Goal: Contribute content: Contribute content

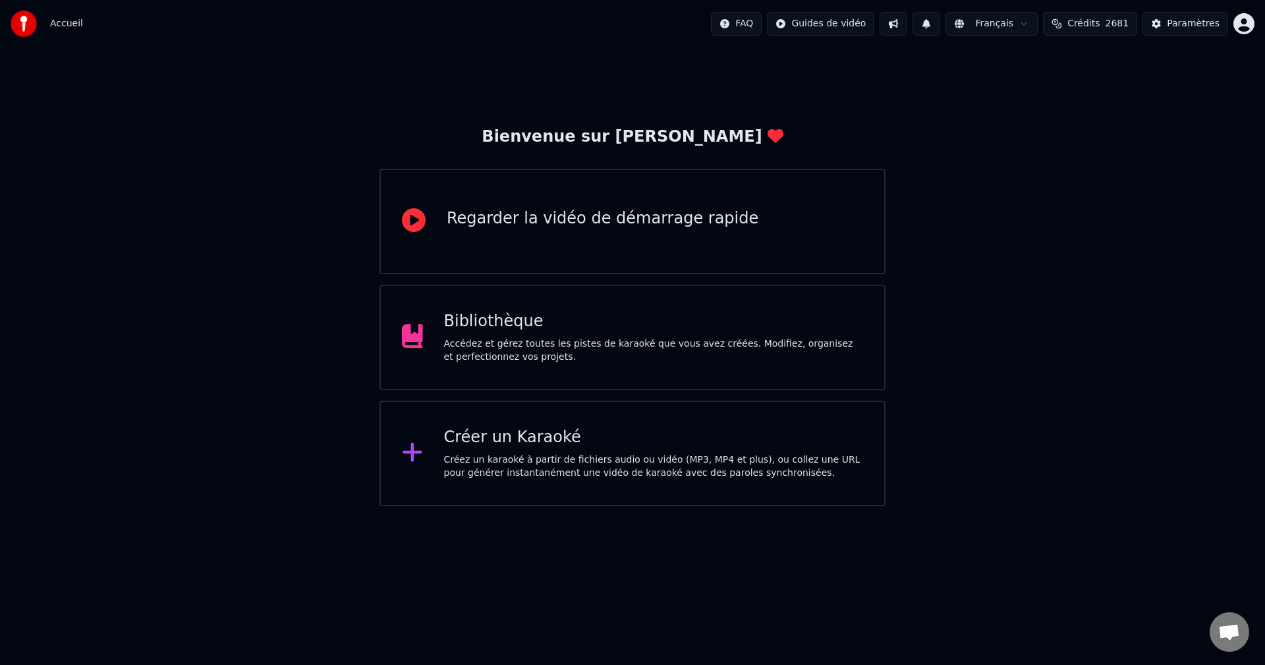
click at [668, 356] on div "Accédez et gérez toutes les pistes de karaoké que vous avez créées. Modifiez, o…" at bounding box center [654, 350] width 420 height 26
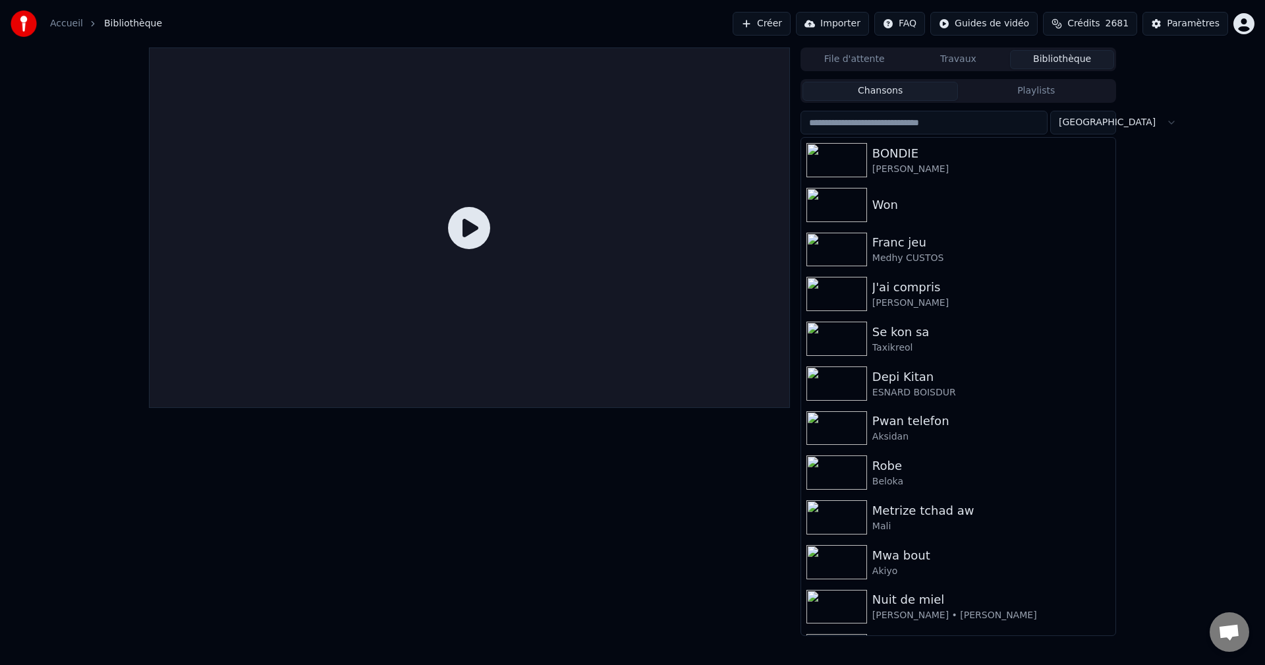
click at [1128, 20] on span "2681" at bounding box center [1117, 23] width 24 height 13
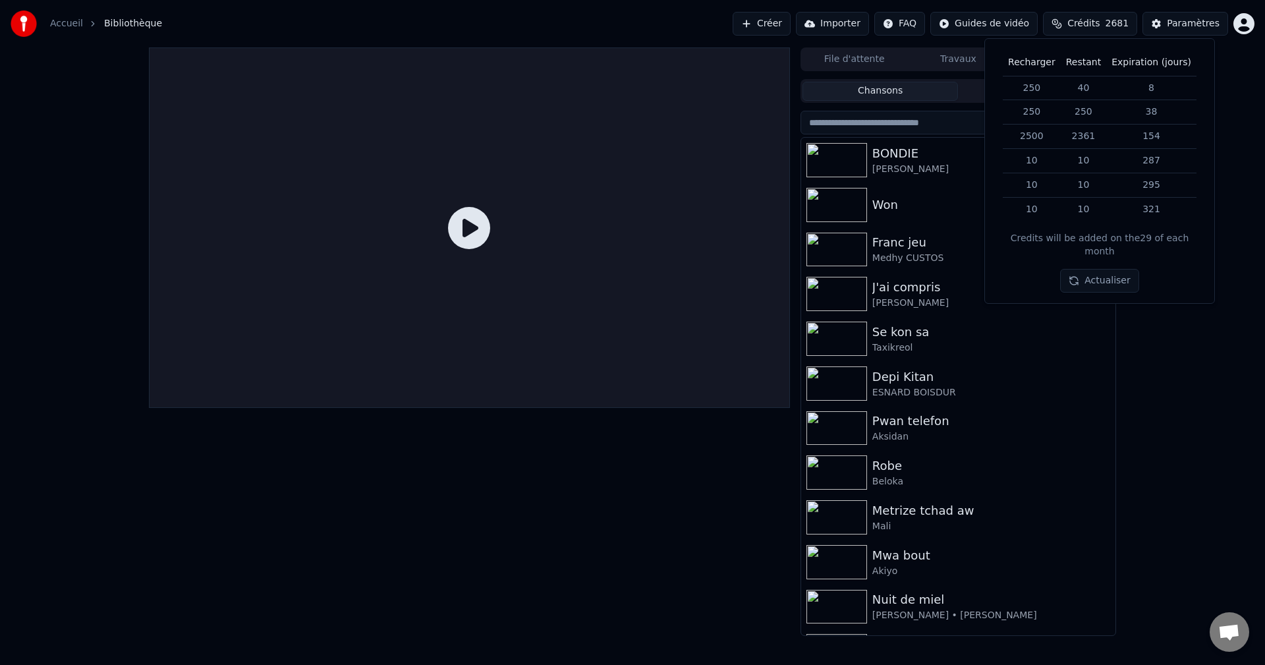
click at [864, 163] on img at bounding box center [836, 160] width 61 height 34
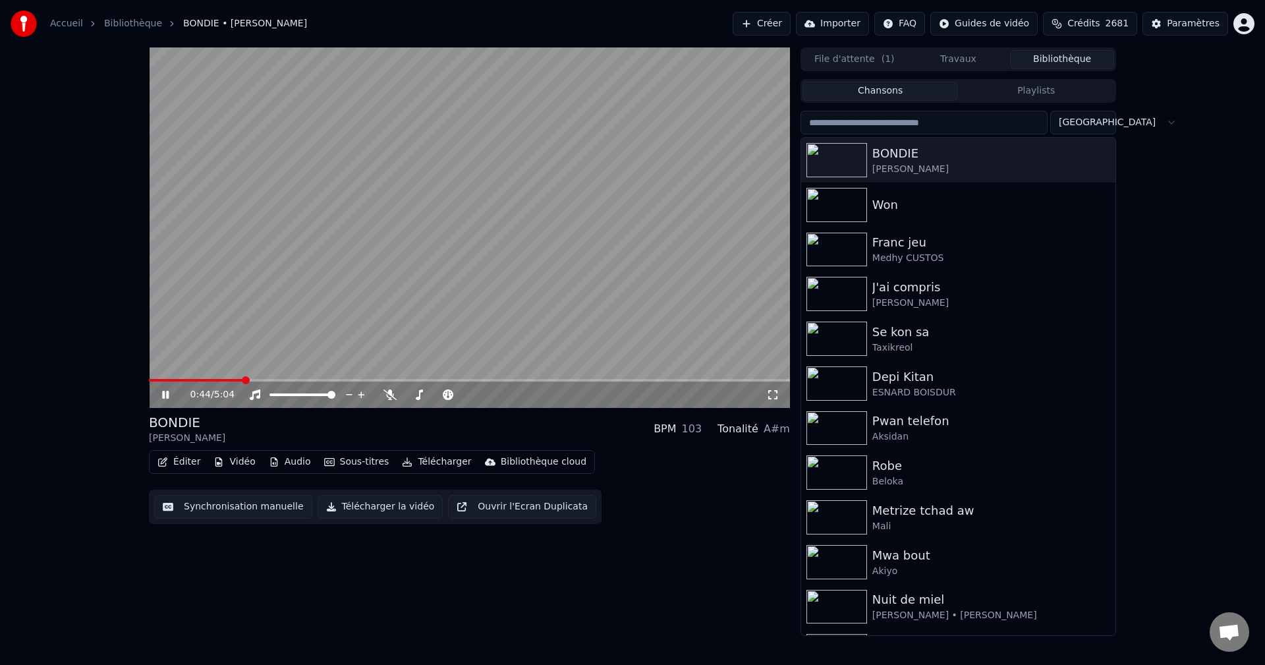
click at [151, 377] on video at bounding box center [469, 227] width 641 height 360
click at [151, 382] on div "0:44 / 5:04" at bounding box center [469, 394] width 641 height 26
click at [154, 378] on video at bounding box center [469, 227] width 641 height 360
click at [154, 381] on span at bounding box center [197, 380] width 96 height 3
click at [165, 395] on icon at bounding box center [165, 395] width 7 height 8
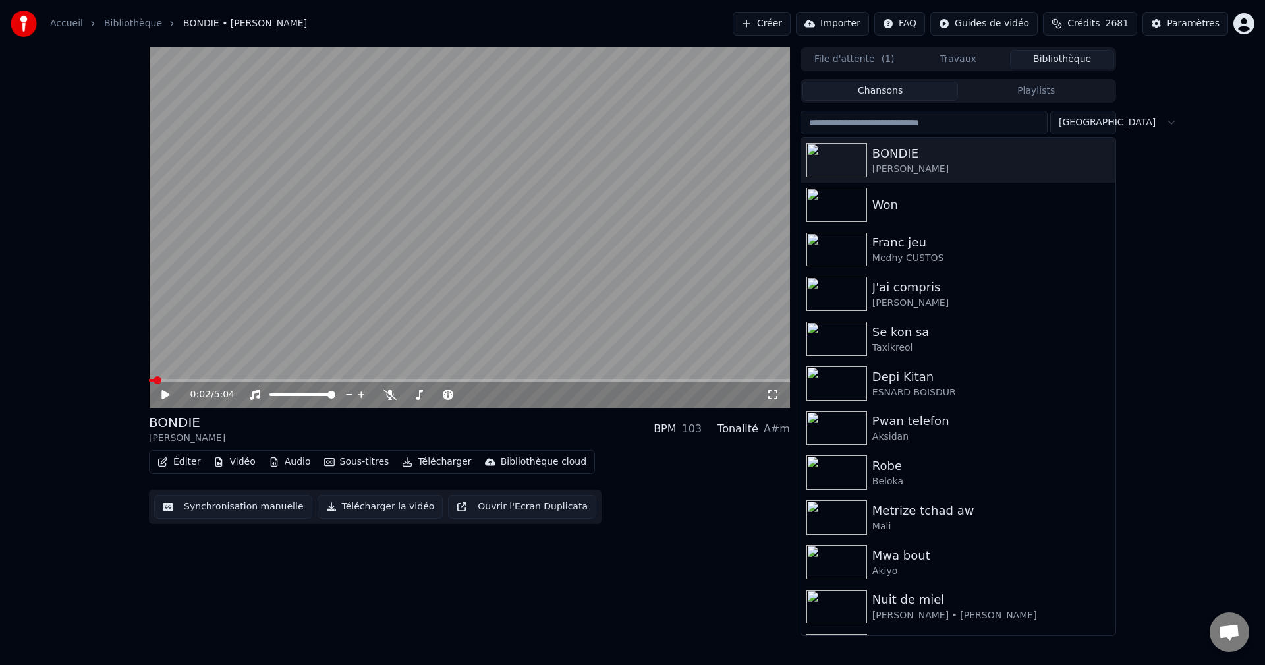
click at [163, 398] on icon at bounding box center [165, 394] width 8 height 9
click at [170, 459] on button "Éditer" at bounding box center [178, 461] width 53 height 18
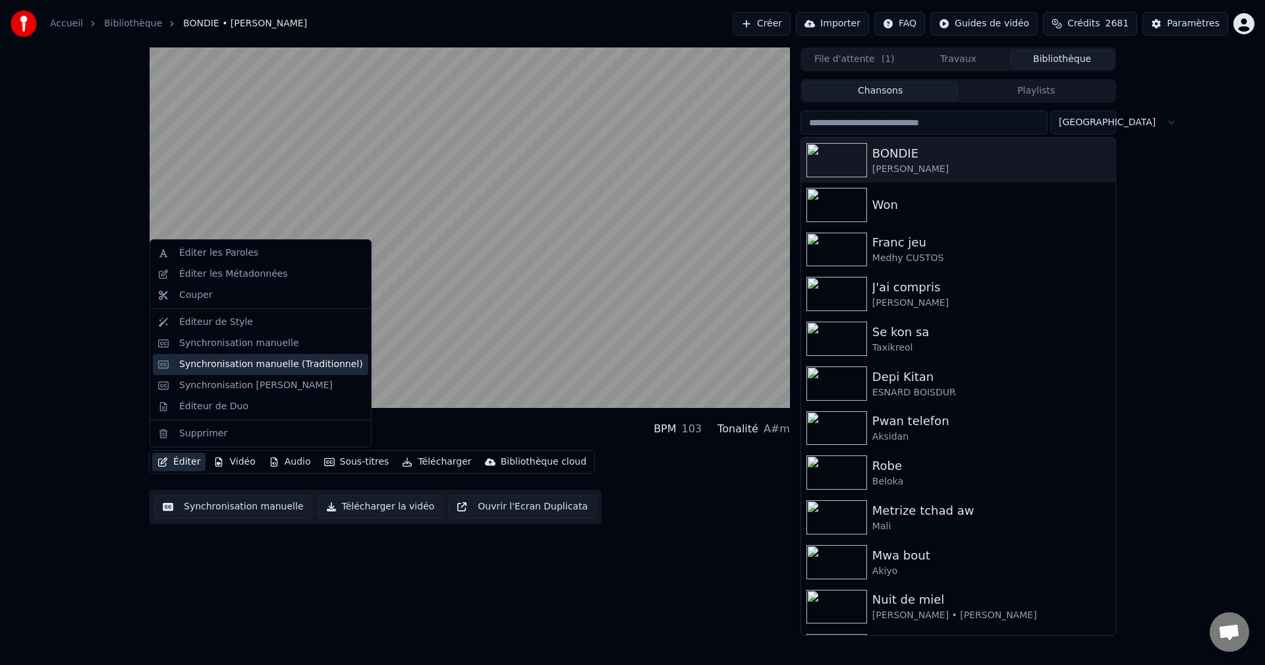
click at [234, 366] on div "Synchronisation manuelle (Traditionnel)" at bounding box center [271, 364] width 184 height 13
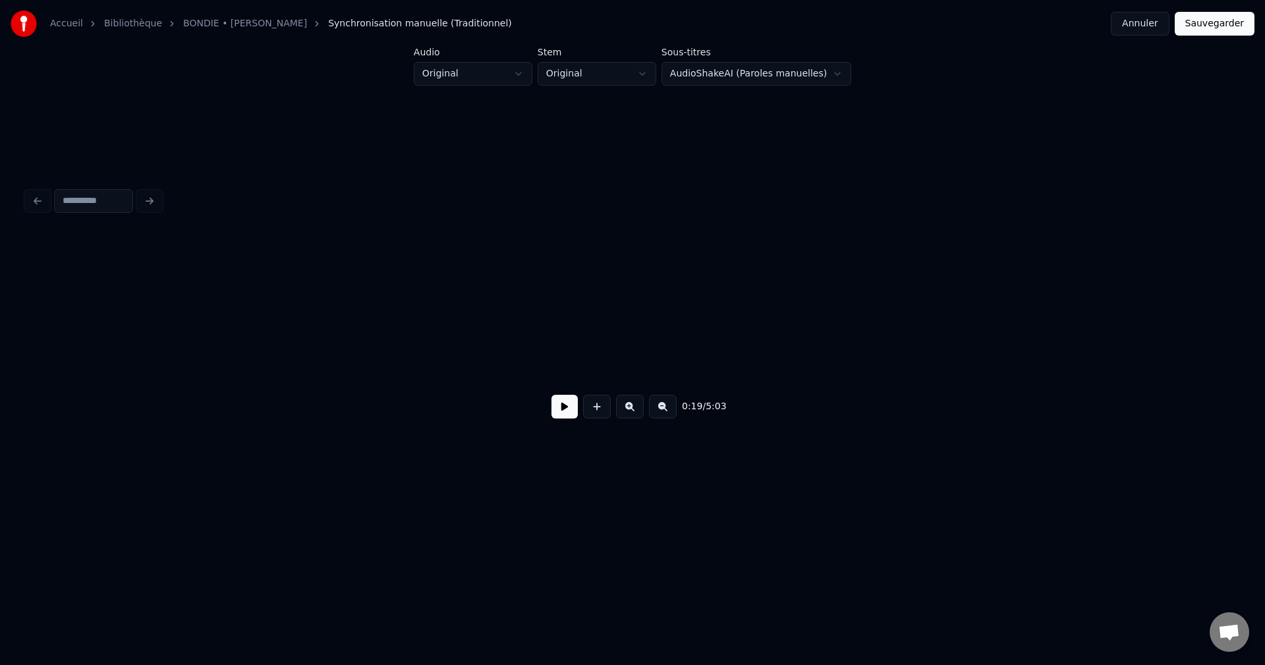
scroll to position [0, 7114]
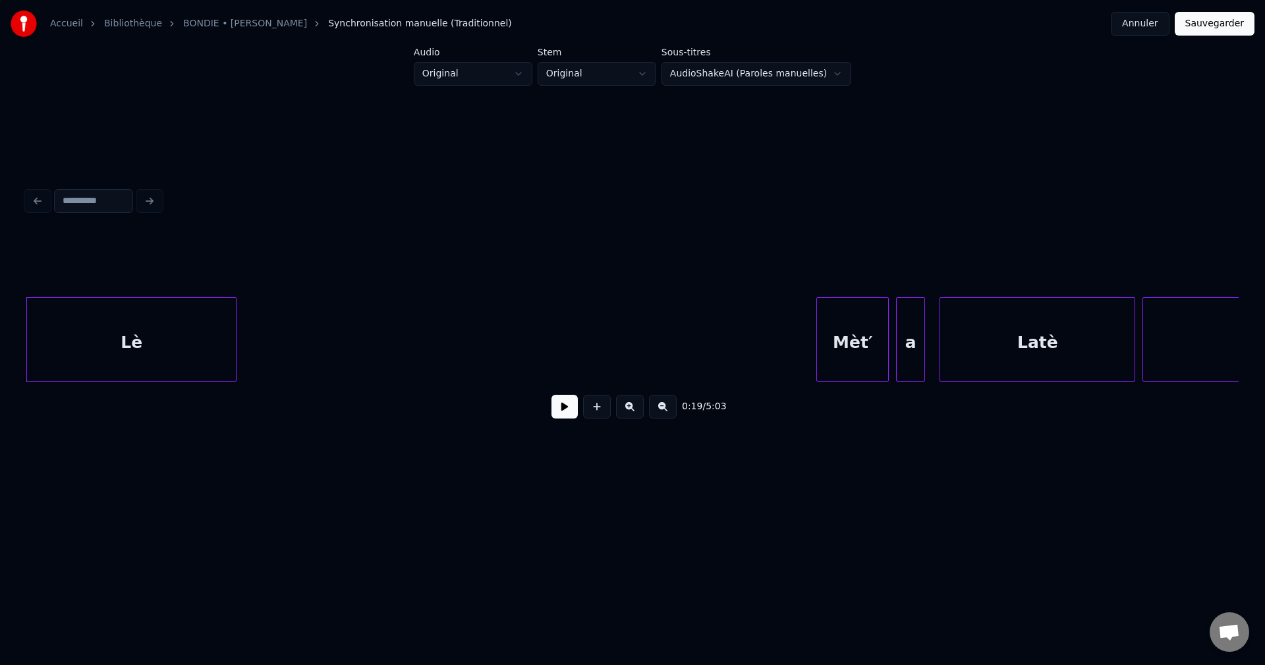
click at [566, 418] on button at bounding box center [564, 407] width 26 height 24
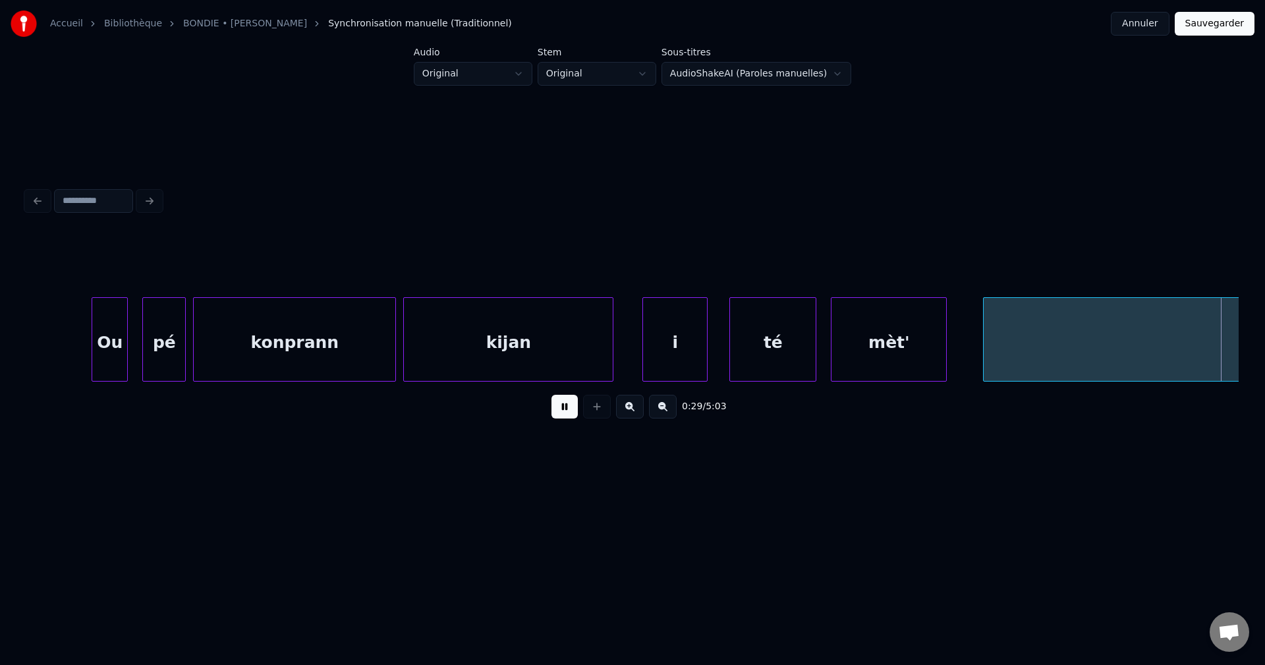
scroll to position [0, 10756]
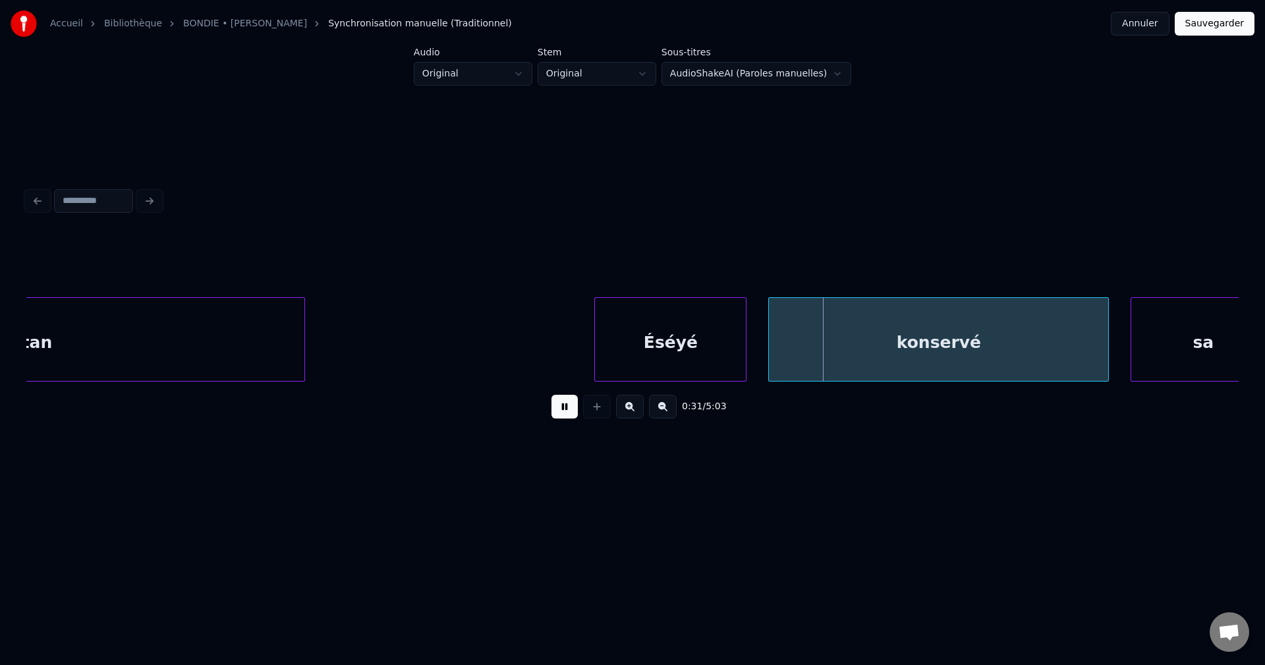
click at [300, 327] on div at bounding box center [302, 339] width 4 height 83
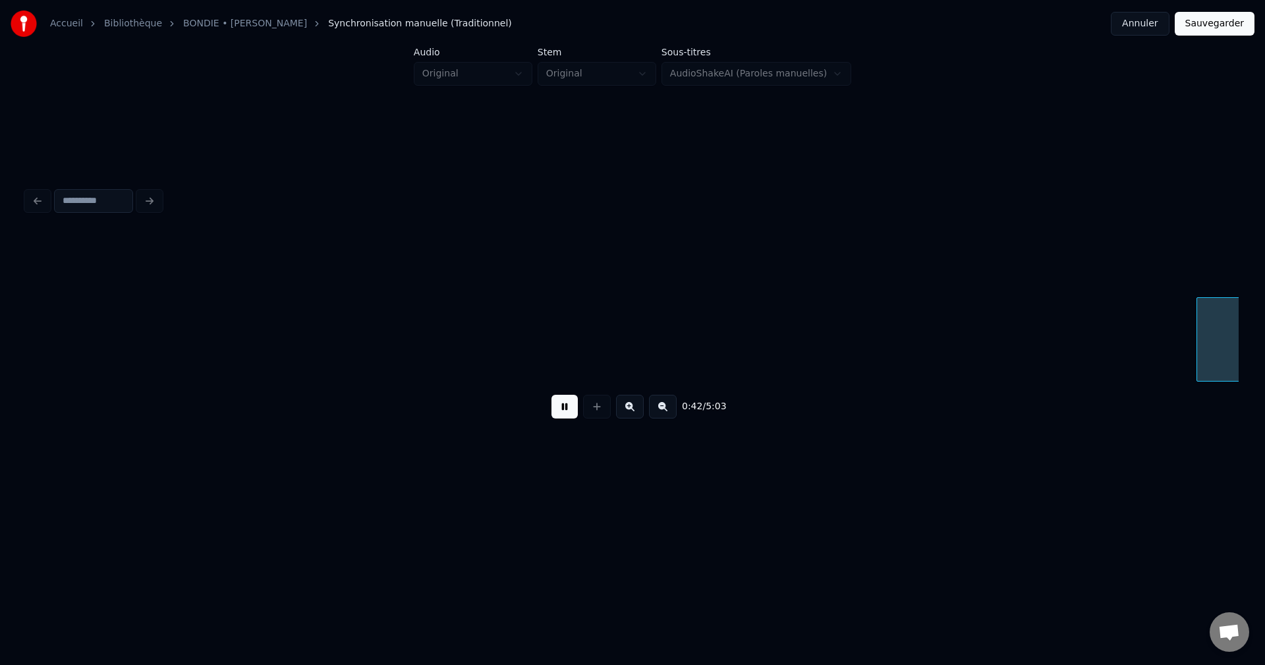
scroll to position [0, 15363]
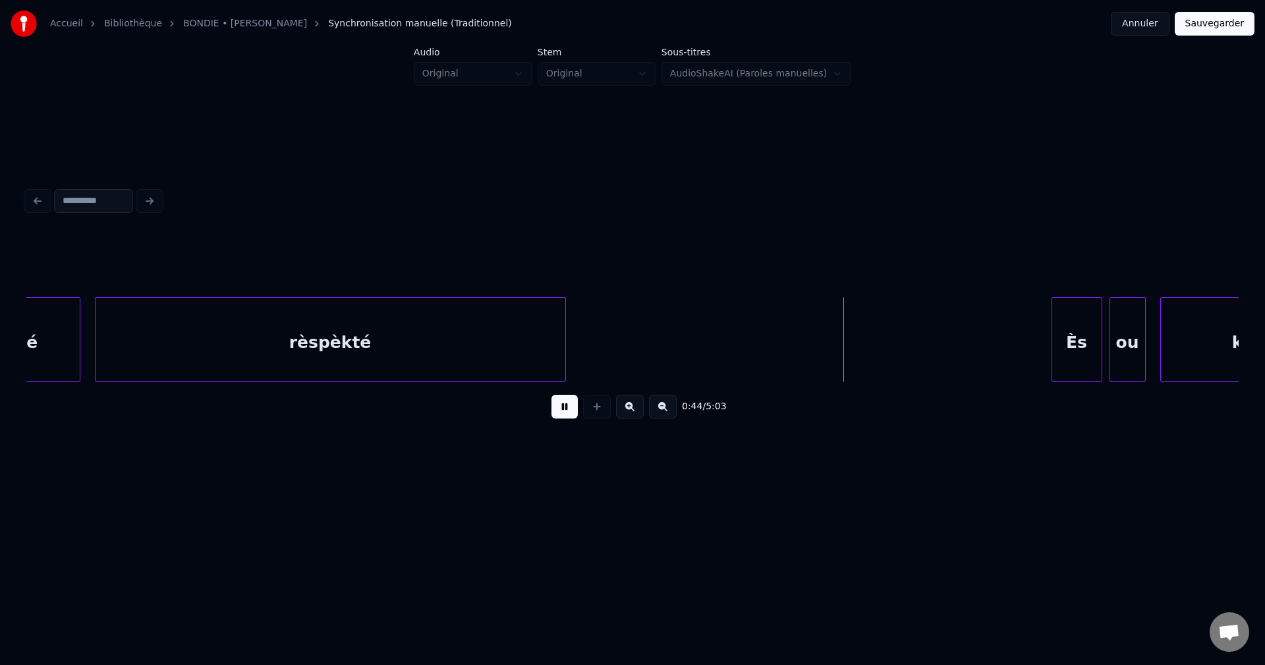
click at [72, 321] on div "lé" at bounding box center [30, 343] width 100 height 90
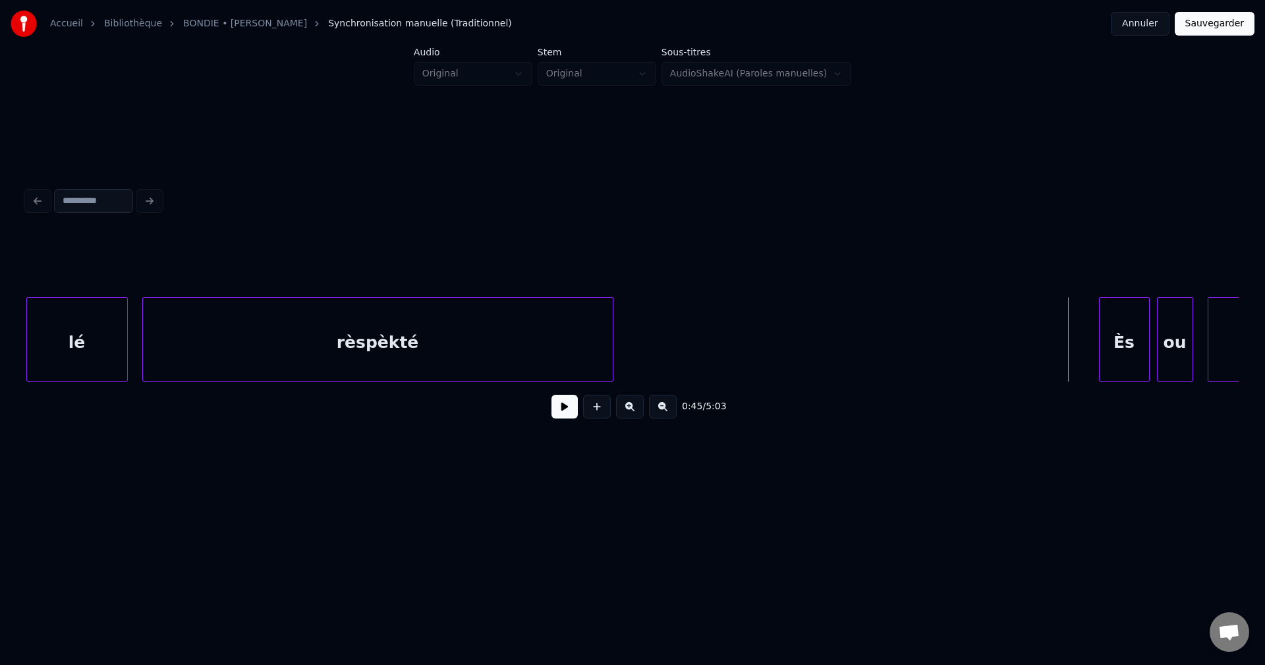
click at [560, 415] on button at bounding box center [564, 407] width 26 height 24
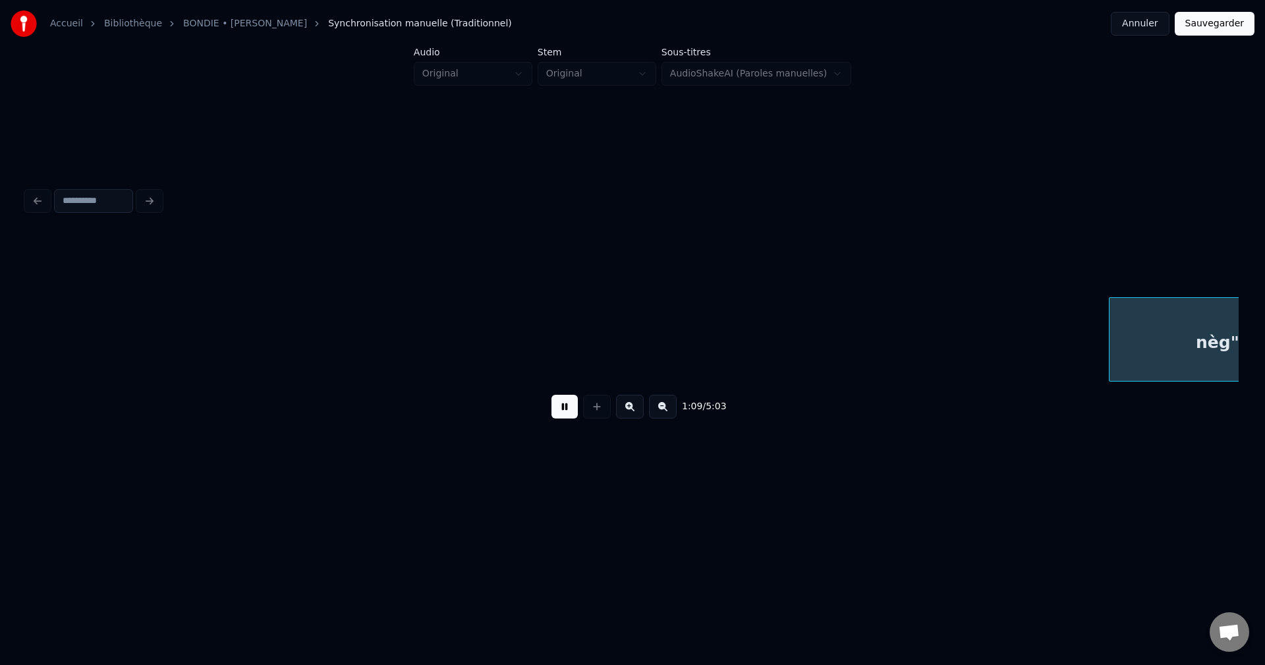
scroll to position [0, 25037]
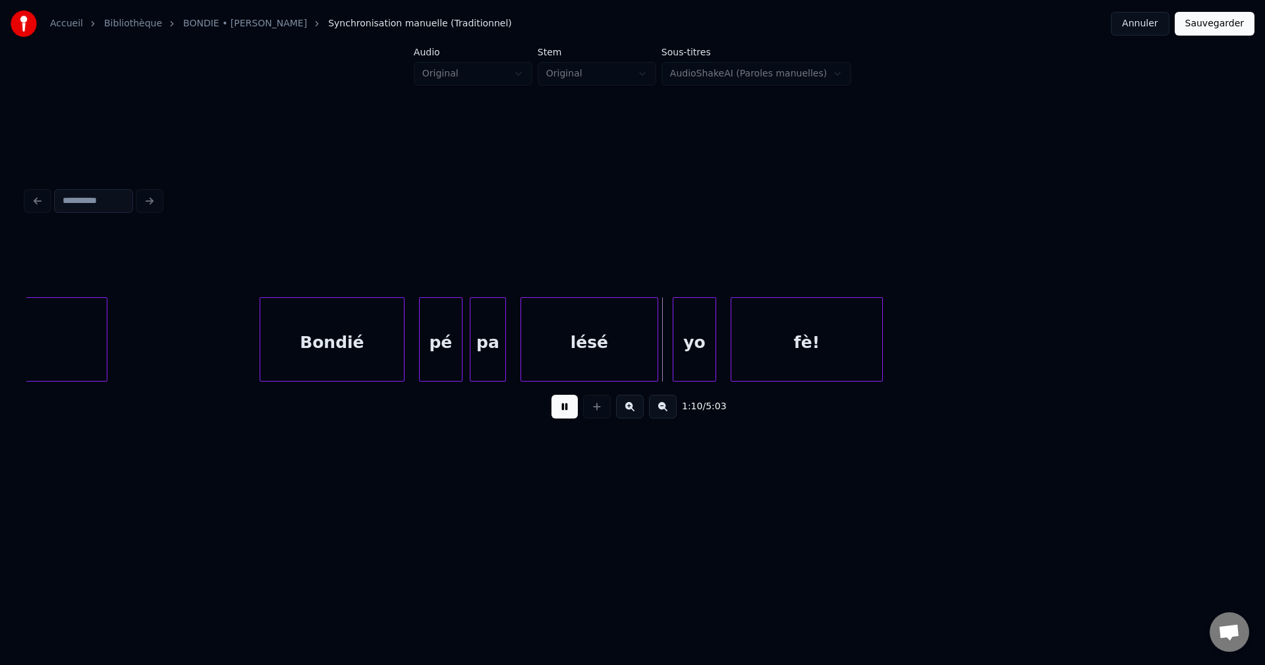
click at [568, 414] on button at bounding box center [564, 407] width 26 height 24
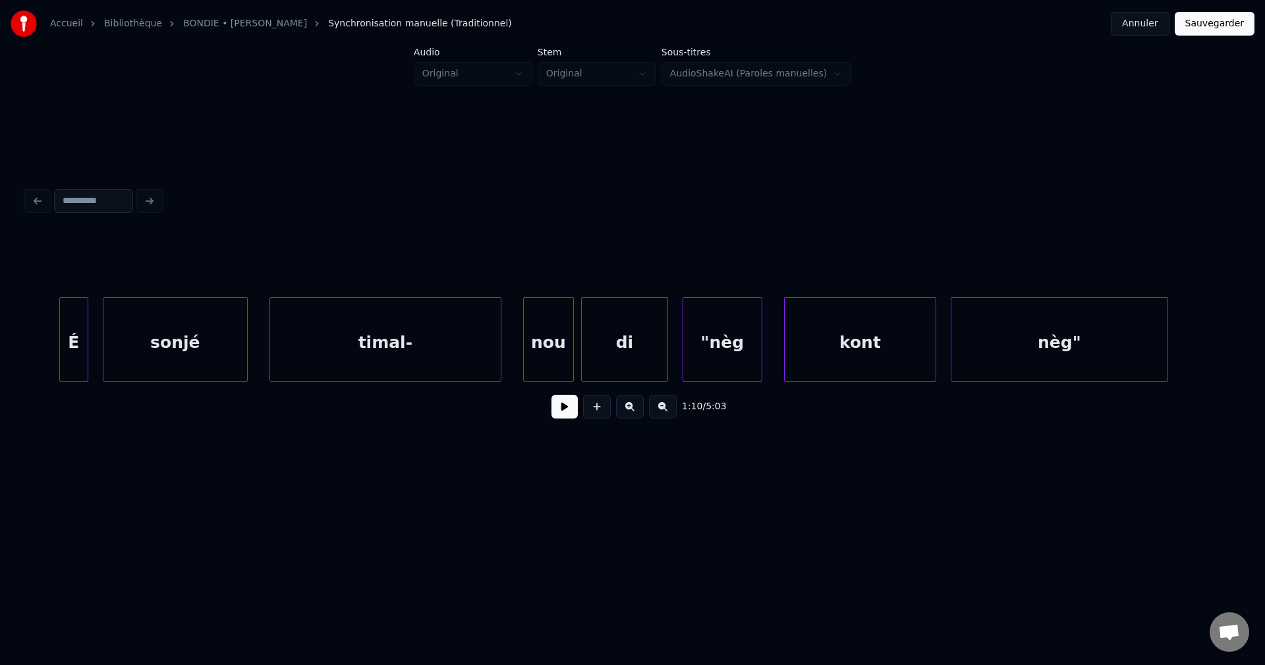
click at [561, 413] on button at bounding box center [564, 407] width 26 height 24
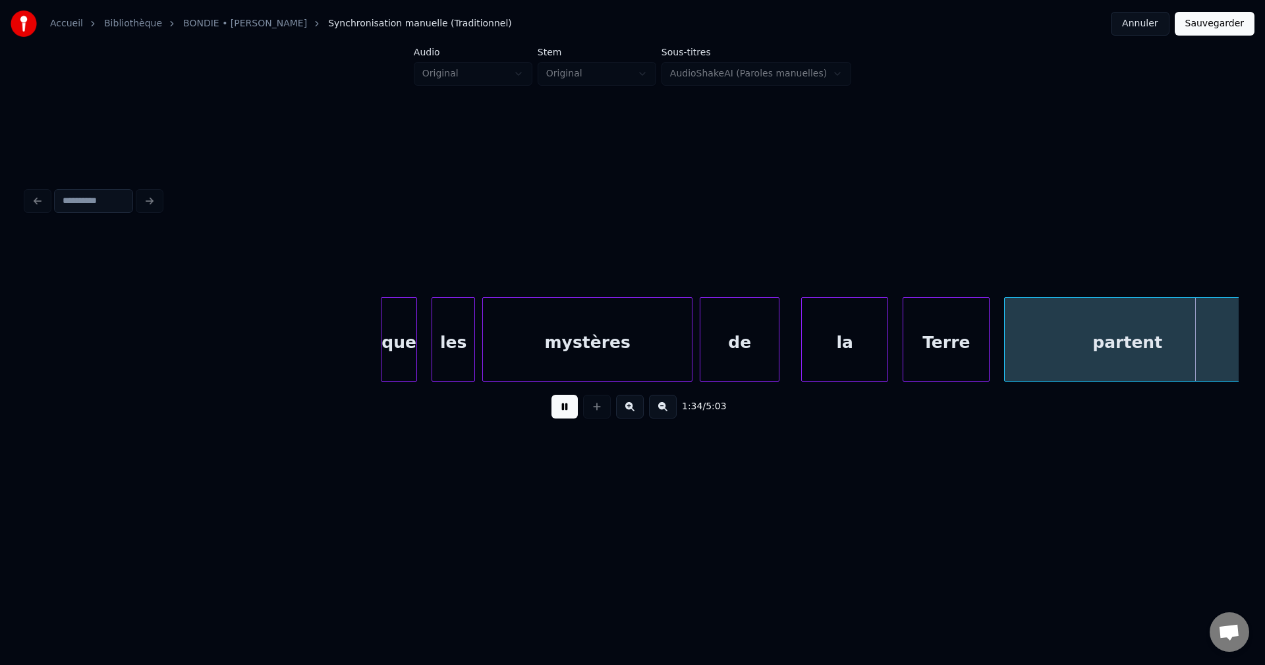
scroll to position [0, 34196]
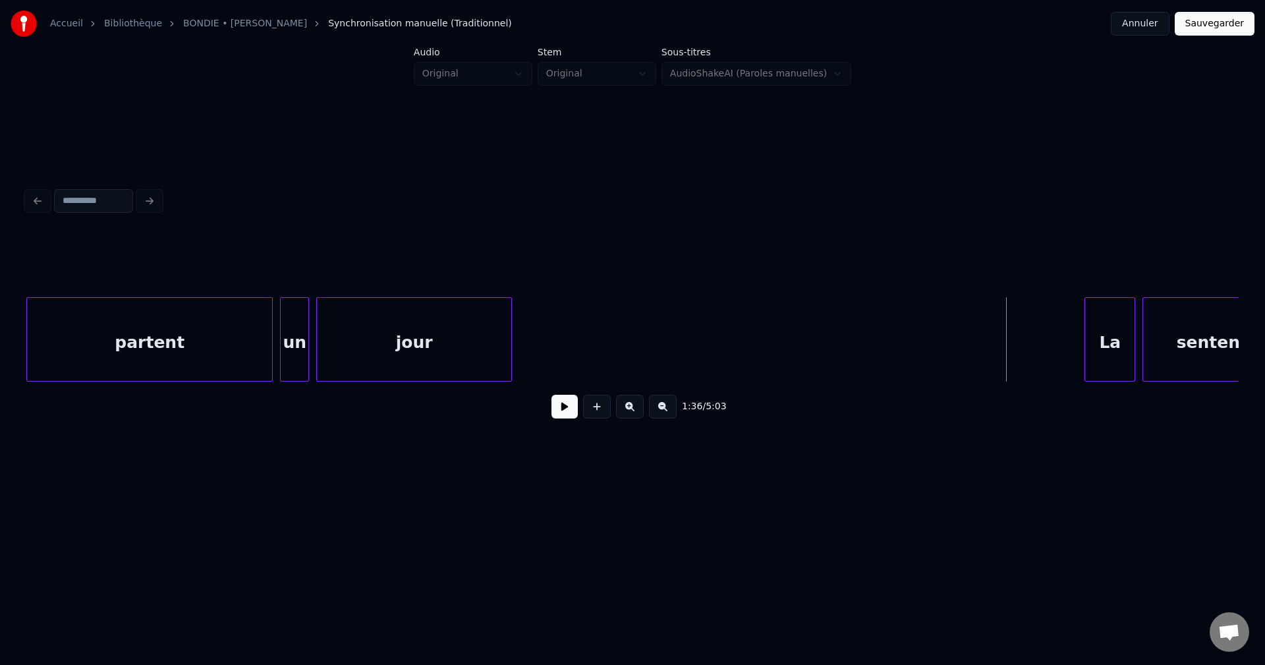
click at [565, 409] on button at bounding box center [564, 407] width 26 height 24
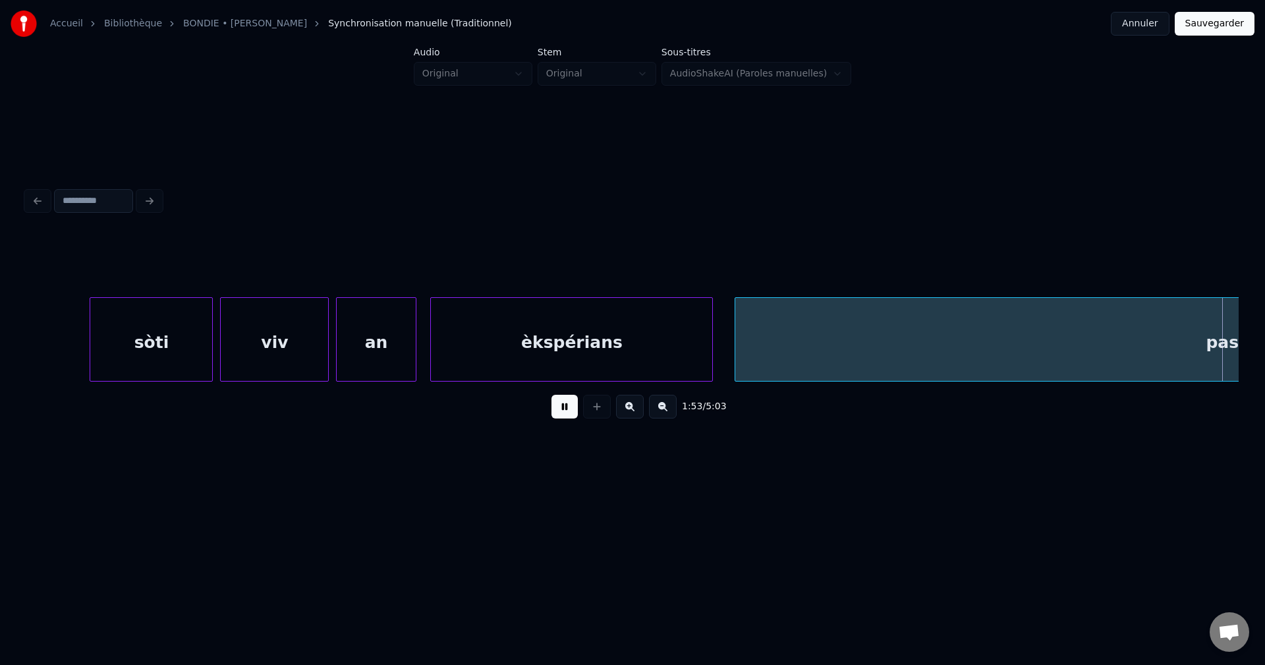
scroll to position [0, 41255]
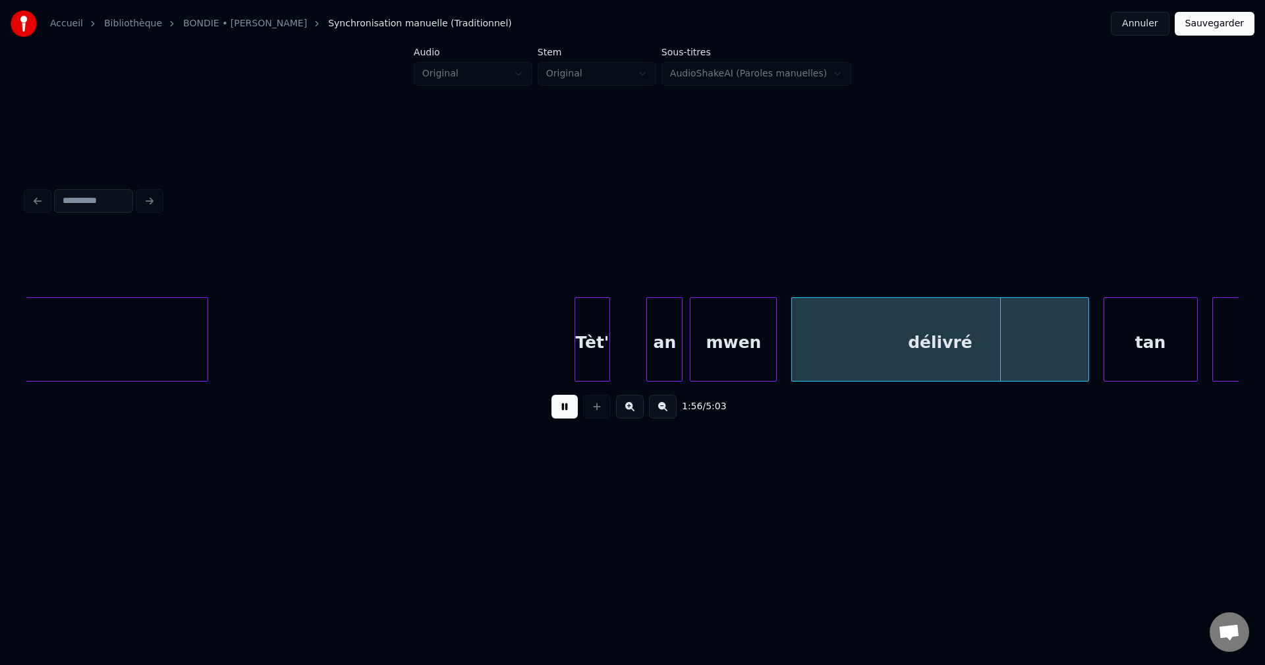
click at [207, 335] on div at bounding box center [206, 339] width 4 height 83
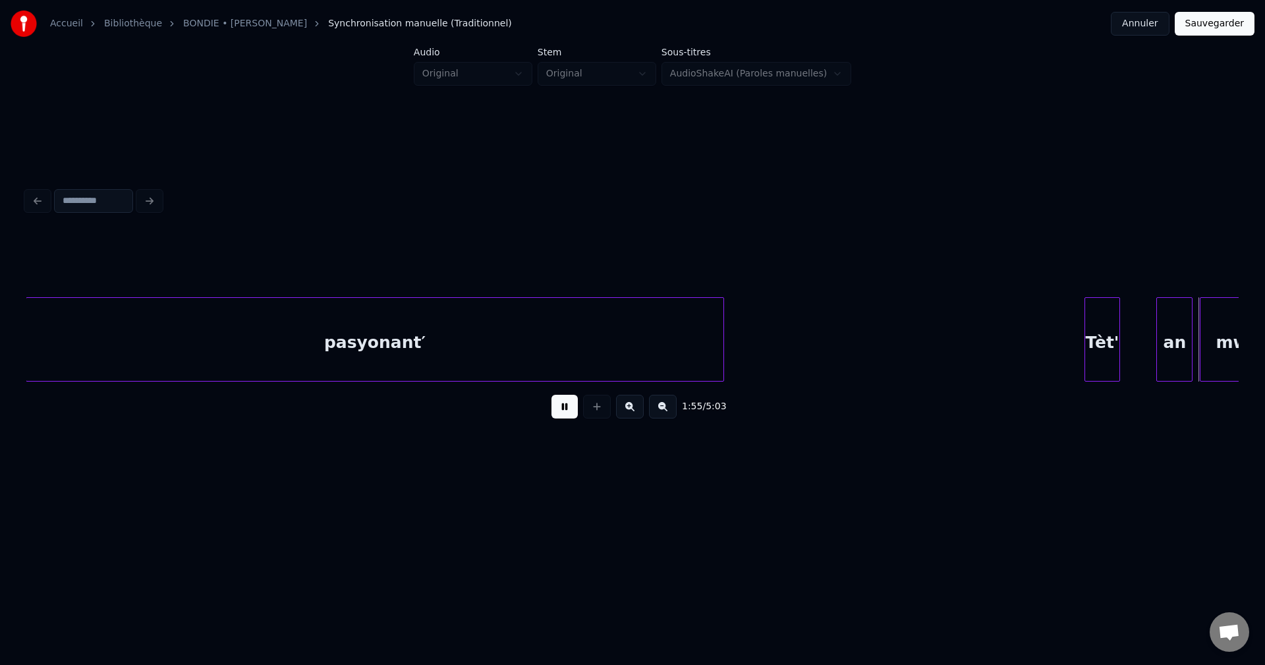
scroll to position [0, 41957]
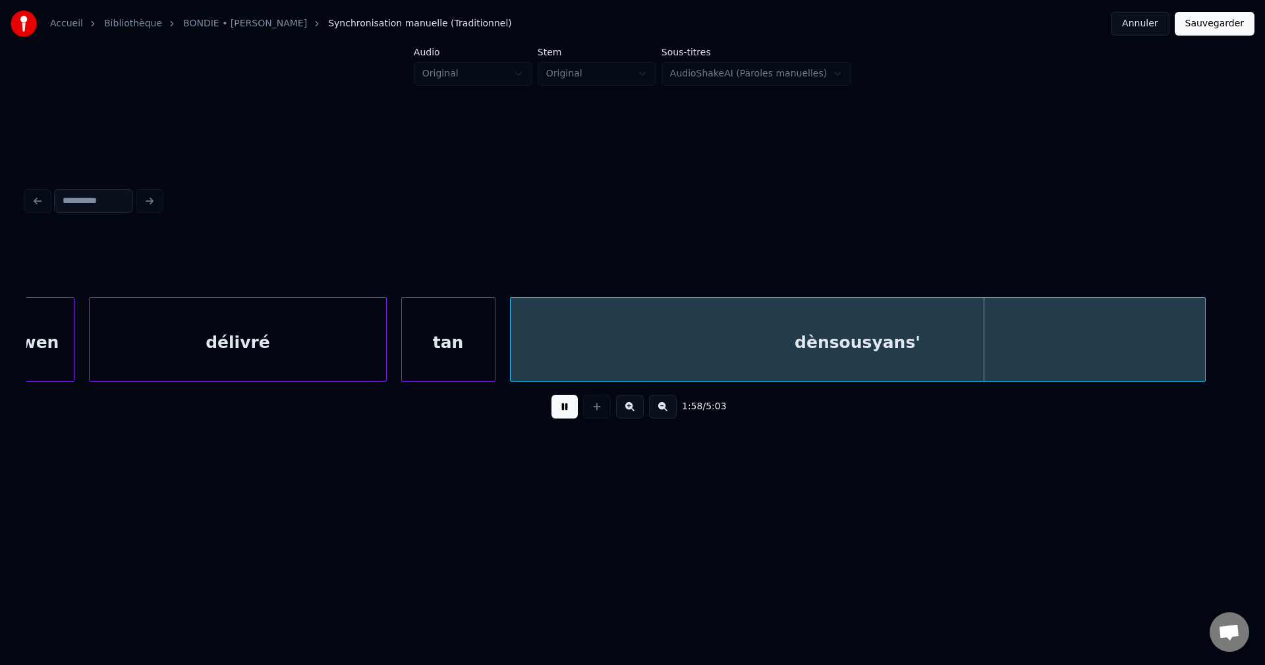
click at [466, 335] on div "tan" at bounding box center [448, 343] width 93 height 90
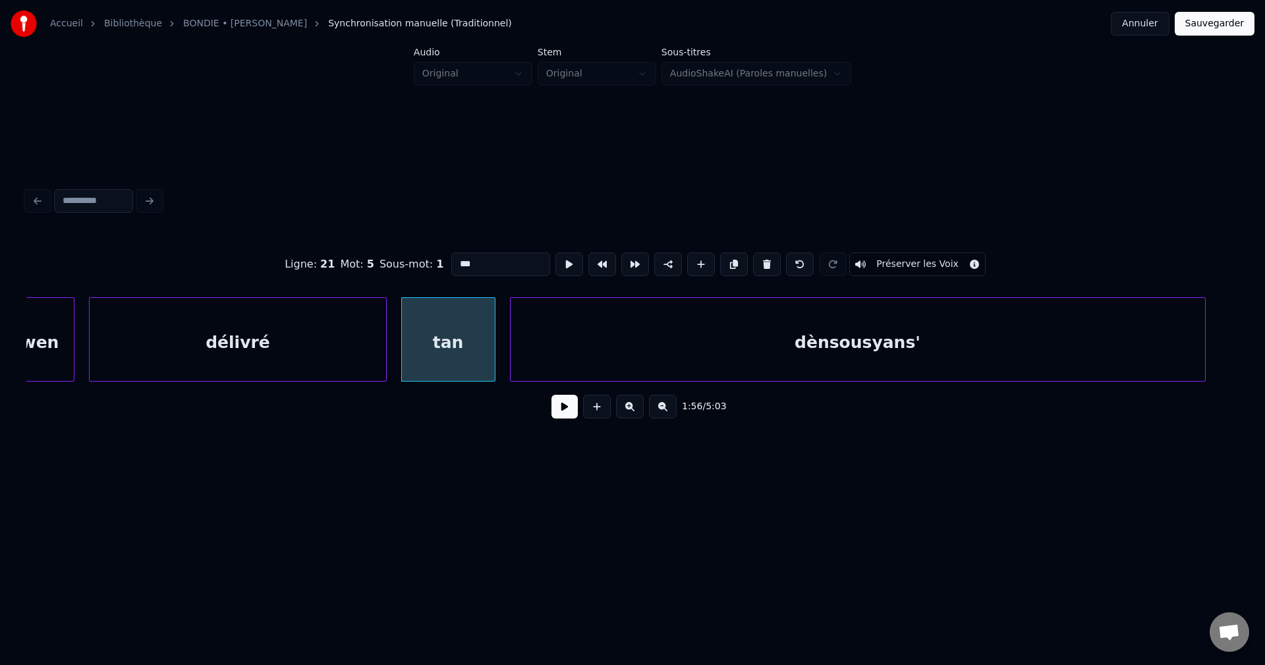
click at [573, 416] on button at bounding box center [564, 407] width 26 height 24
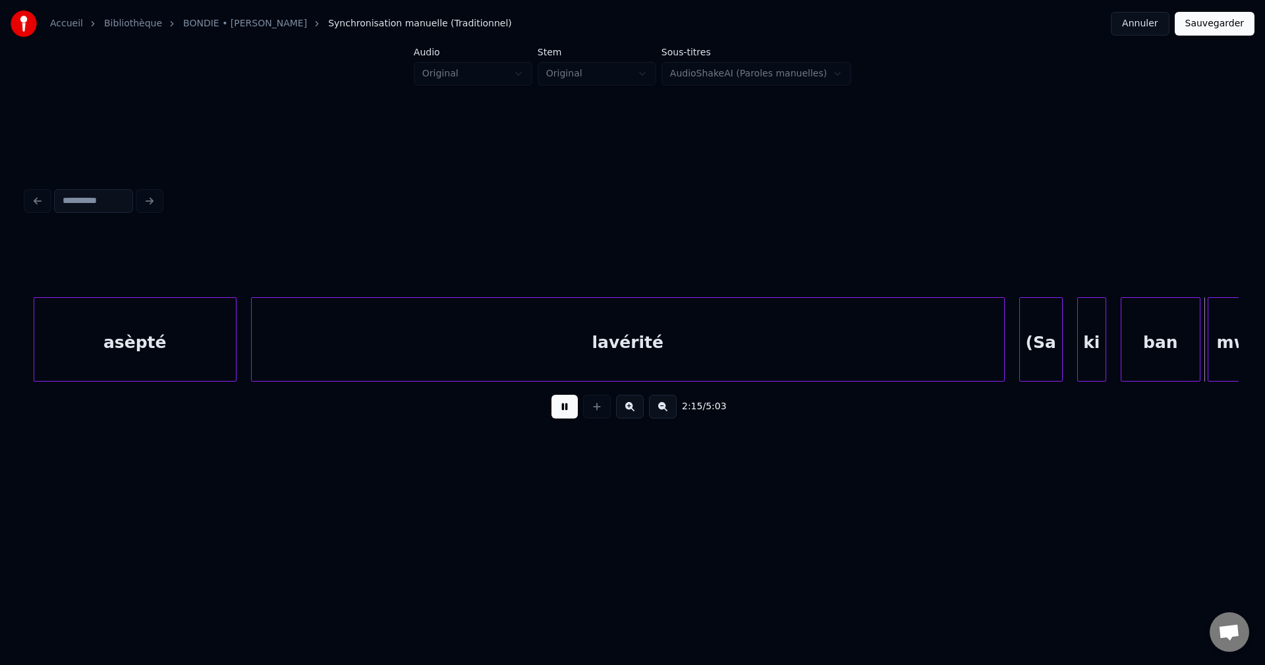
scroll to position [0, 49242]
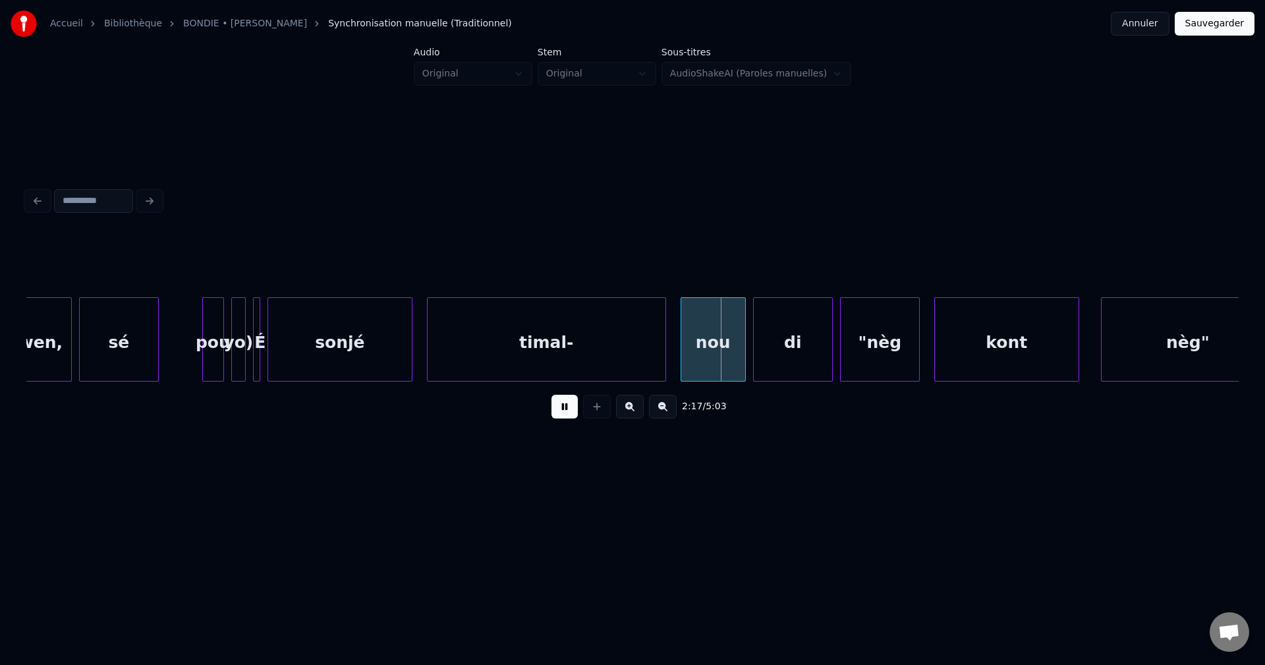
click at [140, 346] on div "sé" at bounding box center [119, 343] width 78 height 90
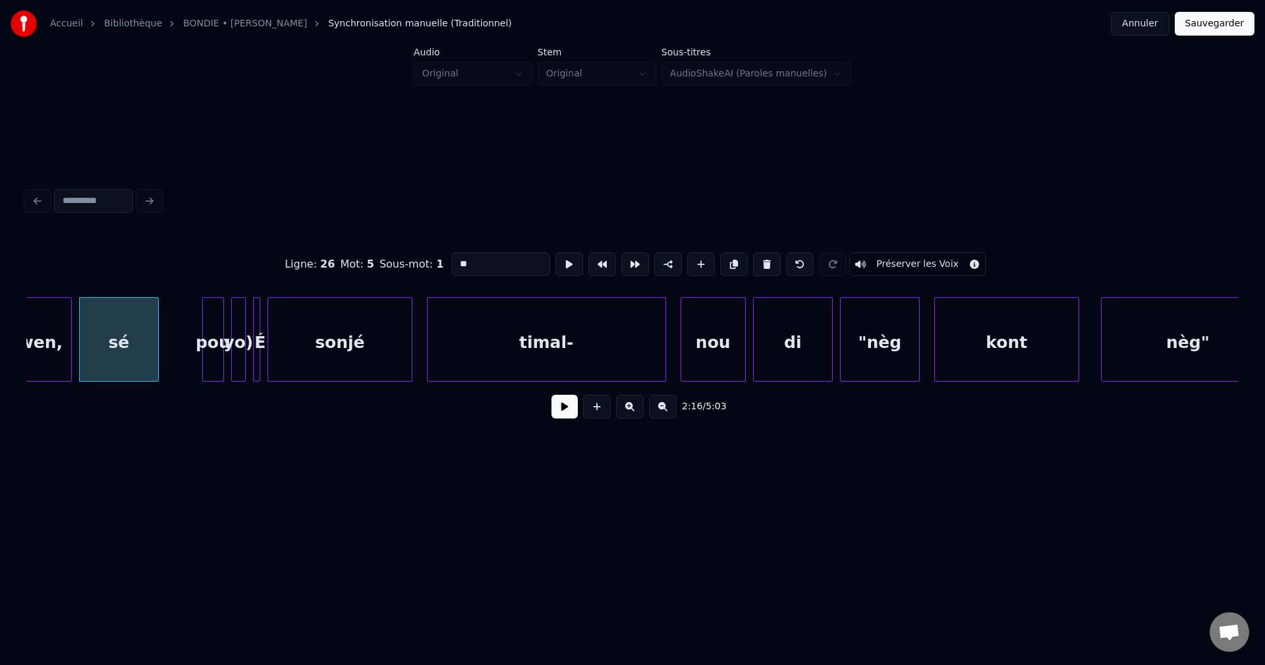
click at [560, 418] on button at bounding box center [564, 407] width 26 height 24
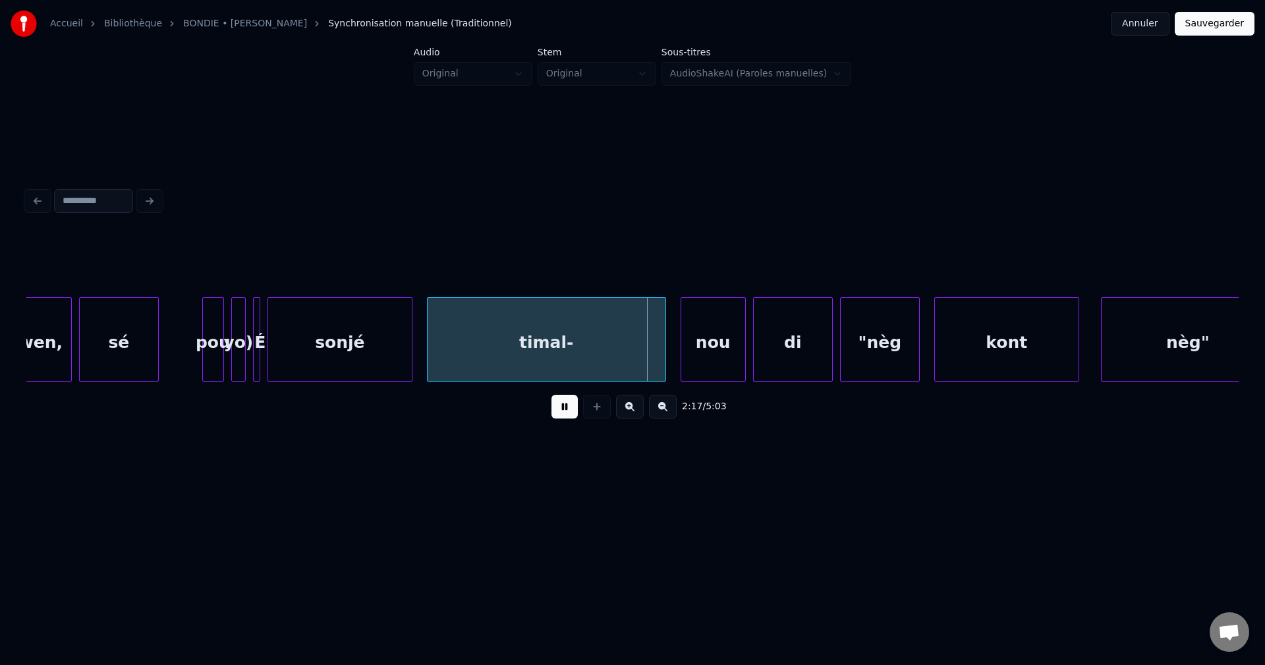
click at [24, 360] on div "2:17 / 5:03" at bounding box center [632, 306] width 1222 height 261
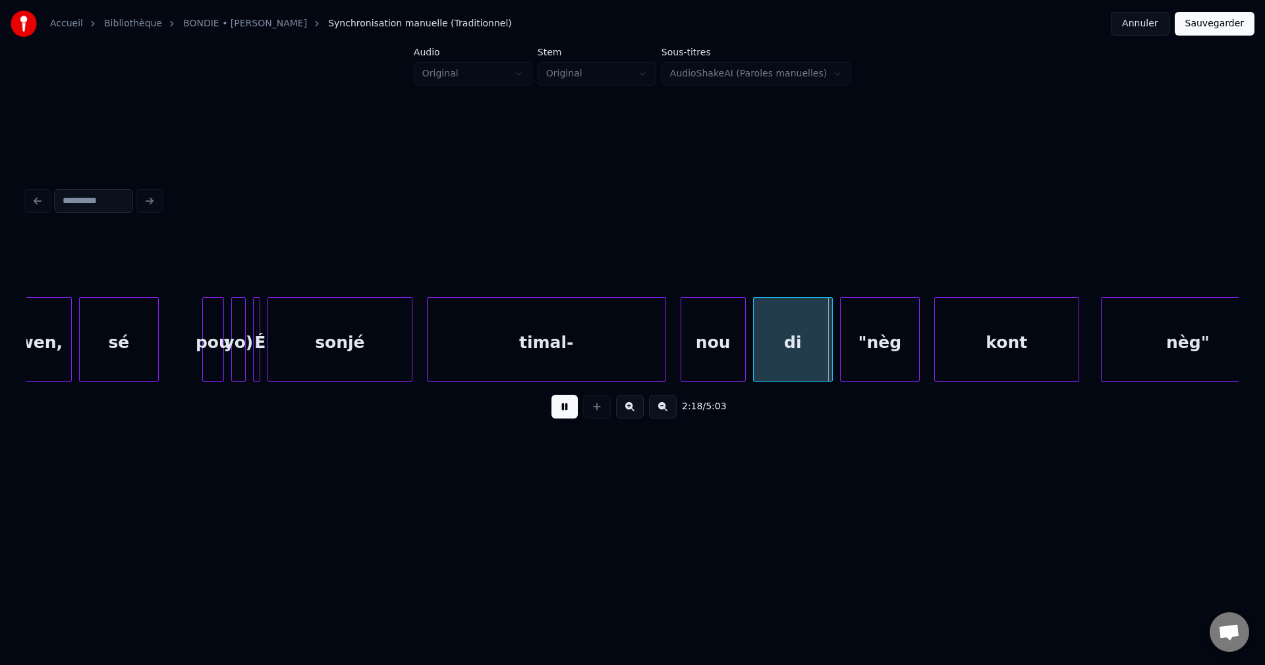
click at [50, 360] on div "mwen," at bounding box center [32, 343] width 78 height 90
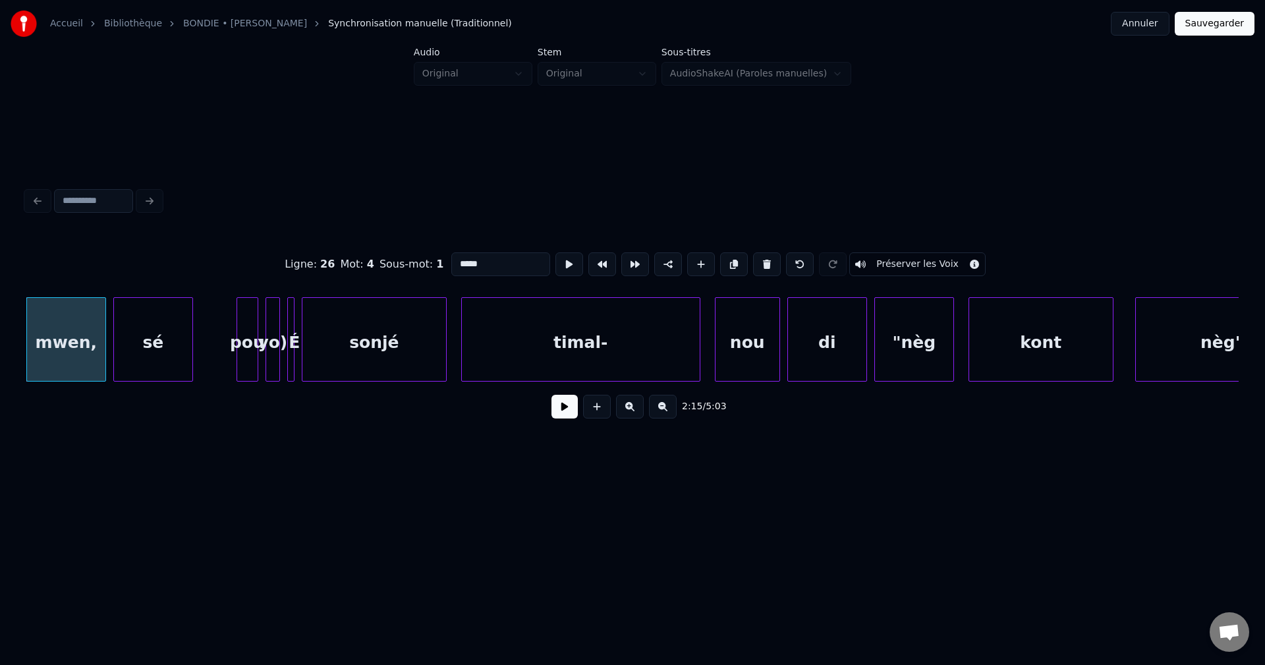
click at [563, 411] on button at bounding box center [564, 407] width 26 height 24
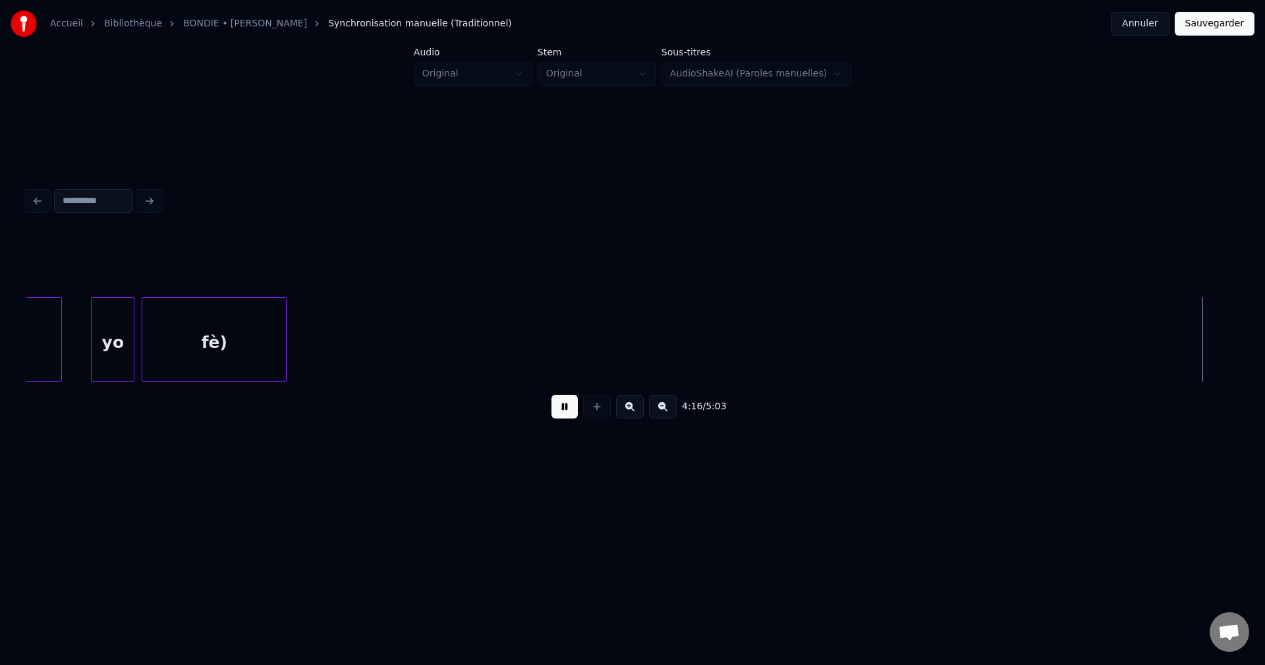
scroll to position [0, 92944]
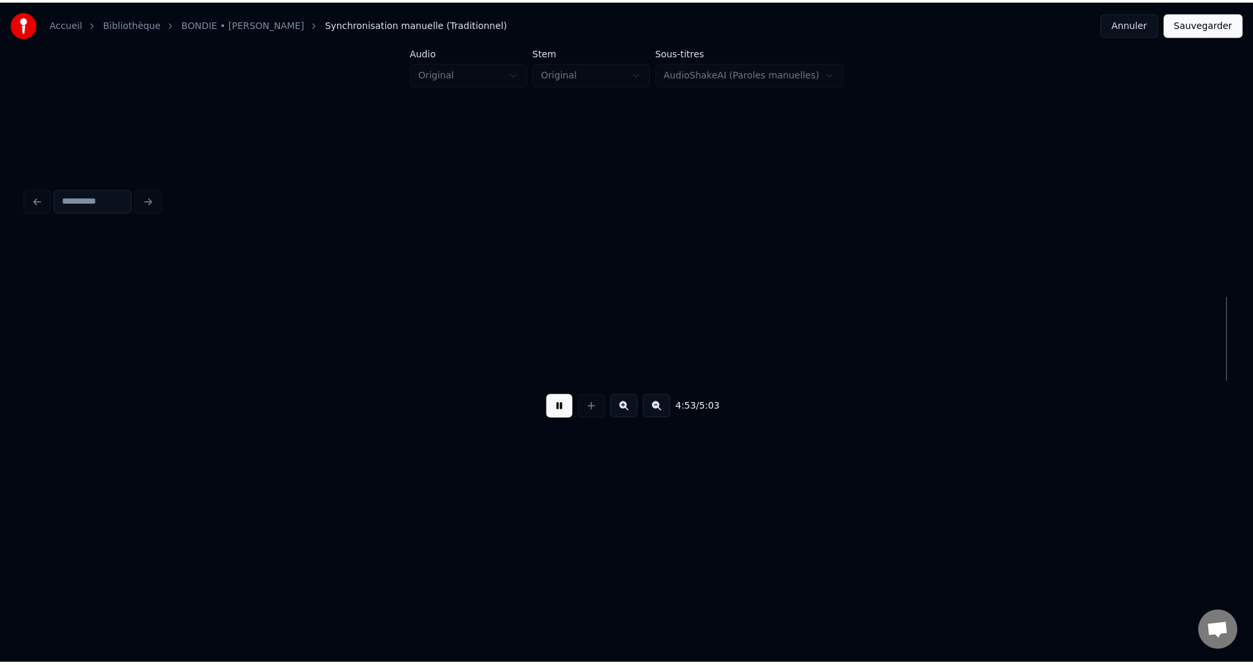
scroll to position [0, 106304]
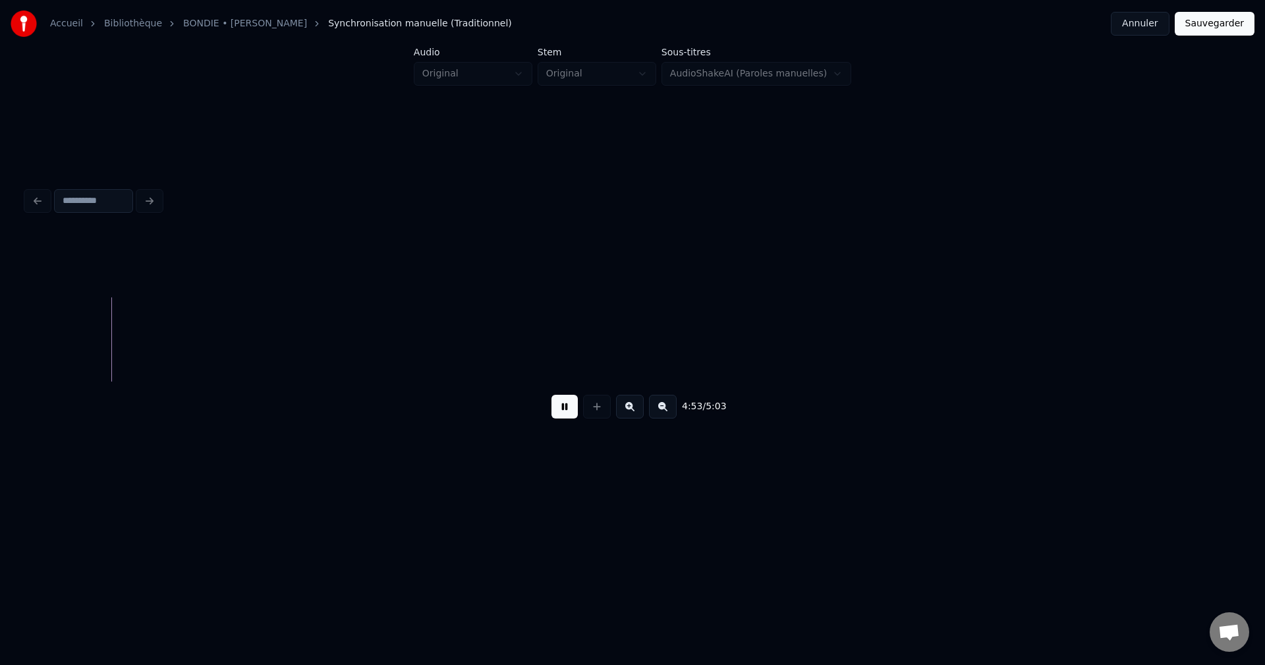
click at [1220, 18] on button "Sauvegarder" at bounding box center [1214, 24] width 80 height 24
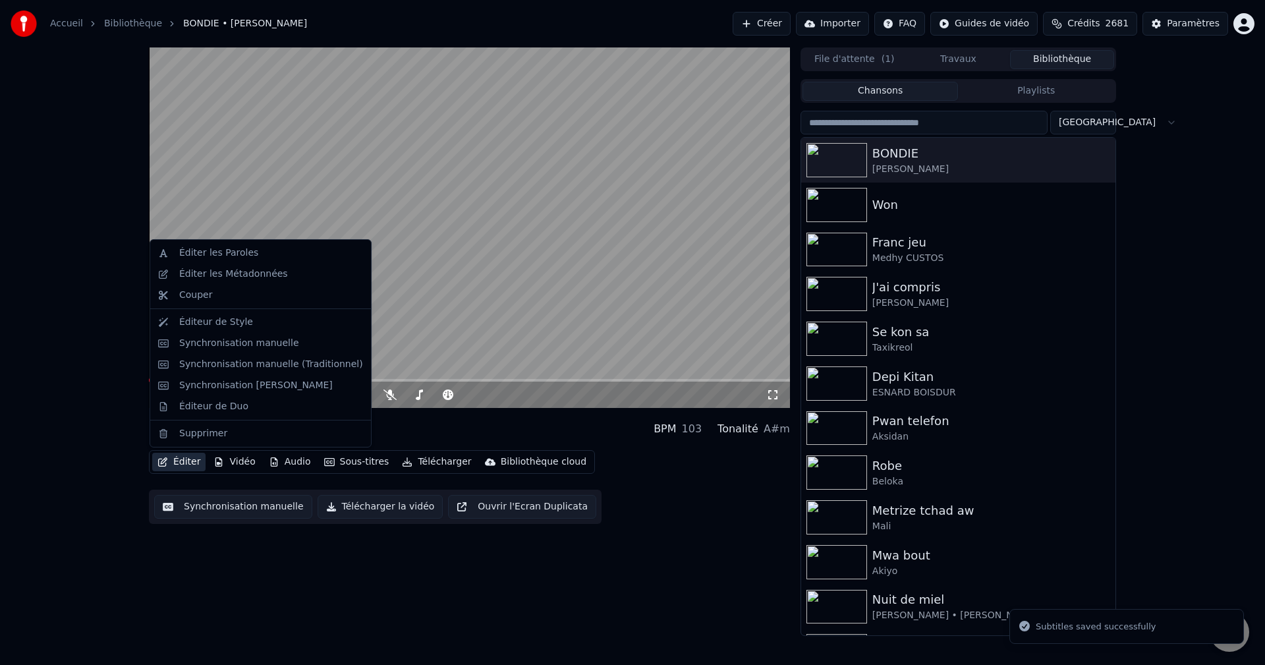
click at [173, 465] on button "Éditer" at bounding box center [178, 461] width 53 height 18
click at [209, 409] on div "Éditeur de Duo" at bounding box center [213, 406] width 69 height 13
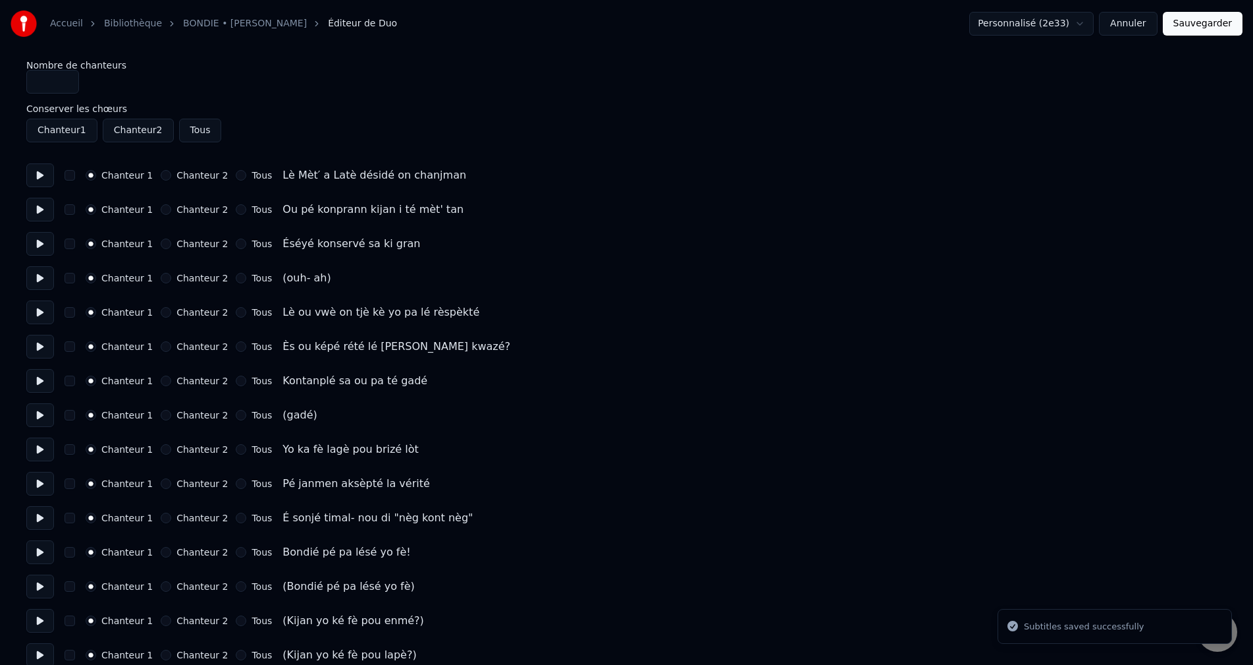
click at [45, 172] on button at bounding box center [40, 175] width 28 height 24
click at [35, 213] on button at bounding box center [40, 210] width 28 height 24
drag, startPoint x: 37, startPoint y: 236, endPoint x: 41, endPoint y: 247, distance: 12.1
click at [38, 236] on button at bounding box center [40, 244] width 28 height 24
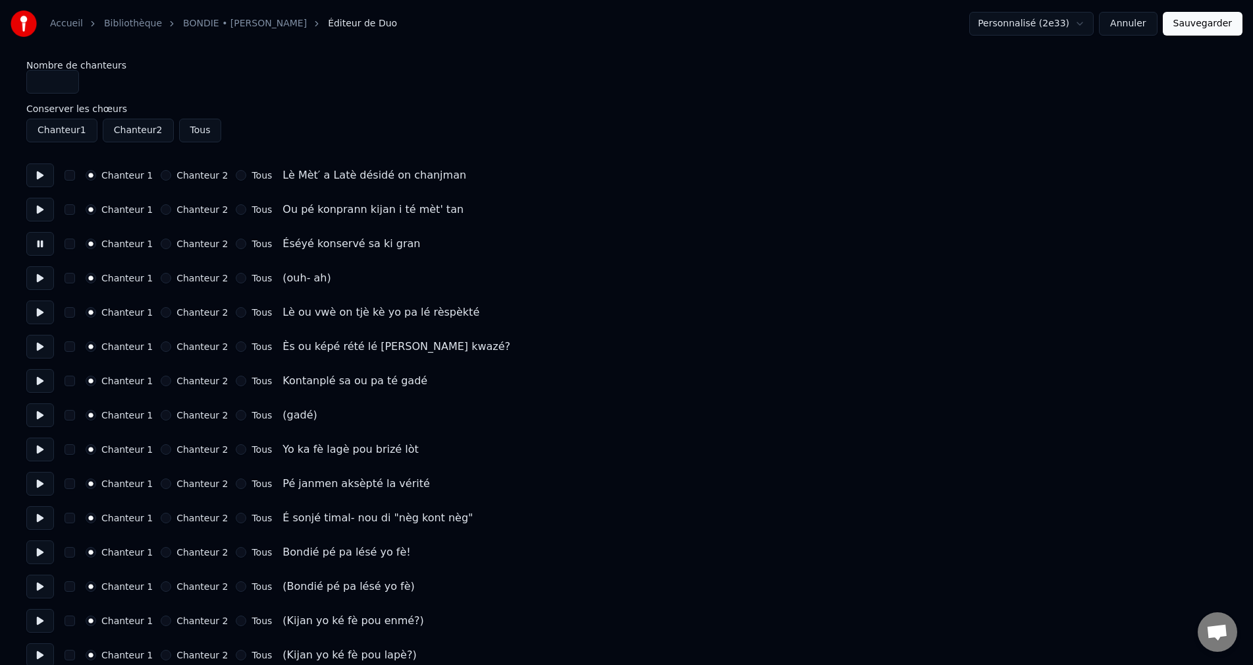
click at [1140, 26] on button "Annuler" at bounding box center [1128, 24] width 58 height 24
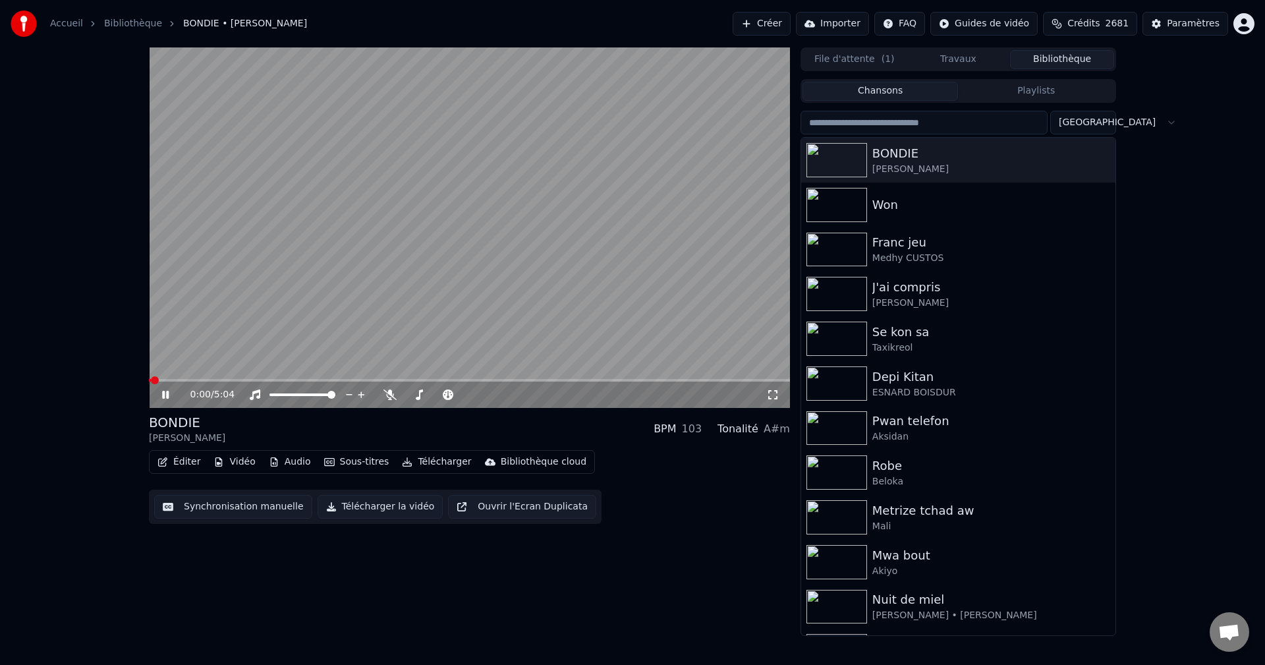
click at [166, 395] on icon at bounding box center [174, 394] width 31 height 11
click at [169, 395] on icon at bounding box center [165, 395] width 7 height 8
click at [178, 463] on button "Éditer" at bounding box center [178, 461] width 53 height 18
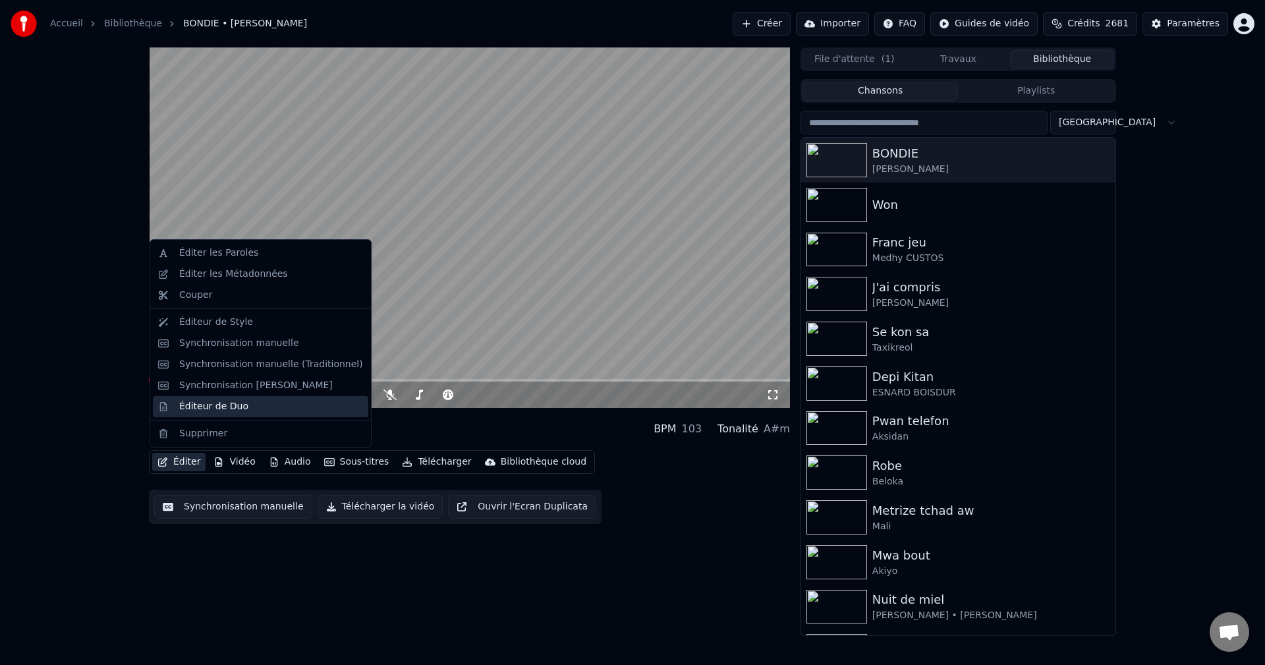
click at [205, 412] on div "Éditeur de Duo" at bounding box center [213, 406] width 69 height 13
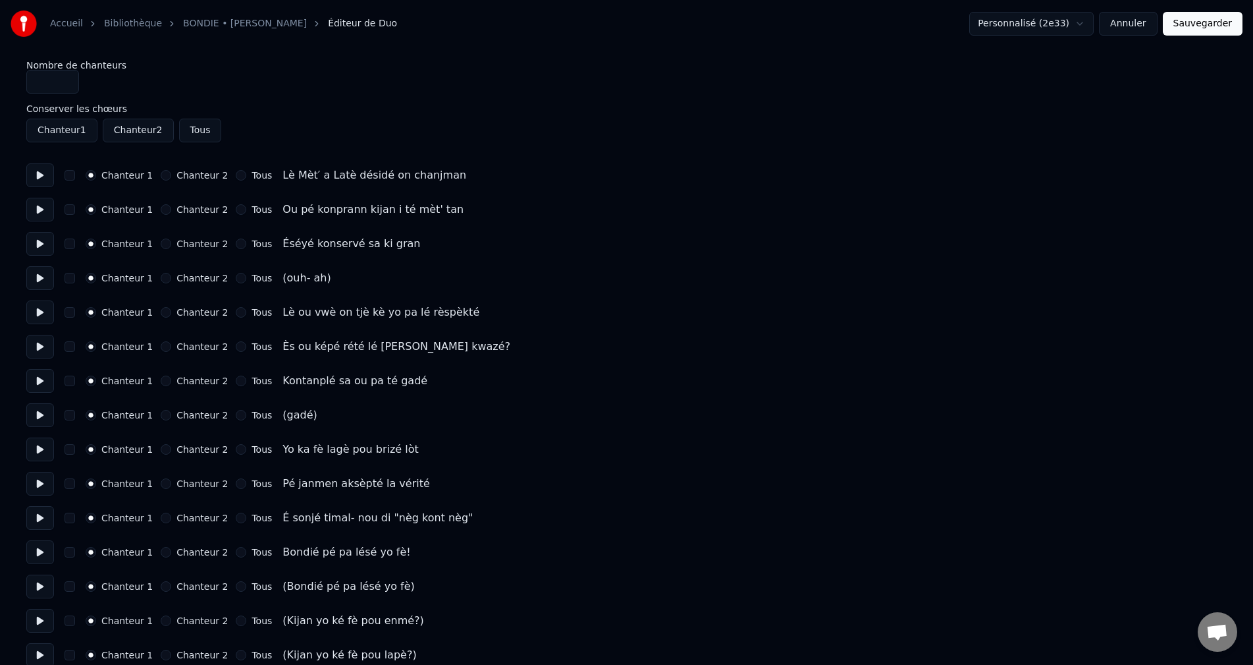
click at [46, 166] on button at bounding box center [40, 175] width 28 height 24
click at [38, 212] on button at bounding box center [40, 210] width 28 height 24
click at [43, 254] on button at bounding box center [40, 244] width 28 height 24
click at [38, 284] on button at bounding box center [40, 278] width 28 height 24
click at [38, 311] on button at bounding box center [40, 312] width 28 height 24
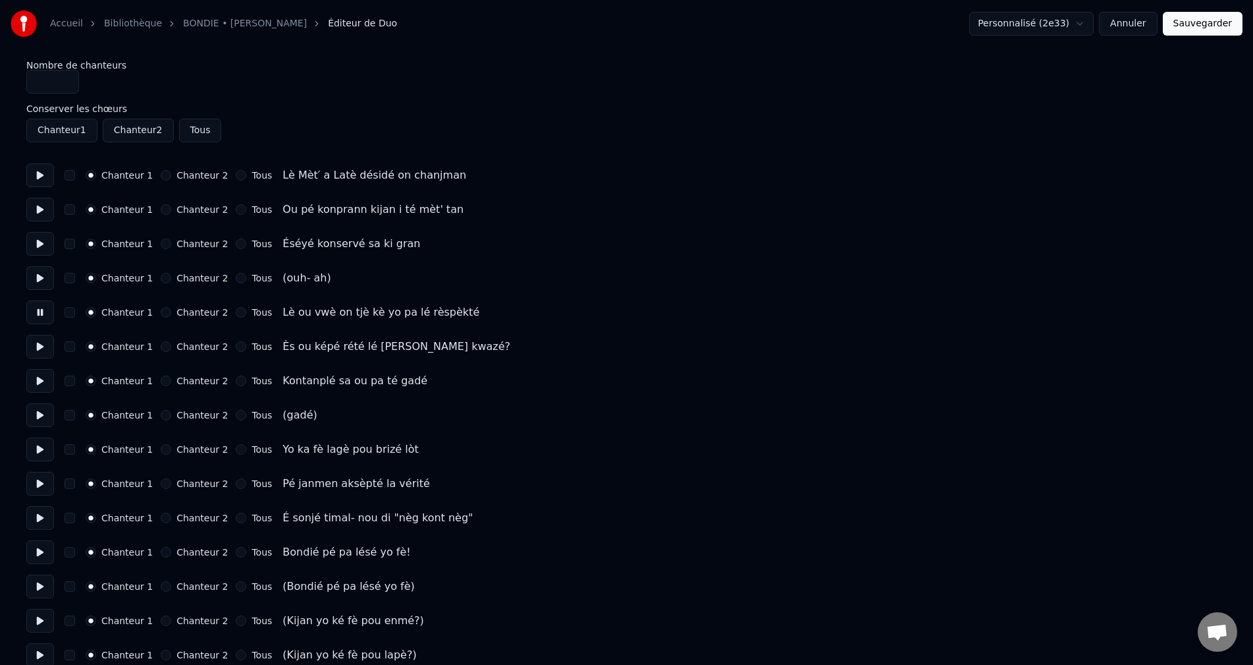
scroll to position [66, 0]
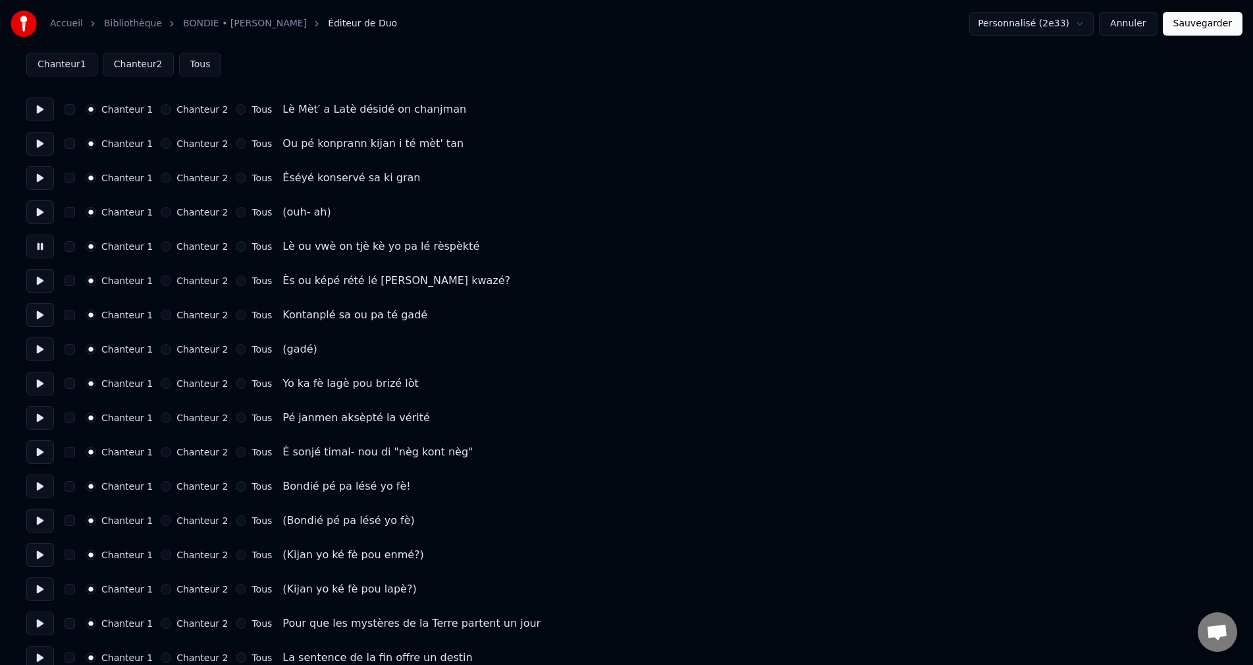
click at [36, 206] on button at bounding box center [40, 212] width 28 height 24
click at [161, 211] on button "Chanteur 2" at bounding box center [166, 212] width 11 height 11
click at [35, 244] on button at bounding box center [40, 246] width 28 height 24
click at [40, 280] on button at bounding box center [40, 281] width 28 height 24
click at [40, 319] on button at bounding box center [40, 315] width 28 height 24
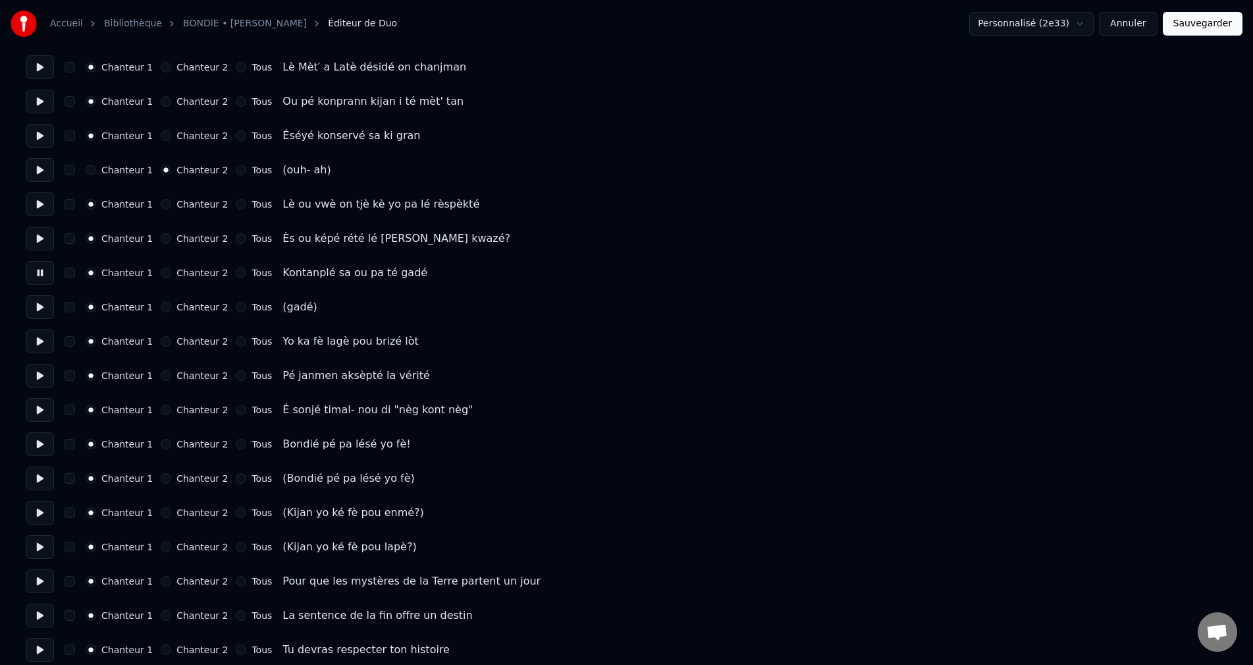
scroll to position [132, 0]
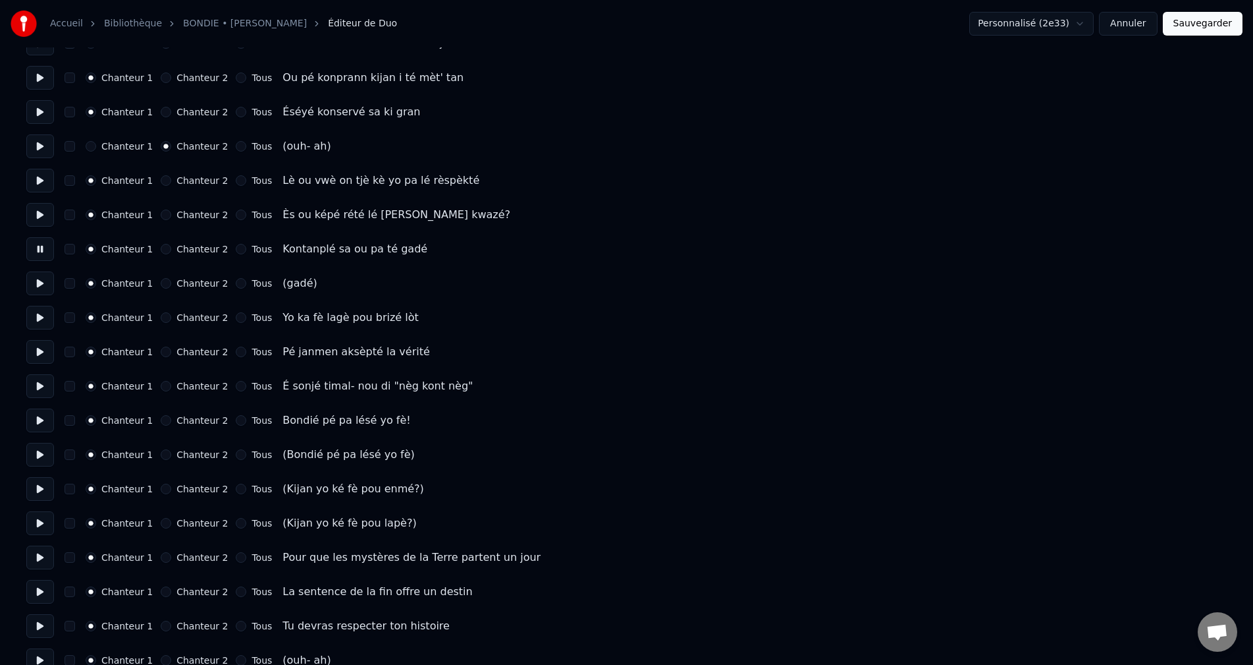
click at [40, 290] on button at bounding box center [40, 283] width 28 height 24
click at [38, 324] on button at bounding box center [40, 318] width 28 height 24
click at [38, 356] on button at bounding box center [40, 352] width 28 height 24
click at [43, 385] on button at bounding box center [40, 386] width 28 height 24
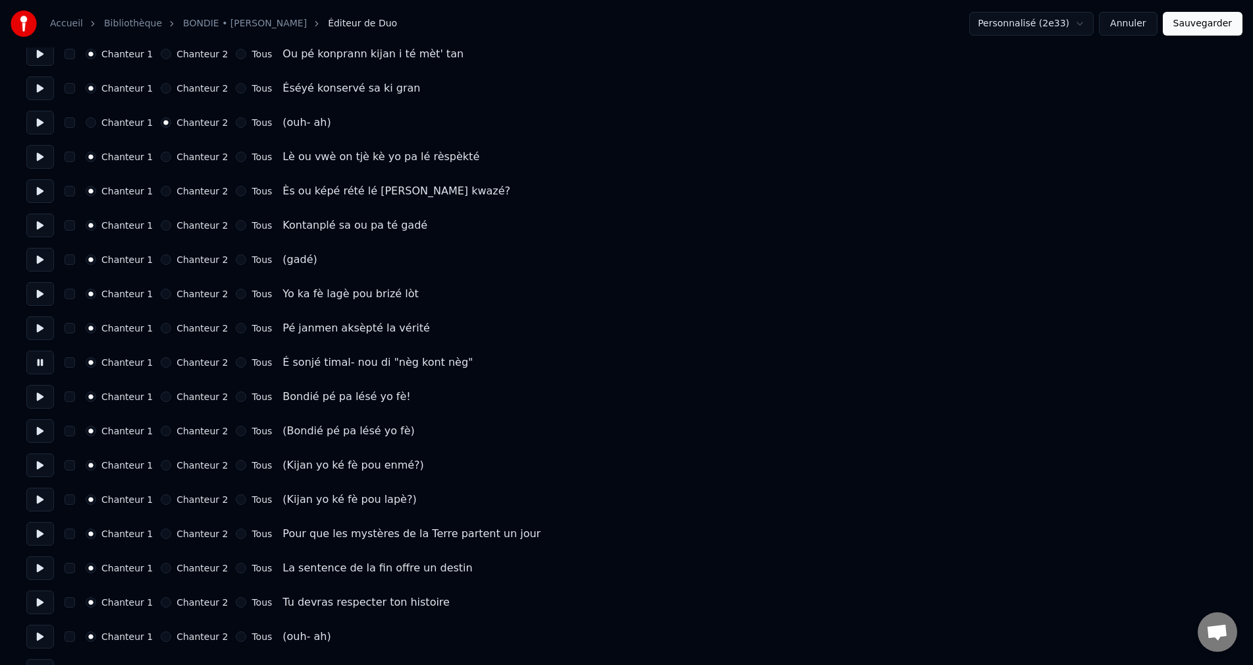
scroll to position [198, 0]
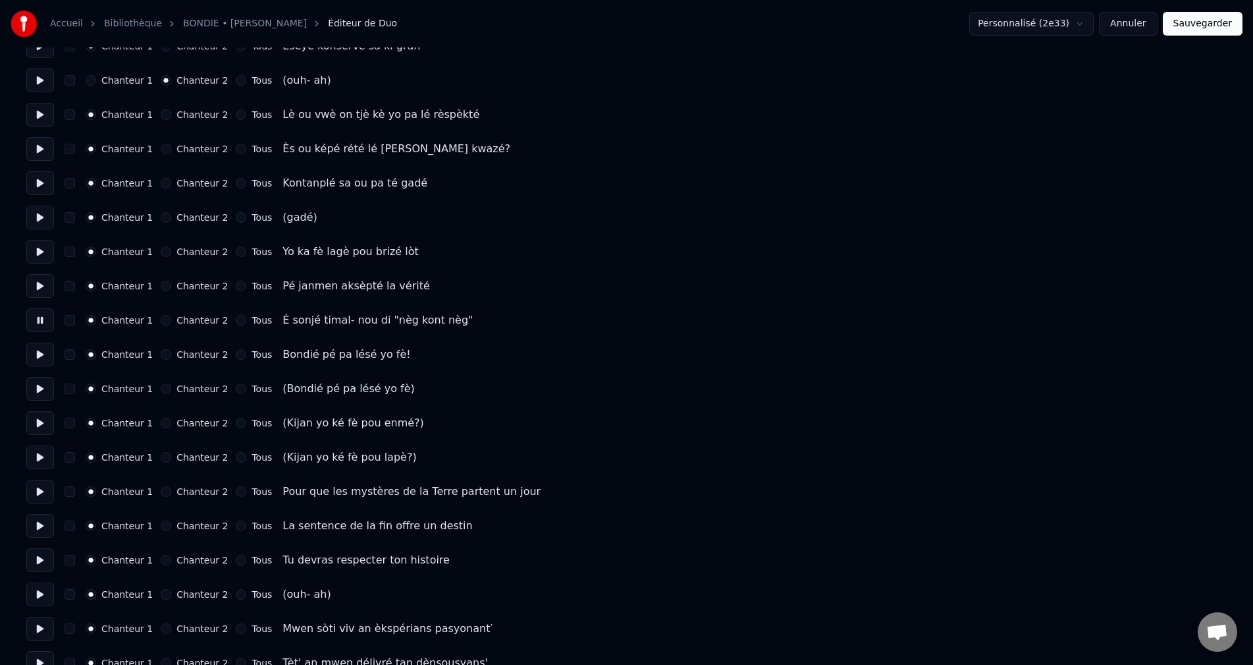
click at [38, 364] on button at bounding box center [40, 354] width 28 height 24
click at [41, 396] on button at bounding box center [40, 389] width 28 height 24
click at [161, 385] on button "Chanteur 2" at bounding box center [166, 388] width 11 height 11
click at [36, 427] on button at bounding box center [40, 423] width 28 height 24
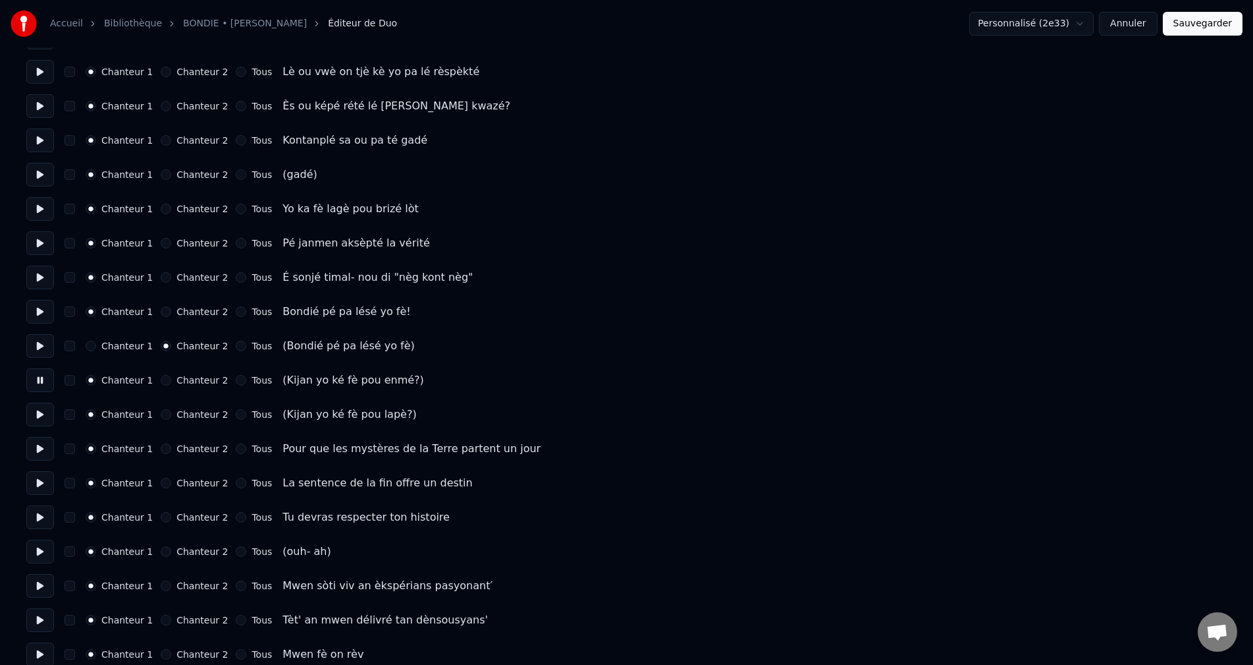
scroll to position [263, 0]
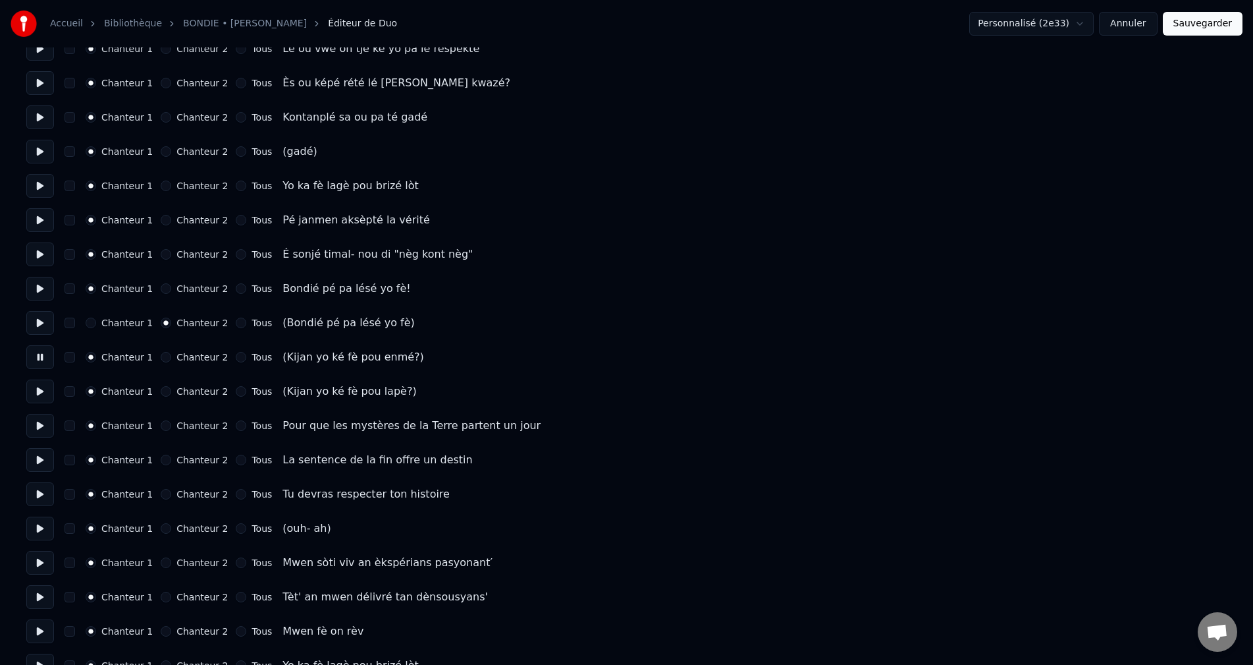
click at [161, 356] on button "Chanteur 2" at bounding box center [166, 357] width 11 height 11
click at [45, 395] on button at bounding box center [40, 391] width 28 height 24
click at [161, 391] on button "Chanteur 2" at bounding box center [166, 391] width 11 height 11
click at [45, 424] on button at bounding box center [40, 426] width 28 height 24
click at [34, 468] on button at bounding box center [40, 460] width 28 height 24
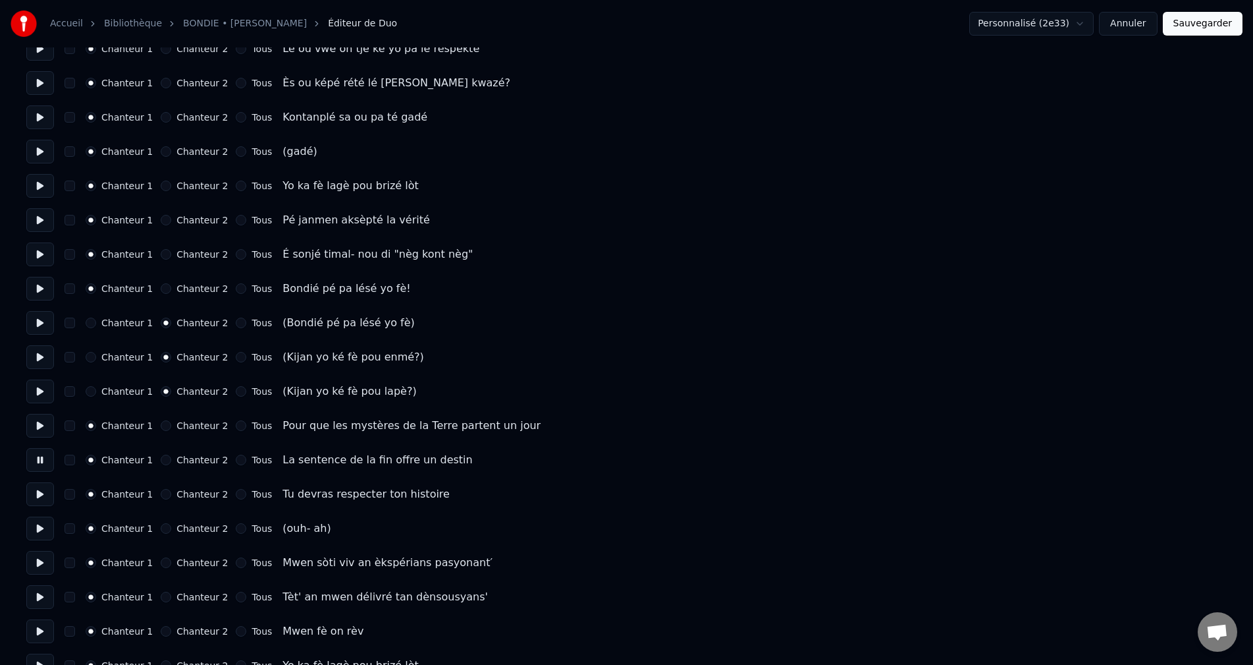
click at [44, 501] on button at bounding box center [40, 494] width 28 height 24
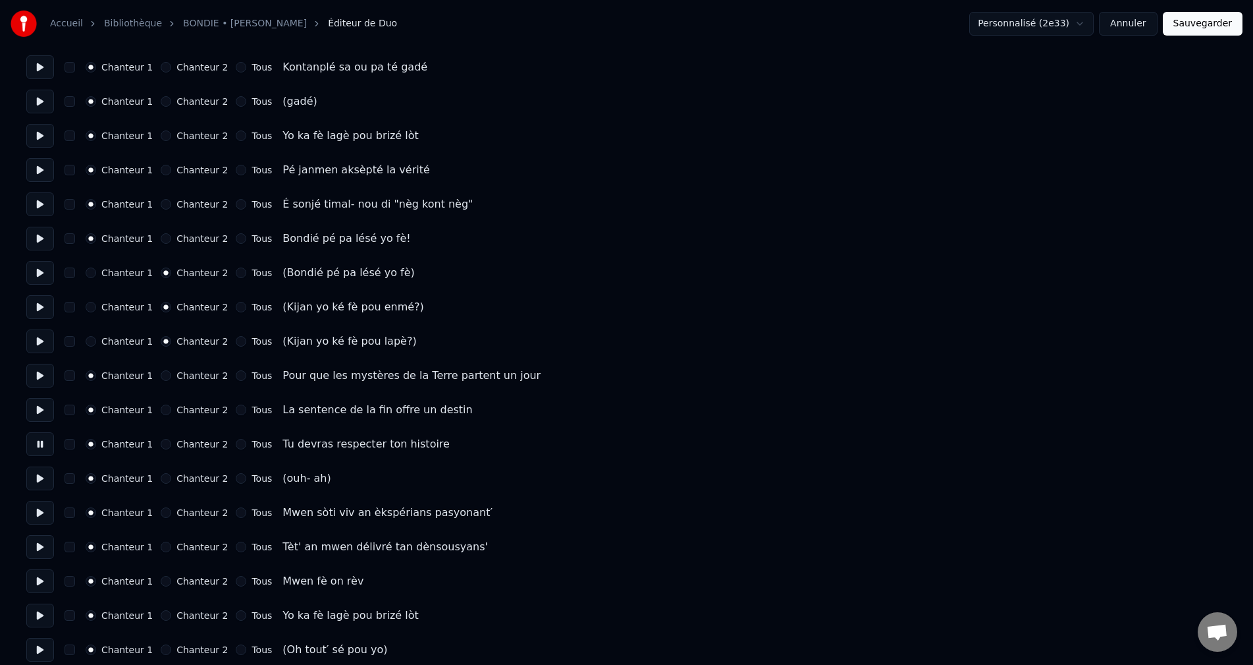
scroll to position [395, 0]
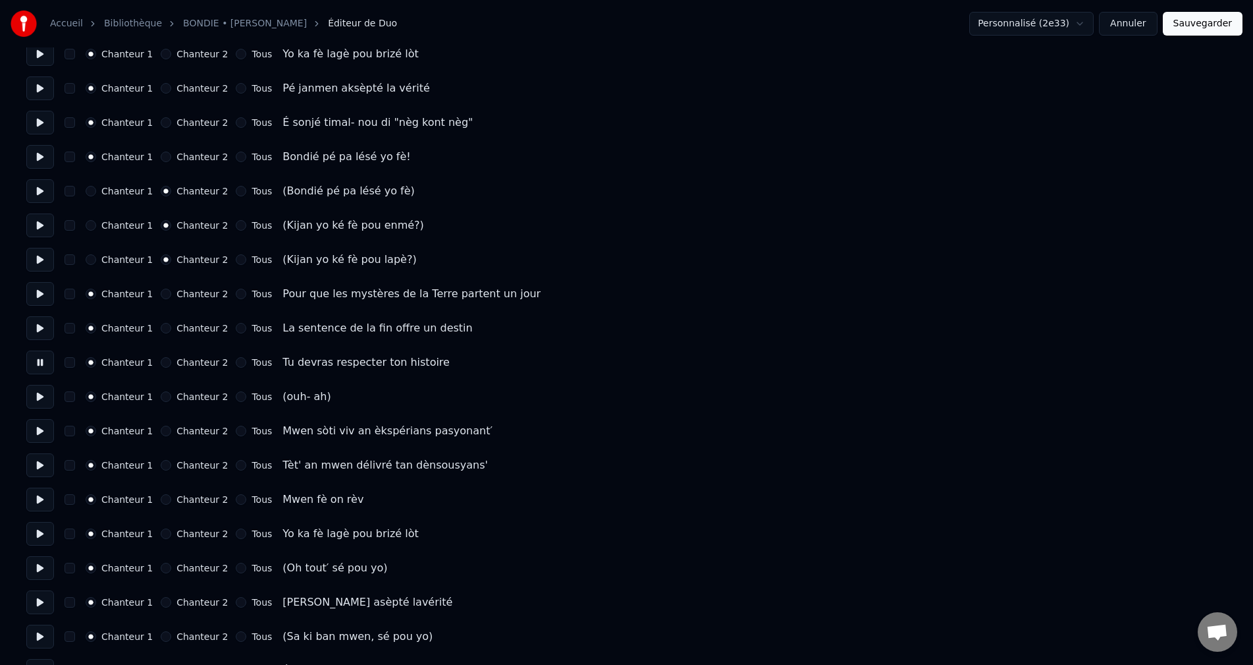
click at [38, 394] on button at bounding box center [40, 397] width 28 height 24
click at [161, 395] on button "Chanteur 2" at bounding box center [166, 396] width 11 height 11
click at [37, 437] on button at bounding box center [40, 431] width 28 height 24
click at [44, 456] on button at bounding box center [40, 465] width 28 height 24
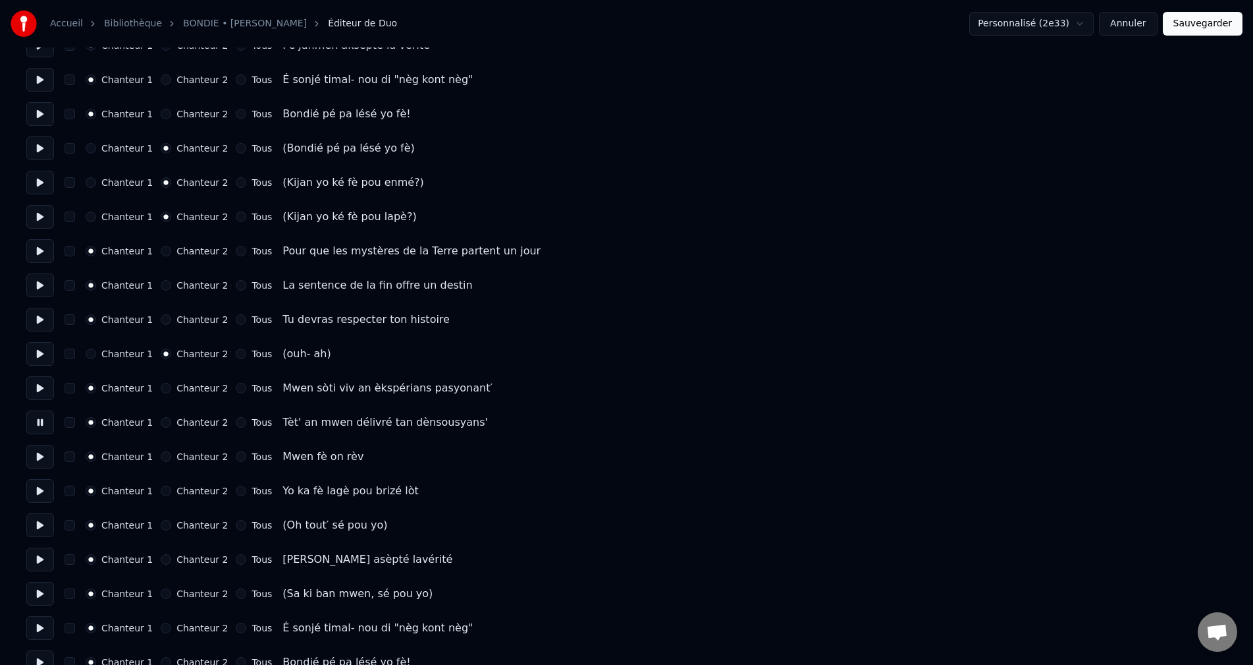
scroll to position [461, 0]
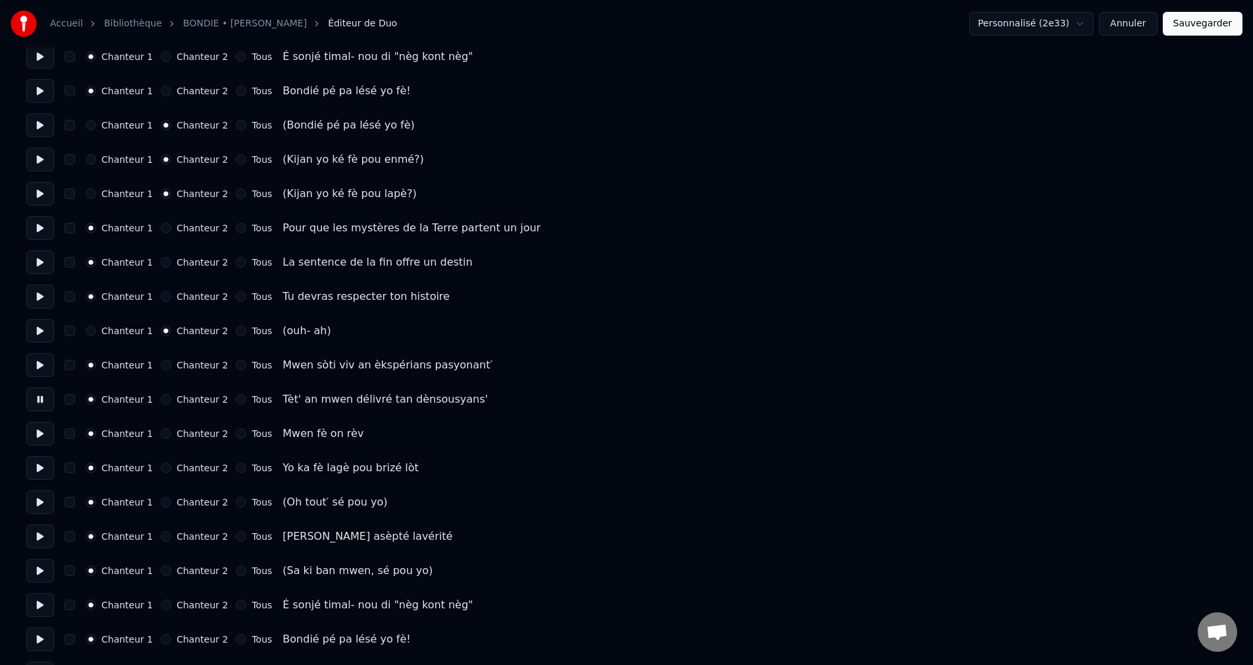
click at [41, 433] on button at bounding box center [40, 434] width 28 height 24
click at [34, 468] on button at bounding box center [40, 468] width 28 height 24
drag, startPoint x: 40, startPoint y: 499, endPoint x: 56, endPoint y: 499, distance: 15.8
click at [56, 499] on div "Chanteur 1 Chanteur 2 Tous (Oh tout′ sé pou yo)" at bounding box center [626, 502] width 1201 height 24
click at [45, 504] on button at bounding box center [40, 502] width 28 height 24
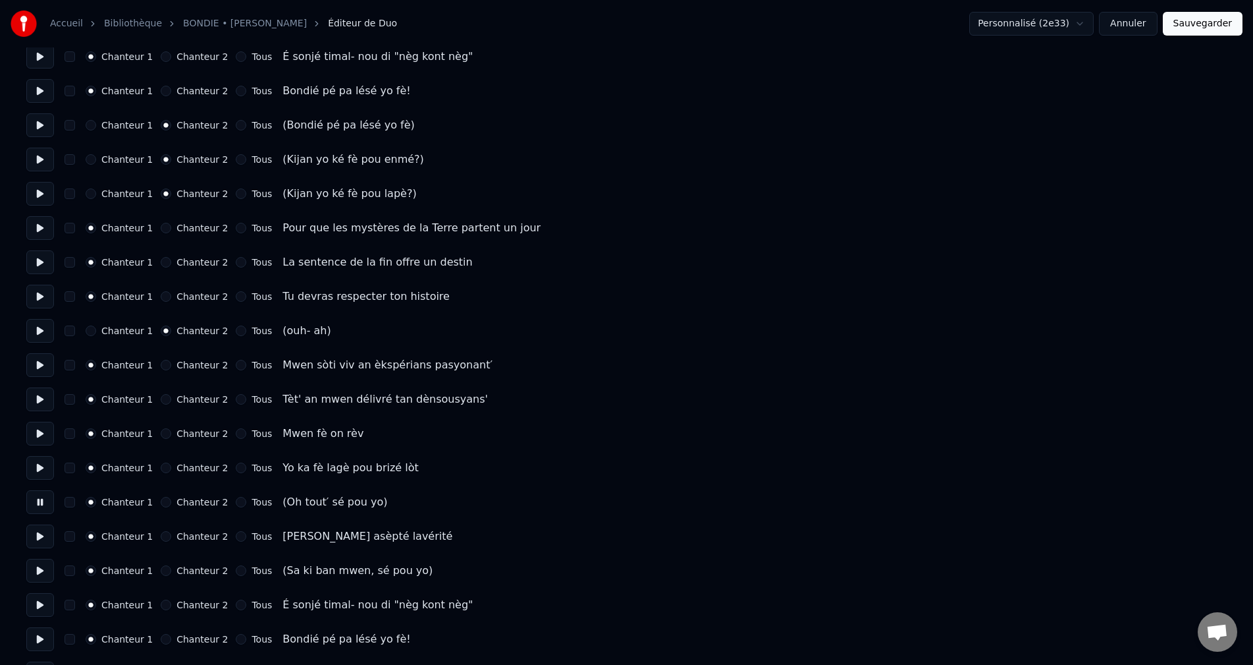
click at [38, 473] on button at bounding box center [40, 468] width 28 height 24
click at [161, 468] on button "Chanteur 2" at bounding box center [166, 467] width 11 height 11
click at [42, 500] on button at bounding box center [40, 502] width 28 height 24
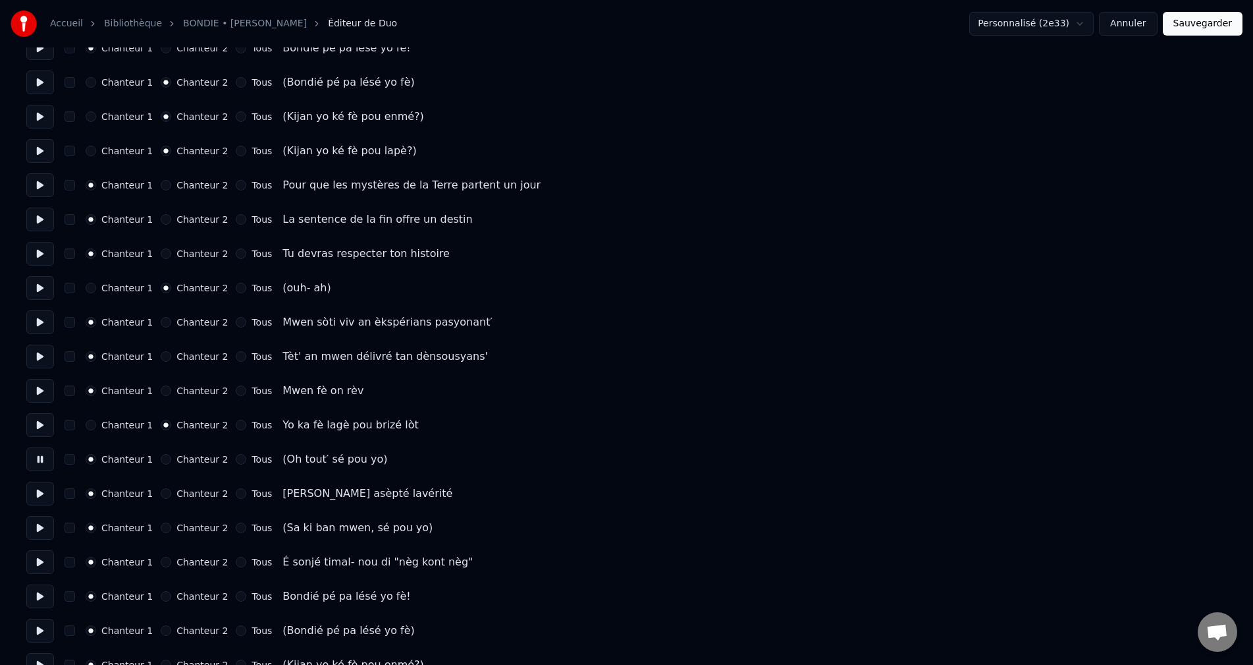
scroll to position [527, 0]
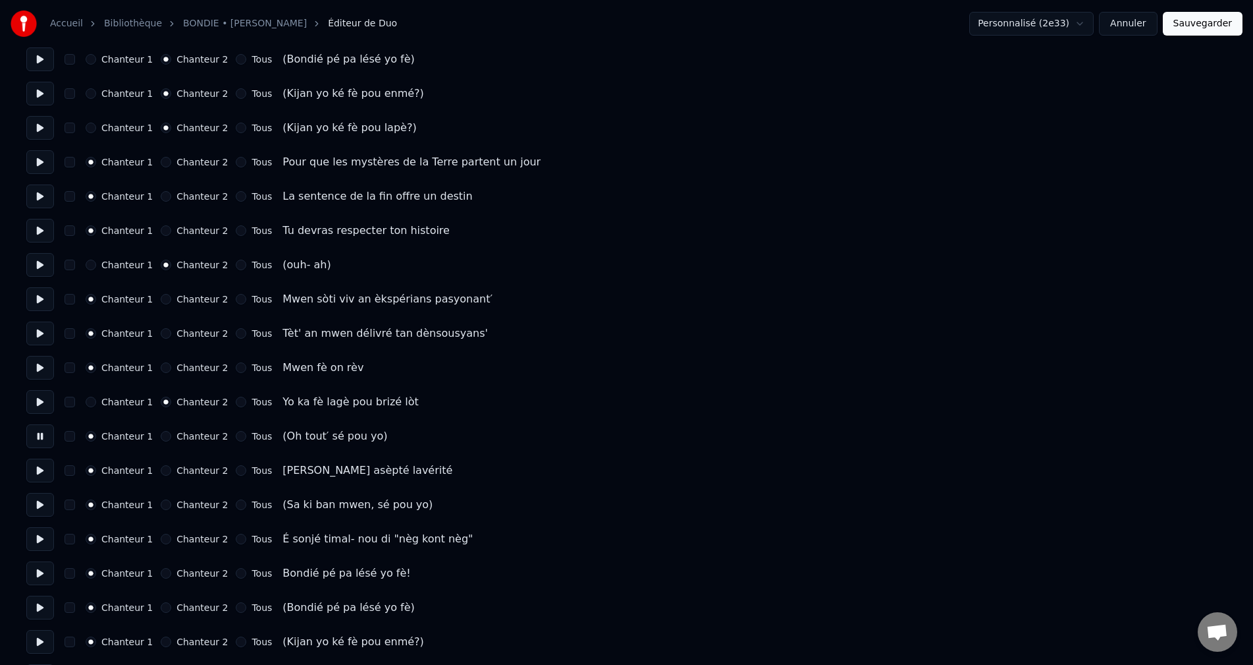
click at [39, 459] on button at bounding box center [40, 470] width 28 height 24
click at [38, 503] on button at bounding box center [40, 505] width 28 height 24
click at [41, 468] on button at bounding box center [40, 470] width 28 height 24
click at [37, 473] on button at bounding box center [40, 470] width 28 height 24
click at [40, 439] on button at bounding box center [40, 436] width 28 height 24
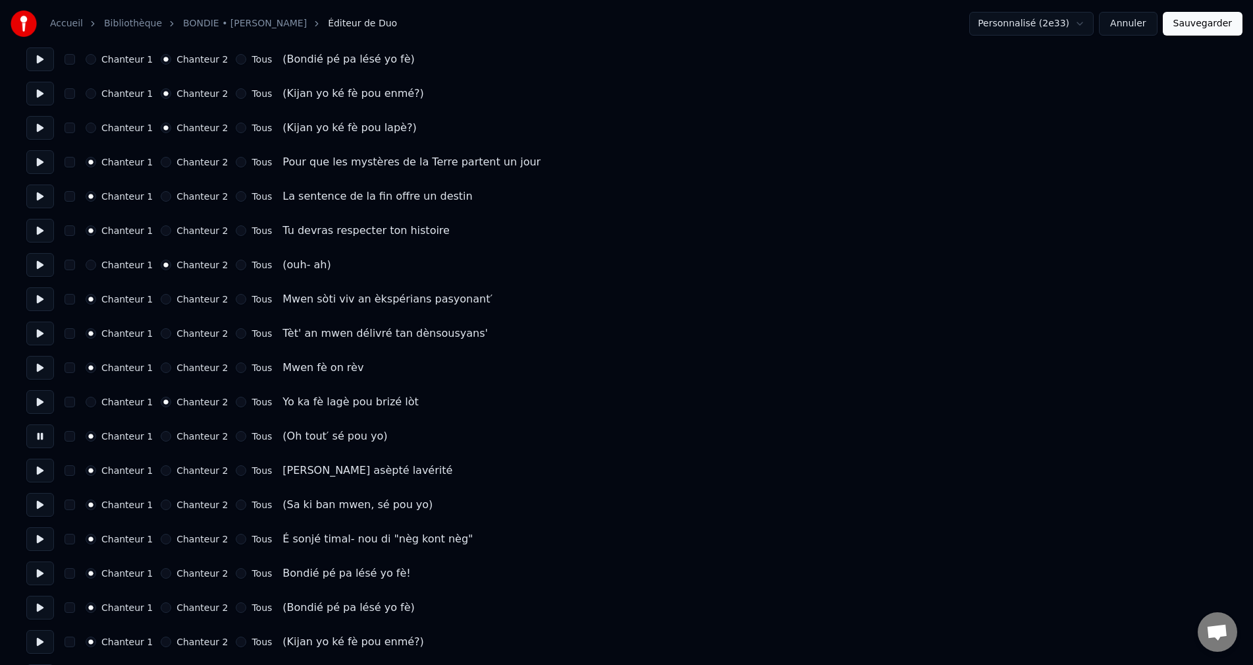
click at [29, 465] on button at bounding box center [40, 470] width 28 height 24
click at [34, 470] on button at bounding box center [40, 470] width 28 height 24
click at [34, 469] on button at bounding box center [40, 470] width 28 height 24
click at [31, 502] on button at bounding box center [40, 505] width 28 height 24
click at [161, 504] on button "Chanteur 2" at bounding box center [166, 504] width 11 height 11
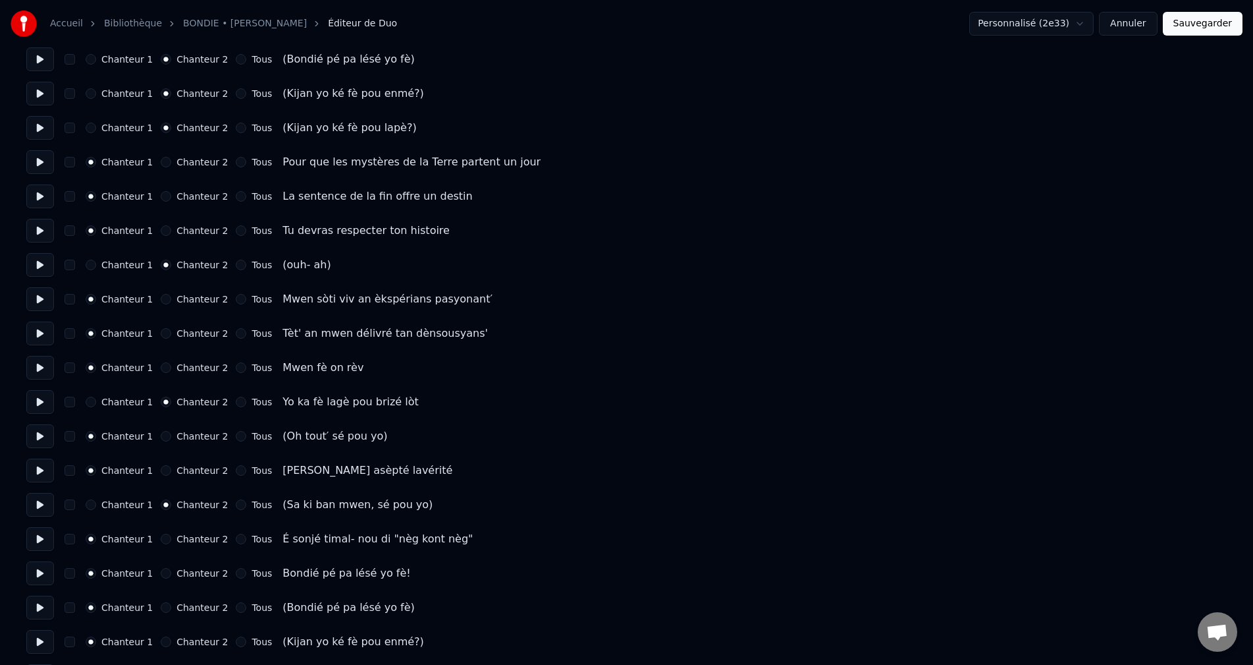
drag, startPoint x: 159, startPoint y: 466, endPoint x: 149, endPoint y: 473, distance: 12.8
click at [161, 466] on button "Chanteur 2" at bounding box center [166, 470] width 11 height 11
click at [94, 504] on button "Chanteur 1" at bounding box center [91, 504] width 11 height 11
click at [37, 470] on button at bounding box center [40, 470] width 28 height 24
click at [44, 432] on button at bounding box center [40, 436] width 28 height 24
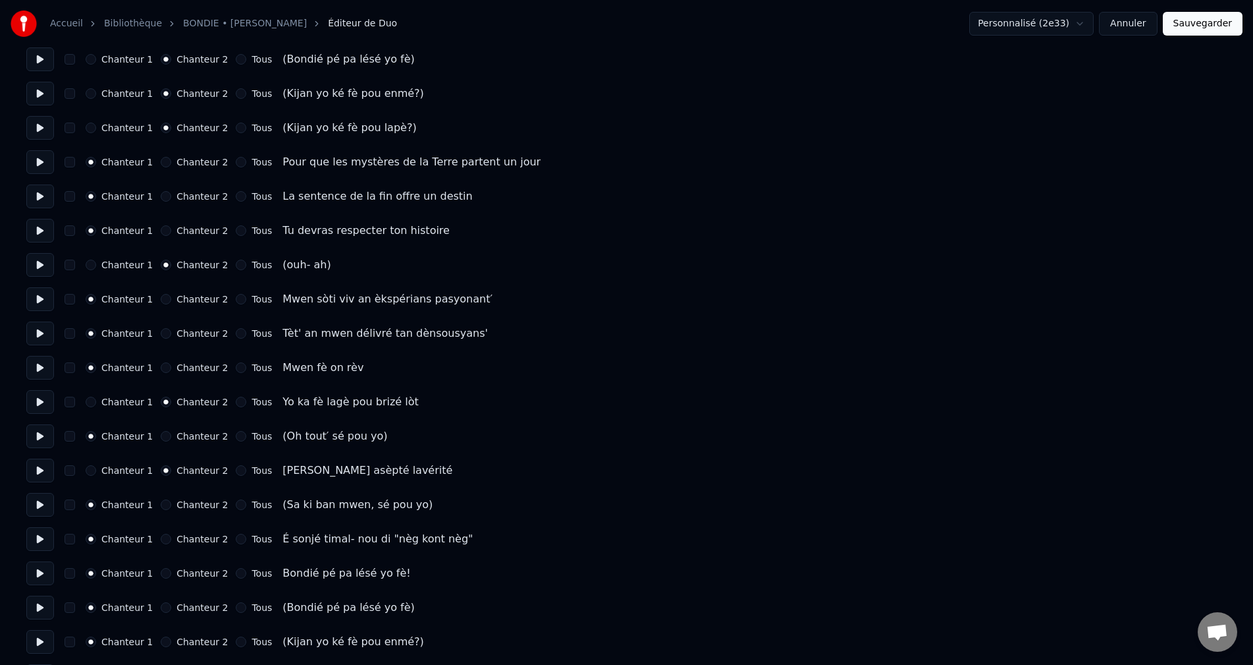
click at [35, 477] on button at bounding box center [40, 470] width 28 height 24
click at [36, 501] on button at bounding box center [40, 505] width 28 height 24
click at [35, 540] on button at bounding box center [40, 539] width 28 height 24
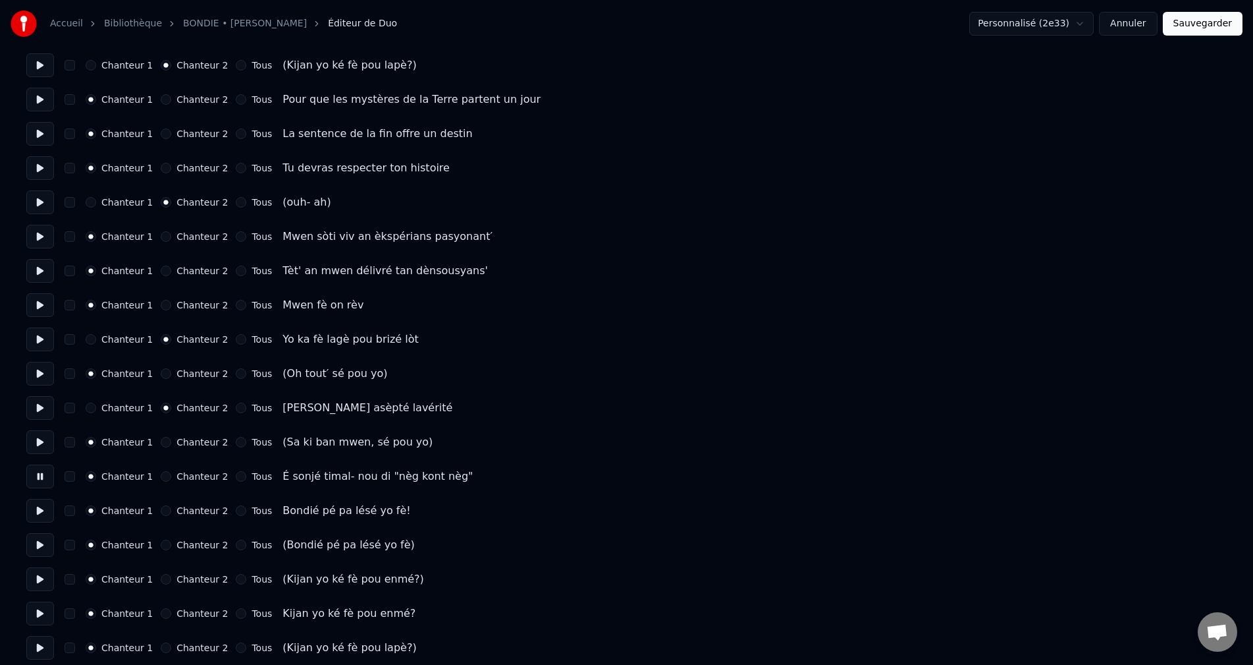
scroll to position [593, 0]
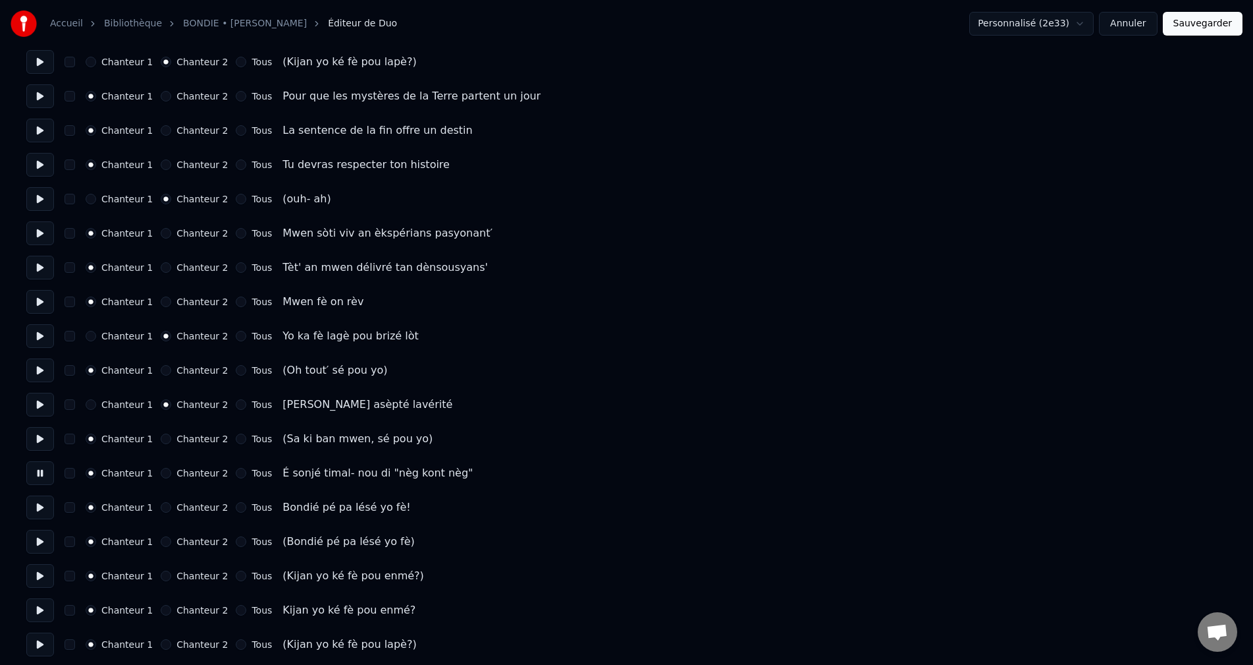
click at [161, 468] on button "Chanteur 2" at bounding box center [166, 473] width 11 height 11
click at [43, 504] on button at bounding box center [40, 507] width 28 height 24
click at [38, 535] on button at bounding box center [40, 542] width 28 height 24
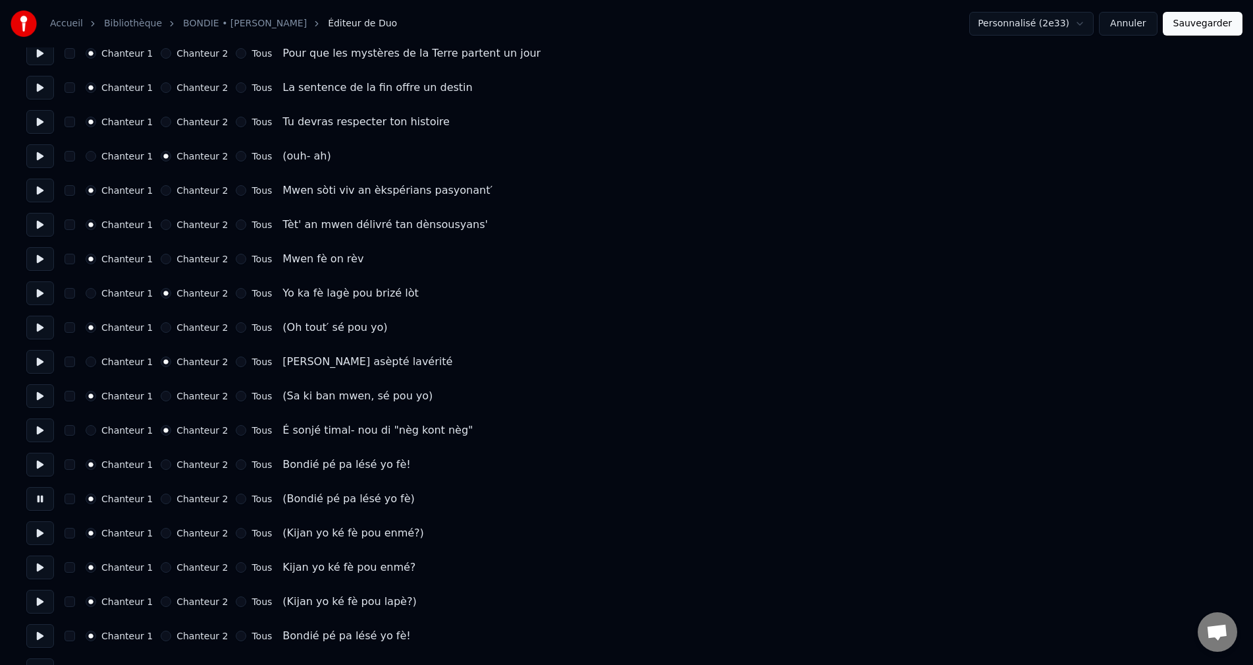
scroll to position [659, 0]
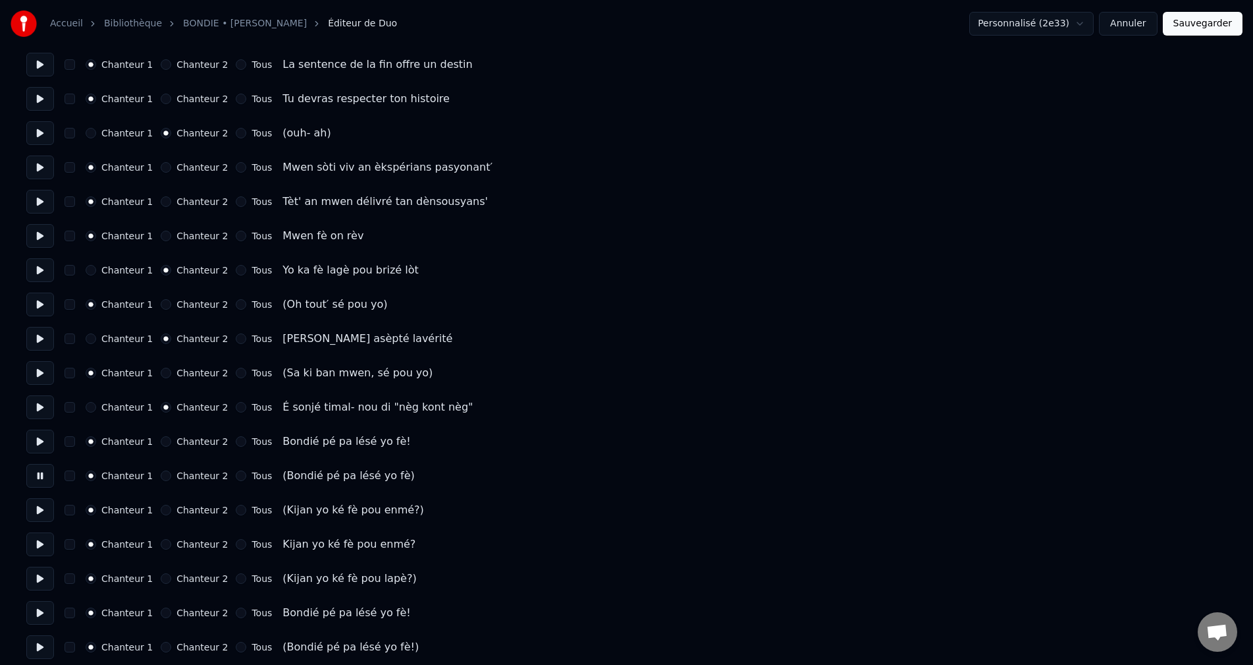
click at [161, 474] on button "Chanteur 2" at bounding box center [166, 475] width 11 height 11
click at [38, 513] on button at bounding box center [40, 510] width 28 height 24
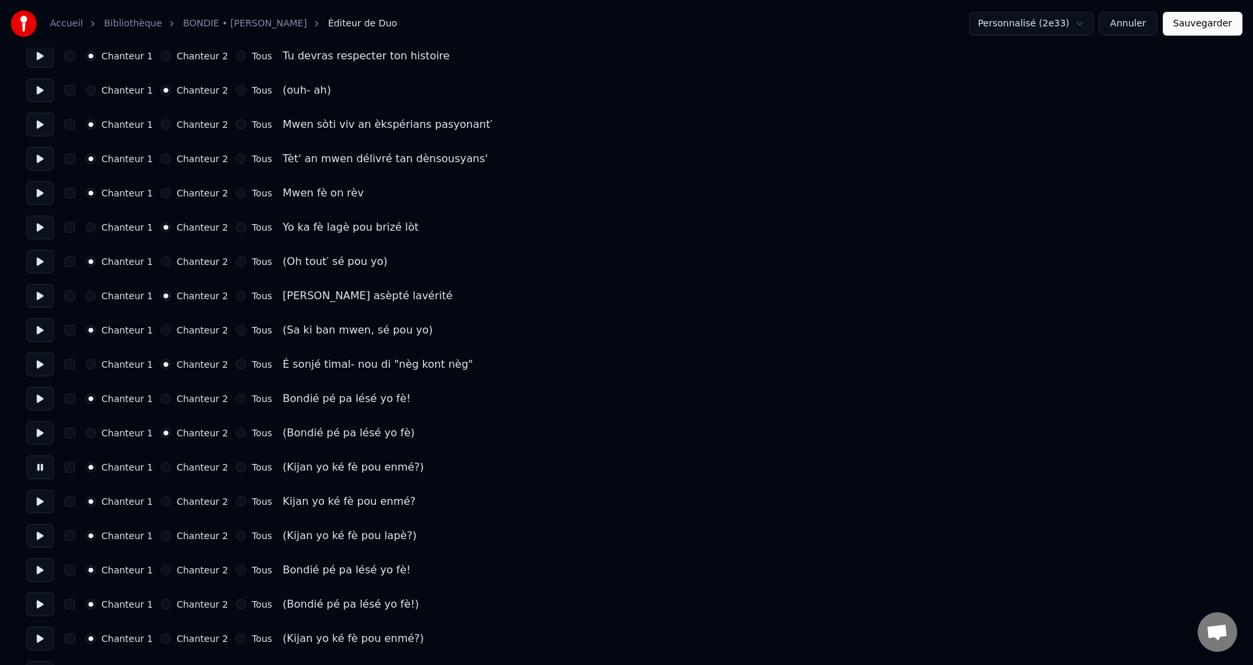
scroll to position [724, 0]
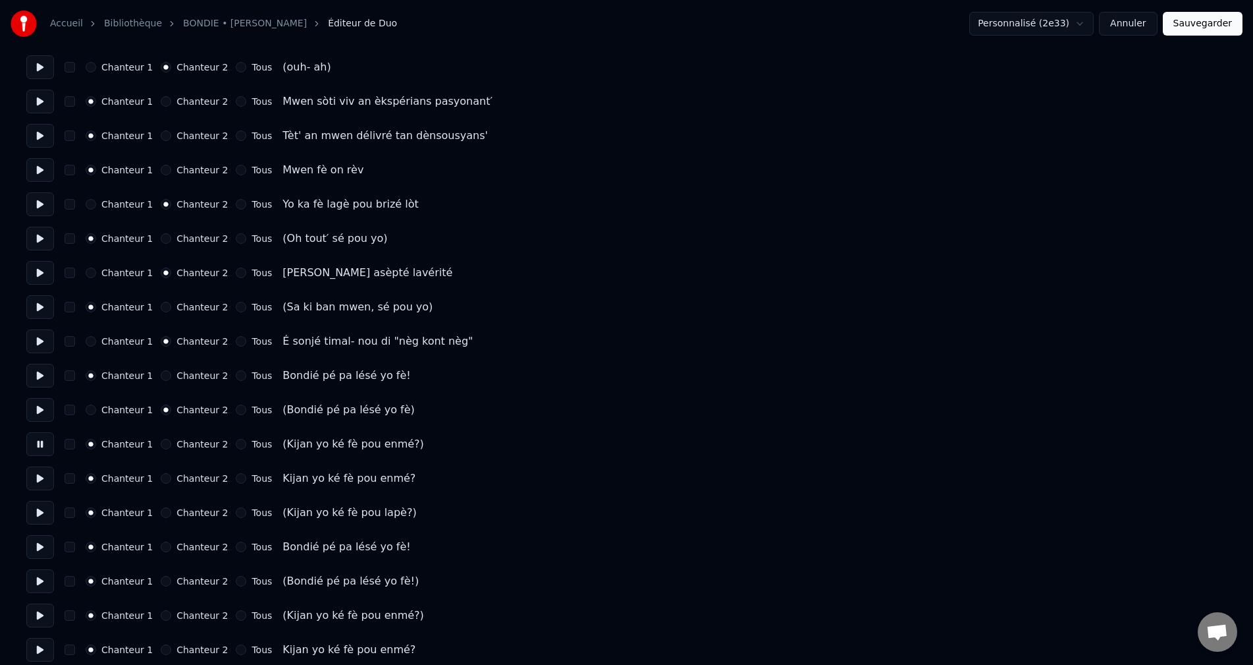
click at [161, 442] on div "Chanteur 2" at bounding box center [194, 444] width 67 height 11
click at [161, 445] on button "Chanteur 2" at bounding box center [166, 444] width 11 height 11
click at [40, 485] on button at bounding box center [40, 478] width 28 height 24
drag, startPoint x: 32, startPoint y: 510, endPoint x: 40, endPoint y: 511, distance: 7.3
click at [33, 510] on button at bounding box center [40, 513] width 28 height 24
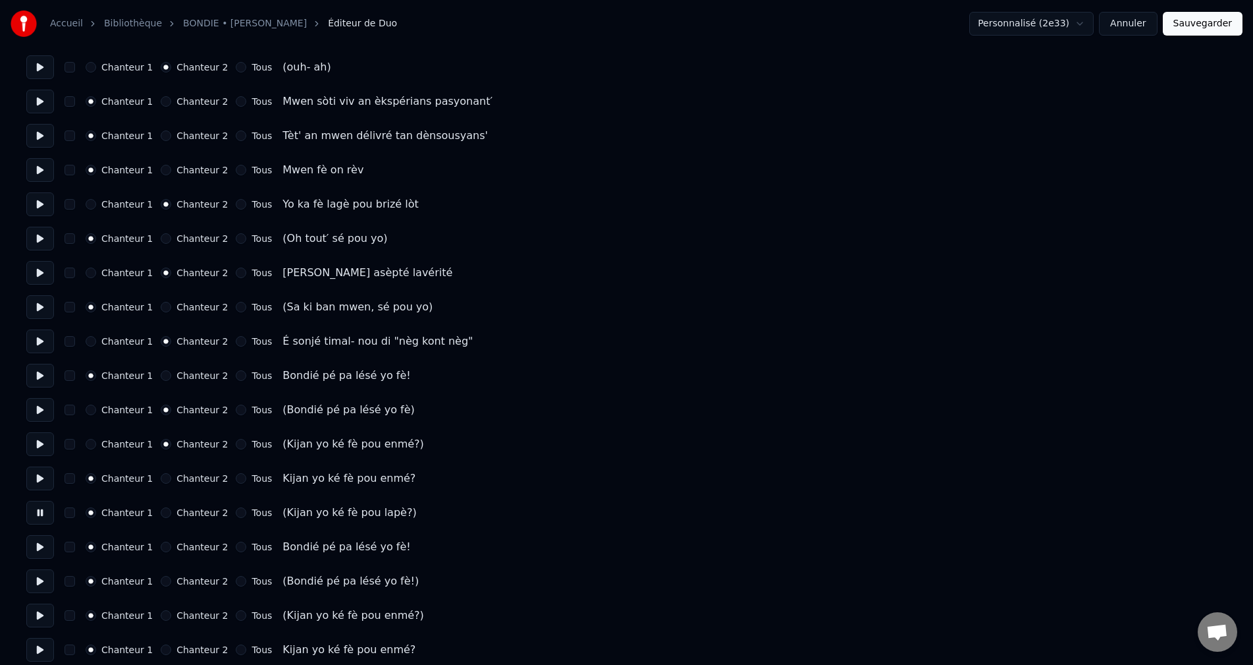
click at [161, 510] on button "Chanteur 2" at bounding box center [166, 512] width 11 height 11
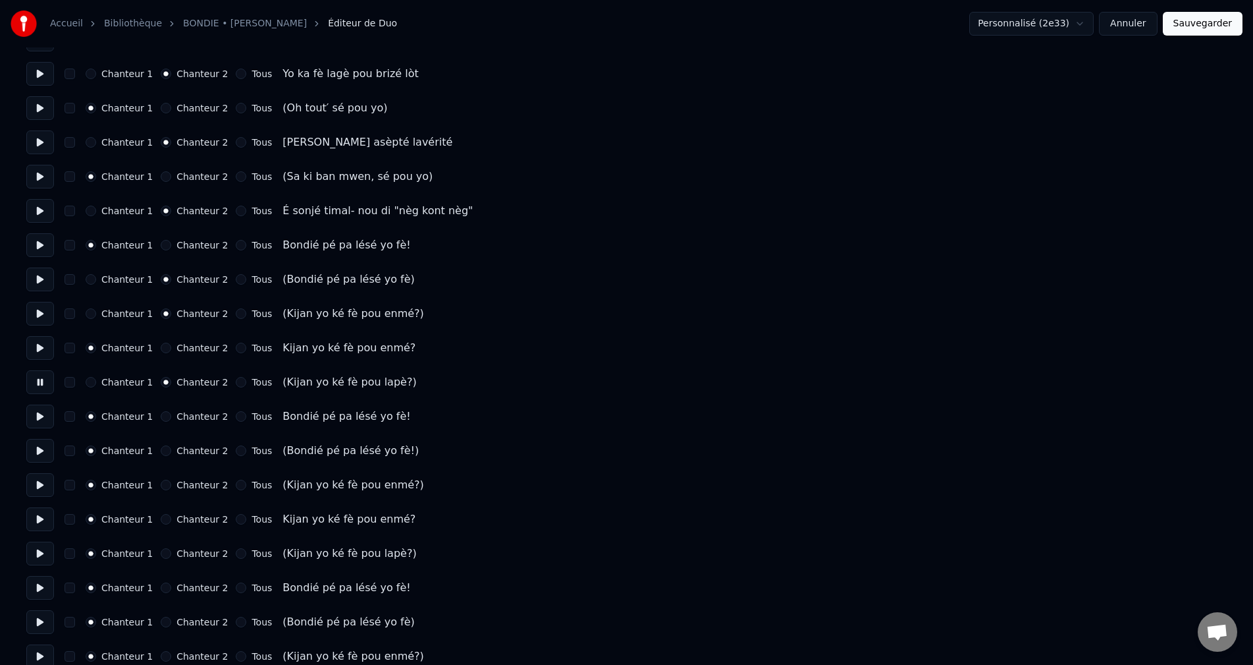
scroll to position [856, 0]
click at [40, 418] on button at bounding box center [40, 415] width 28 height 24
click at [45, 450] on button at bounding box center [40, 449] width 28 height 24
click at [161, 450] on button "Chanteur 2" at bounding box center [166, 449] width 11 height 11
click at [41, 481] on button at bounding box center [40, 484] width 28 height 24
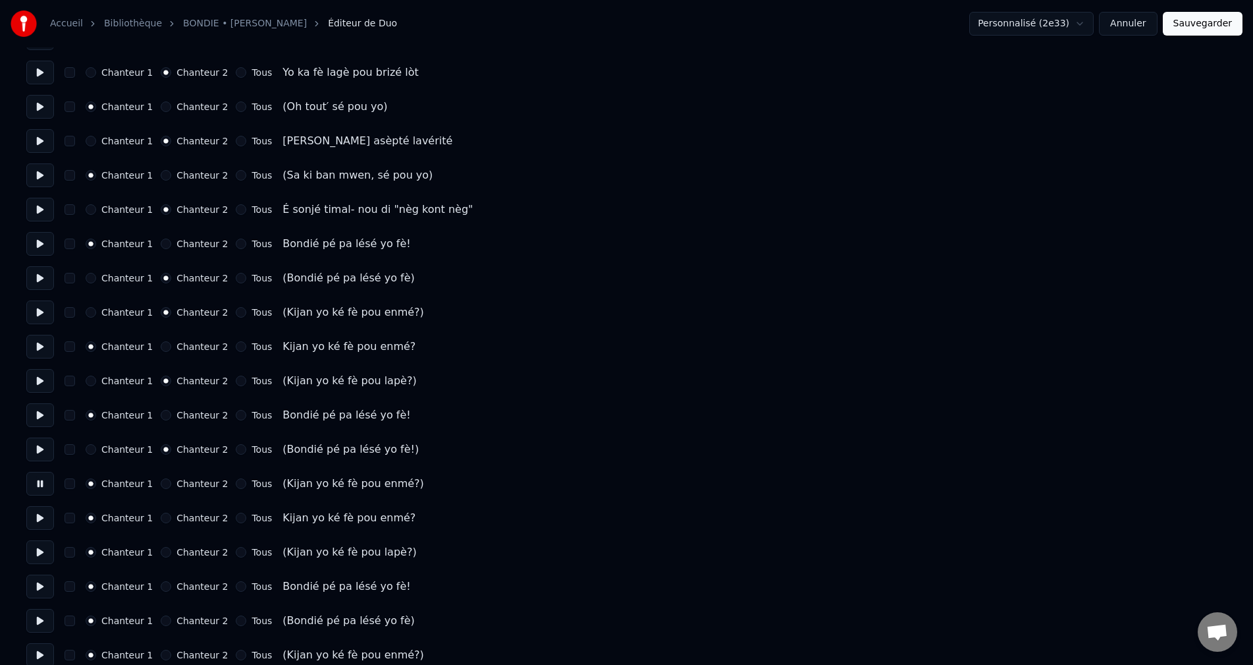
click at [161, 487] on button "Chanteur 2" at bounding box center [166, 483] width 11 height 11
click at [34, 518] on button at bounding box center [40, 518] width 28 height 24
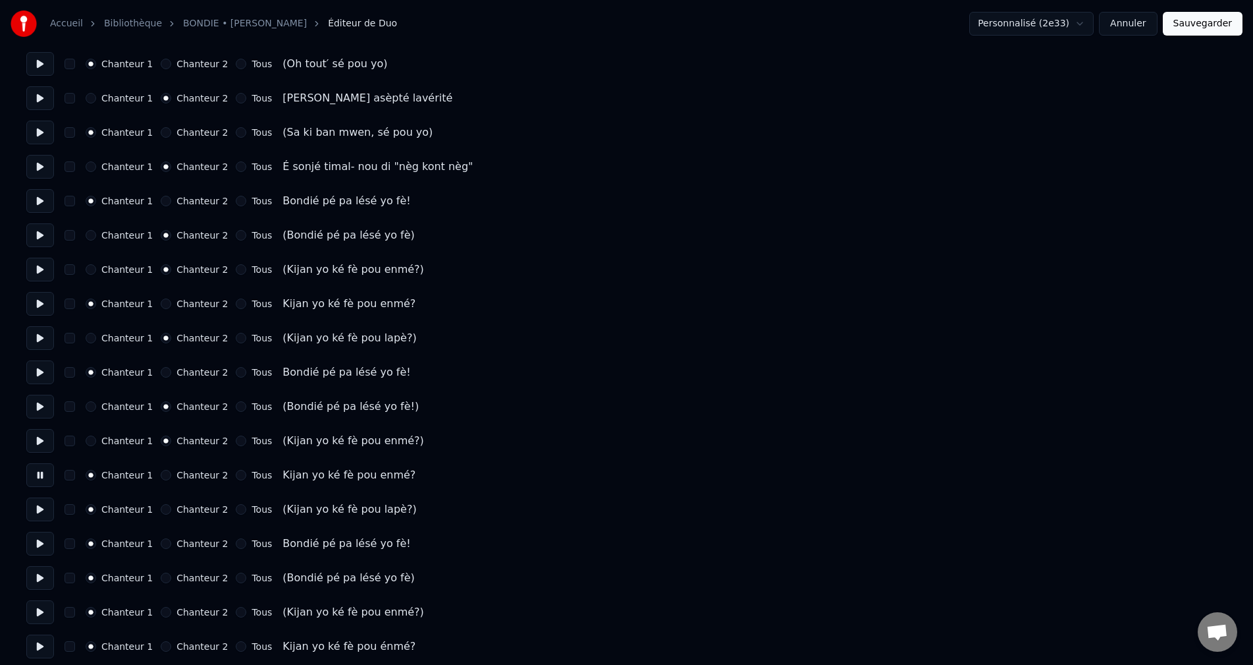
scroll to position [922, 0]
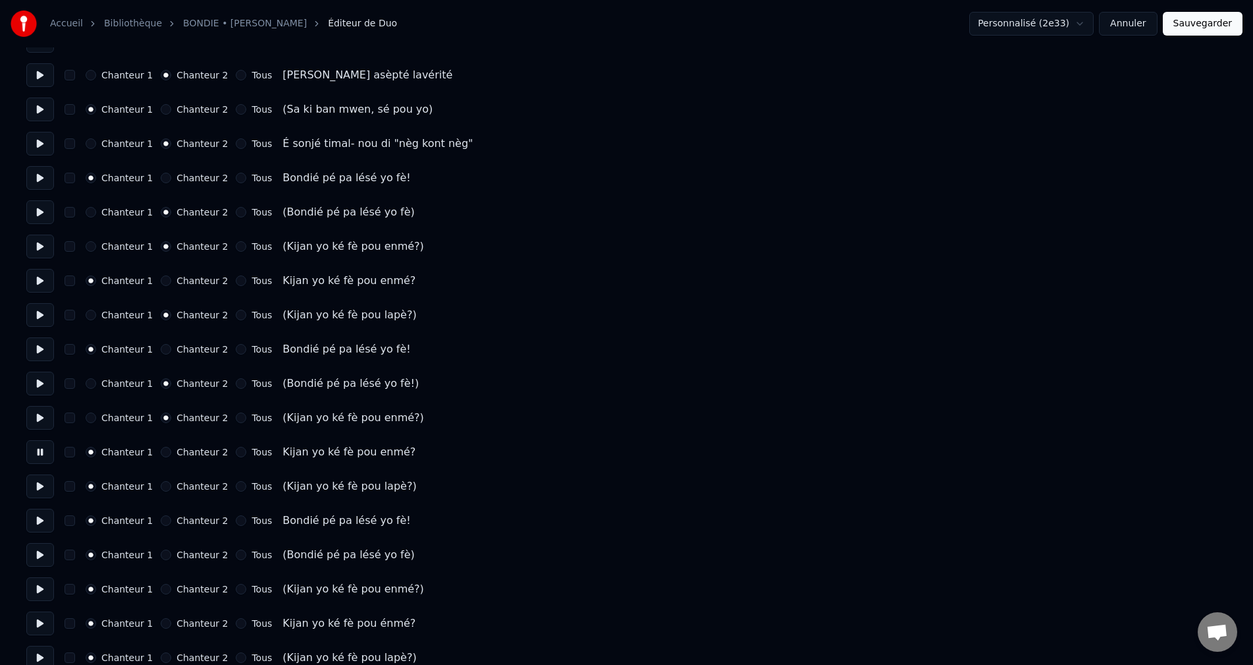
click at [37, 483] on button at bounding box center [40, 486] width 28 height 24
click at [150, 484] on div "Chanteur 1 Chanteur 2 Tous" at bounding box center [179, 486] width 186 height 11
click at [161, 485] on button "Chanteur 2" at bounding box center [166, 486] width 11 height 11
click at [54, 517] on div "Chanteur 1 Chanteur 2 Tous Bondié pé pa lésé yo fè!" at bounding box center [626, 520] width 1201 height 24
click at [41, 513] on button at bounding box center [40, 520] width 28 height 24
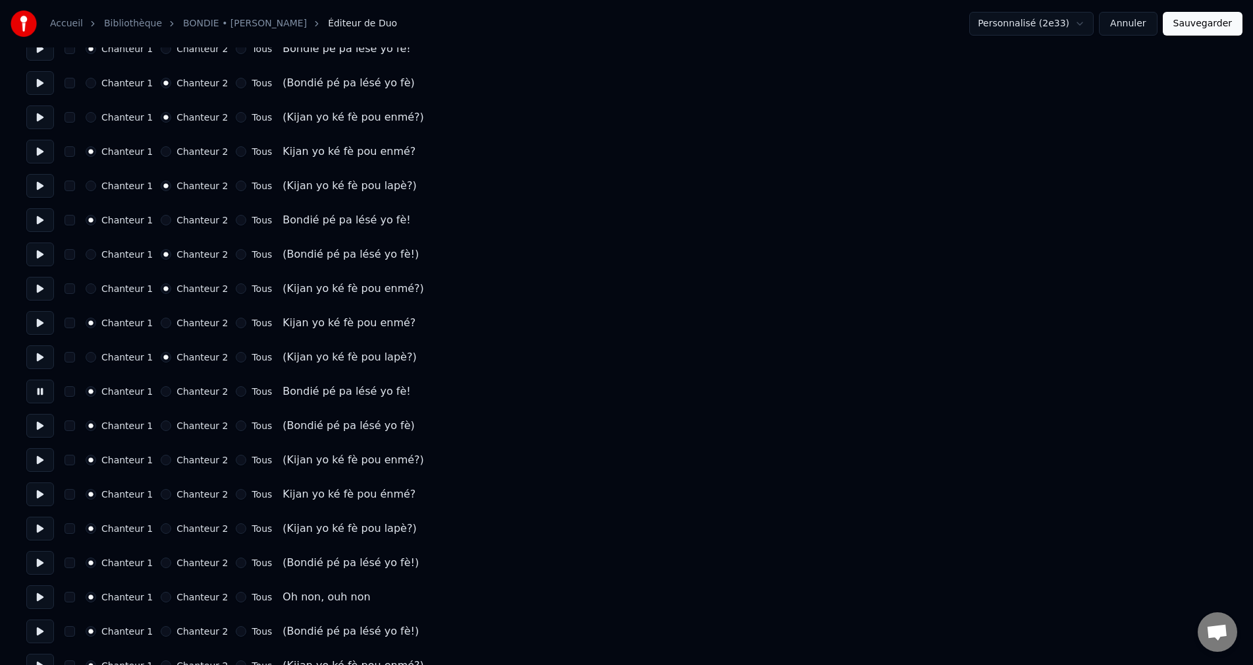
scroll to position [1054, 0]
click at [41, 423] on button at bounding box center [40, 423] width 28 height 24
click at [161, 425] on button "Chanteur 2" at bounding box center [166, 423] width 11 height 11
click at [48, 453] on button at bounding box center [40, 457] width 28 height 24
click at [162, 460] on button "Chanteur 2" at bounding box center [166, 457] width 11 height 11
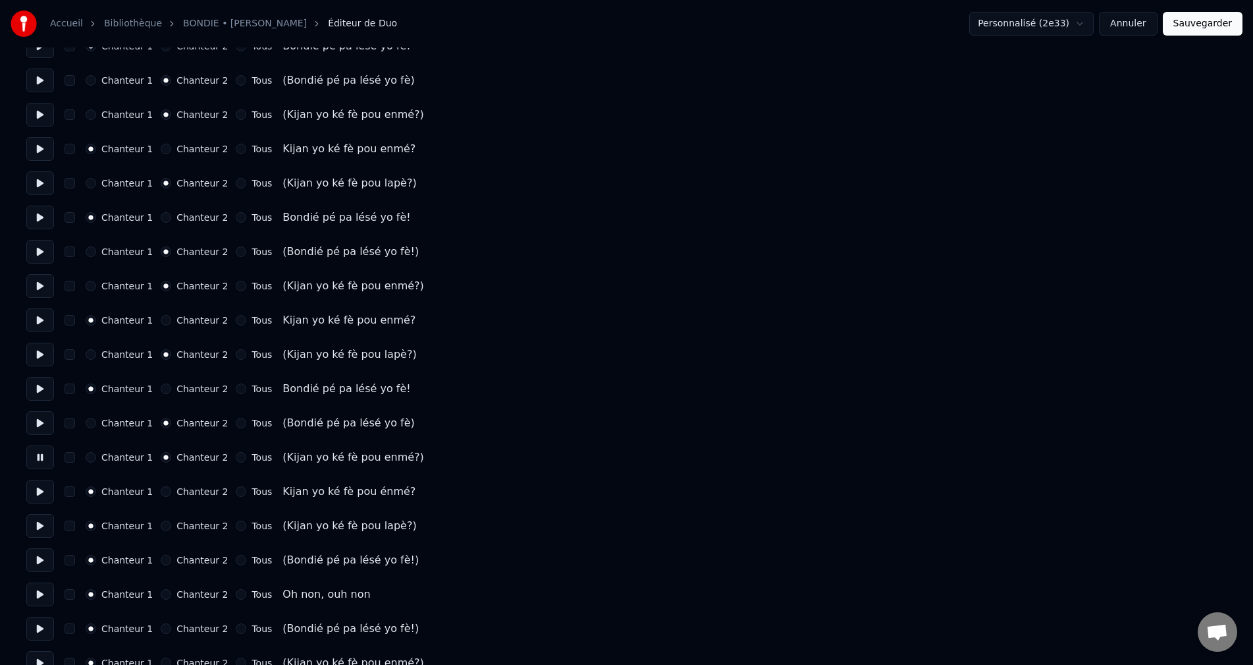
click at [43, 499] on button at bounding box center [40, 491] width 28 height 24
click at [40, 531] on button at bounding box center [40, 526] width 28 height 24
click at [161, 528] on button "Chanteur 2" at bounding box center [166, 525] width 11 height 11
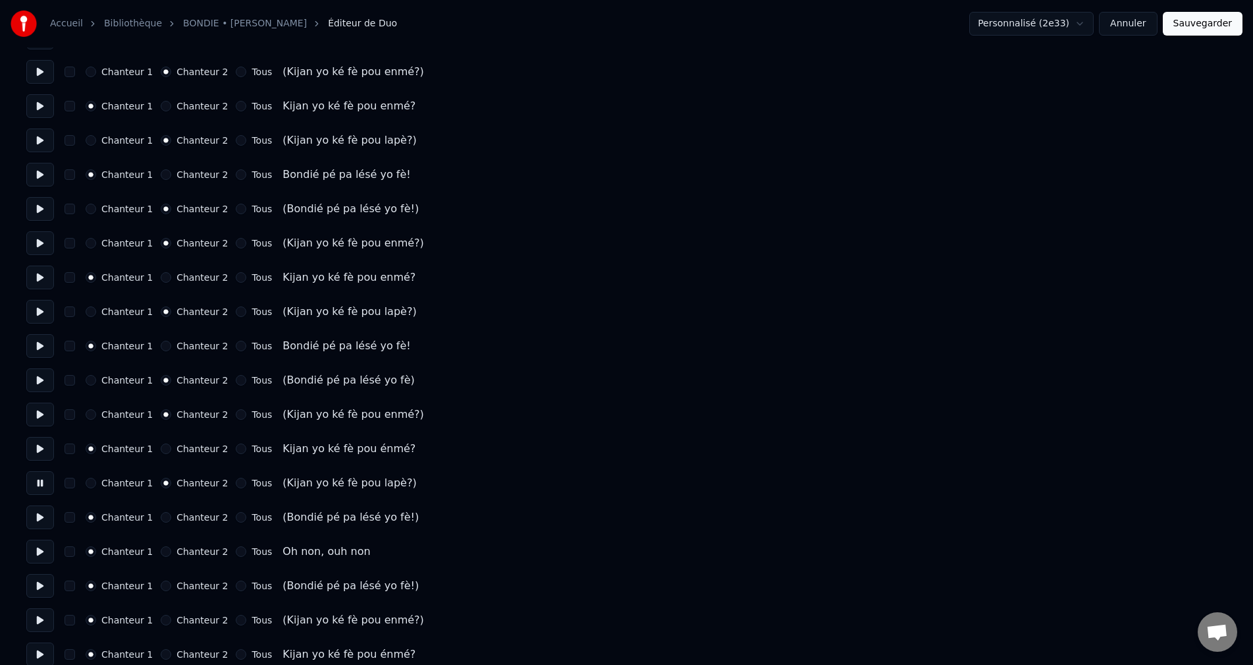
scroll to position [1120, 0]
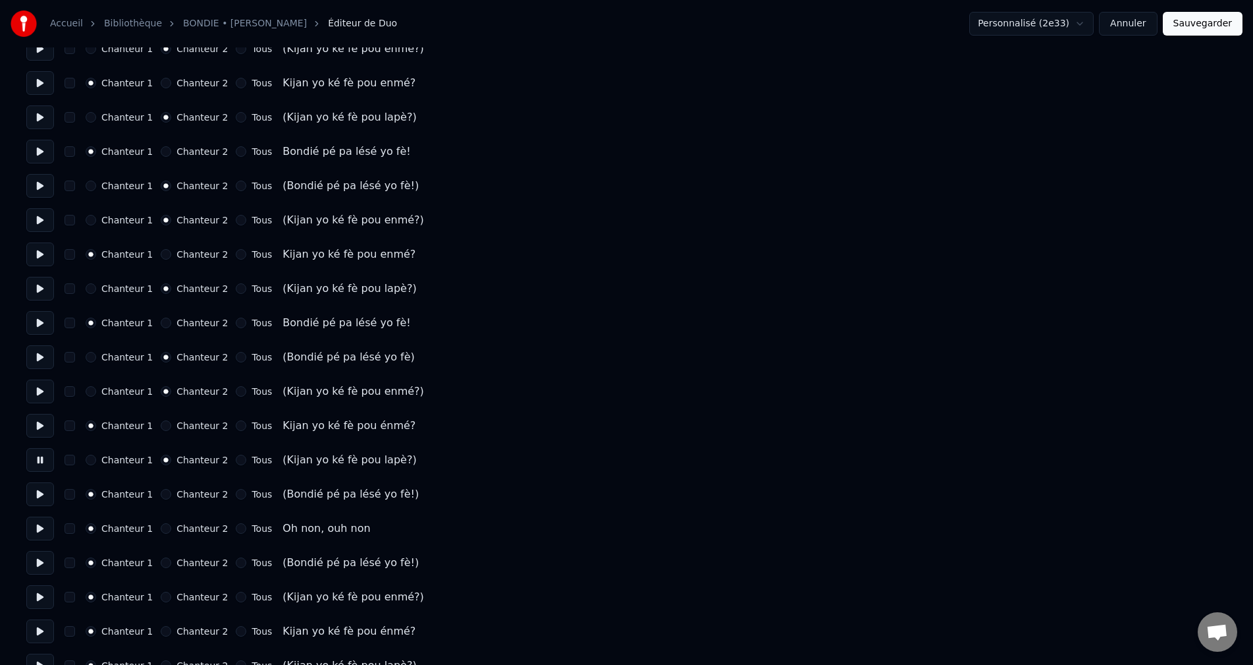
click at [30, 495] on button at bounding box center [40, 494] width 28 height 24
click at [161, 494] on button "Chanteur 2" at bounding box center [166, 494] width 11 height 11
click at [41, 525] on button at bounding box center [40, 528] width 28 height 24
click at [40, 565] on button at bounding box center [40, 563] width 28 height 24
click at [161, 560] on button "Chanteur 2" at bounding box center [166, 562] width 11 height 11
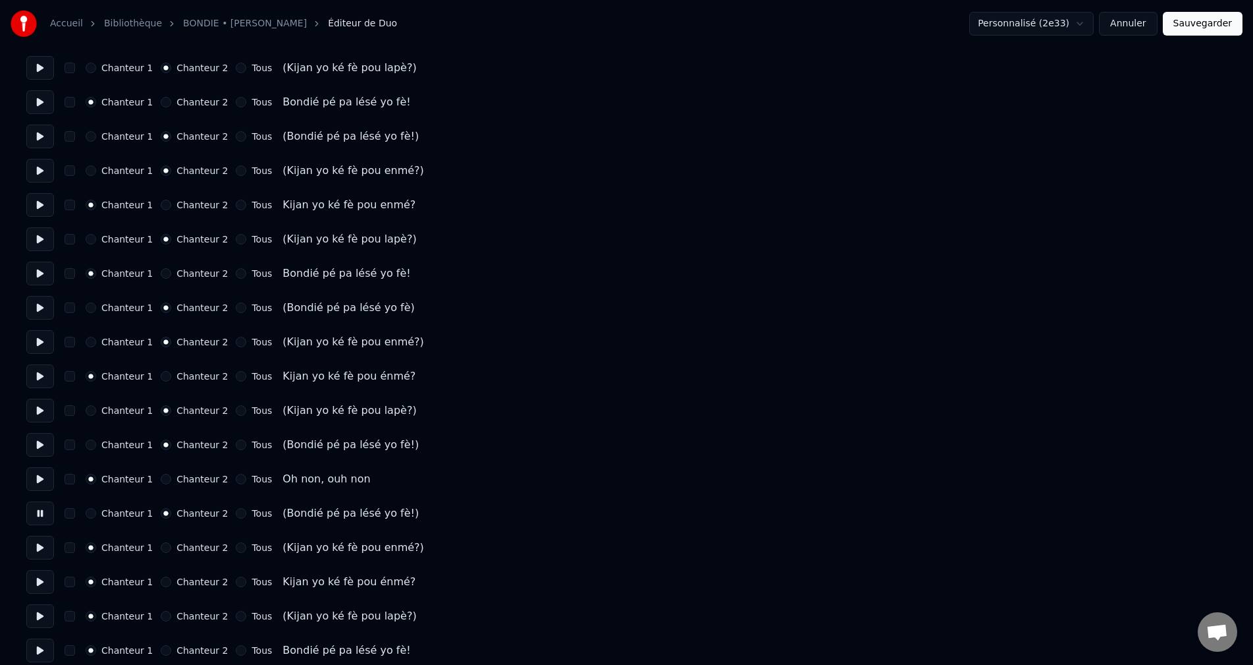
scroll to position [1185, 0]
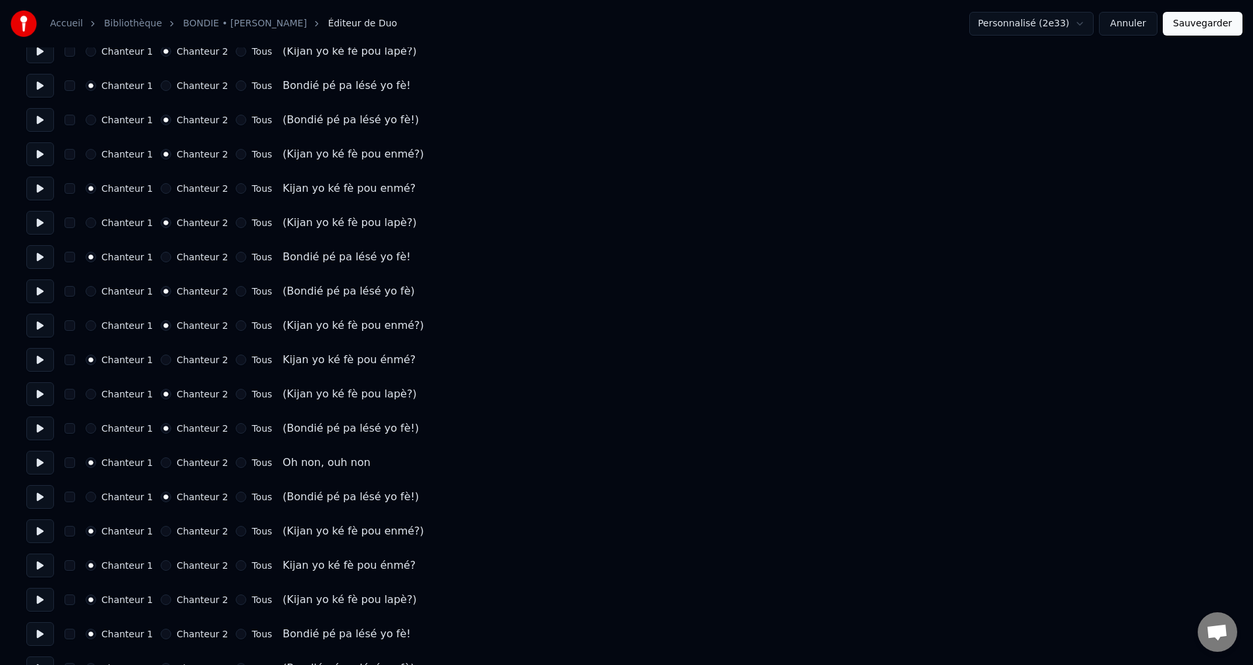
click at [38, 495] on button at bounding box center [40, 497] width 28 height 24
click at [44, 531] on button at bounding box center [40, 531] width 28 height 24
click at [31, 492] on button at bounding box center [40, 497] width 28 height 24
drag, startPoint x: 39, startPoint y: 530, endPoint x: 47, endPoint y: 530, distance: 7.9
click at [39, 529] on button at bounding box center [40, 531] width 28 height 24
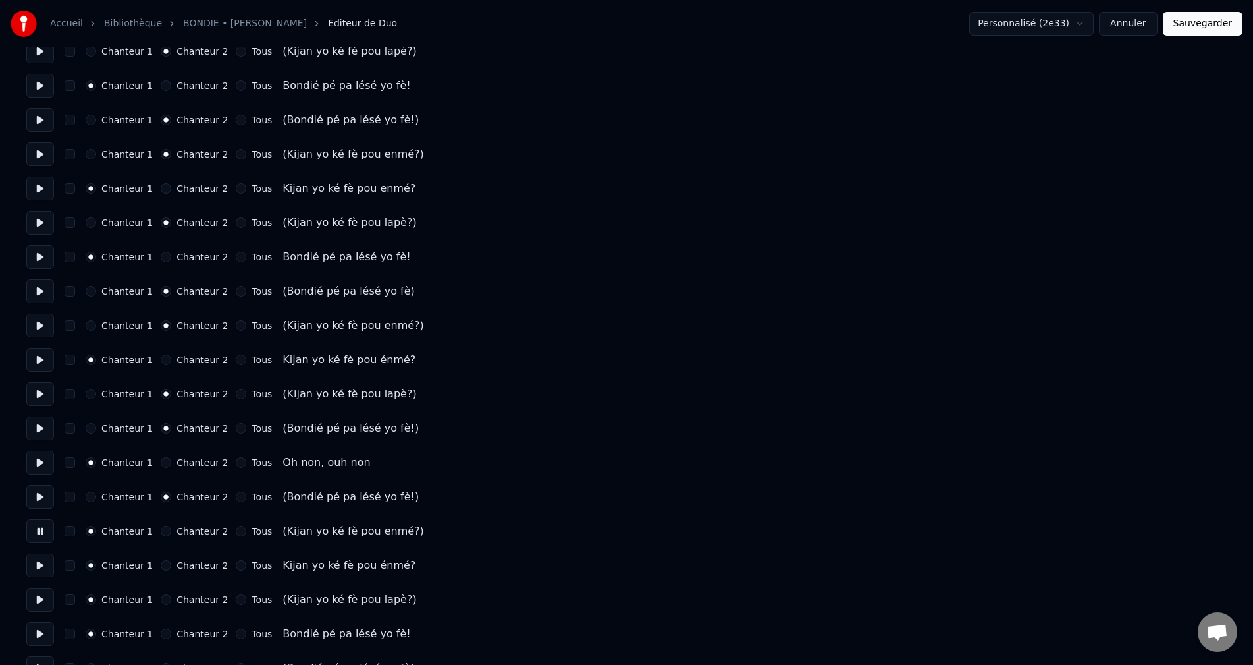
click at [161, 530] on button "Chanteur 2" at bounding box center [166, 531] width 11 height 11
click at [44, 533] on button at bounding box center [40, 531] width 28 height 24
click at [48, 496] on button at bounding box center [40, 497] width 28 height 24
click at [43, 531] on button at bounding box center [40, 531] width 28 height 24
click at [41, 560] on button at bounding box center [40, 565] width 28 height 24
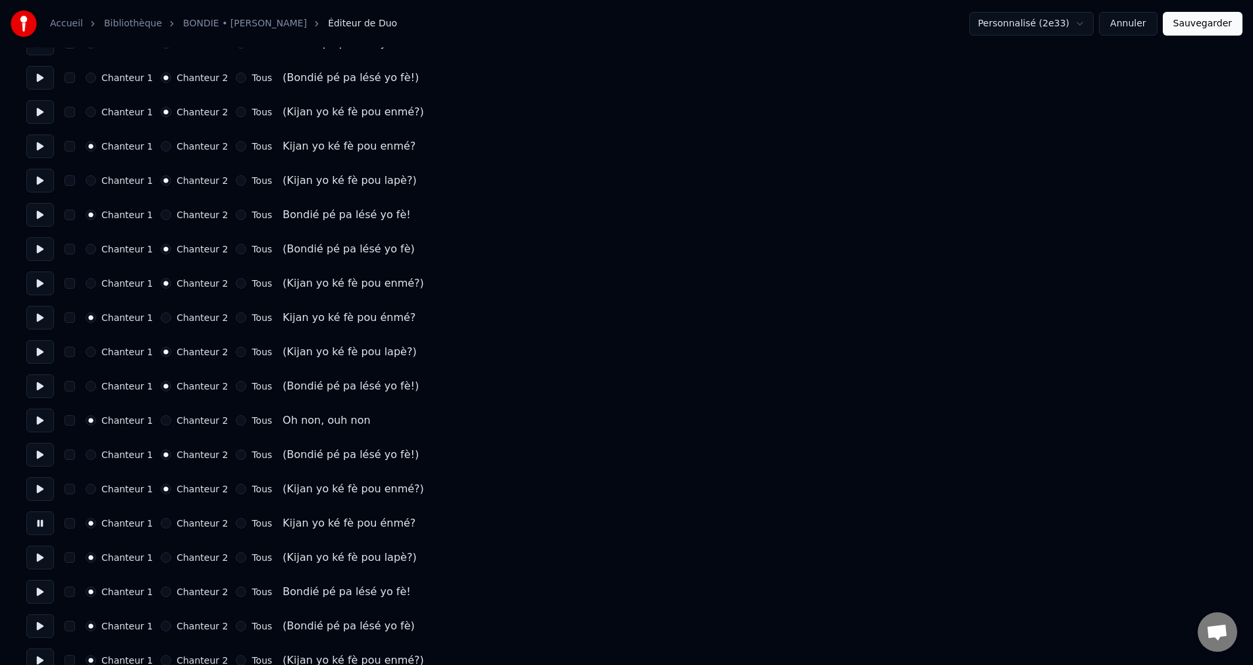
scroll to position [1251, 0]
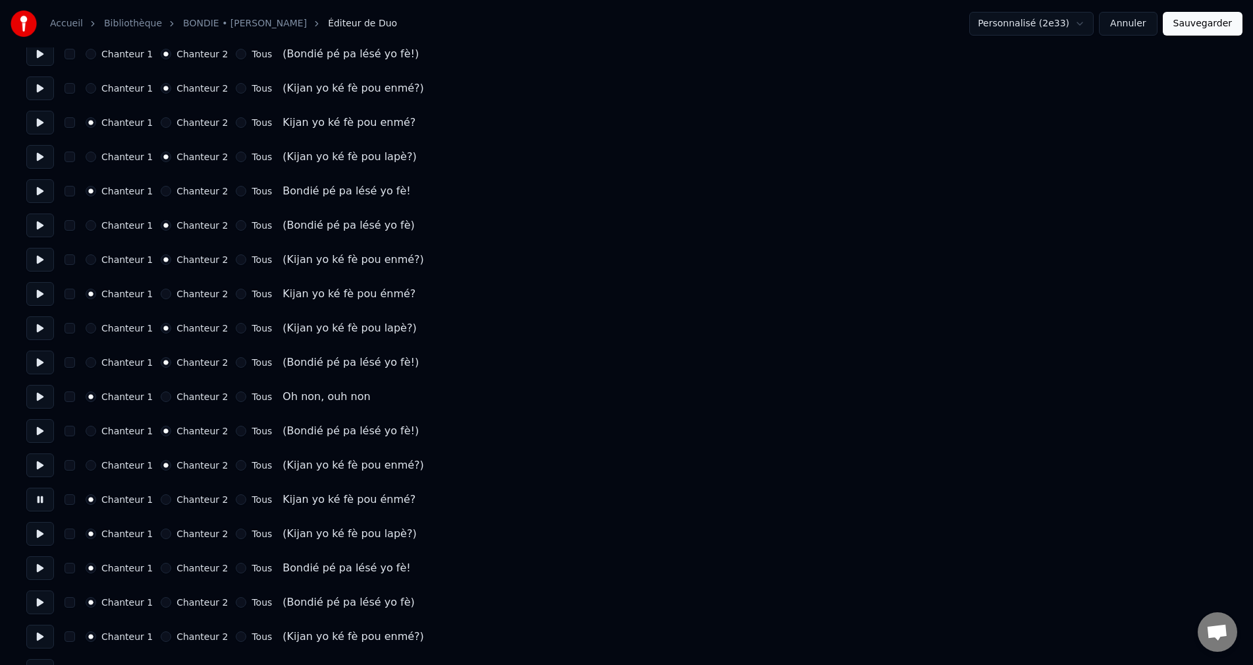
click at [38, 535] on button at bounding box center [40, 534] width 28 height 24
click at [161, 530] on button "Chanteur 2" at bounding box center [166, 533] width 11 height 11
click at [48, 566] on button at bounding box center [40, 568] width 28 height 24
click at [40, 600] on button at bounding box center [40, 602] width 28 height 24
click at [161, 605] on button "Chanteur 2" at bounding box center [166, 602] width 11 height 11
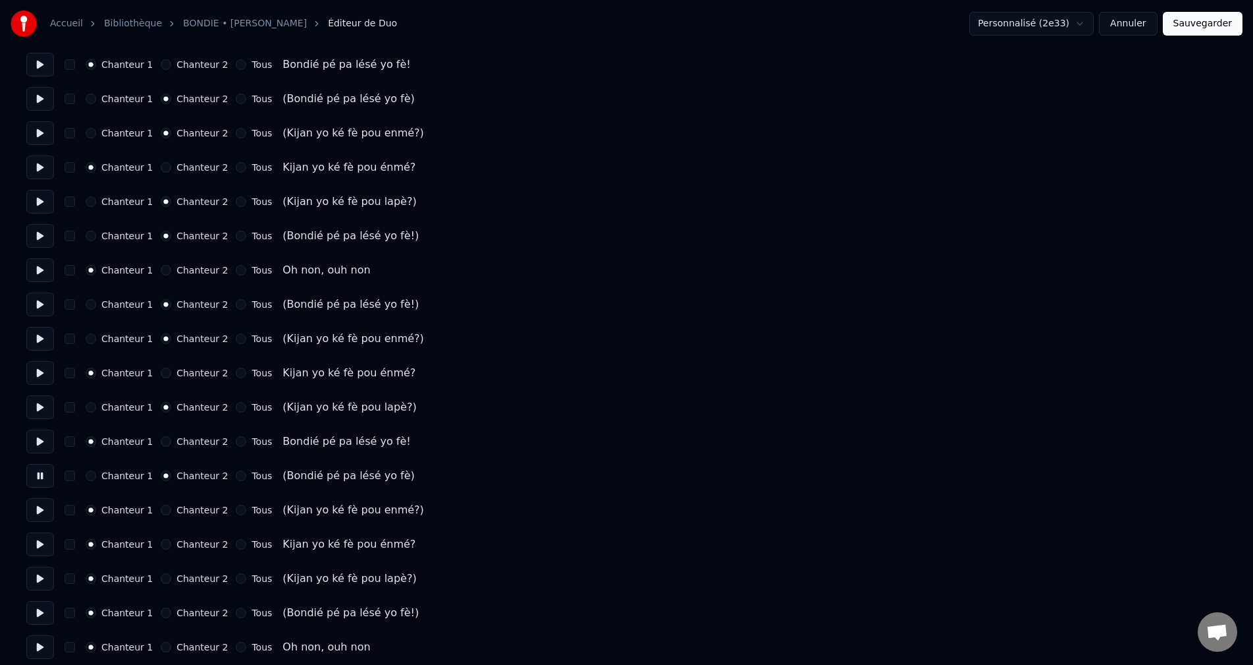
scroll to position [1383, 0]
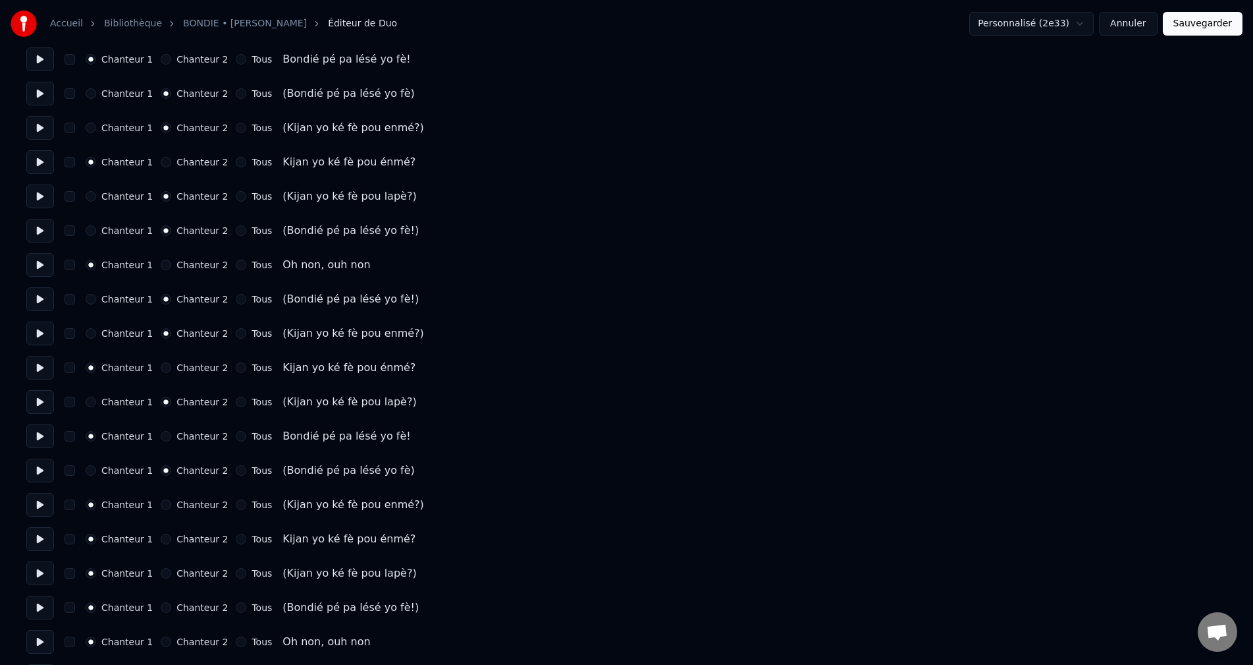
click at [40, 506] on button at bounding box center [40, 505] width 28 height 24
click at [162, 502] on button "Chanteur 2" at bounding box center [166, 504] width 11 height 11
click at [37, 470] on button at bounding box center [40, 470] width 28 height 24
click at [47, 509] on button at bounding box center [40, 505] width 28 height 24
click at [45, 538] on button at bounding box center [40, 539] width 28 height 24
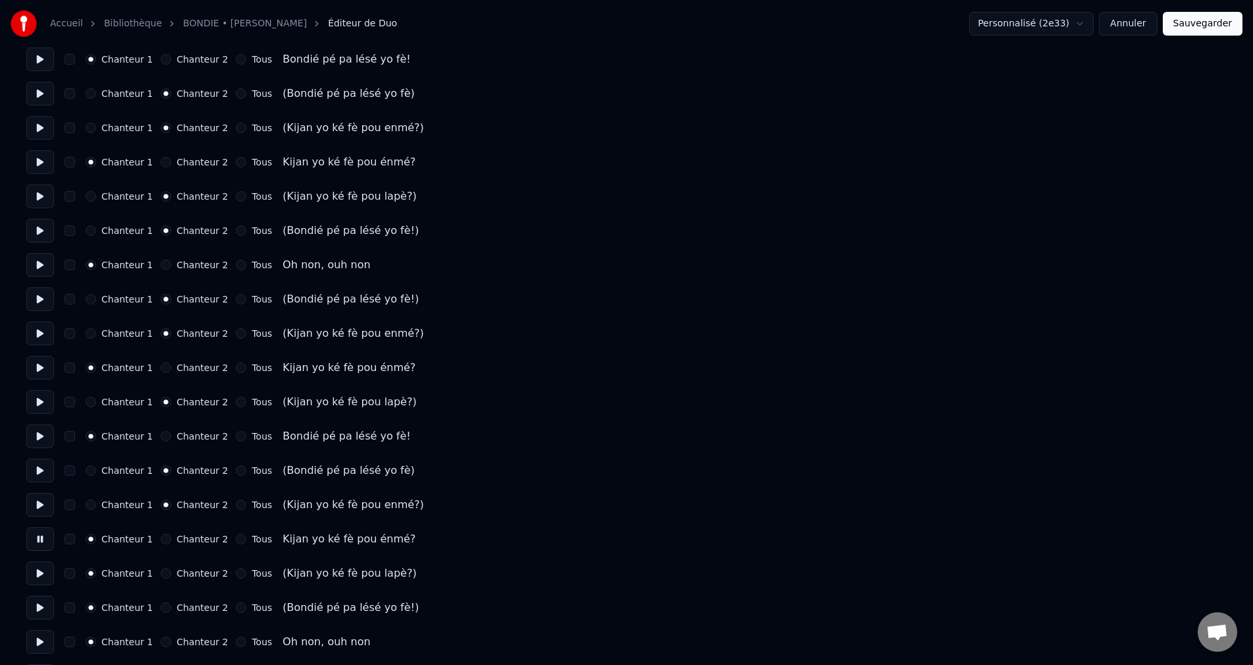
click at [41, 575] on button at bounding box center [40, 573] width 28 height 24
click at [163, 572] on button "Chanteur 2" at bounding box center [166, 573] width 11 height 11
click at [42, 540] on button at bounding box center [40, 539] width 28 height 24
click at [49, 575] on button at bounding box center [40, 573] width 28 height 24
click at [47, 609] on button at bounding box center [40, 607] width 28 height 24
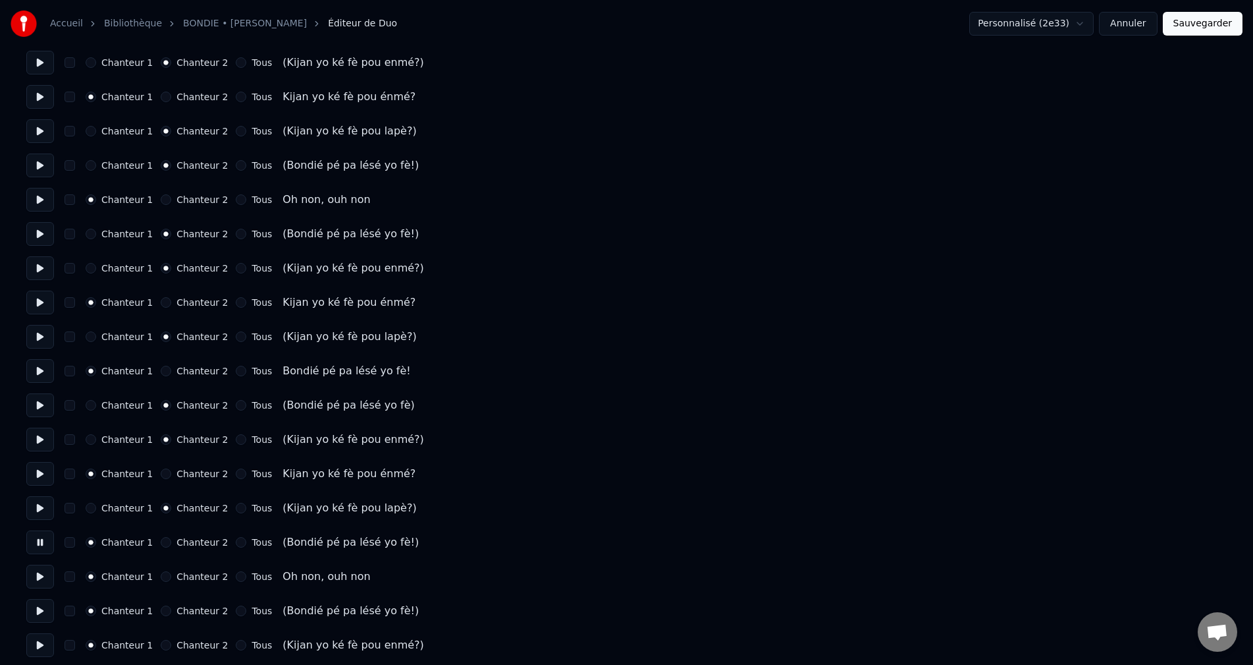
scroll to position [1449, 0]
click at [152, 543] on div "Chanteur 1 Chanteur 2 Tous" at bounding box center [179, 541] width 186 height 11
click at [161, 541] on button "Chanteur 2" at bounding box center [166, 541] width 11 height 11
click at [36, 536] on button at bounding box center [40, 542] width 28 height 24
click at [41, 510] on button at bounding box center [40, 507] width 28 height 24
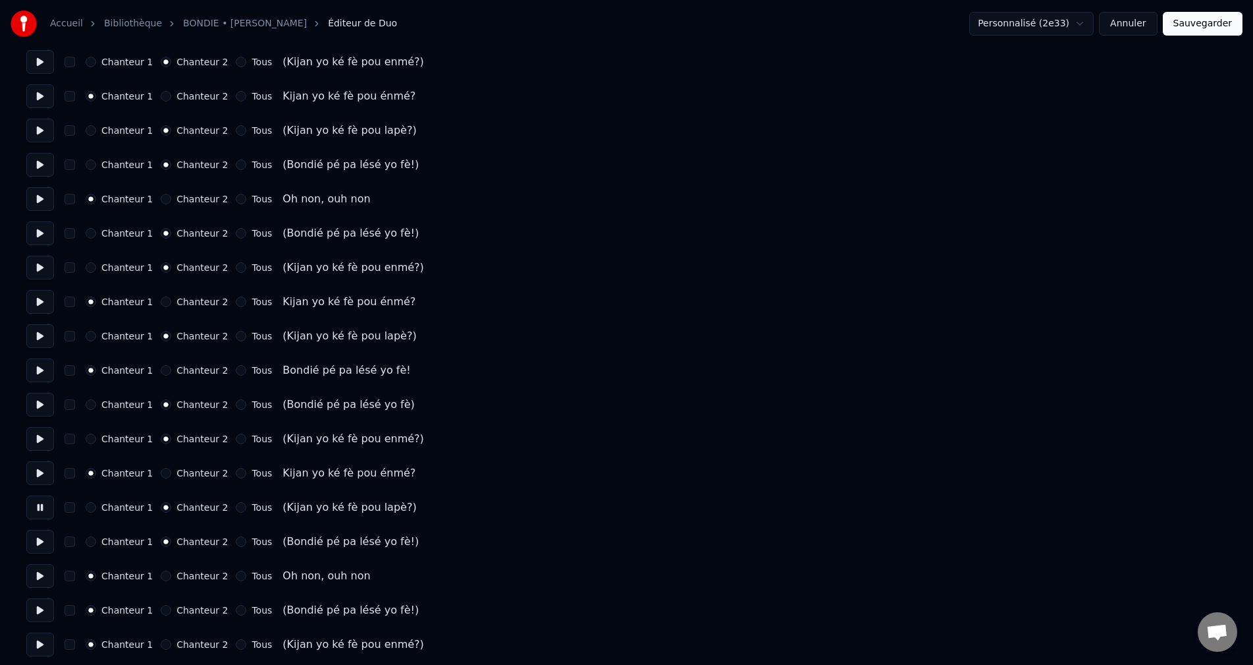
click at [41, 536] on button at bounding box center [40, 542] width 28 height 24
click at [39, 582] on button at bounding box center [40, 576] width 28 height 24
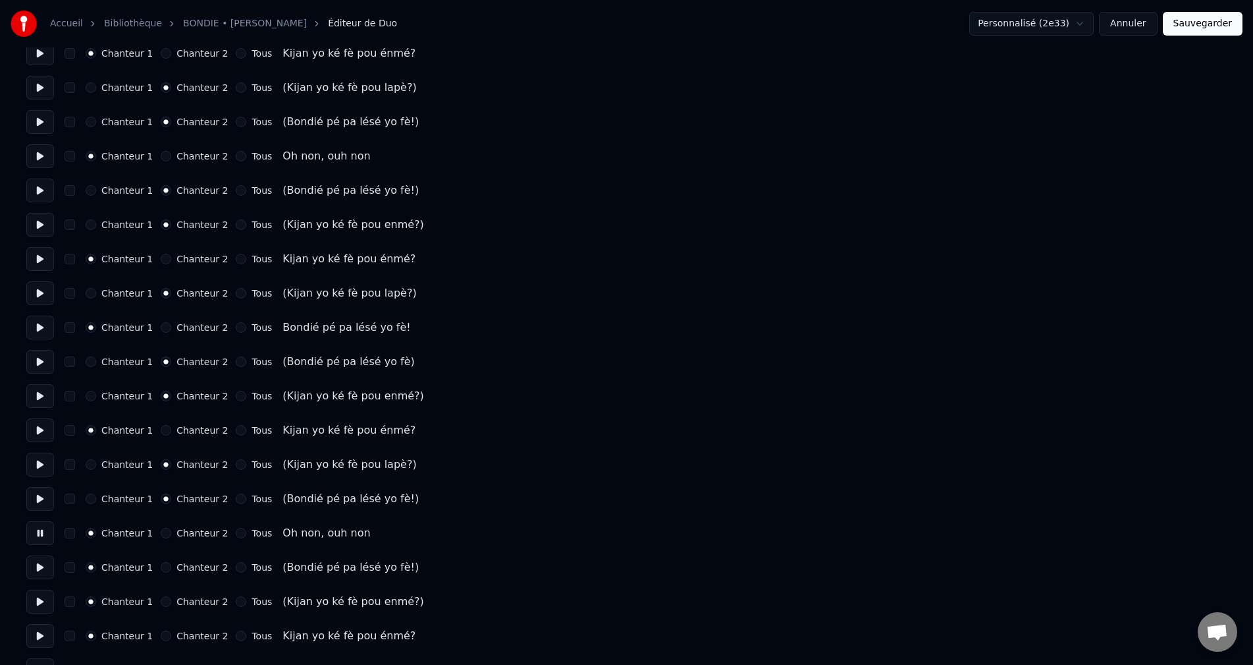
scroll to position [1515, 0]
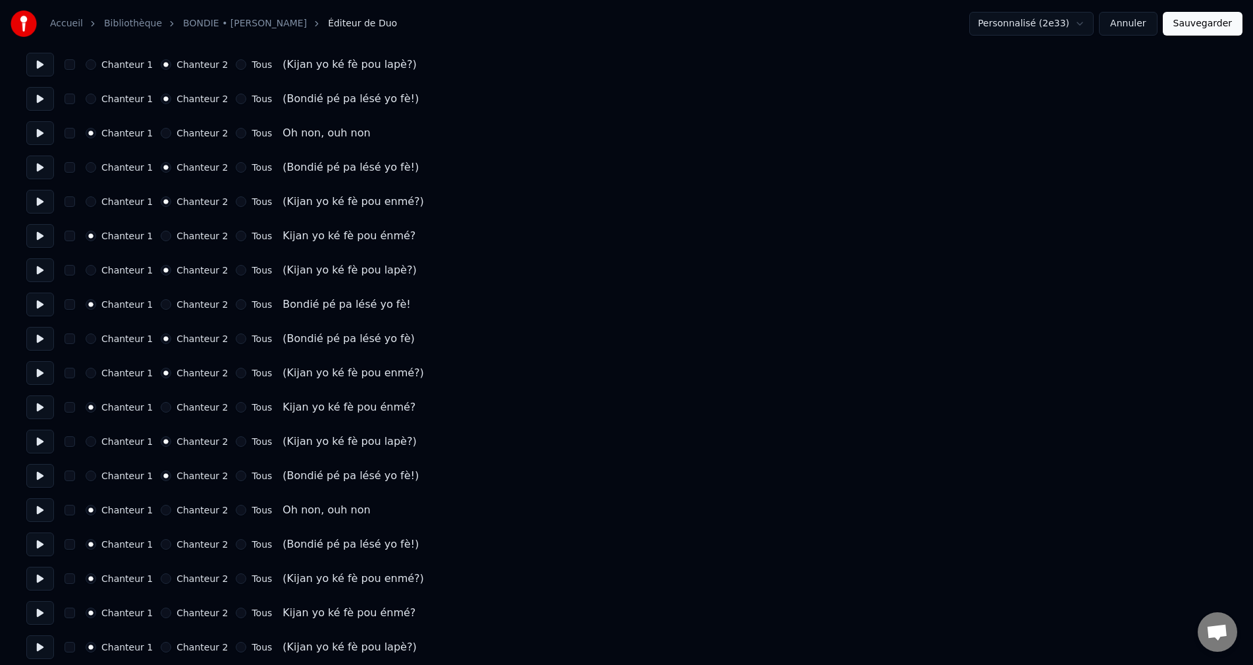
click at [32, 549] on button at bounding box center [40, 544] width 28 height 24
click at [161, 547] on button "Chanteur 2" at bounding box center [166, 544] width 11 height 11
click at [40, 584] on button at bounding box center [40, 578] width 28 height 24
click at [161, 580] on button "Chanteur 2" at bounding box center [166, 578] width 11 height 11
click at [48, 613] on button at bounding box center [40, 613] width 28 height 24
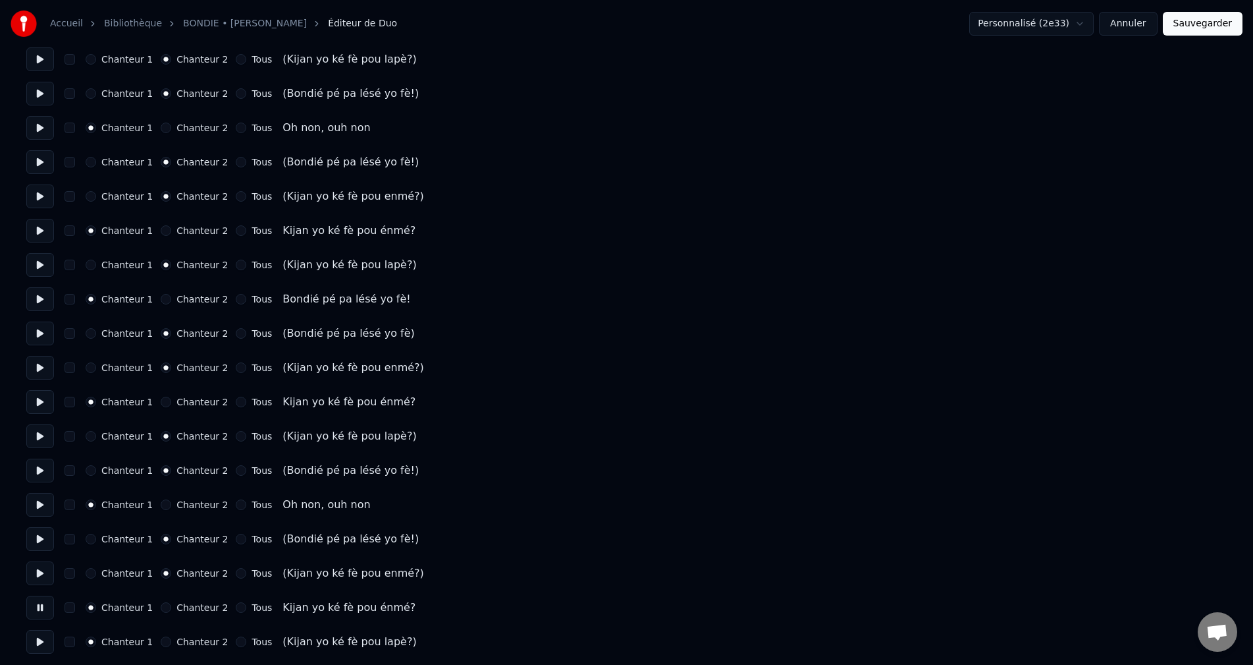
scroll to position [1522, 0]
click at [43, 645] on button at bounding box center [40, 640] width 28 height 24
click at [161, 641] on button "Chanteur 2" at bounding box center [166, 639] width 11 height 11
click at [1214, 18] on button "Sauvegarder" at bounding box center [1203, 24] width 80 height 24
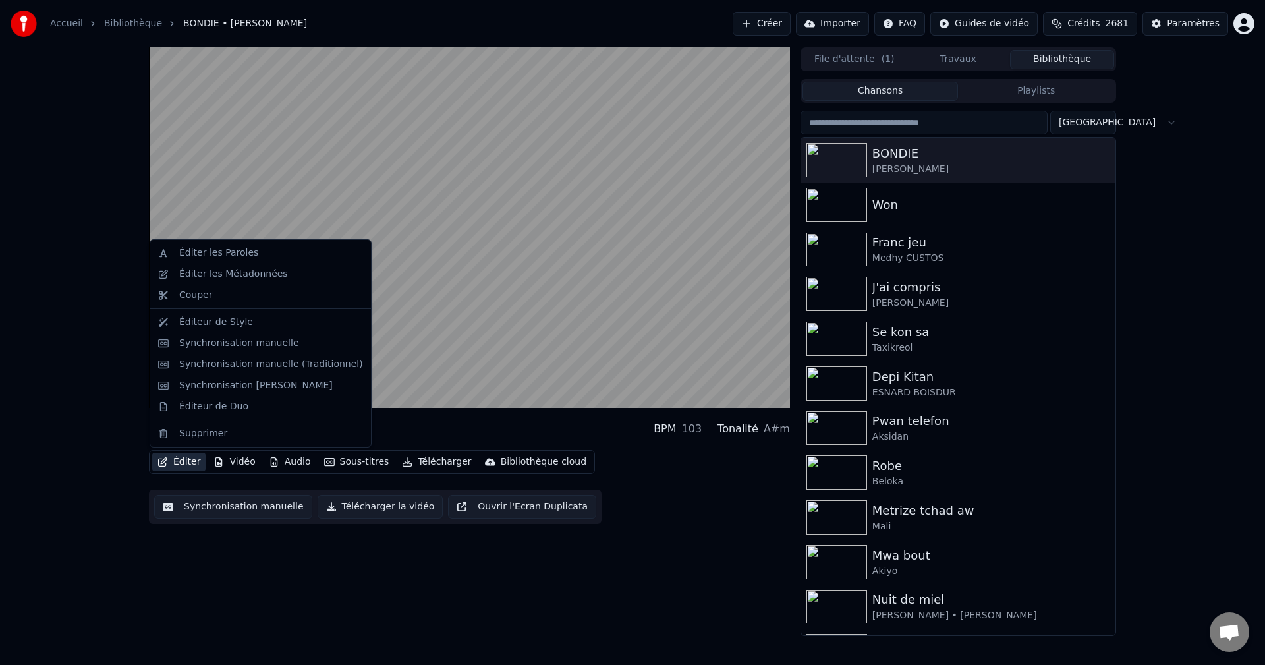
click at [184, 468] on button "Éditer" at bounding box center [178, 461] width 53 height 18
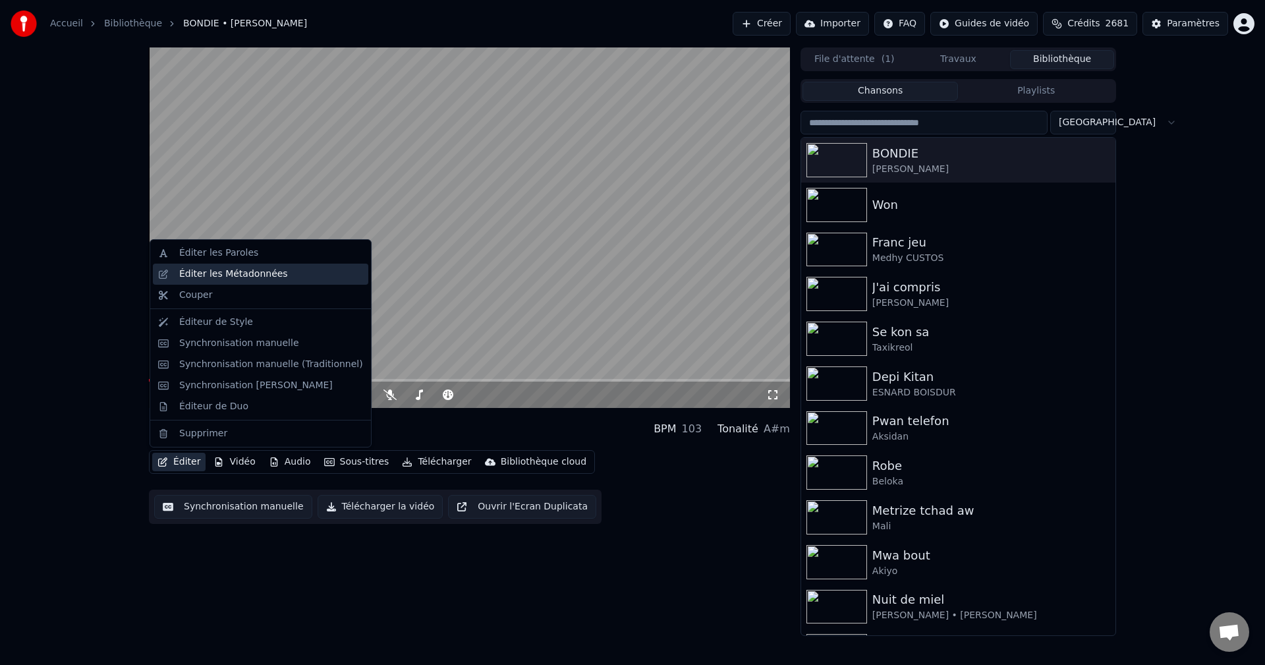
click at [256, 267] on div "Éditer les Métadonnées" at bounding box center [233, 273] width 109 height 13
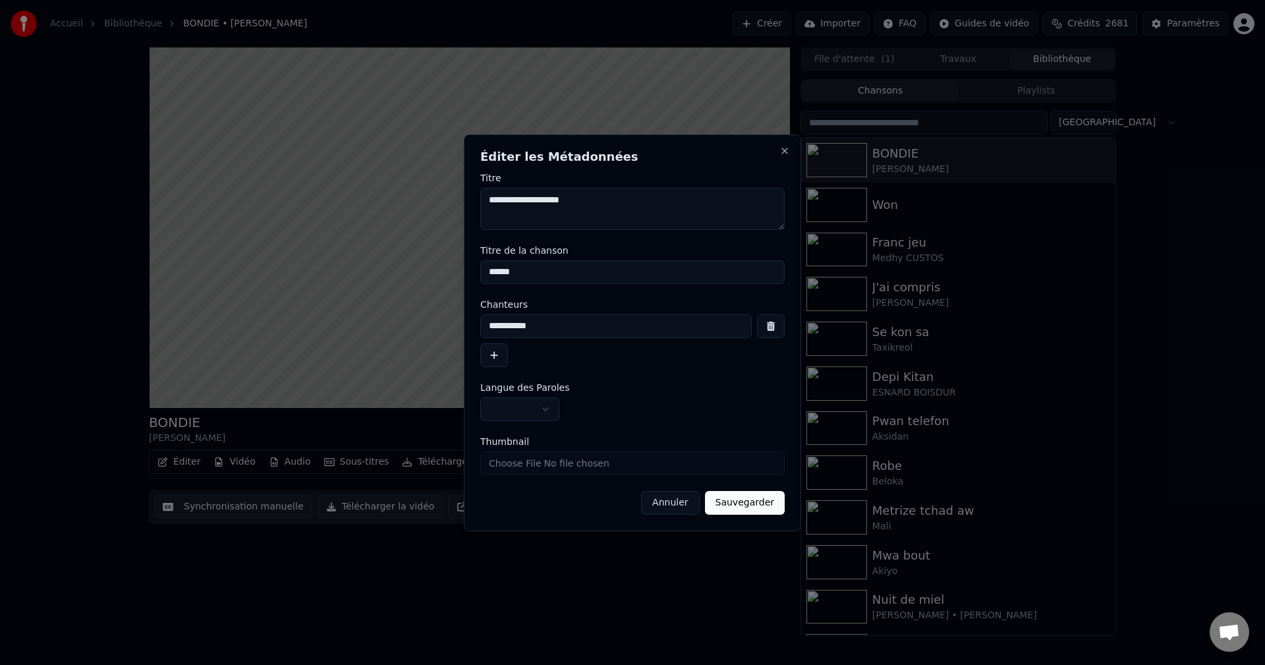
drag, startPoint x: 587, startPoint y: 201, endPoint x: 543, endPoint y: 199, distance: 44.2
click at [543, 199] on textarea "**********" at bounding box center [632, 209] width 304 height 42
drag, startPoint x: 577, startPoint y: 193, endPoint x: 545, endPoint y: 200, distance: 32.4
click at [545, 200] on textarea "**********" at bounding box center [632, 209] width 304 height 42
type textarea "**********"
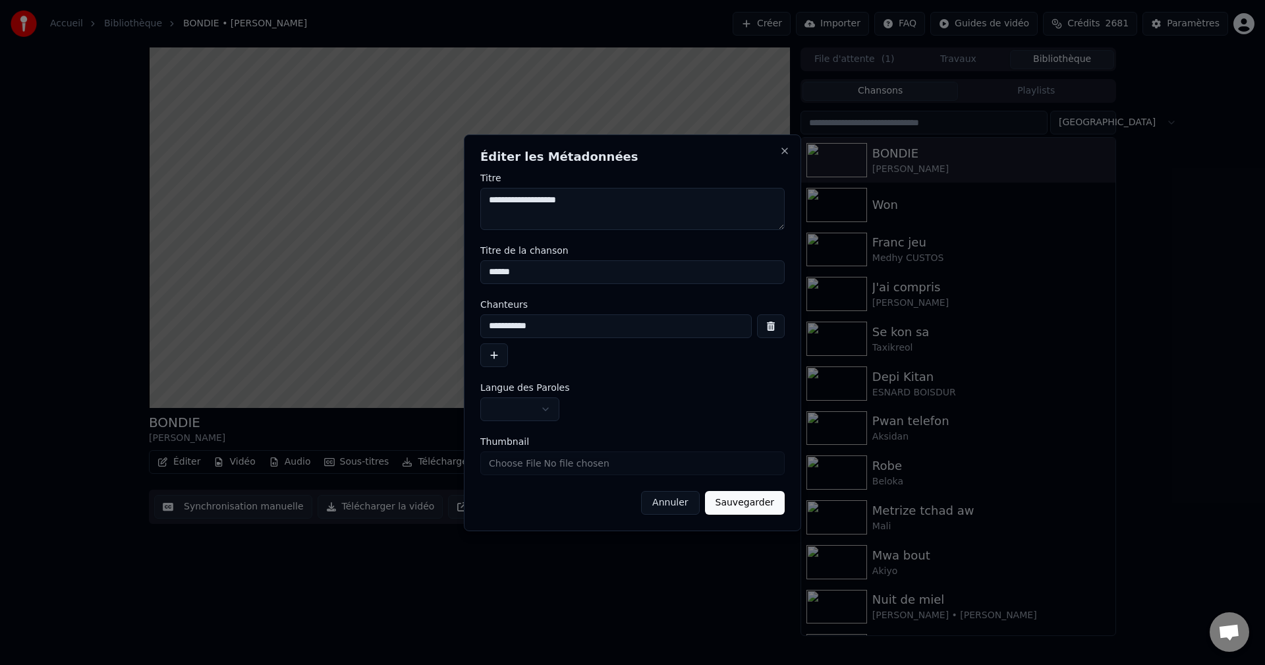
drag, startPoint x: 535, startPoint y: 275, endPoint x: 402, endPoint y: 275, distance: 133.0
click at [402, 275] on body "**********" at bounding box center [632, 332] width 1265 height 665
paste input
type input "******"
click at [754, 503] on button "Sauvegarder" at bounding box center [745, 503] width 80 height 24
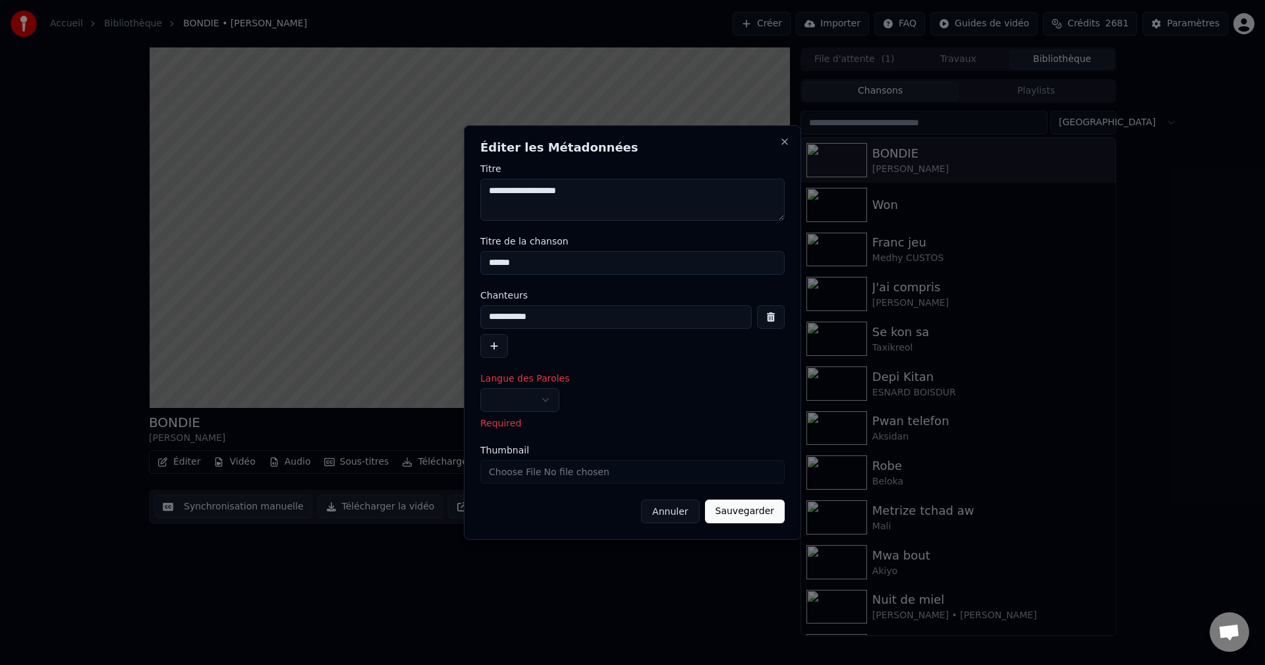
click at [532, 397] on body "**********" at bounding box center [632, 332] width 1265 height 665
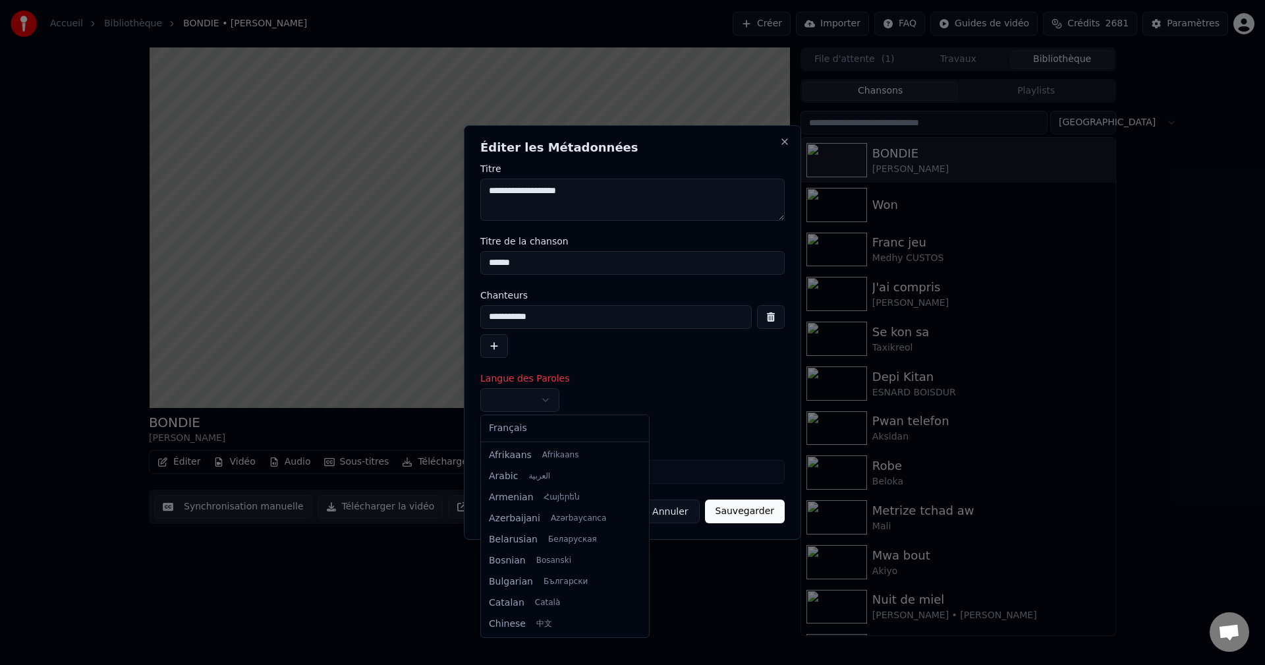
select select "**"
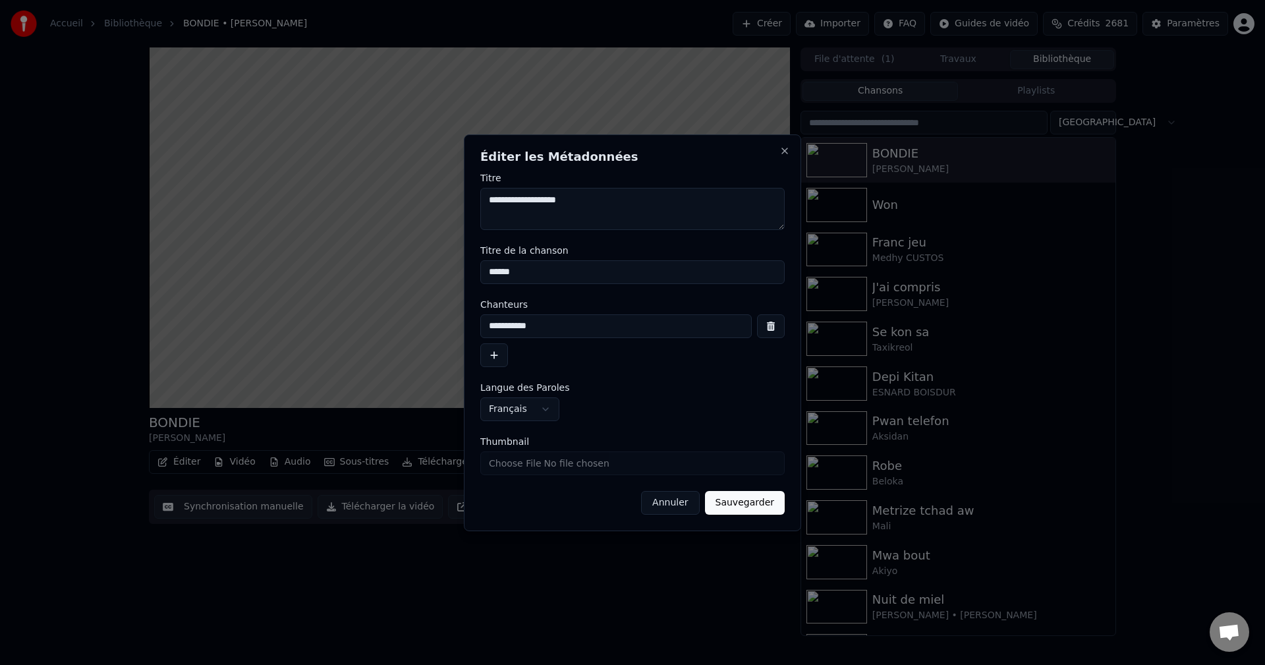
click at [730, 504] on button "Sauvegarder" at bounding box center [745, 503] width 80 height 24
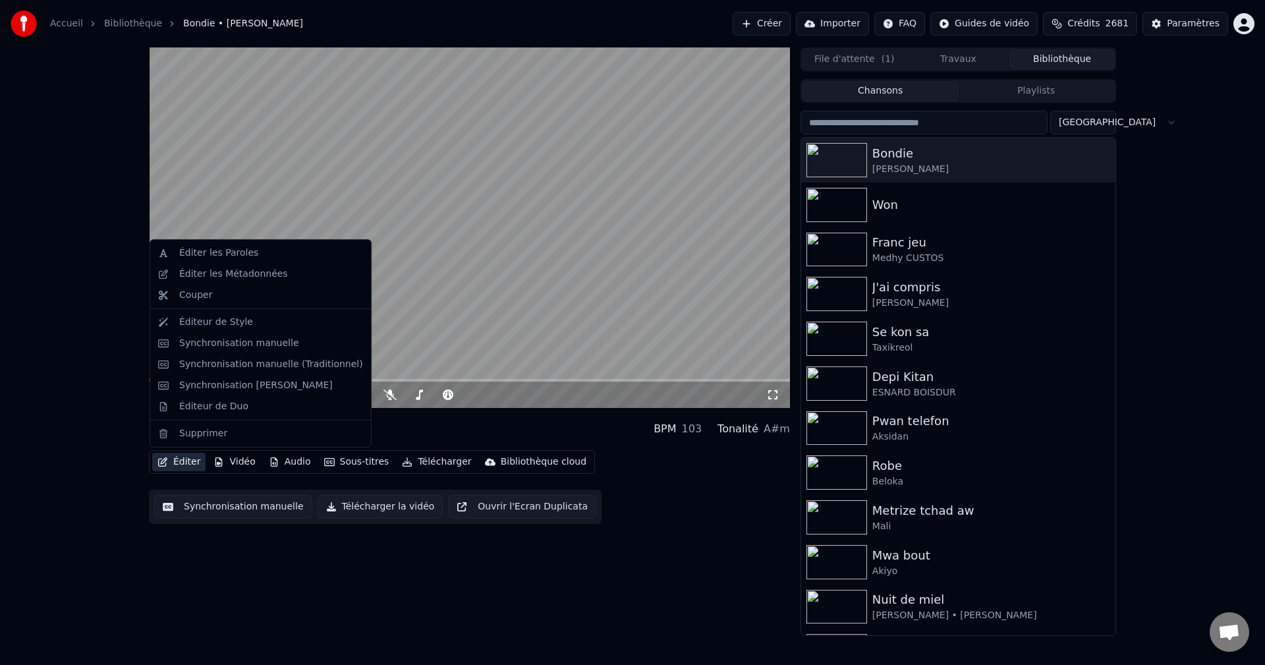
click at [187, 460] on button "Éditer" at bounding box center [178, 461] width 53 height 18
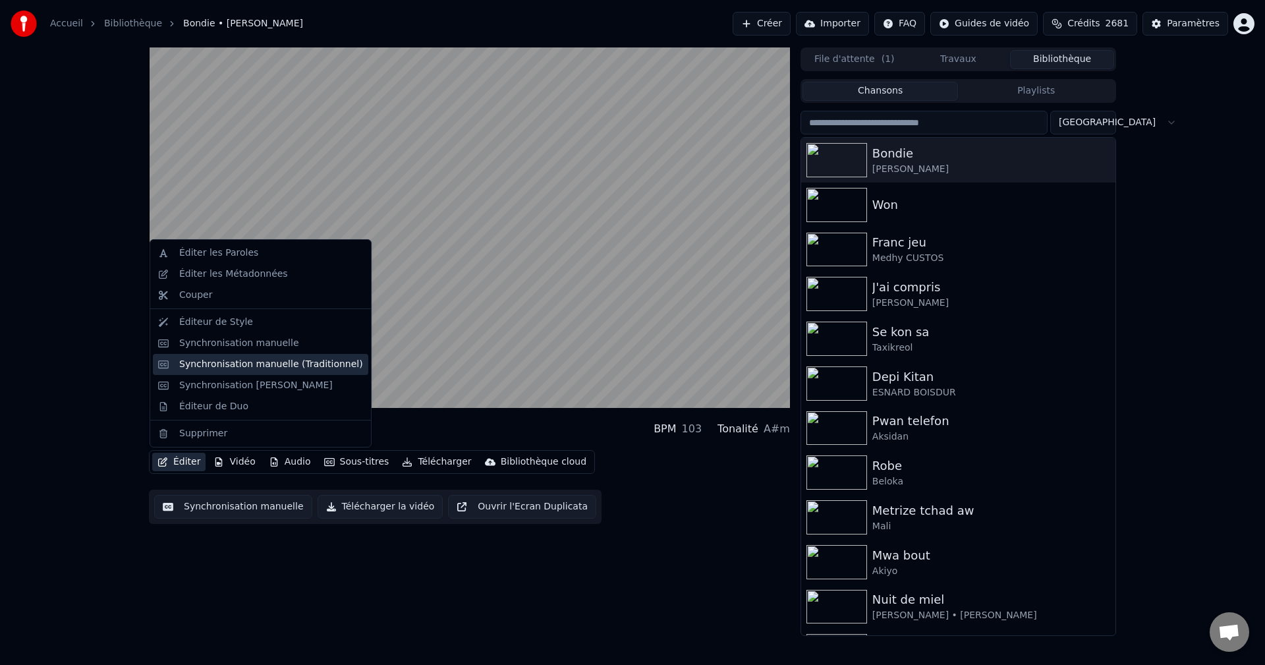
click at [240, 358] on div "Synchronisation manuelle (Traditionnel)" at bounding box center [271, 364] width 184 height 13
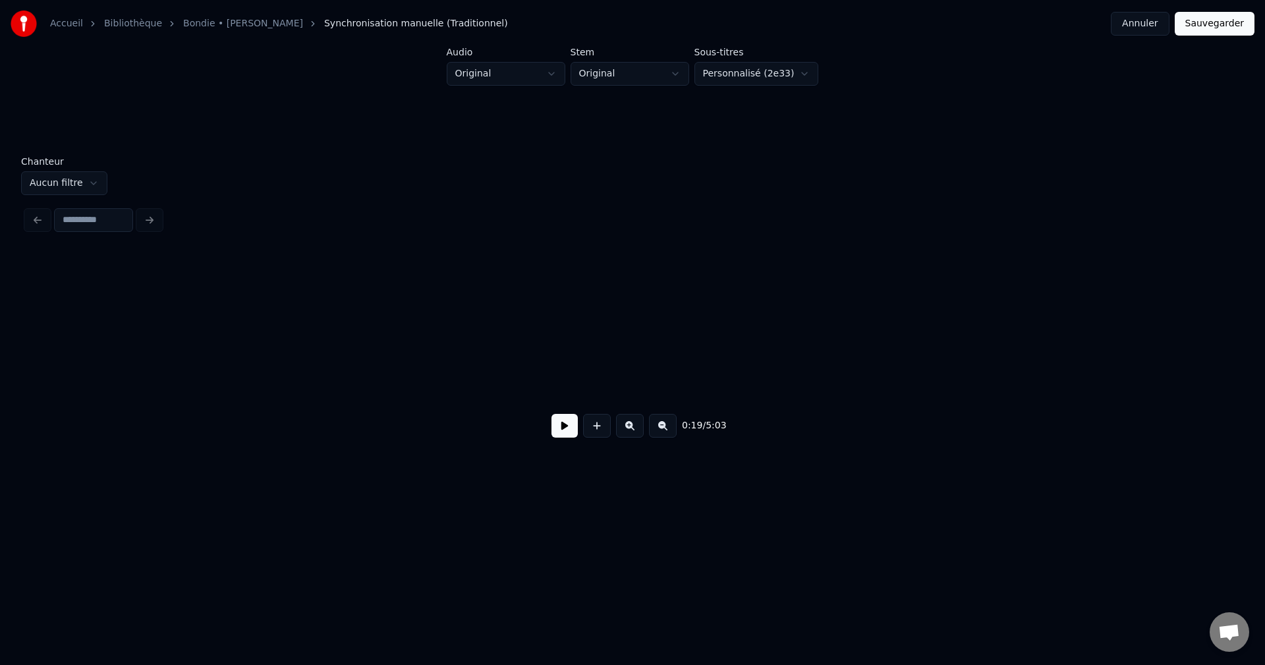
scroll to position [0, 7114]
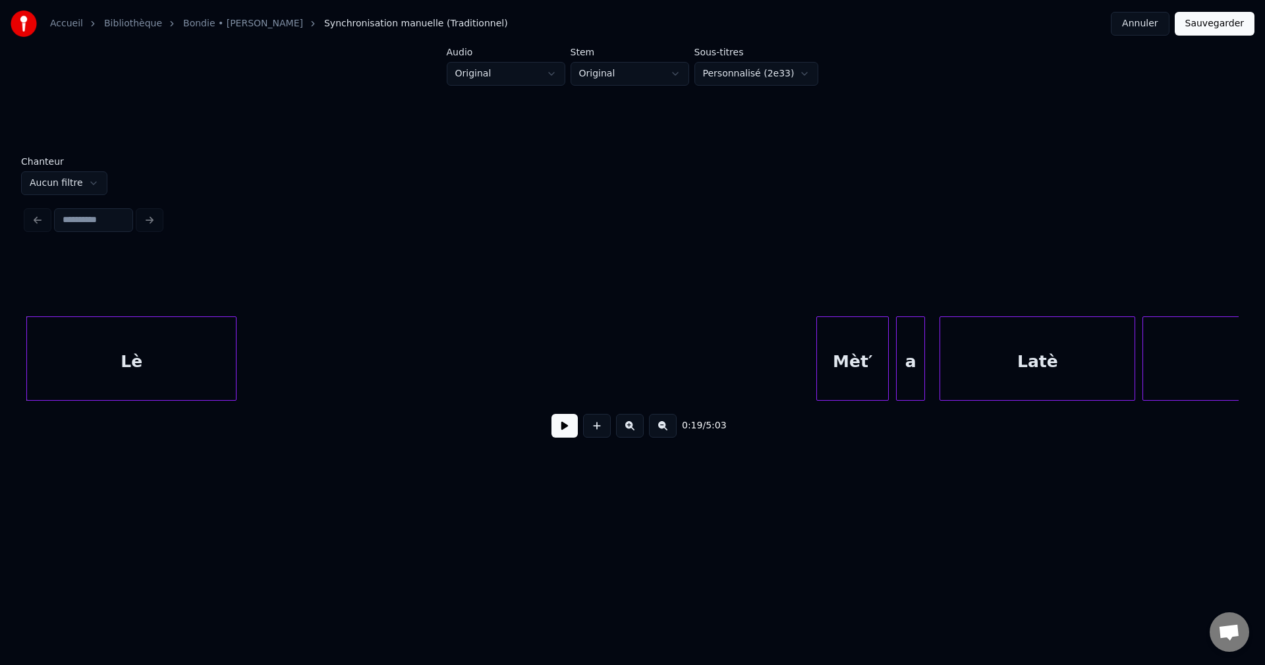
click at [80, 215] on input at bounding box center [93, 220] width 79 height 24
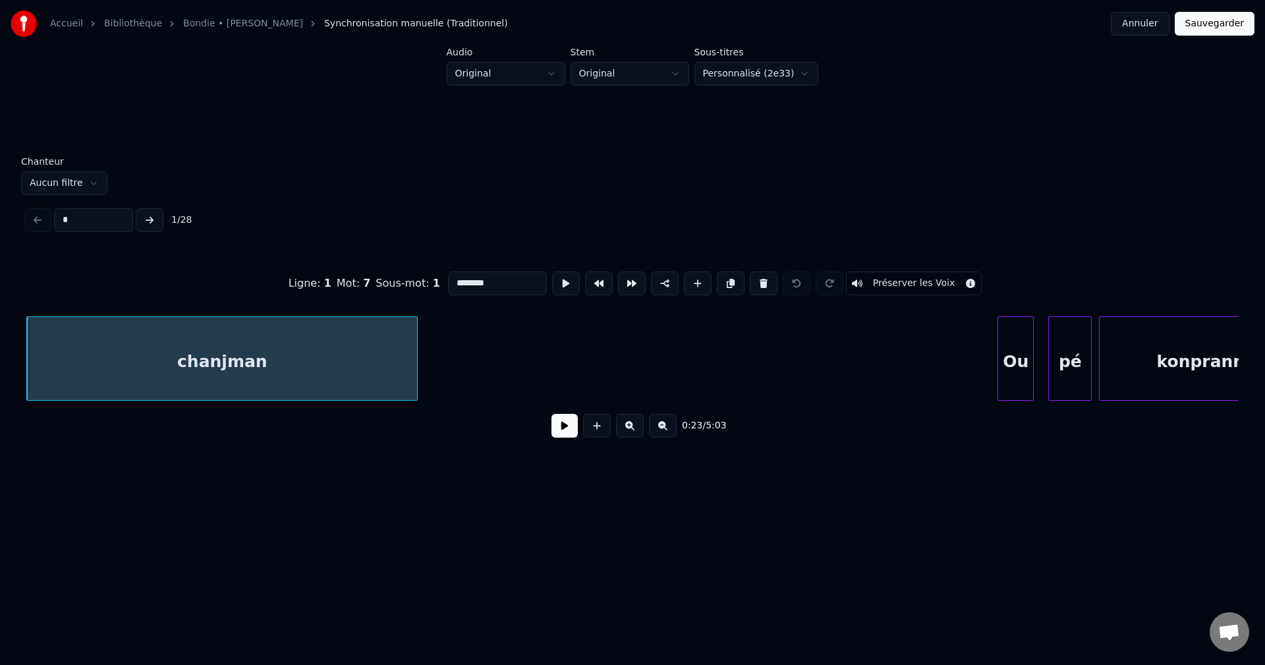
type input "**"
type input "*****"
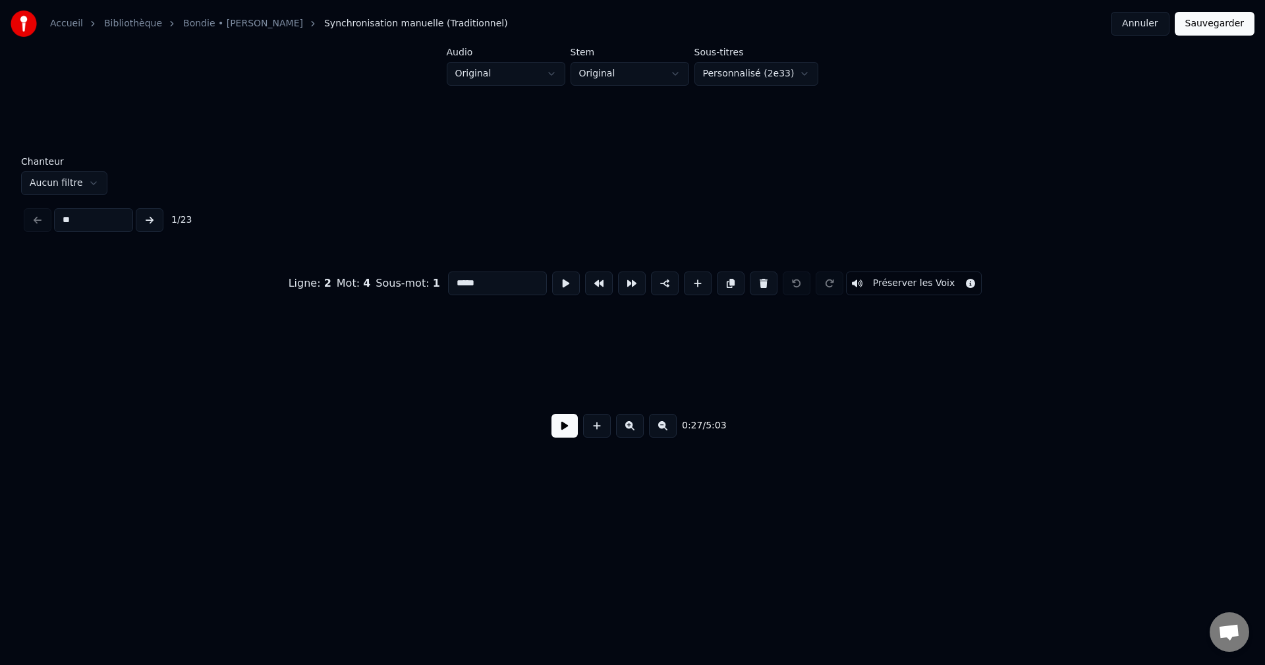
scroll to position [0, 9918]
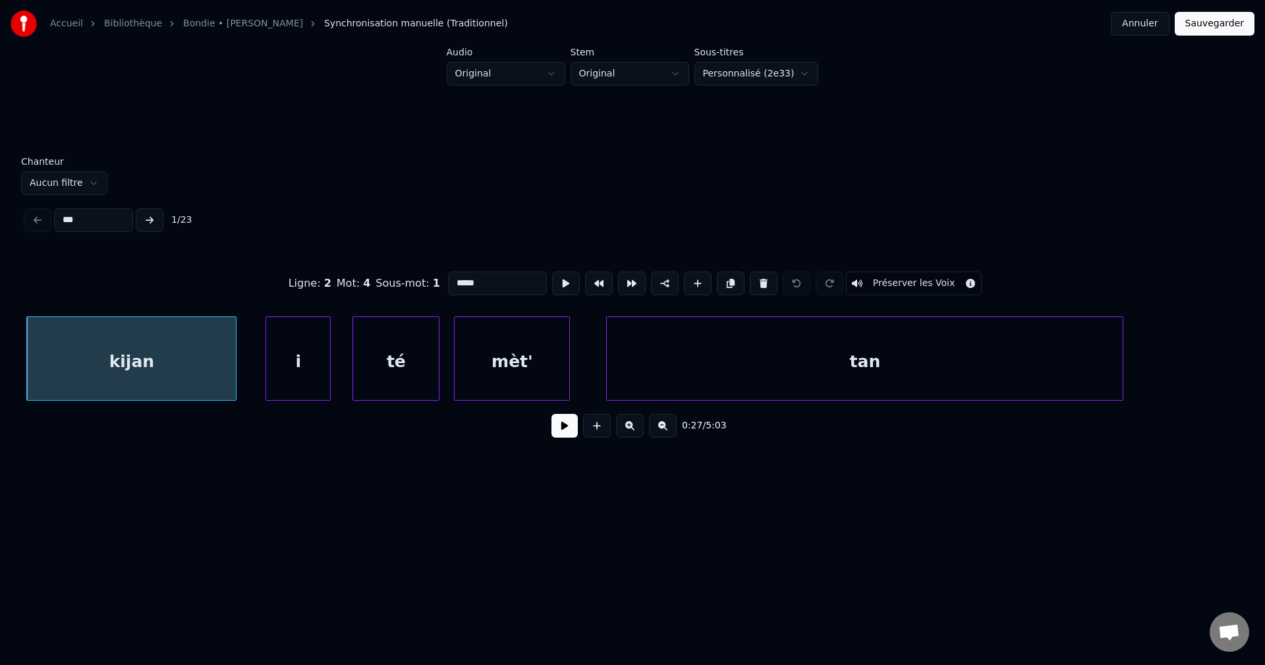
type input "****"
type input "******"
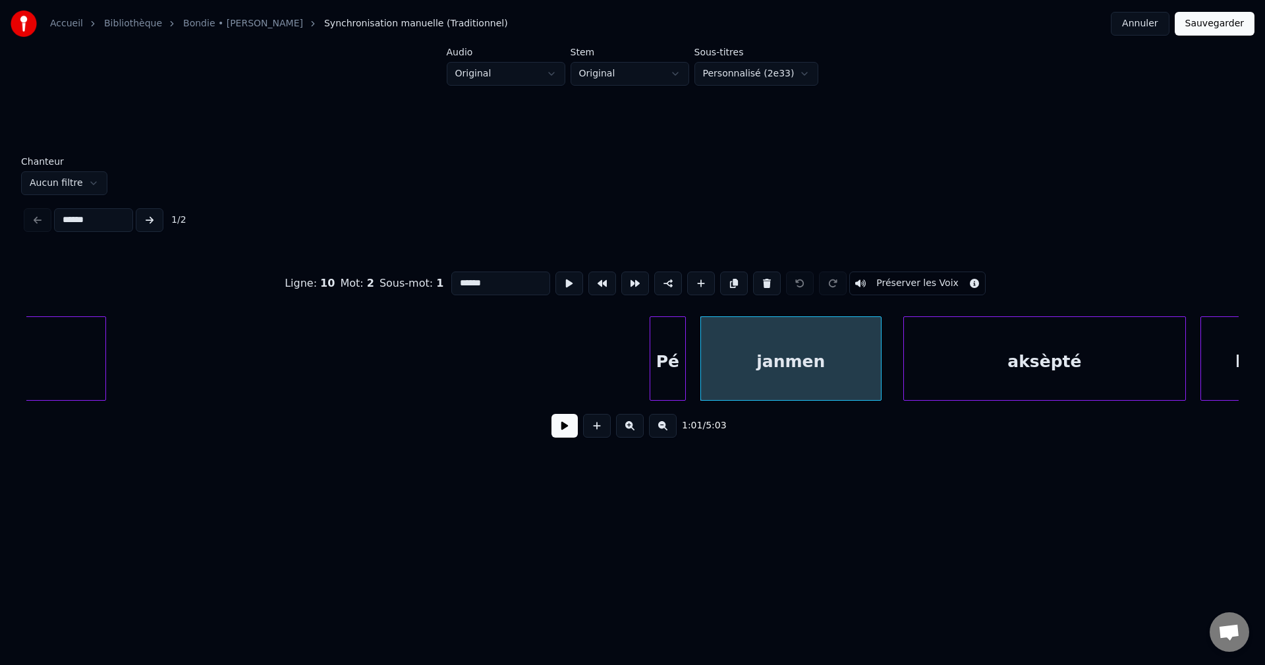
scroll to position [0, 21666]
type input "******"
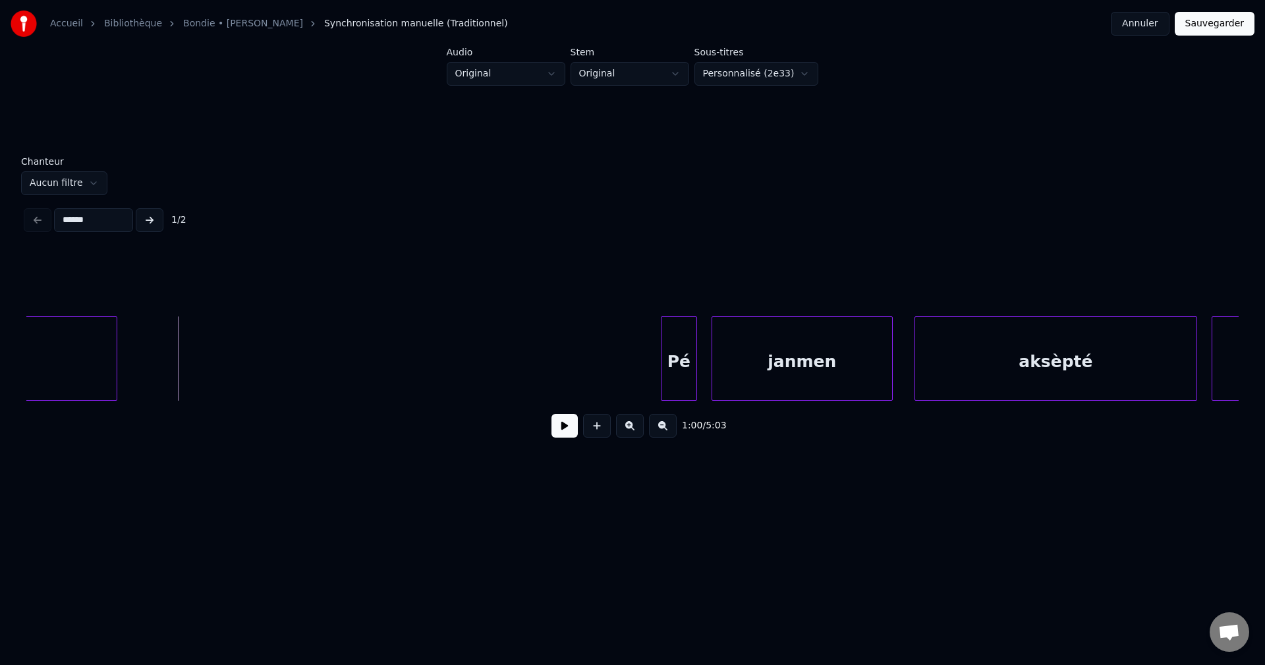
click at [571, 432] on button at bounding box center [564, 426] width 26 height 24
click at [568, 431] on button at bounding box center [564, 426] width 26 height 24
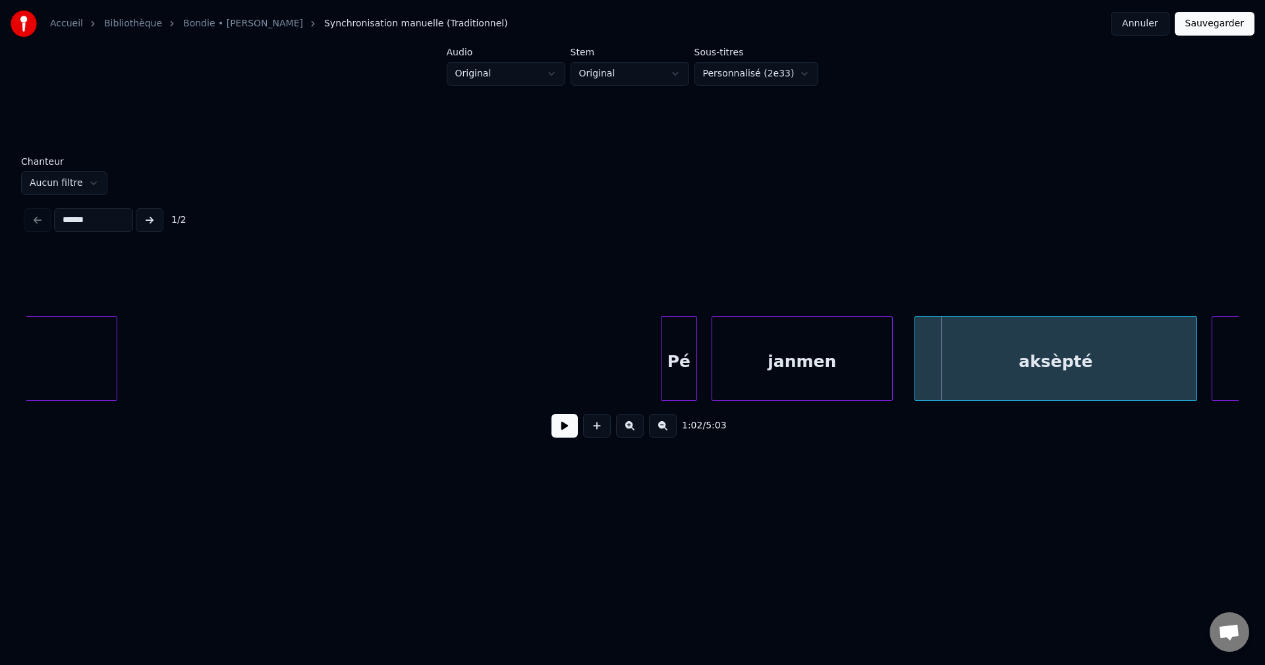
click at [163, 205] on div "****** 1 / 2" at bounding box center [632, 219] width 1222 height 29
click at [159, 209] on button at bounding box center [150, 220] width 28 height 24
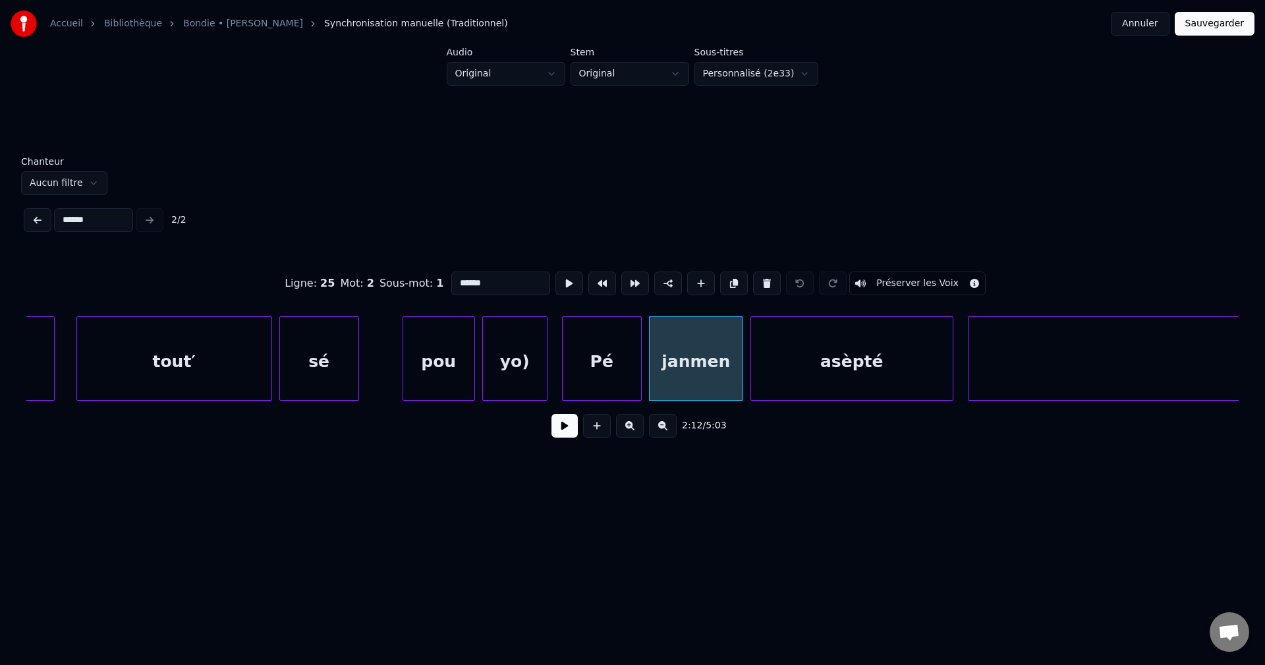
scroll to position [0, 47300]
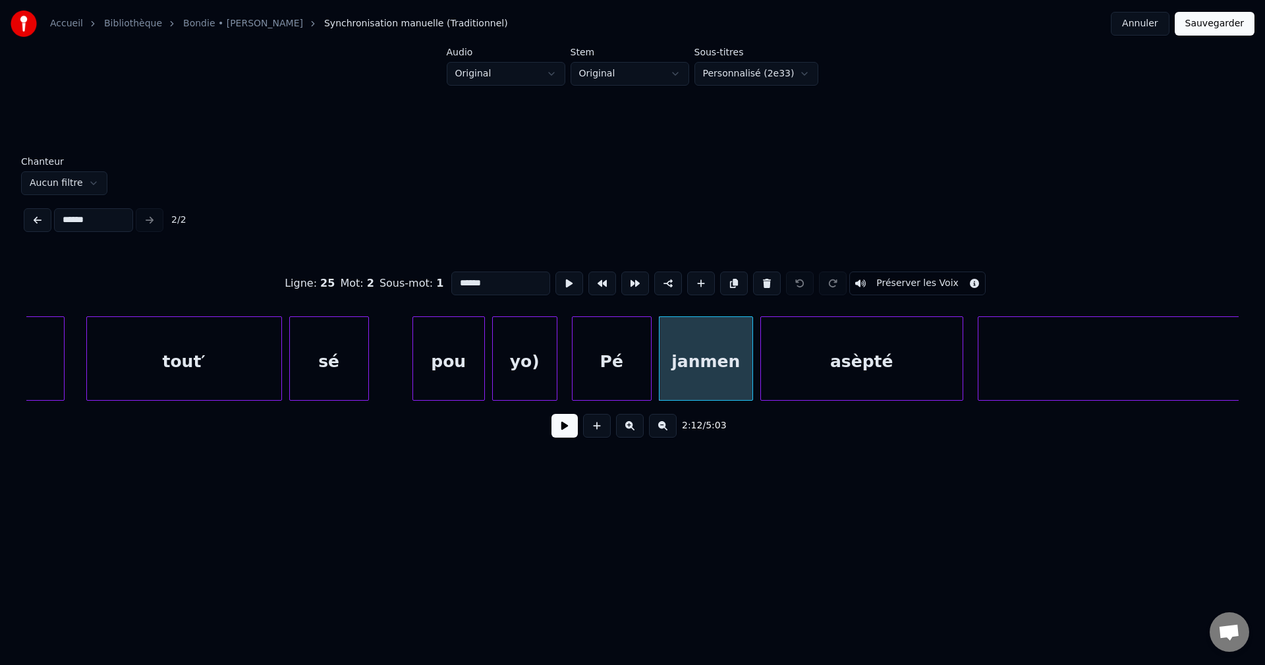
click at [111, 342] on div "tout′" at bounding box center [184, 362] width 194 height 90
type input "*****"
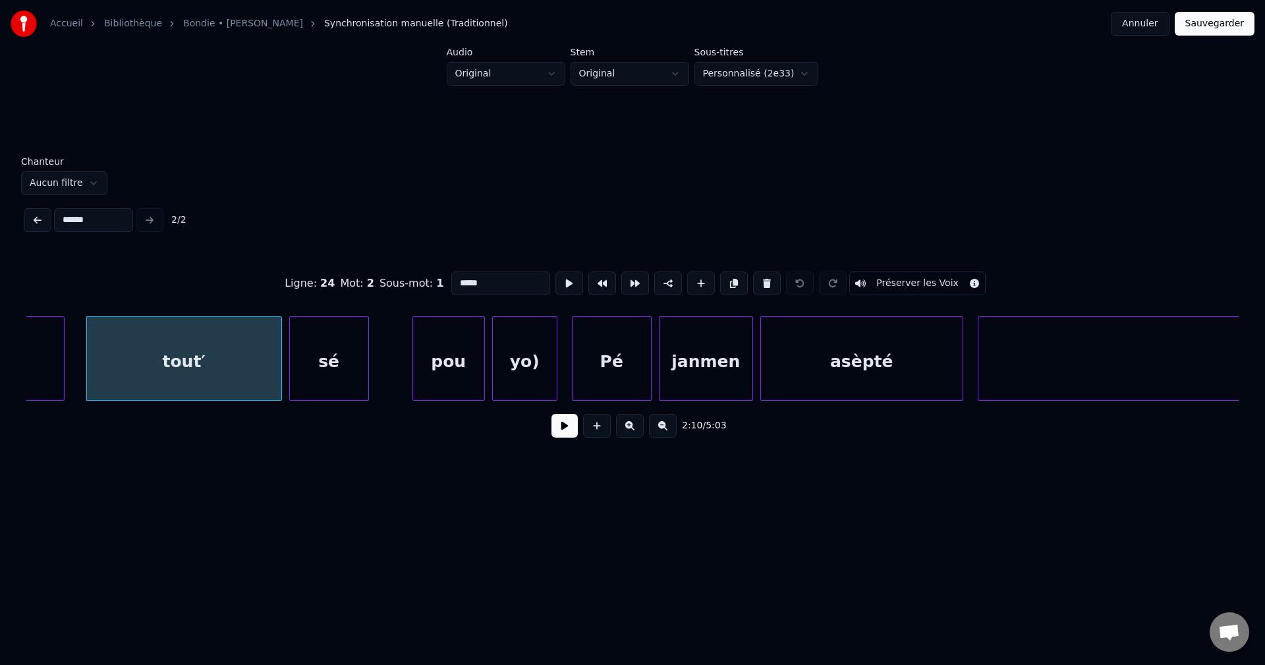
click at [555, 424] on button at bounding box center [564, 426] width 26 height 24
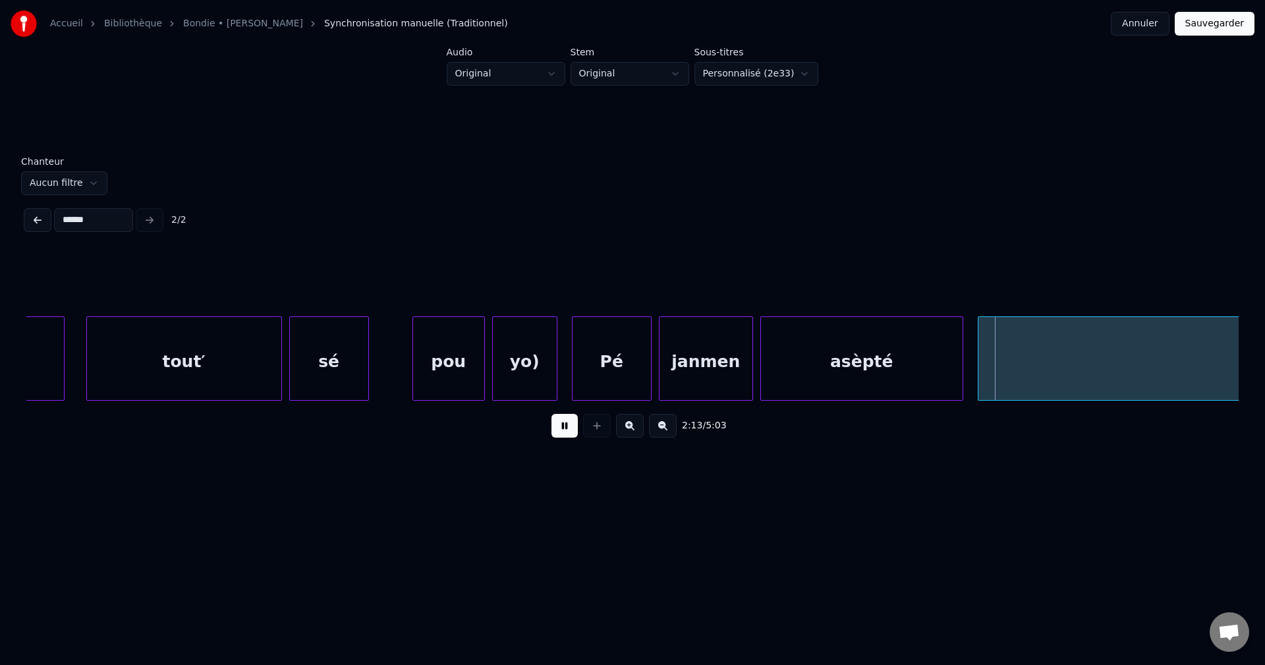
click at [234, 357] on div "tout′" at bounding box center [184, 362] width 194 height 90
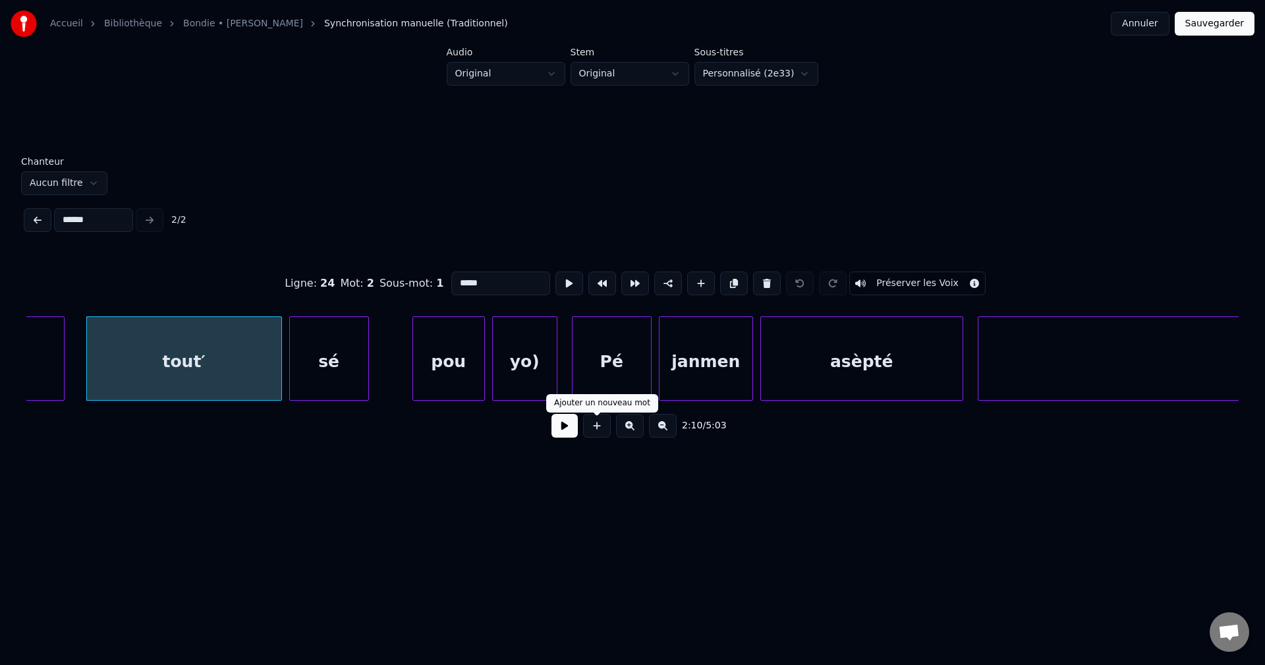
click at [570, 431] on button at bounding box center [564, 426] width 26 height 24
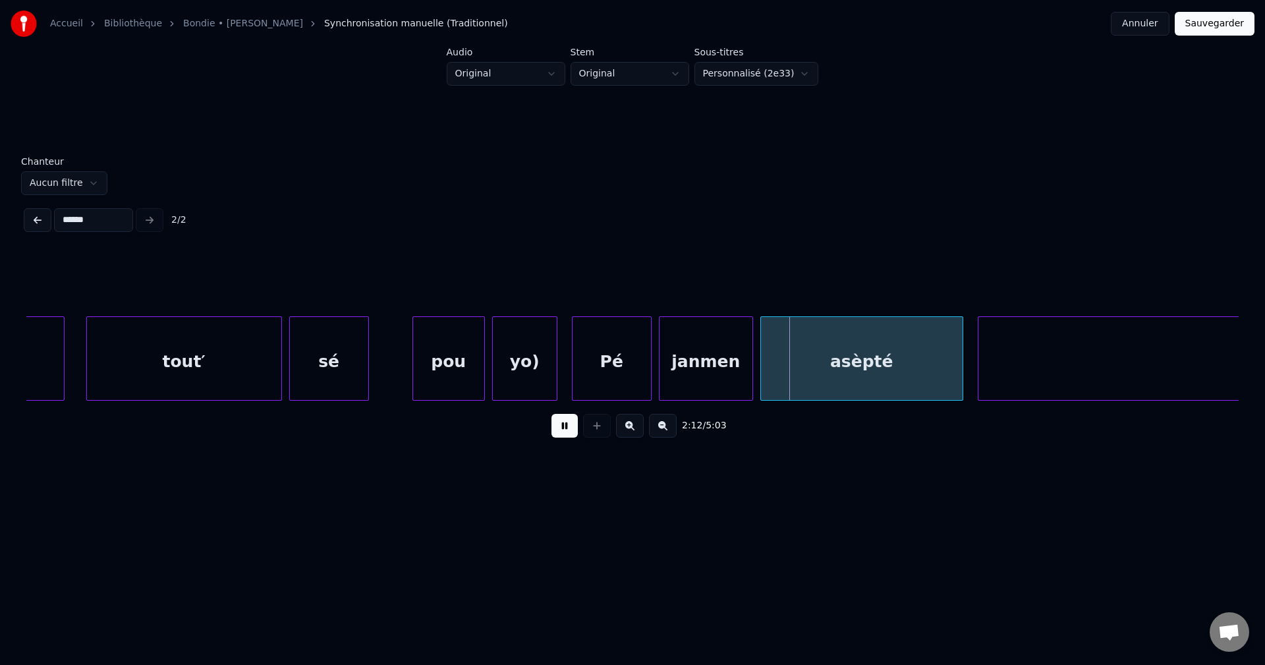
click at [570, 430] on button at bounding box center [564, 426] width 26 height 24
click at [308, 370] on div "sé" at bounding box center [329, 362] width 78 height 90
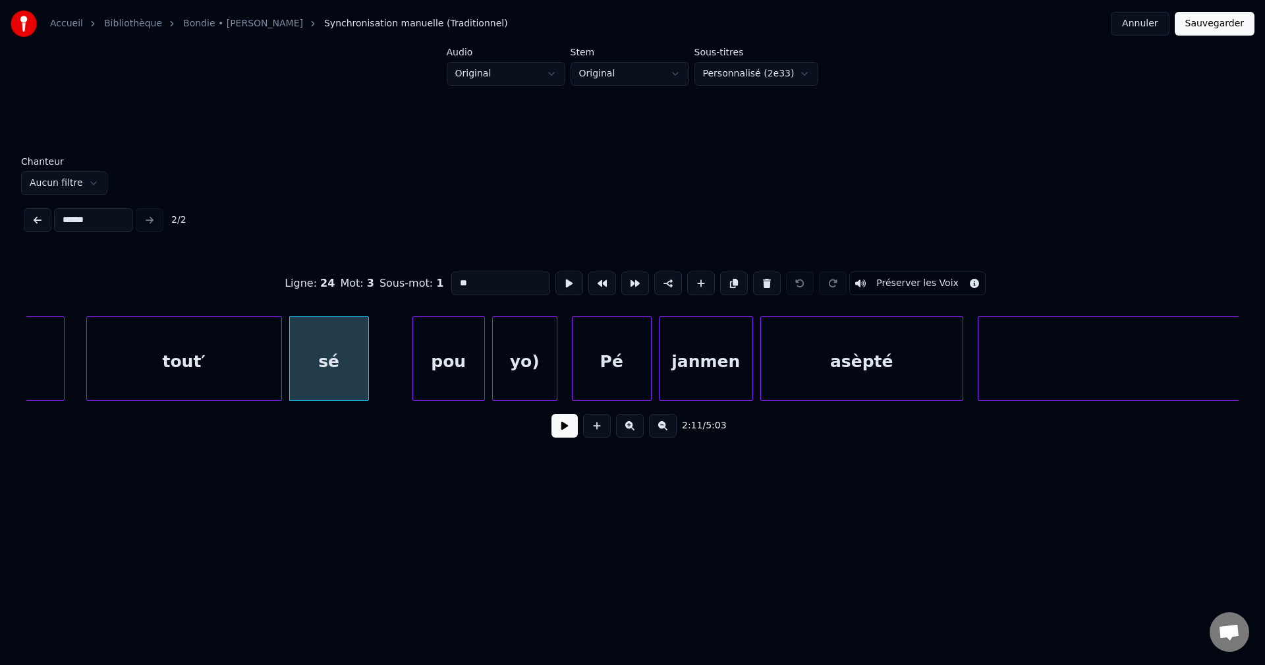
click at [571, 437] on button at bounding box center [564, 426] width 26 height 24
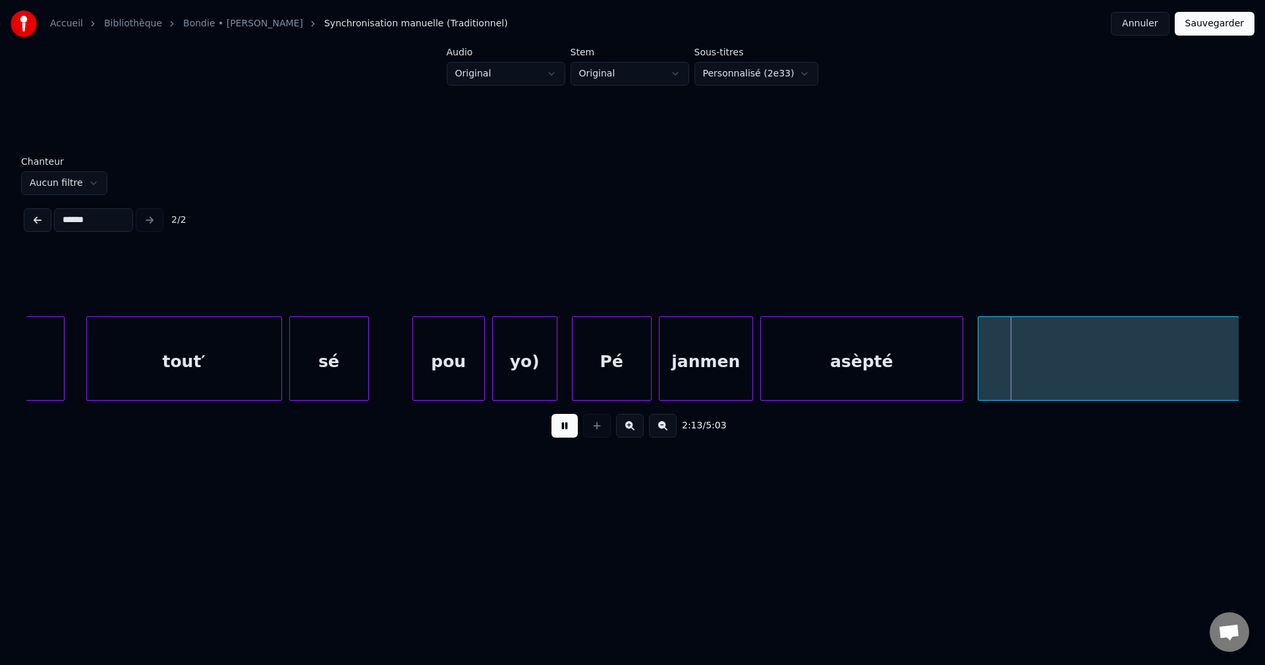
click at [573, 437] on button at bounding box center [564, 426] width 26 height 24
click at [1149, 22] on button "Annuler" at bounding box center [1139, 24] width 58 height 24
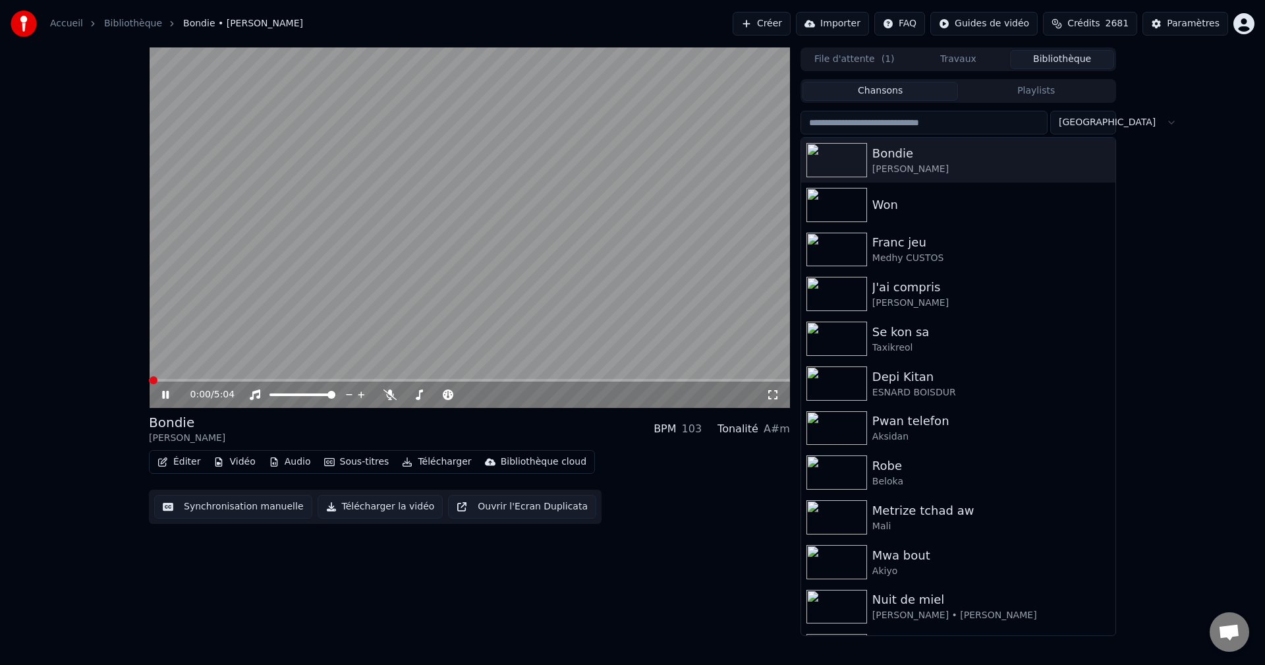
click at [441, 454] on button "Télécharger" at bounding box center [436, 461] width 80 height 18
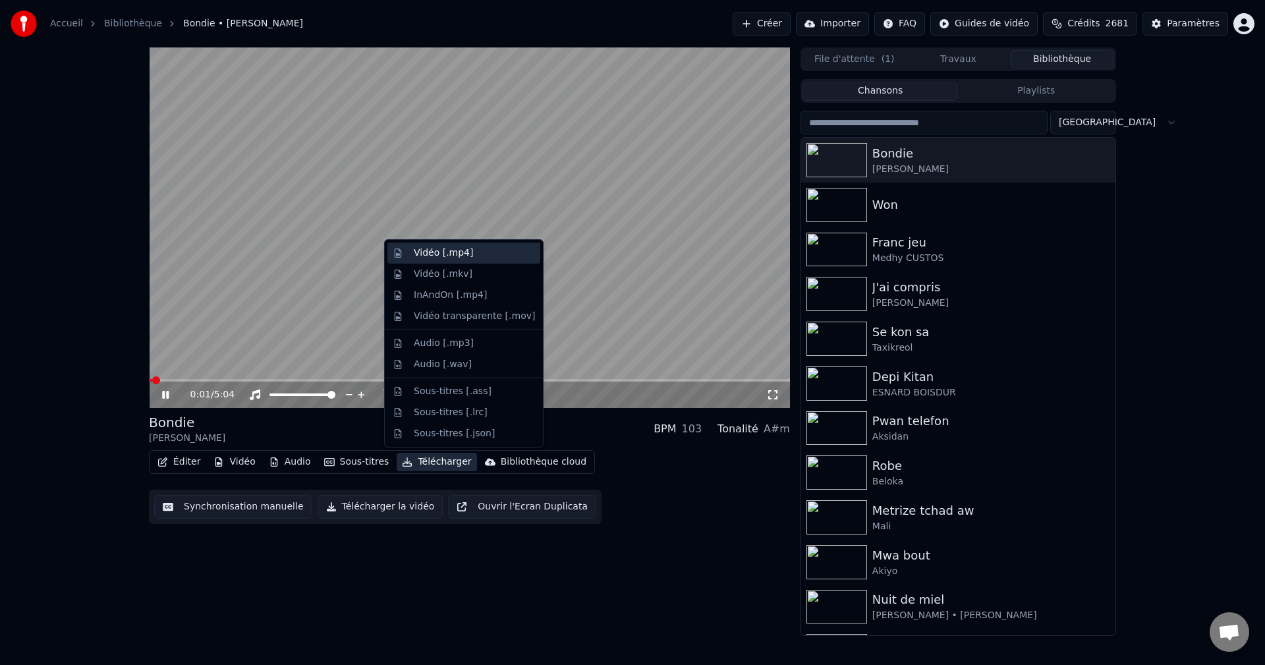
click at [468, 249] on div "Vidéo [.mp4]" at bounding box center [474, 252] width 121 height 13
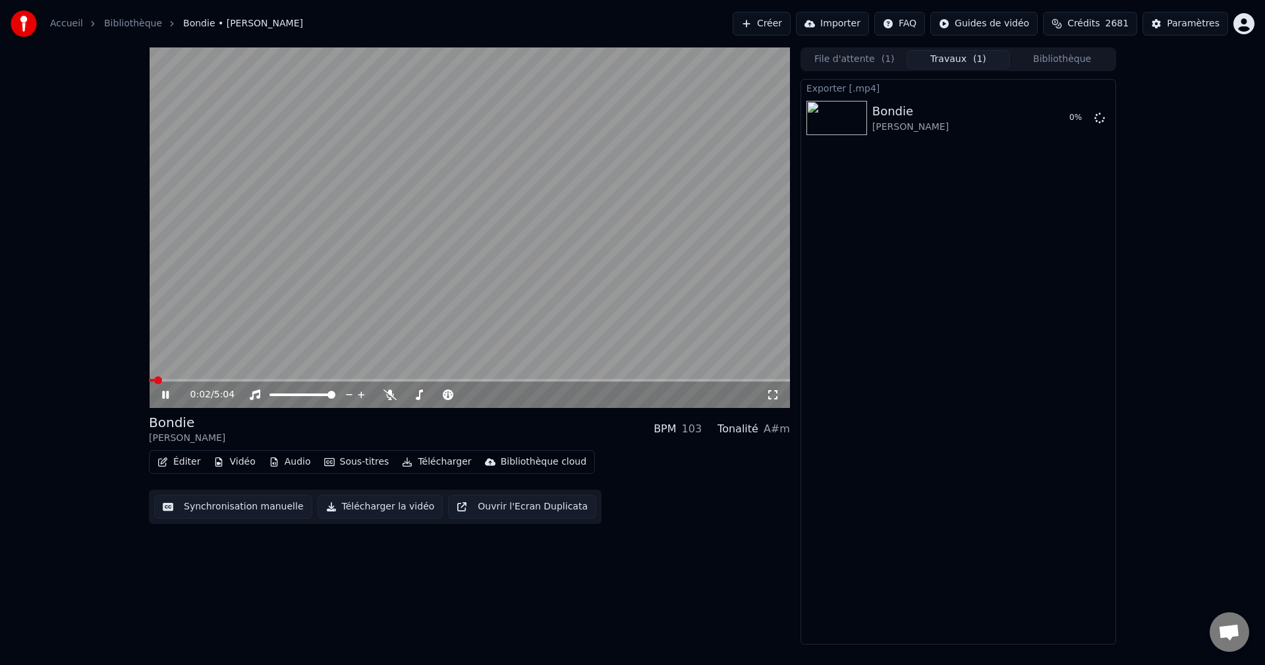
click at [1071, 59] on button "Bibliothèque" at bounding box center [1062, 59] width 104 height 19
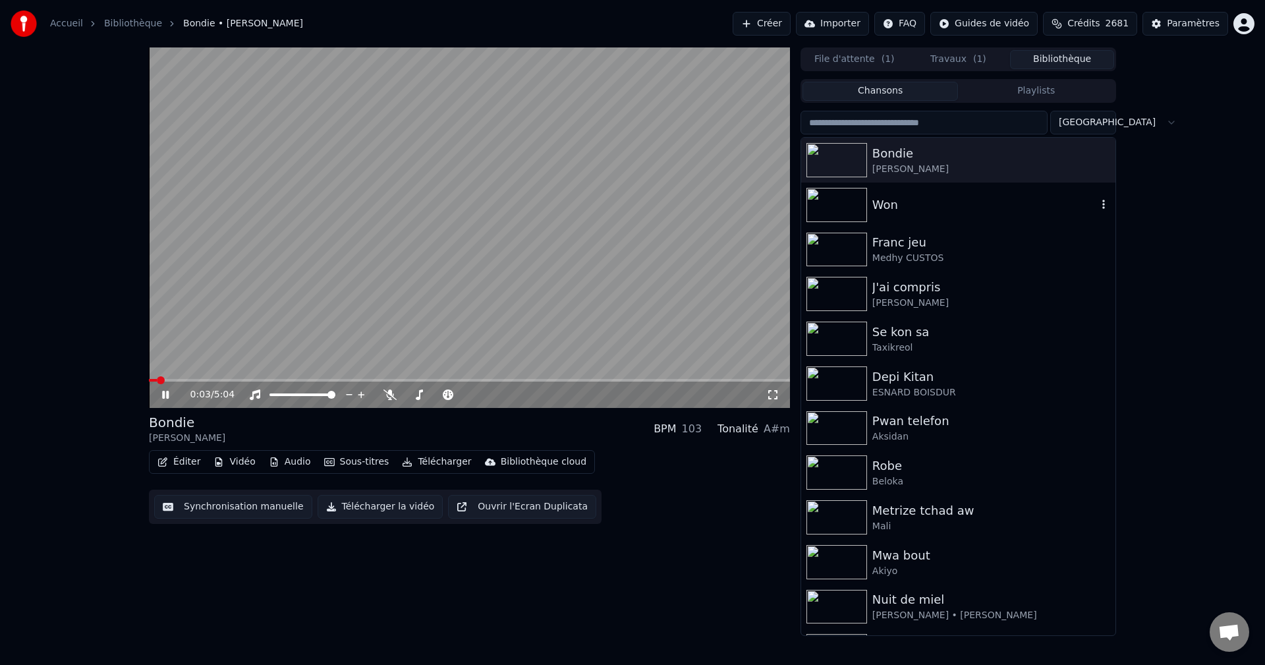
click at [900, 206] on div "Won" at bounding box center [984, 205] width 225 height 18
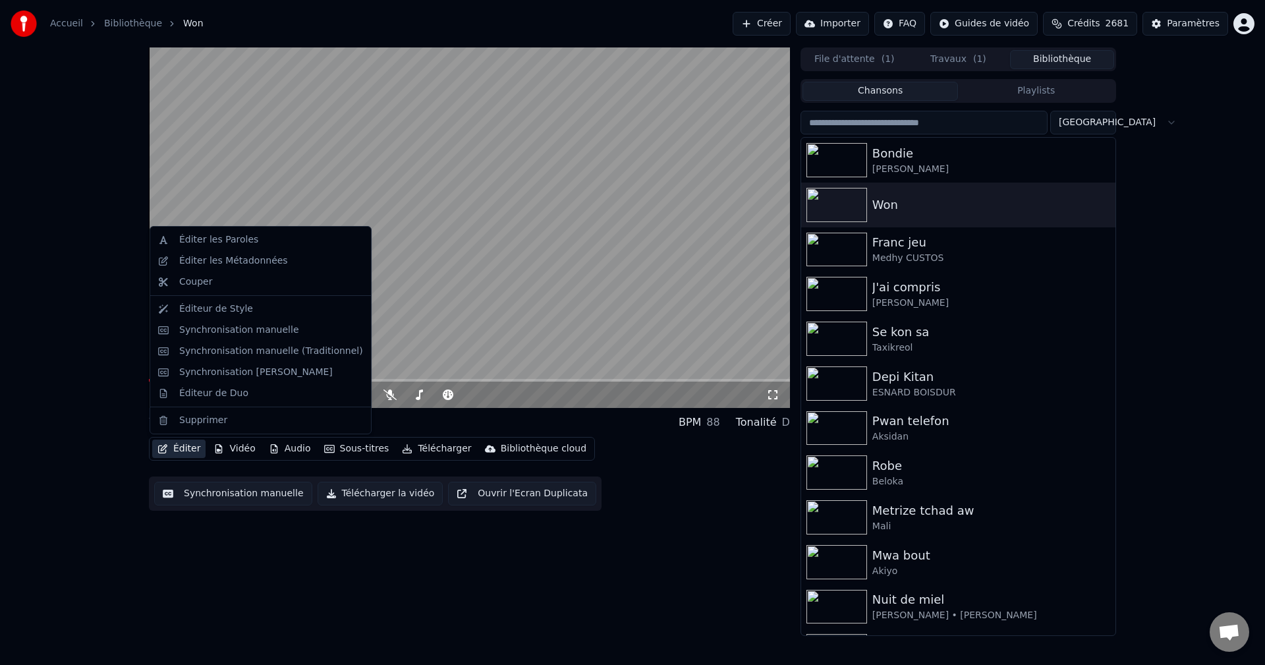
click at [186, 449] on button "Éditer" at bounding box center [178, 448] width 53 height 18
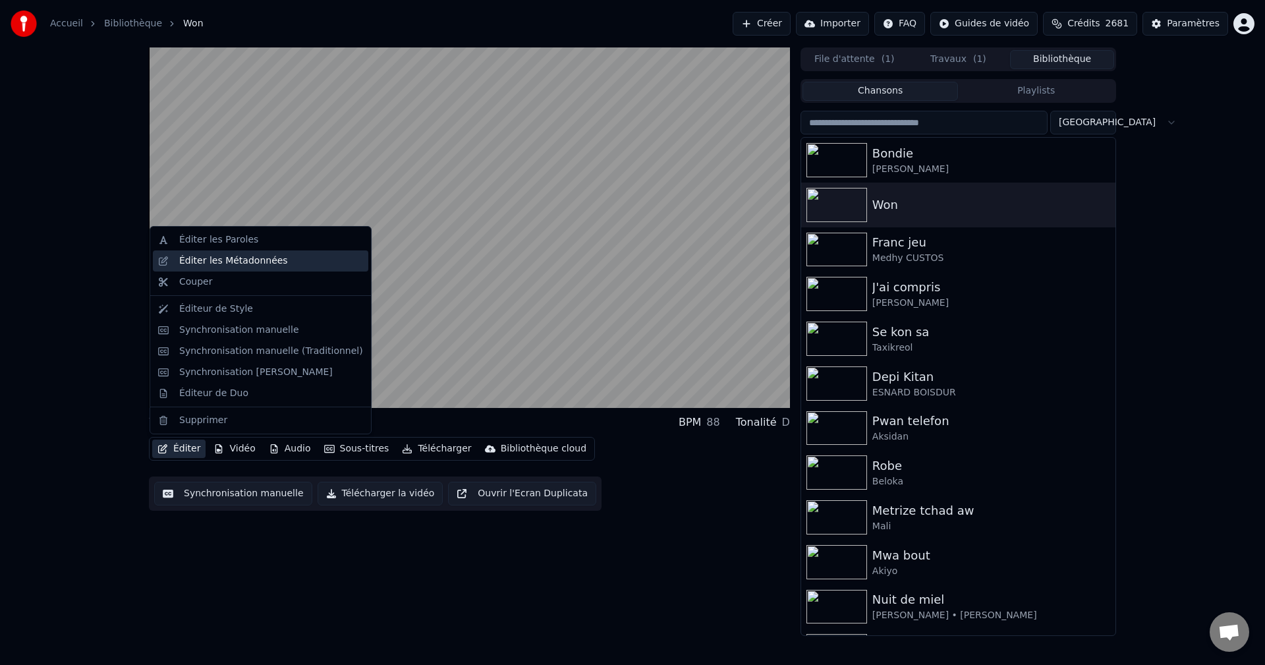
click at [261, 259] on div "Éditer les Métadonnées" at bounding box center [233, 260] width 109 height 13
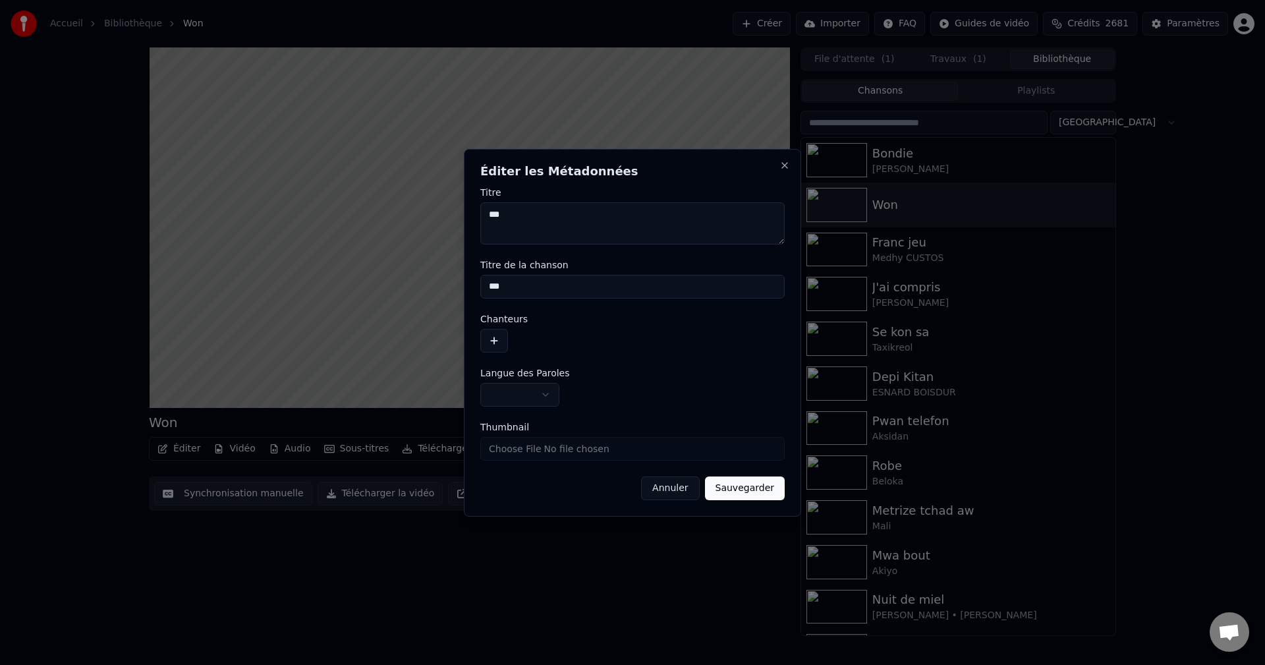
drag, startPoint x: 682, startPoint y: 491, endPoint x: 625, endPoint y: 481, distance: 57.5
click at [681, 491] on button "Annuler" at bounding box center [670, 488] width 58 height 24
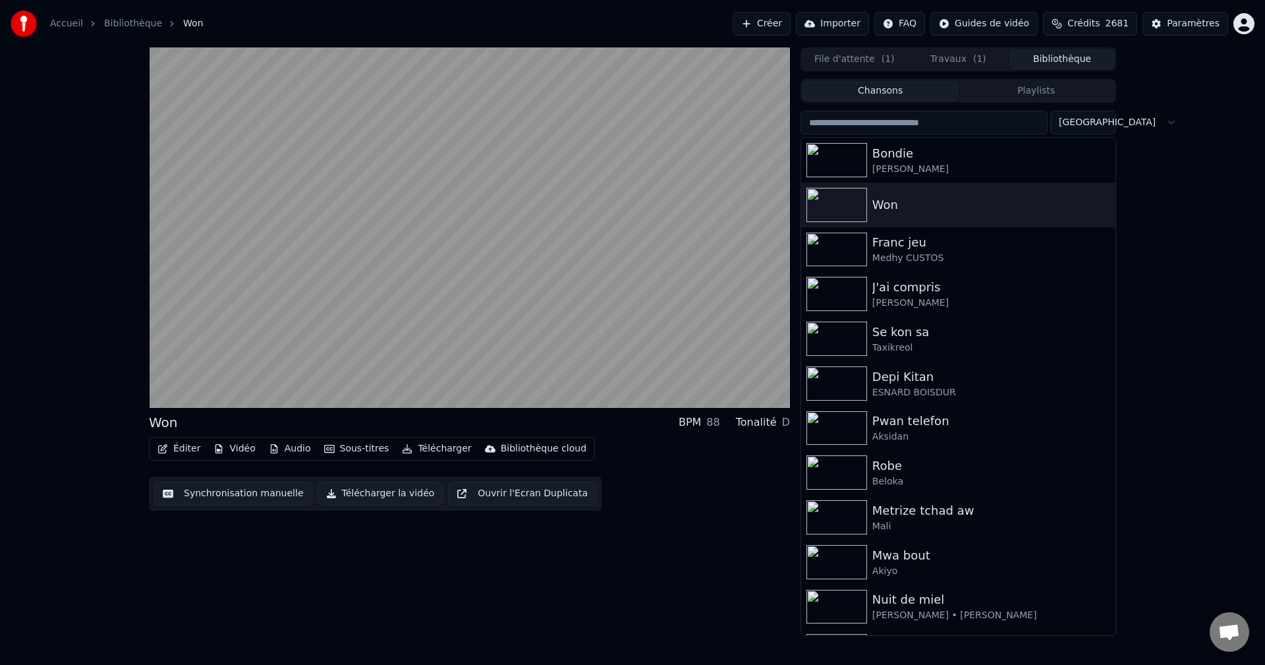
click at [157, 441] on button "Éditer" at bounding box center [178, 448] width 53 height 18
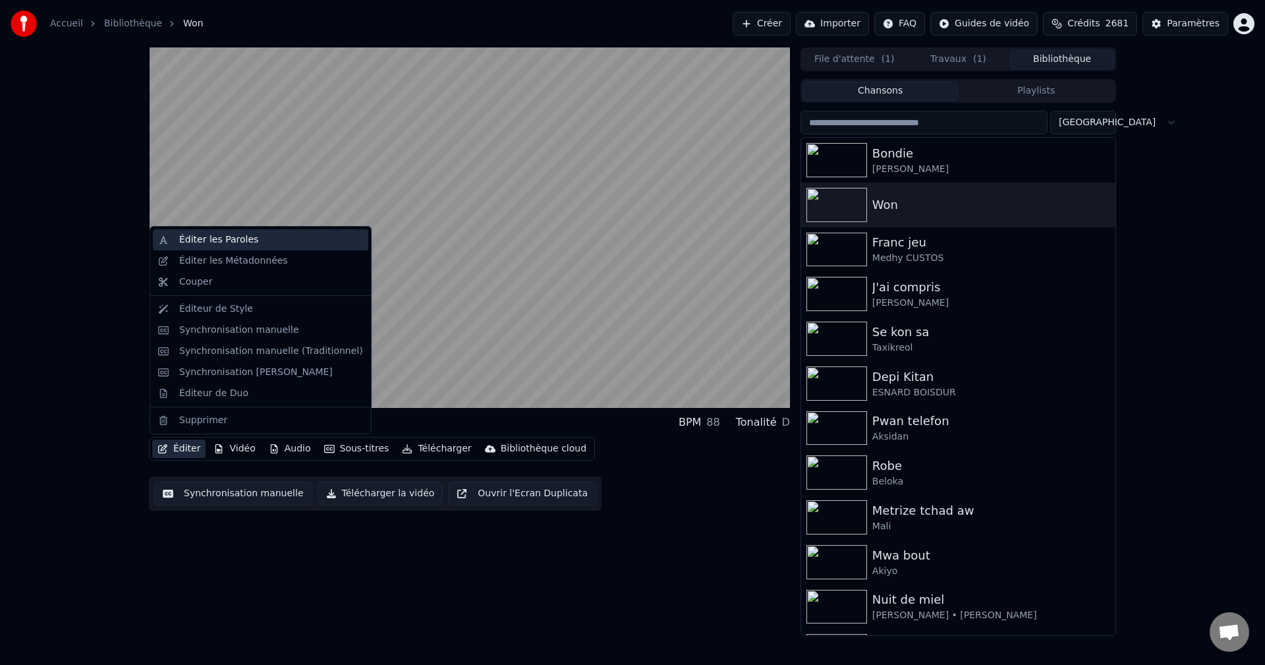
click at [217, 240] on div "Éditer les Paroles" at bounding box center [218, 239] width 79 height 13
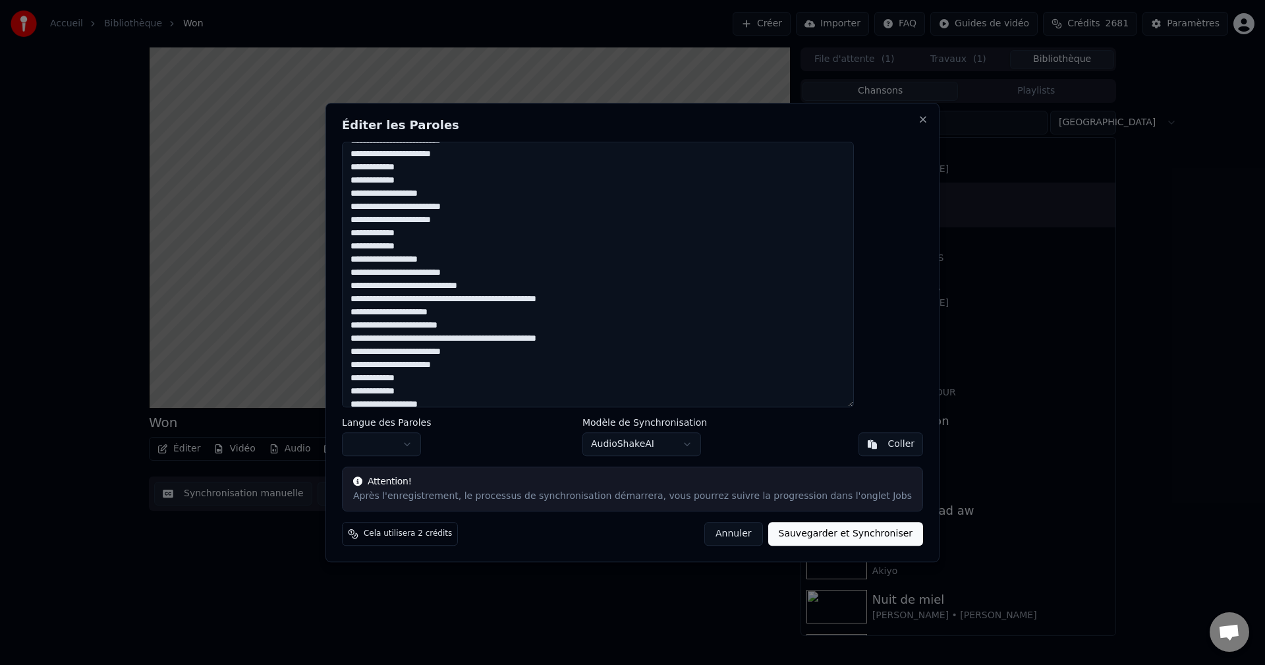
scroll to position [575, 0]
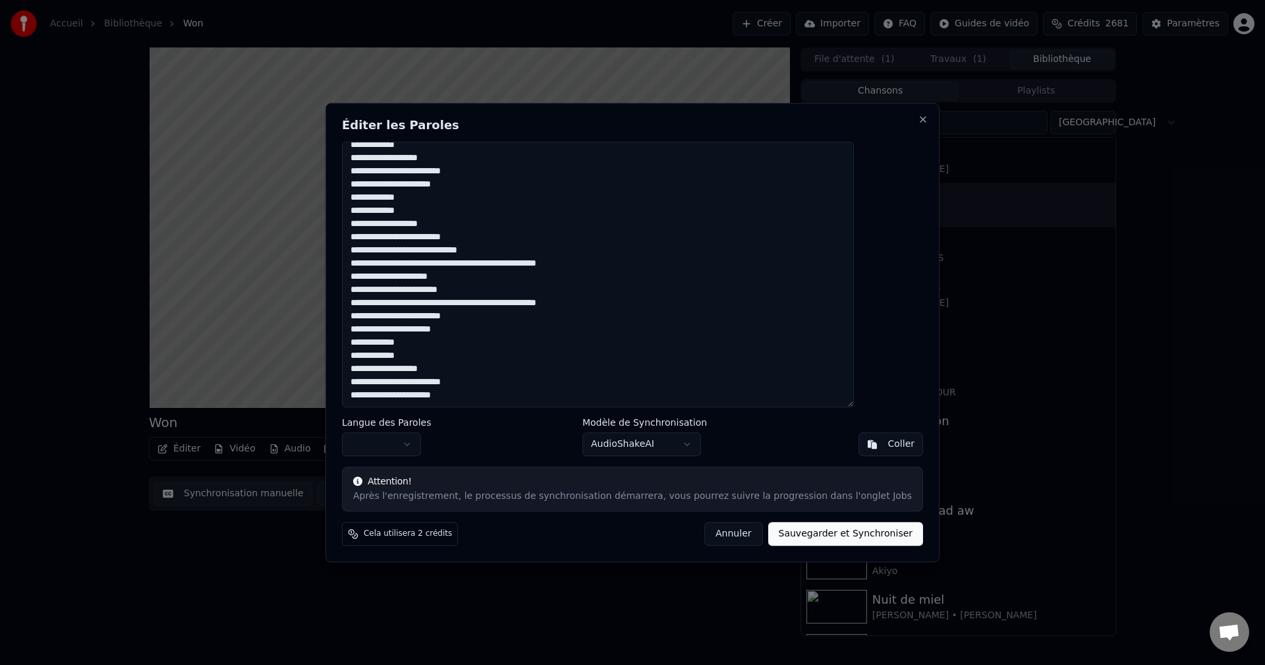
click at [722, 543] on button "Annuler" at bounding box center [733, 534] width 58 height 24
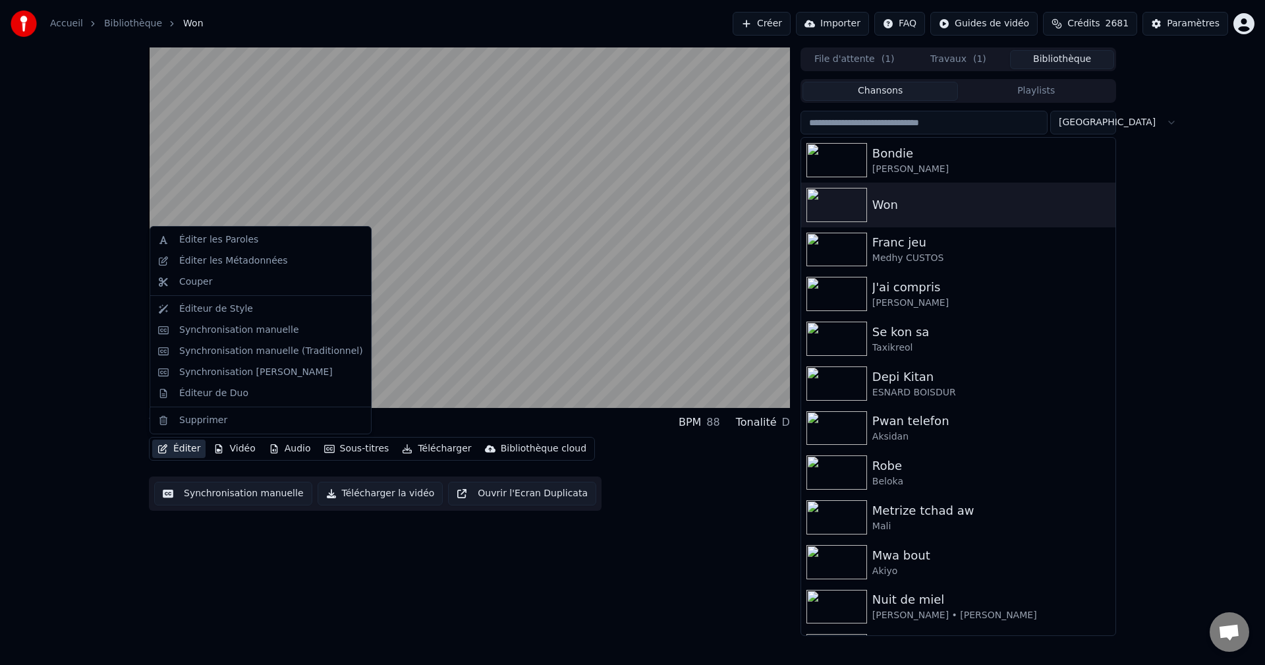
click at [163, 445] on icon "button" at bounding box center [162, 448] width 11 height 9
click at [221, 351] on div "Synchronisation manuelle (Traditionnel)" at bounding box center [271, 350] width 184 height 13
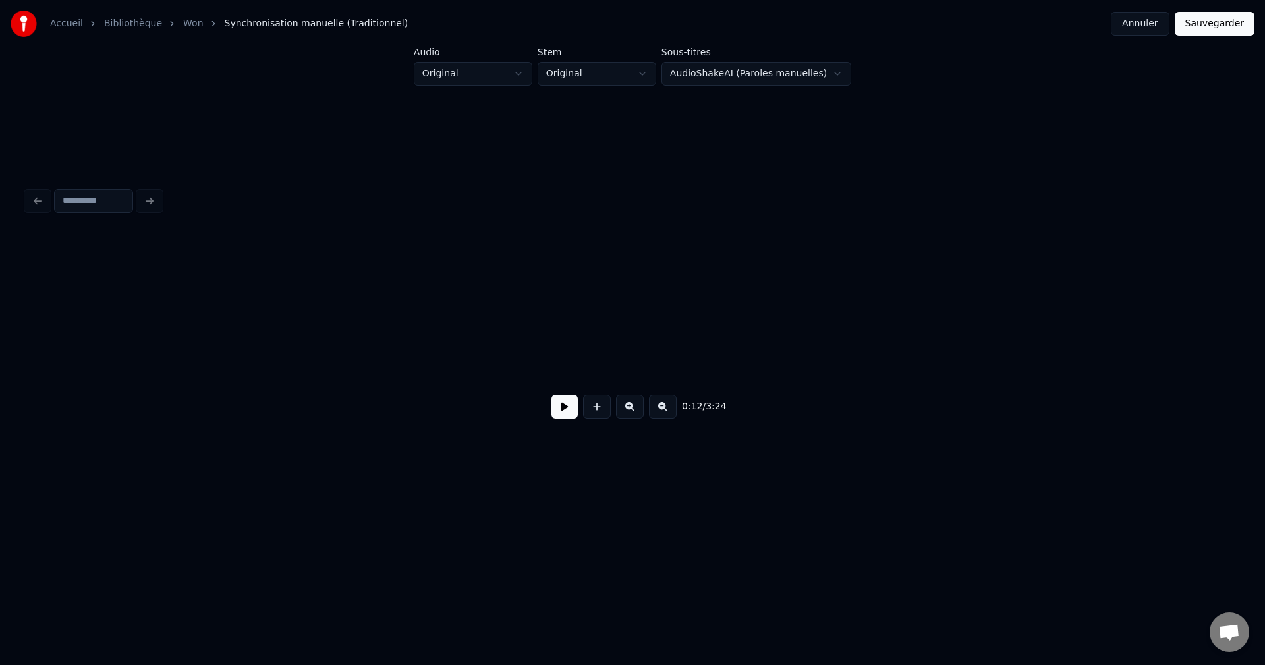
scroll to position [0, 4549]
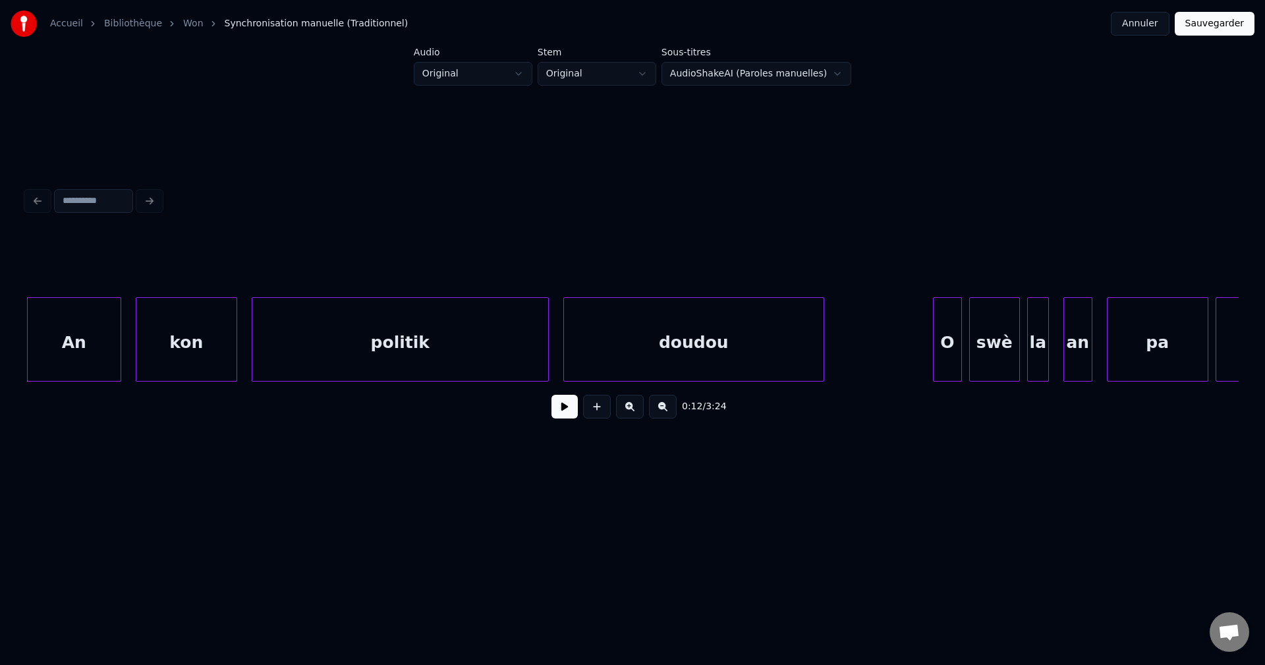
click at [570, 414] on button at bounding box center [564, 407] width 26 height 24
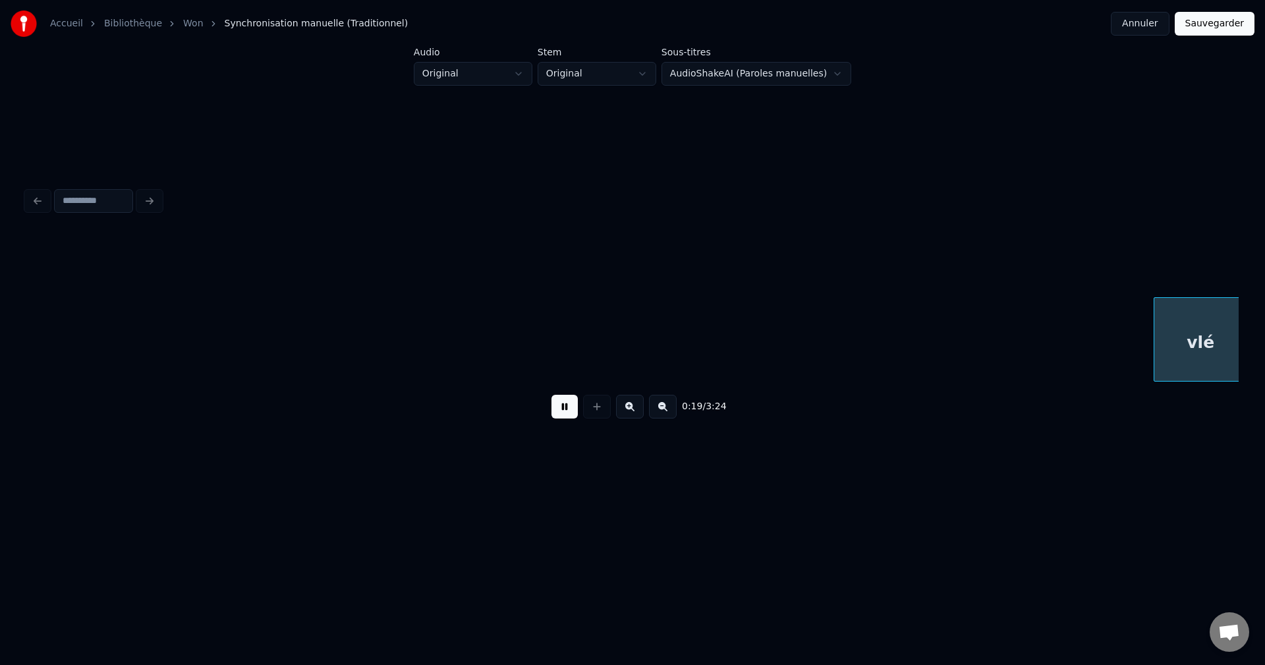
scroll to position [0, 6975]
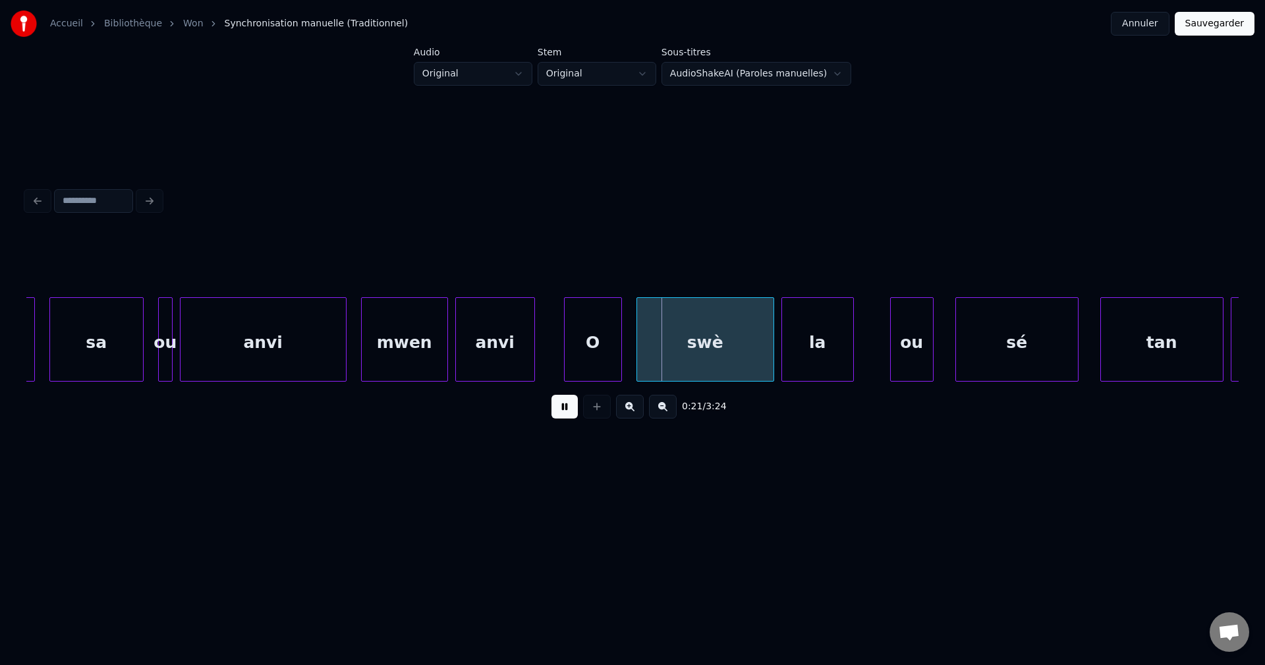
click at [277, 339] on div "anvi" at bounding box center [262, 343] width 165 height 90
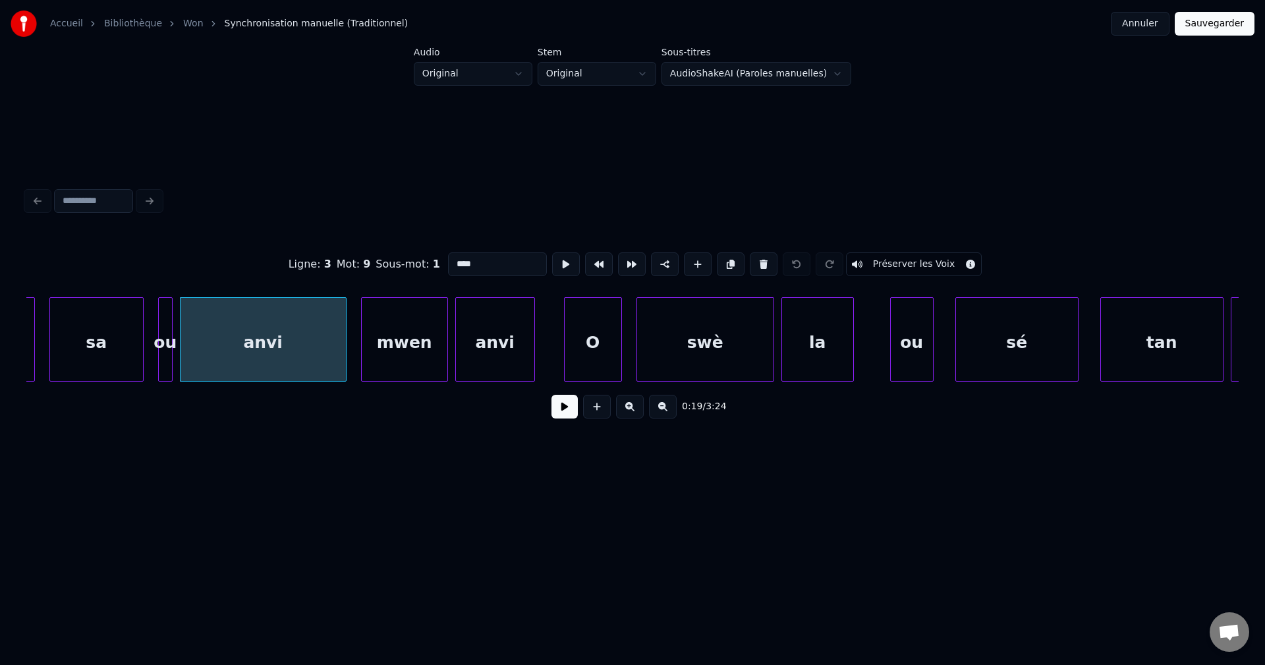
click at [568, 414] on button at bounding box center [564, 407] width 26 height 24
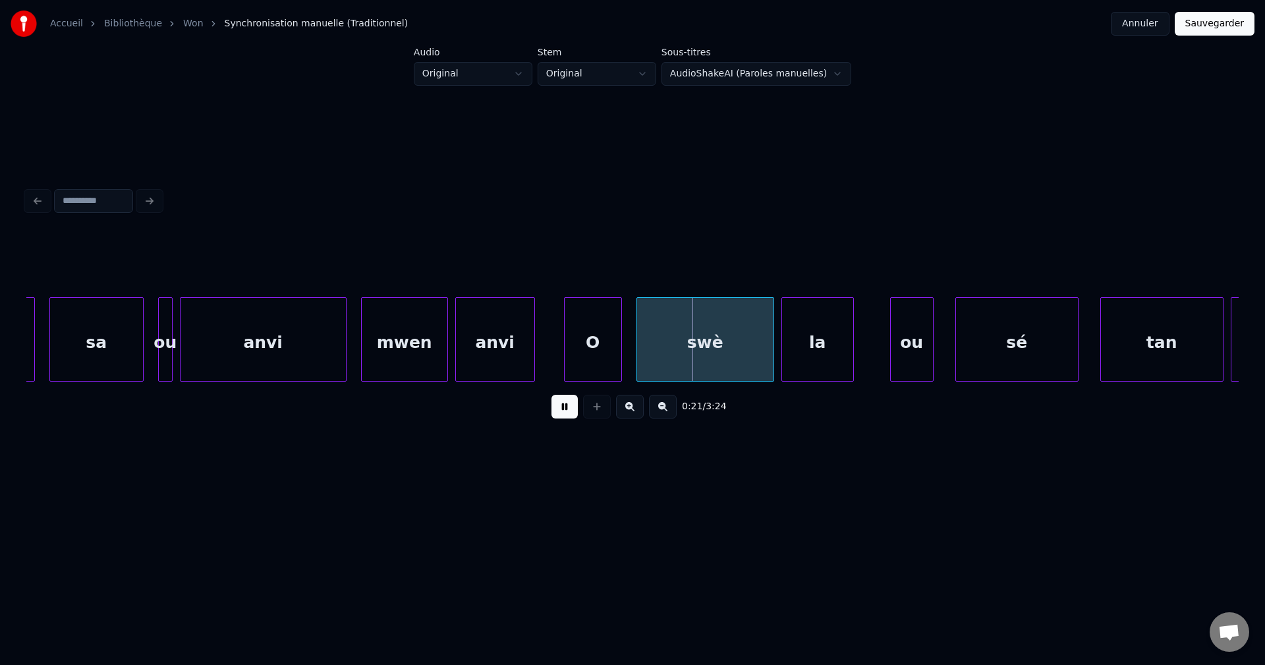
click at [559, 412] on button at bounding box center [564, 407] width 26 height 24
click at [124, 330] on div "sa" at bounding box center [96, 343] width 93 height 90
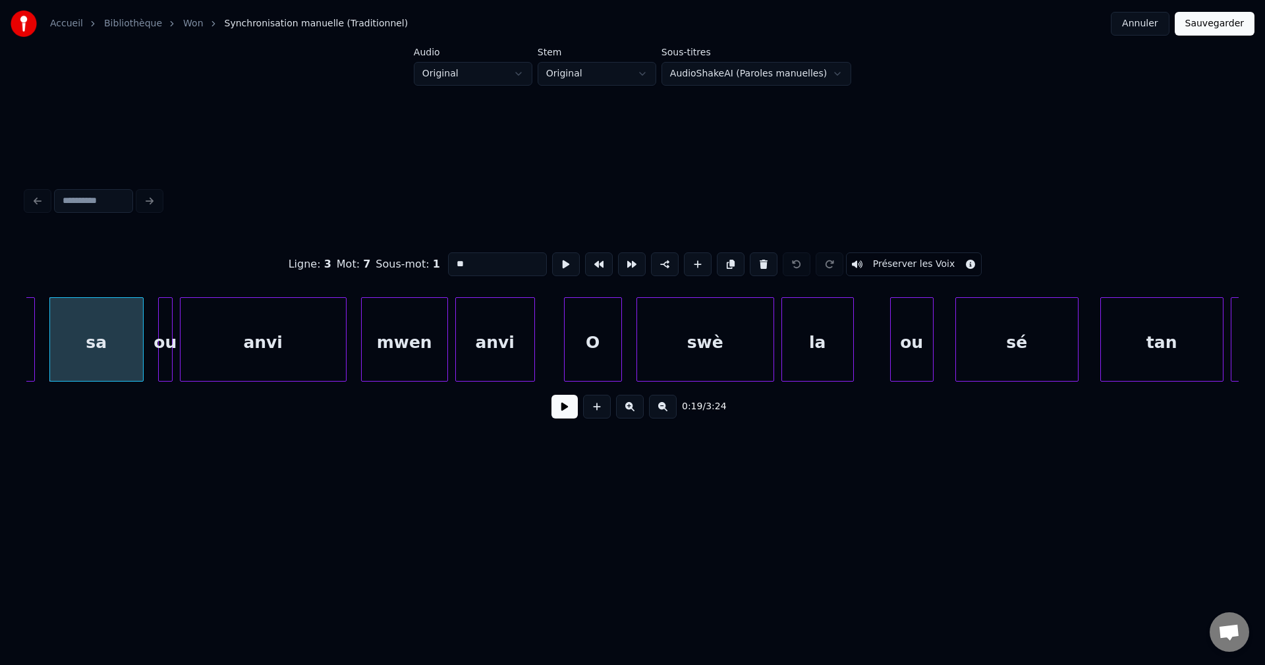
click at [569, 410] on button at bounding box center [564, 407] width 26 height 24
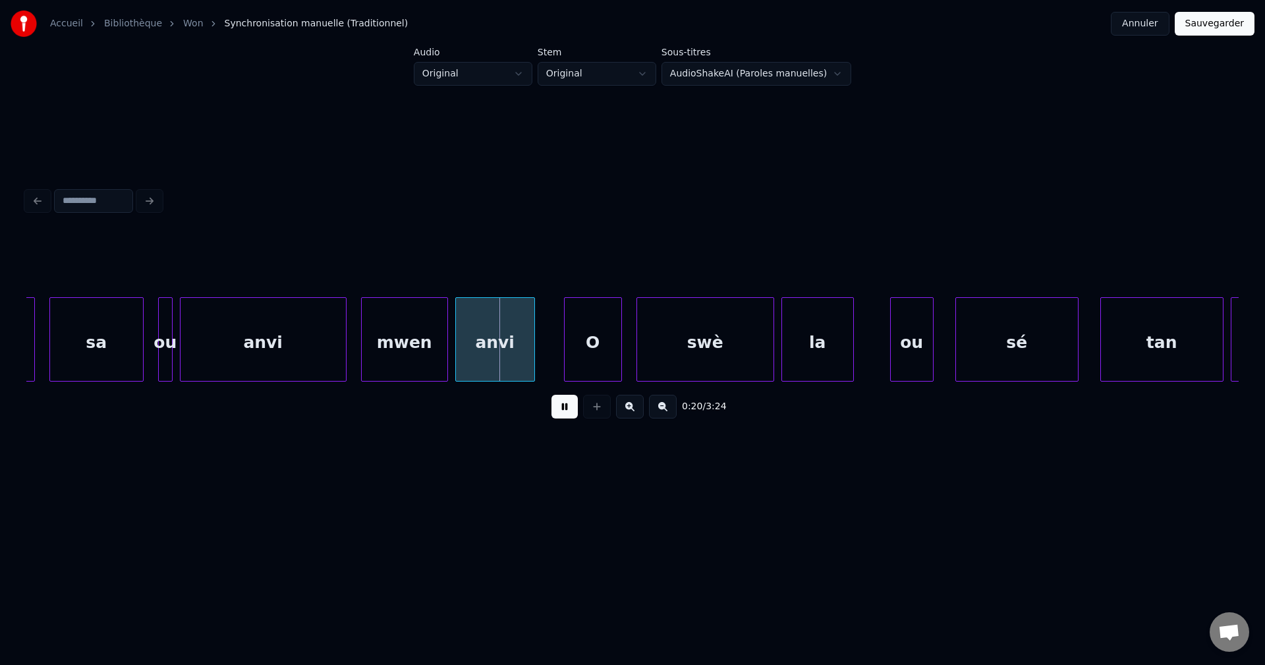
click at [568, 410] on button at bounding box center [564, 407] width 26 height 24
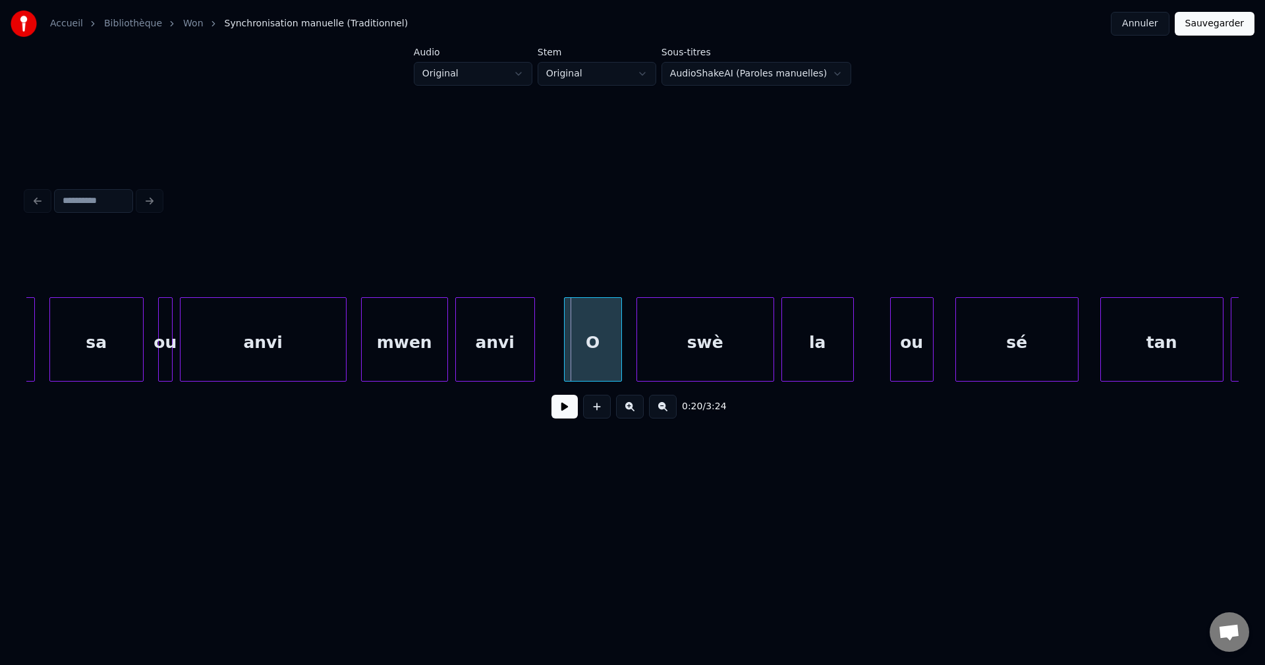
click at [438, 360] on div "mwen" at bounding box center [405, 343] width 86 height 90
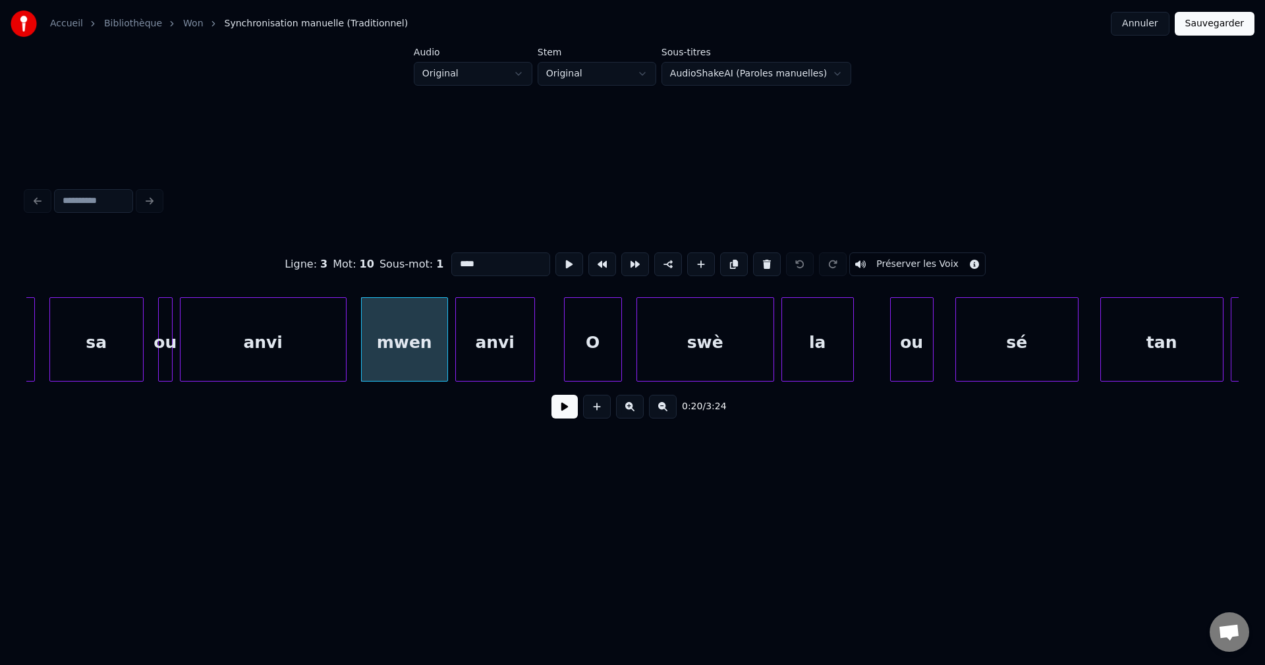
click at [501, 271] on div "Ligne : 3 Mot : 10 Sous-mot : 1 **** Préserver les Voix" at bounding box center [632, 264] width 1212 height 66
drag, startPoint x: 504, startPoint y: 262, endPoint x: 333, endPoint y: 250, distance: 172.3
click at [362, 261] on div "Ligne : 3 Mot : 10 Sous-mot : 1 **** Préserver les Voix" at bounding box center [632, 264] width 1212 height 66
type input "**"
click at [565, 418] on button at bounding box center [564, 407] width 26 height 24
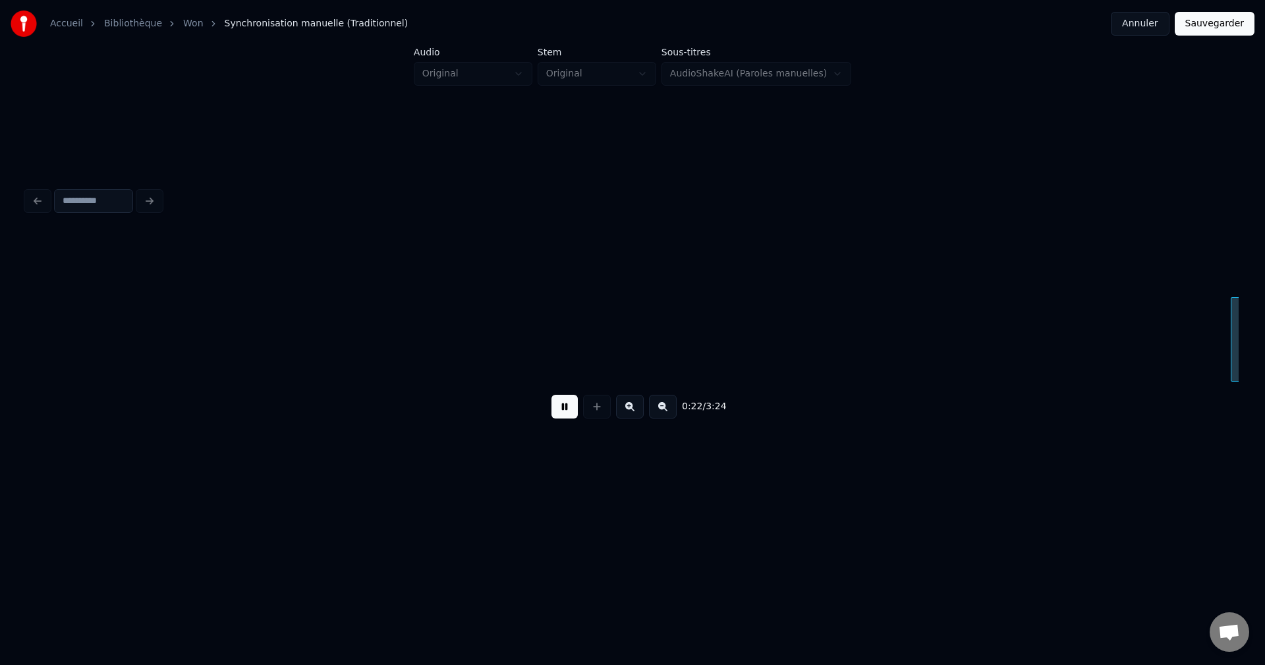
scroll to position [0, 8189]
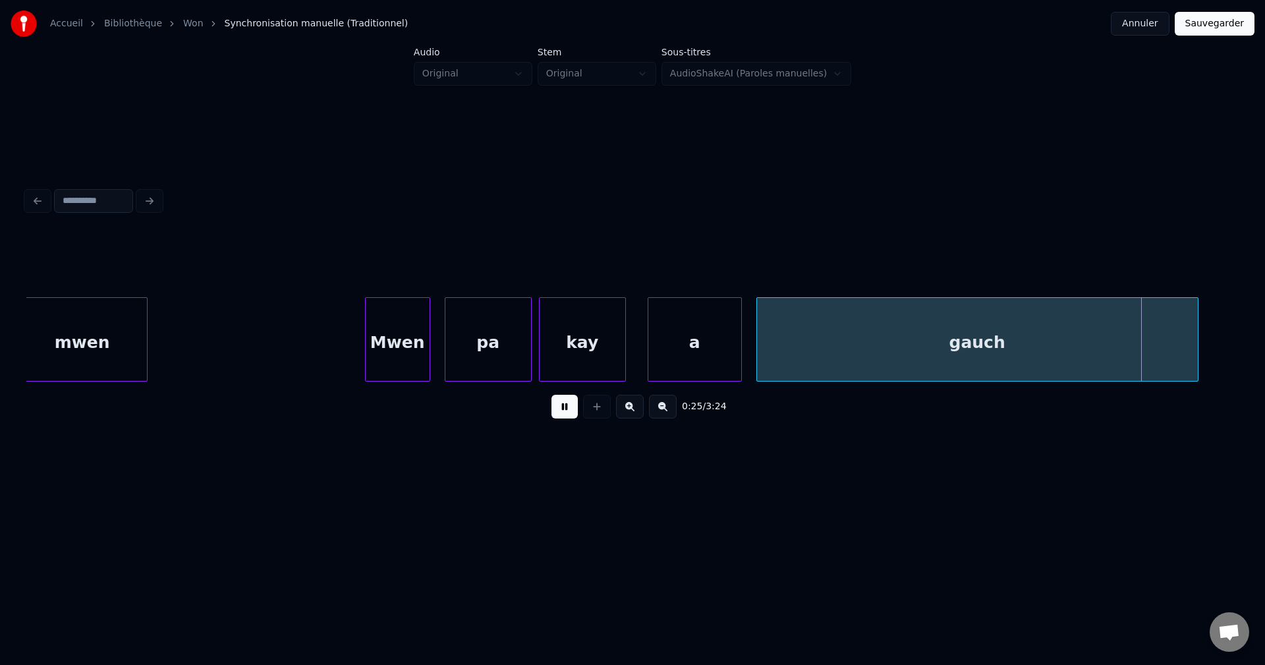
click at [1053, 335] on div "gauch" at bounding box center [977, 343] width 441 height 90
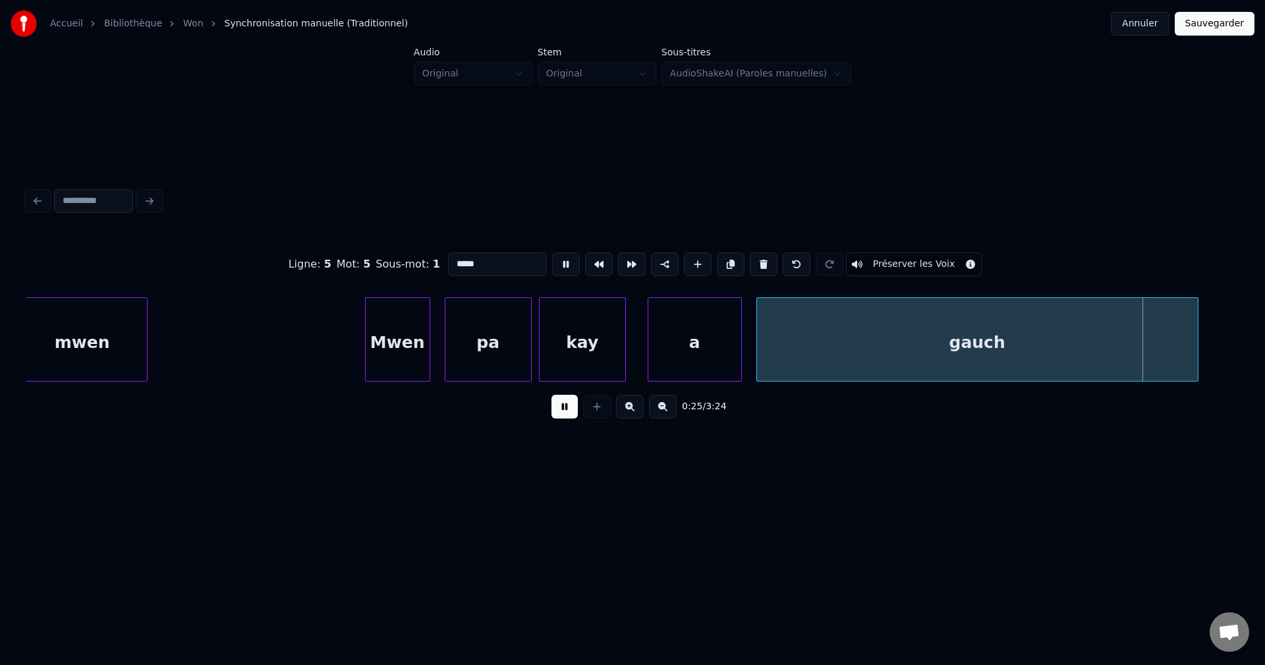
drag, startPoint x: 512, startPoint y: 246, endPoint x: 260, endPoint y: 274, distance: 253.8
click at [265, 273] on div "Ligne : 5 Mot : 5 Sous-mot : 1 ***** Préserver les Voix" at bounding box center [632, 264] width 1212 height 66
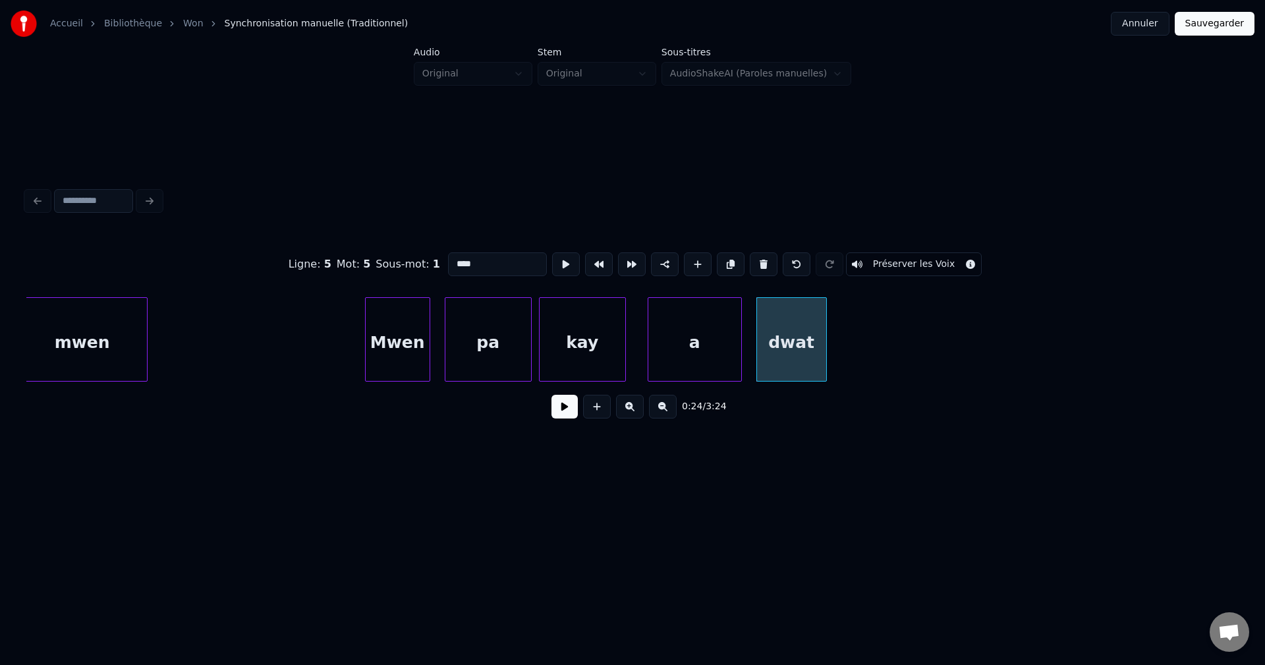
click at [823, 356] on div at bounding box center [824, 339] width 4 height 83
type input "****"
click at [568, 418] on button at bounding box center [564, 407] width 26 height 24
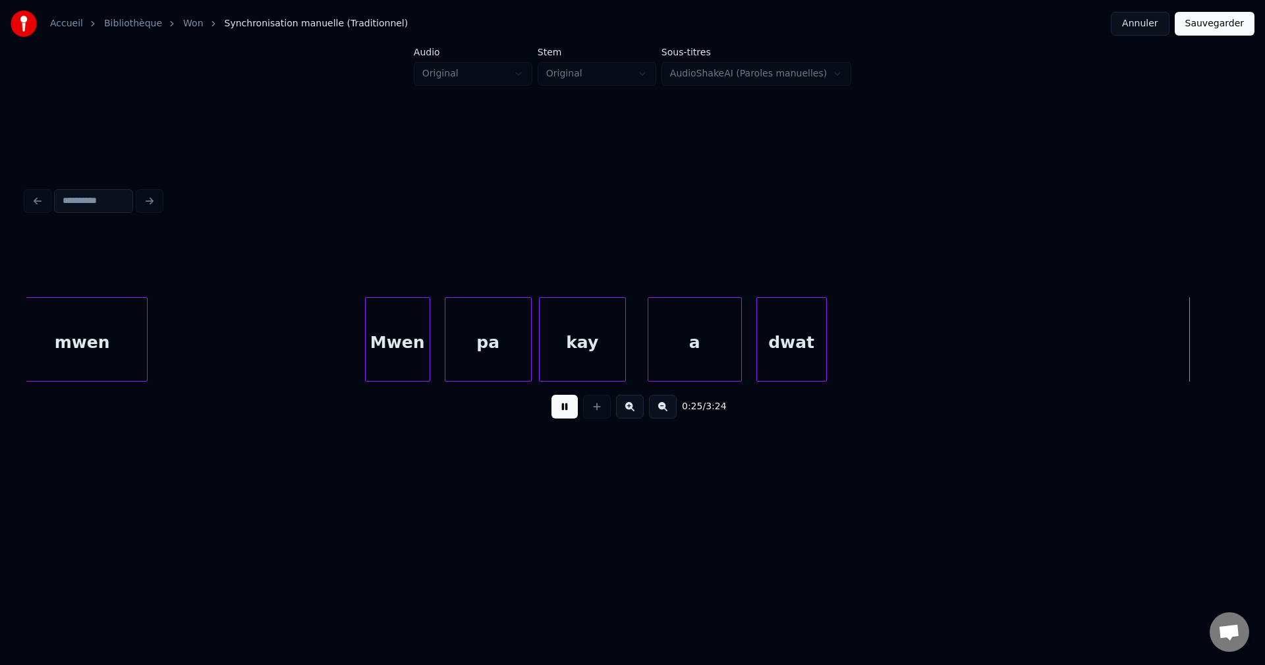
scroll to position [0, 9402]
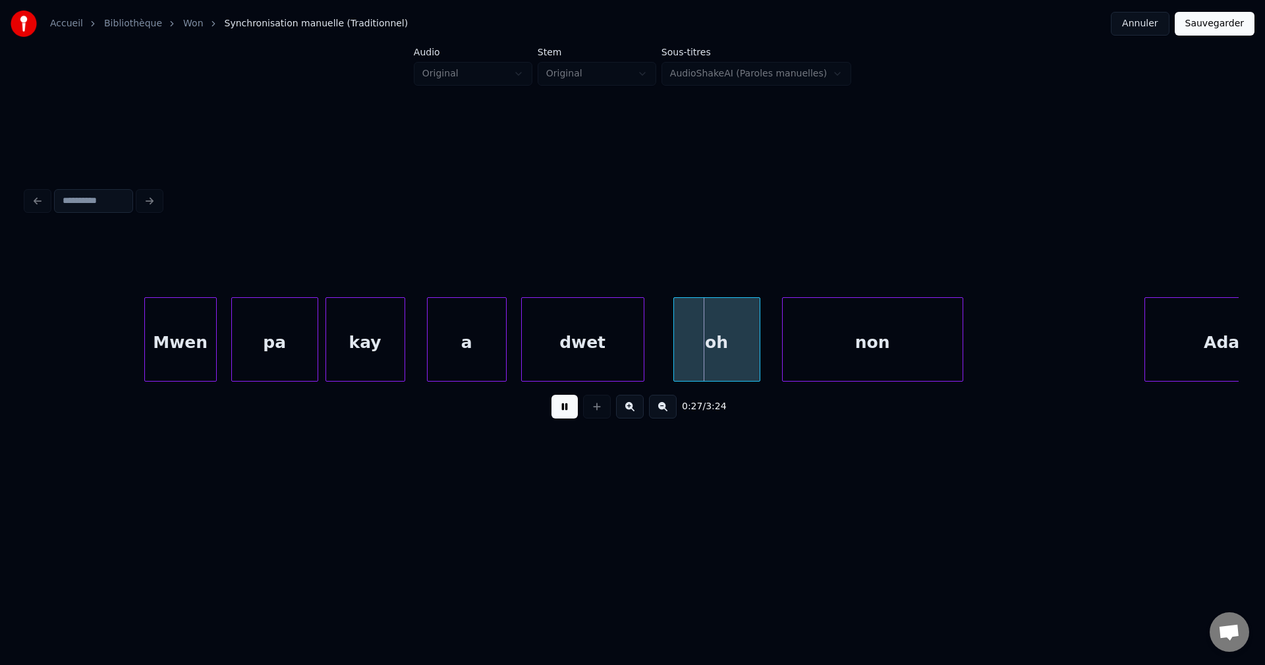
click at [593, 340] on div "dwet" at bounding box center [583, 343] width 122 height 90
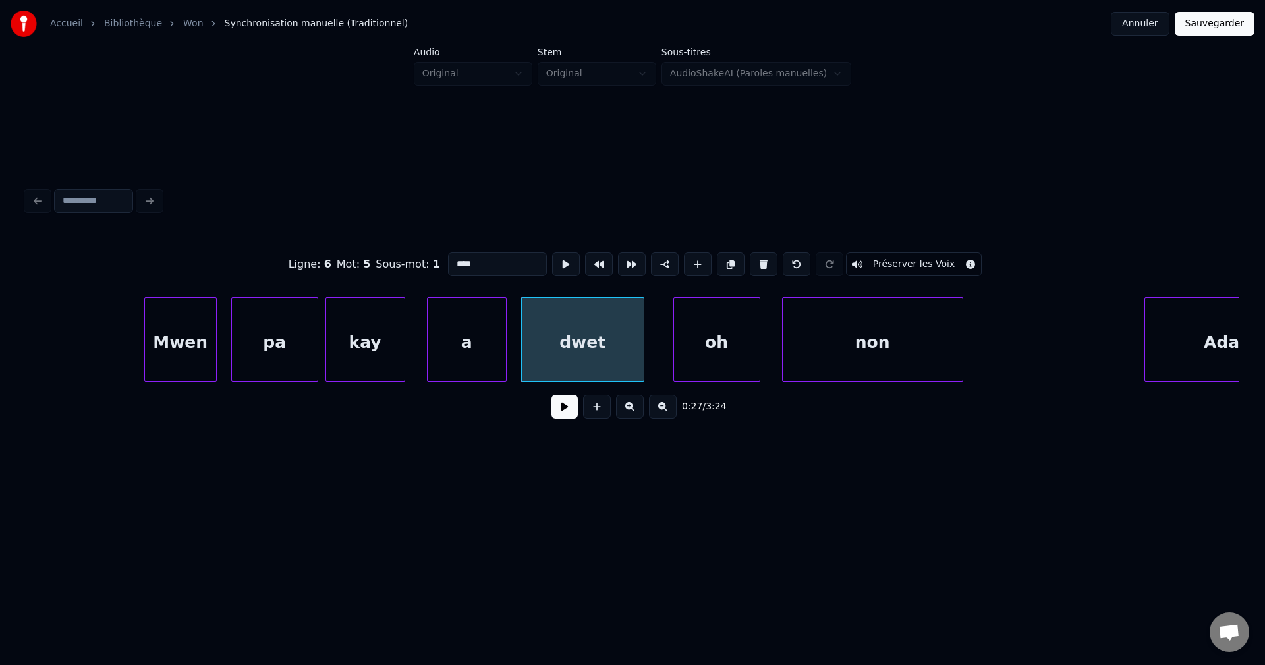
drag, startPoint x: 493, startPoint y: 261, endPoint x: 348, endPoint y: 280, distance: 146.1
click at [348, 280] on div "Ligne : 6 Mot : 5 Sous-mot : 1 **** Préserver les Voix" at bounding box center [632, 264] width 1212 height 66
click at [472, 259] on input "*****" at bounding box center [497, 264] width 99 height 24
click at [468, 259] on input "*****" at bounding box center [497, 264] width 99 height 24
type input "****"
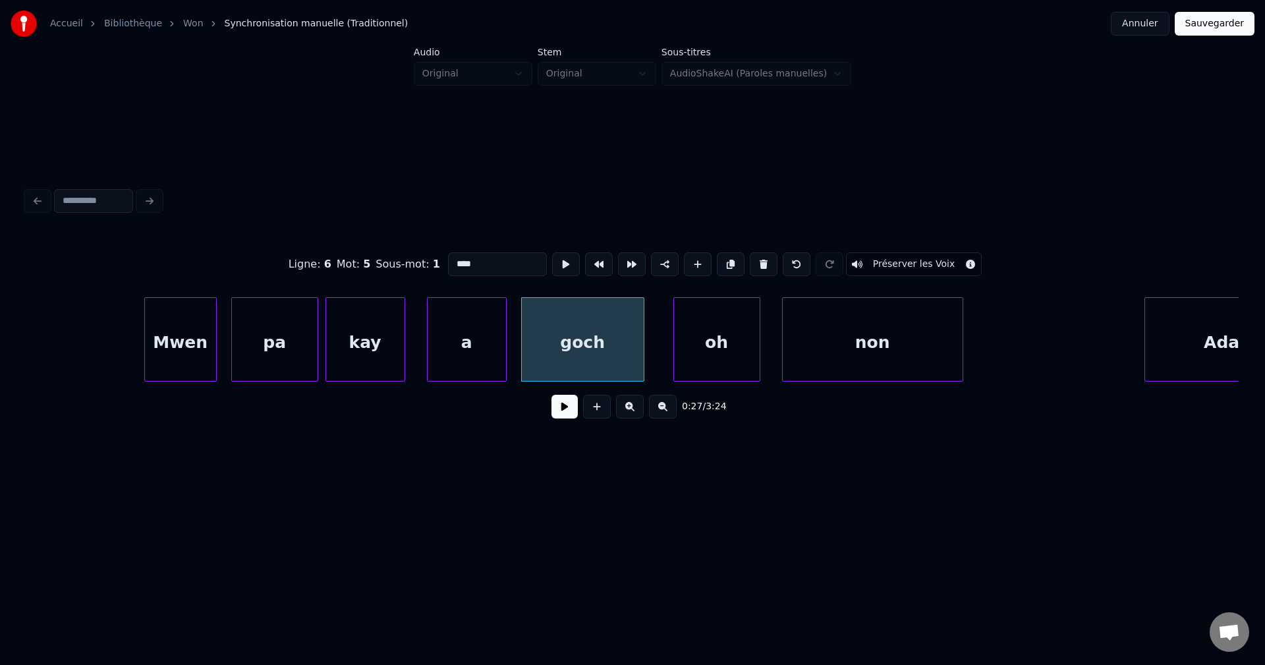
click at [560, 415] on button at bounding box center [564, 407] width 26 height 24
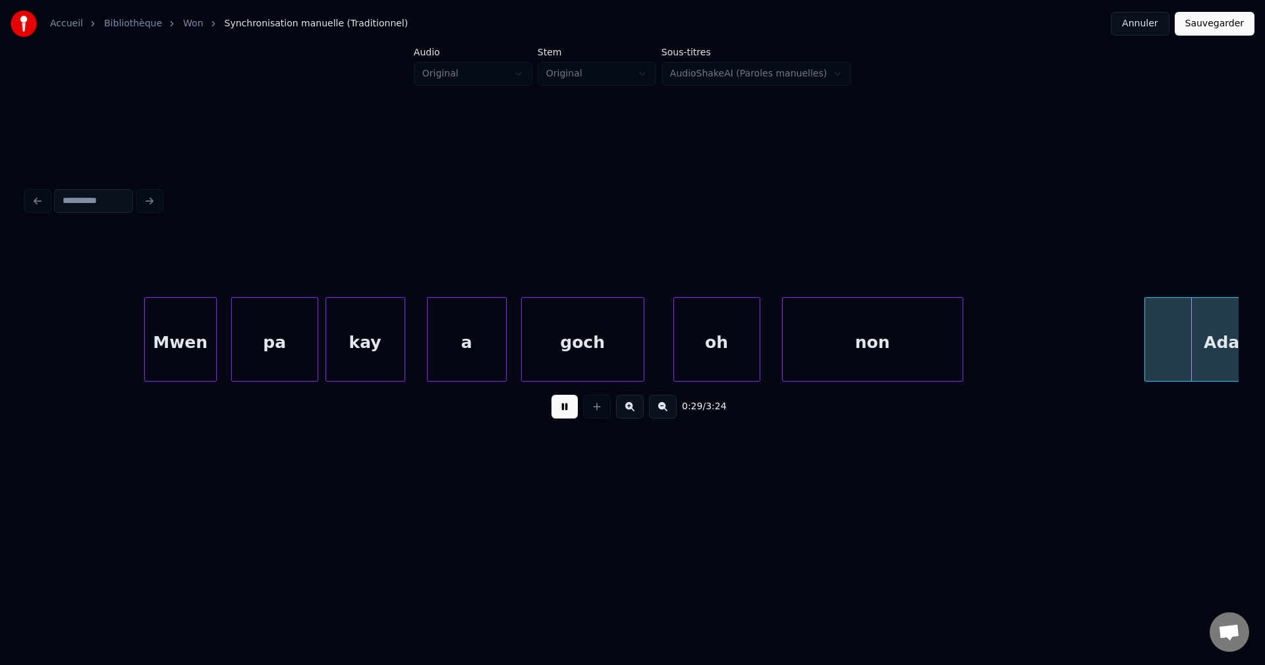
scroll to position [0, 10614]
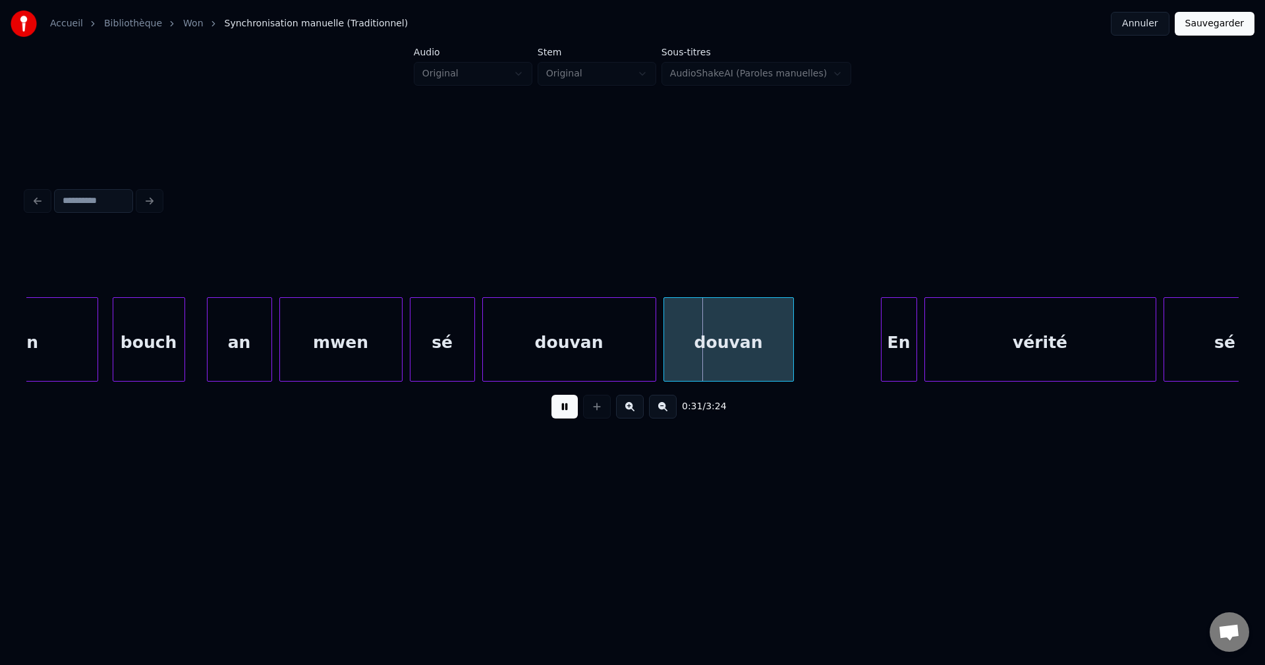
click at [328, 350] on div "mwen" at bounding box center [341, 343] width 122 height 90
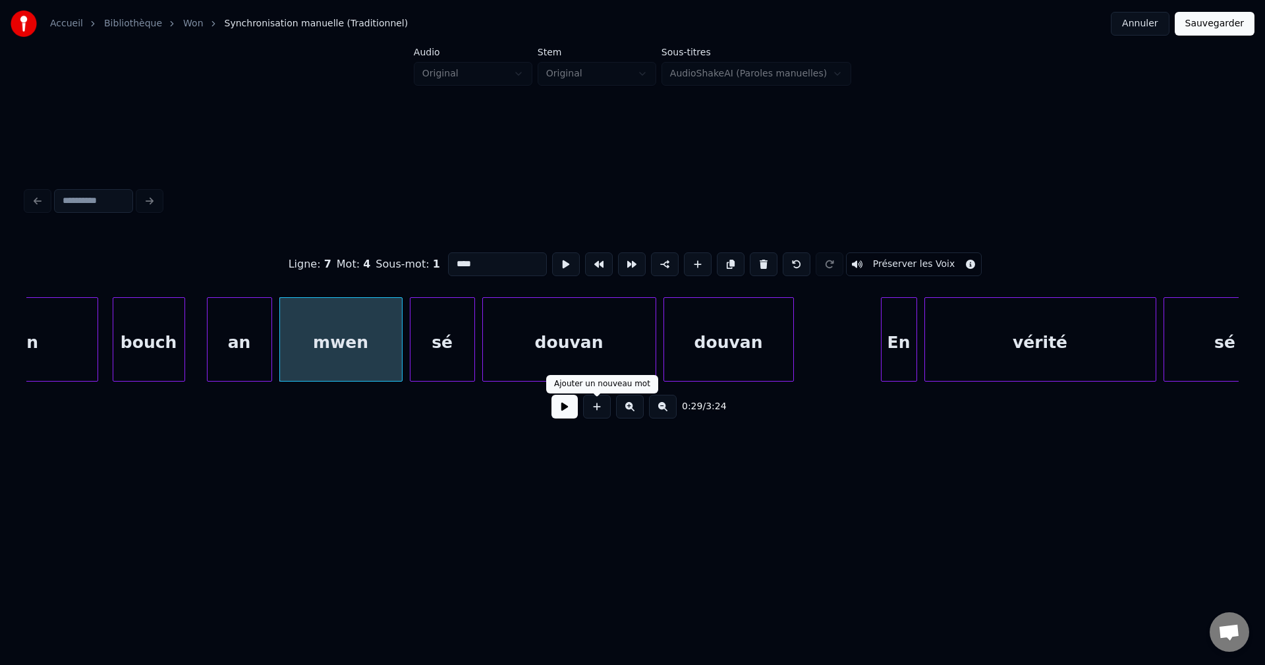
click at [567, 416] on button at bounding box center [564, 407] width 26 height 24
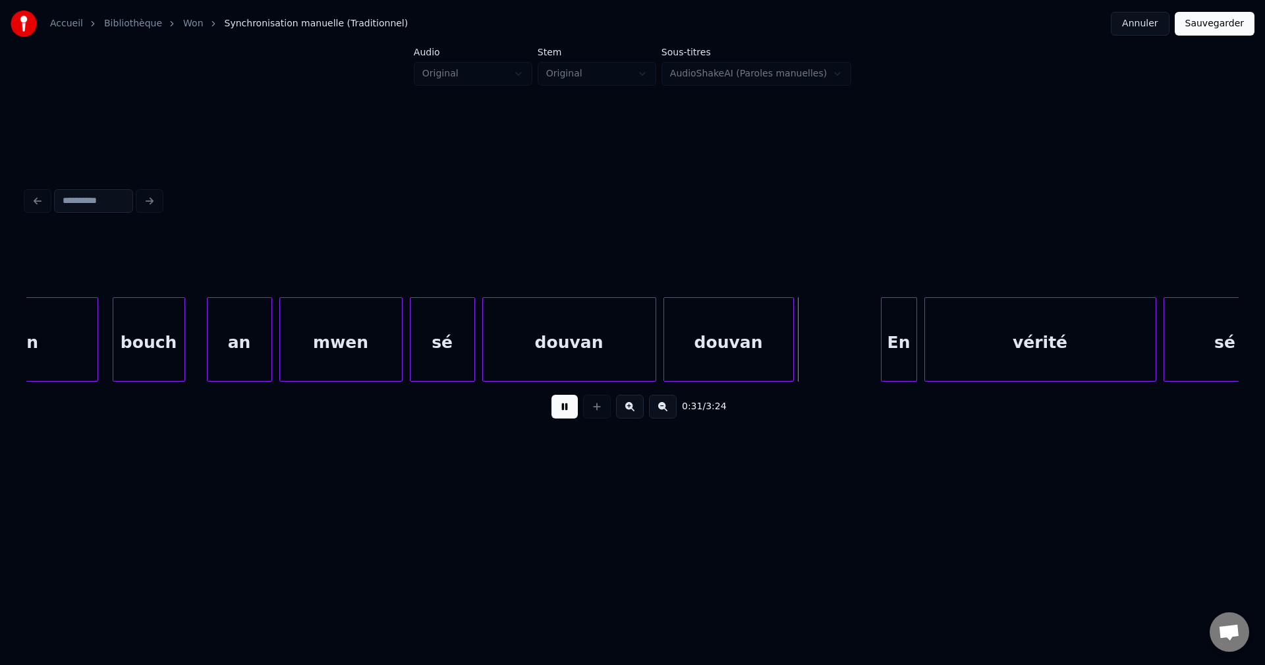
click at [568, 410] on button at bounding box center [564, 407] width 26 height 24
click at [164, 348] on div "bouch" at bounding box center [148, 343] width 71 height 90
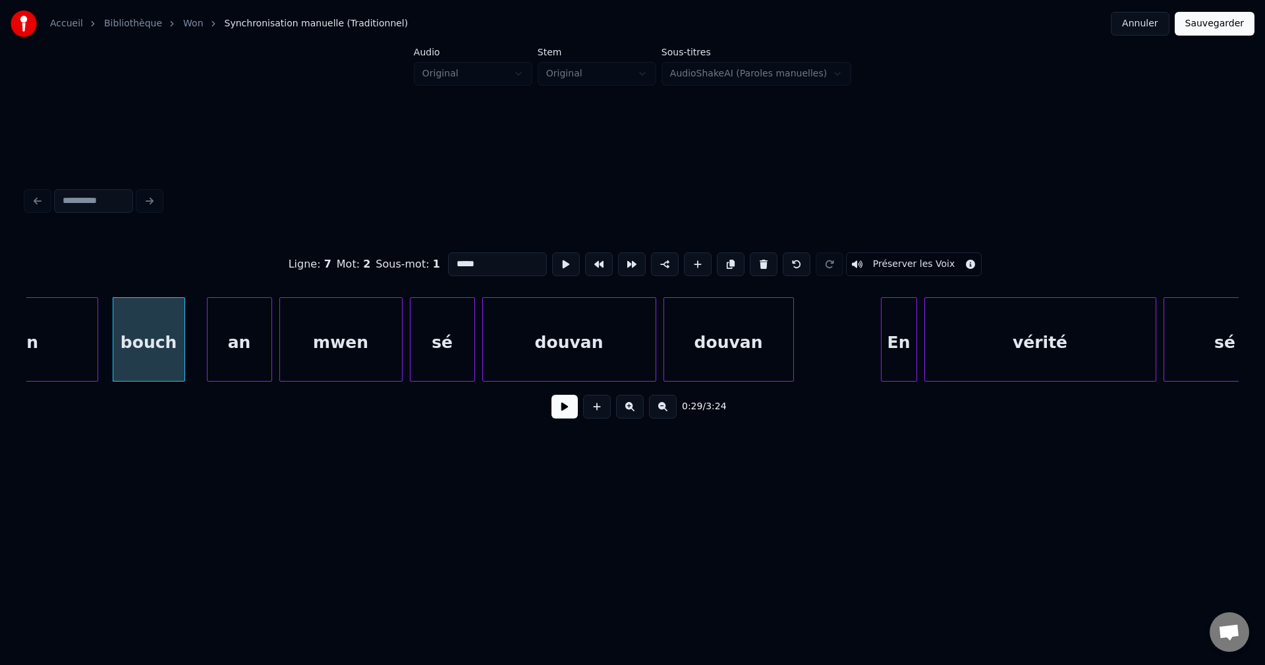
click at [566, 414] on button at bounding box center [564, 407] width 26 height 24
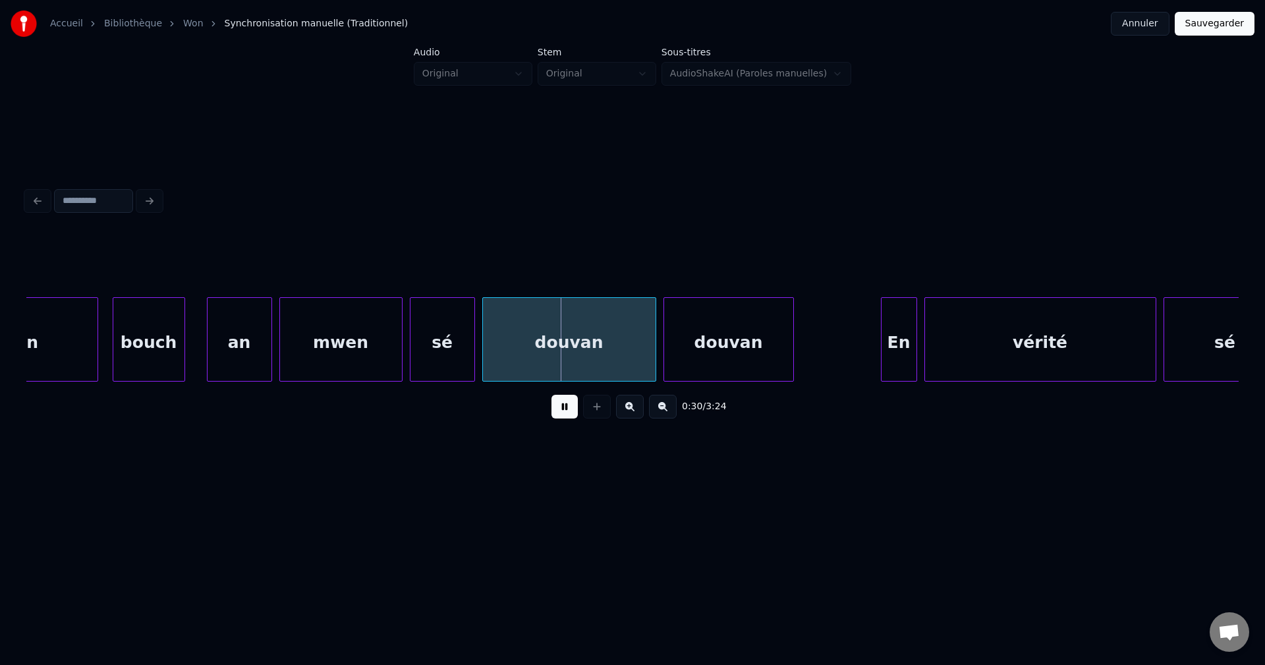
click at [565, 409] on button at bounding box center [564, 407] width 26 height 24
click at [452, 346] on div "sé" at bounding box center [442, 343] width 64 height 90
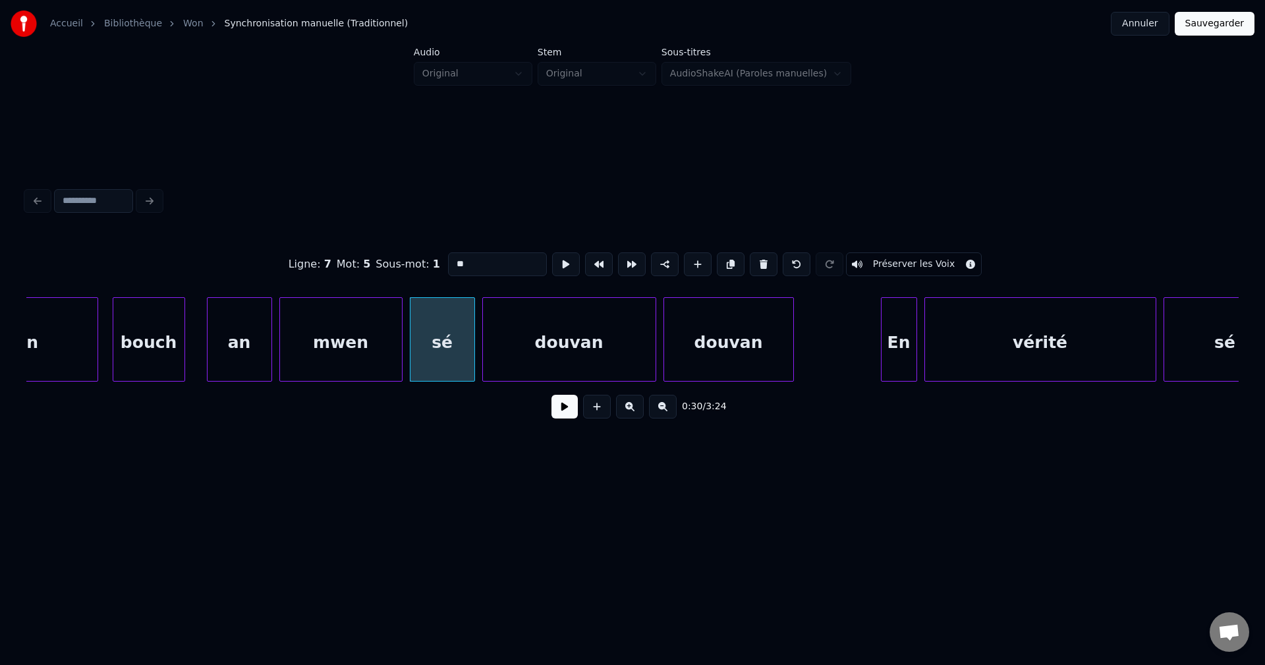
drag, startPoint x: 516, startPoint y: 248, endPoint x: 509, endPoint y: 259, distance: 13.0
click at [515, 252] on input "**" at bounding box center [497, 264] width 99 height 24
drag, startPoint x: 503, startPoint y: 261, endPoint x: 256, endPoint y: 284, distance: 248.6
click at [260, 283] on div "Ligne : 7 Mot : 5 Sous-mot : 1 ** Préserver les Voix" at bounding box center [632, 264] width 1212 height 66
type input "****"
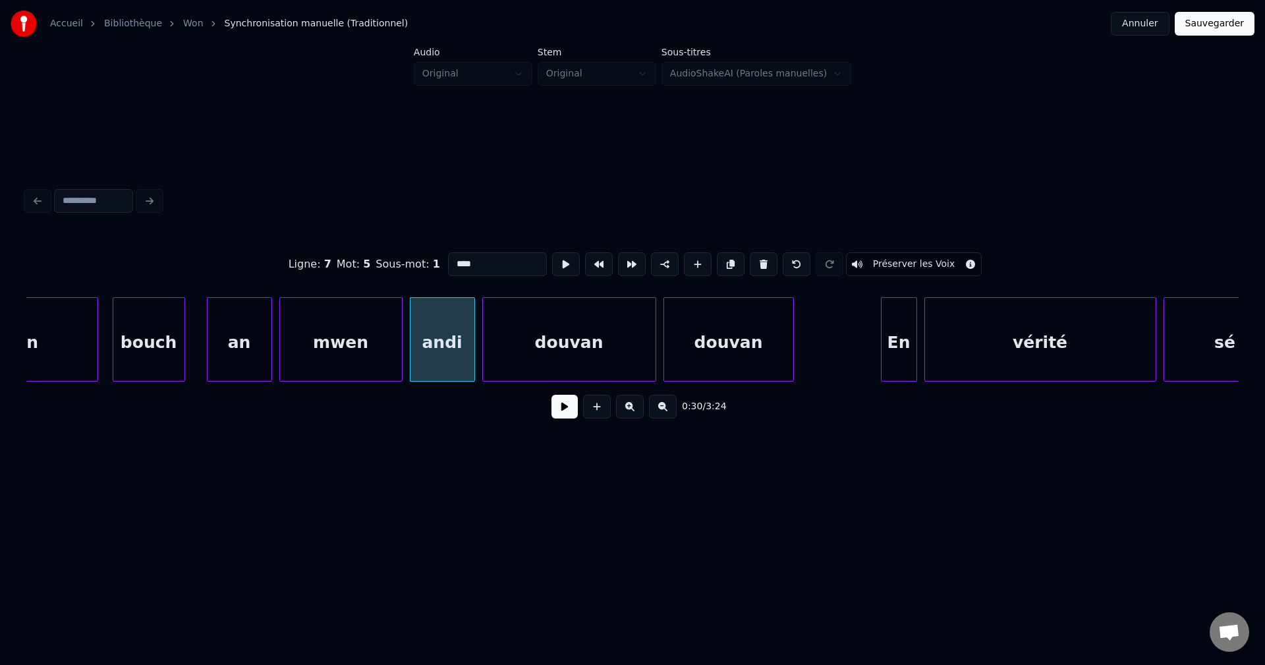
click at [561, 418] on button at bounding box center [564, 407] width 26 height 24
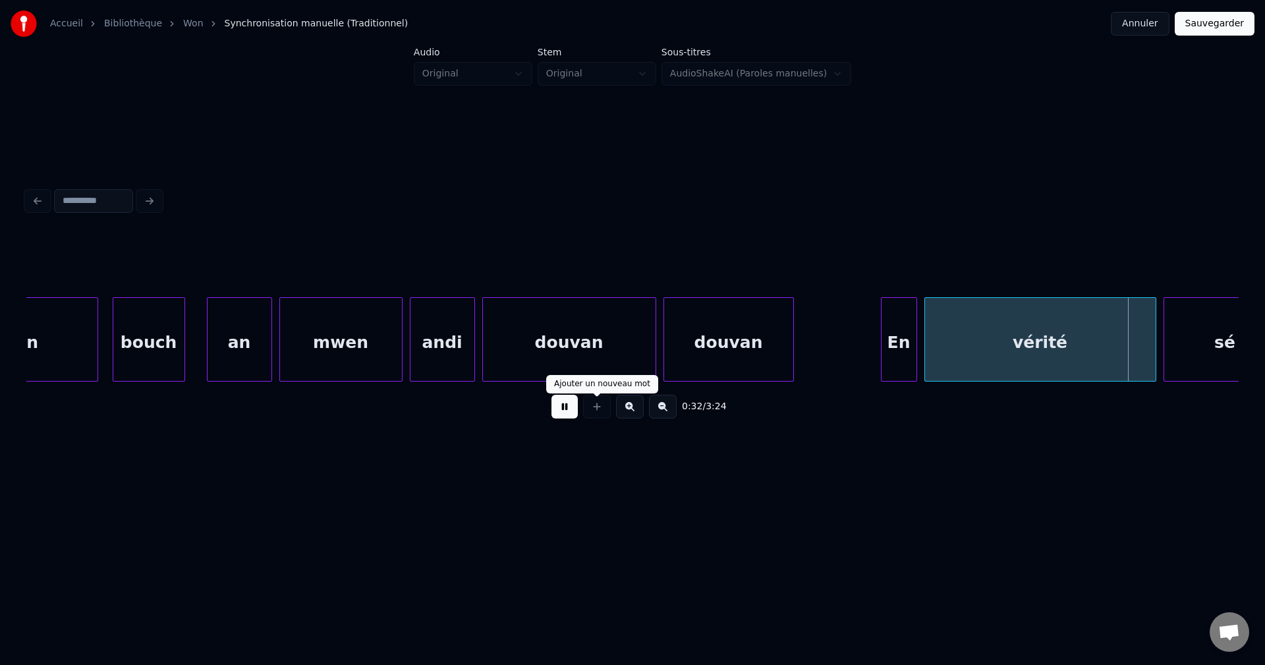
click at [899, 323] on div "En" at bounding box center [898, 343] width 35 height 90
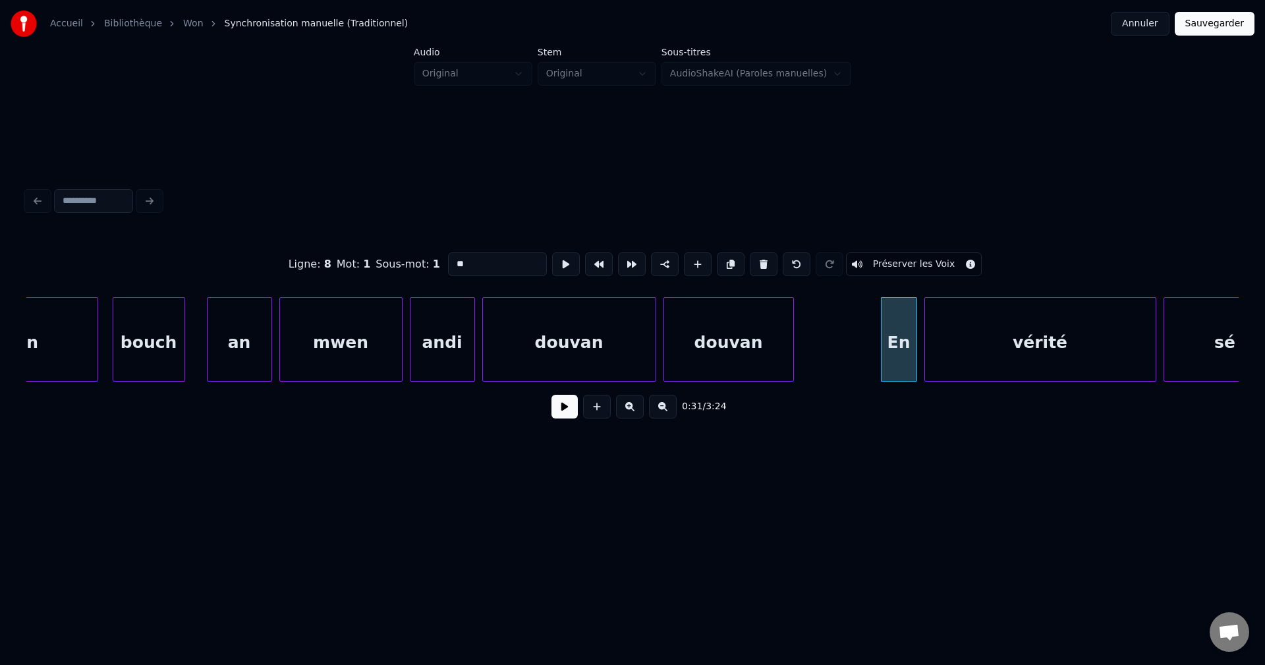
drag, startPoint x: 503, startPoint y: 261, endPoint x: 169, endPoint y: 269, distance: 334.7
click at [186, 271] on div "Ligne : 8 Mot : 1 Sous-mot : 1 ** Préserver les Voix" at bounding box center [632, 264] width 1212 height 66
click at [413, 351] on div at bounding box center [412, 339] width 4 height 83
type input "****"
click at [553, 419] on div "0:30 / 3:24" at bounding box center [632, 406] width 1191 height 29
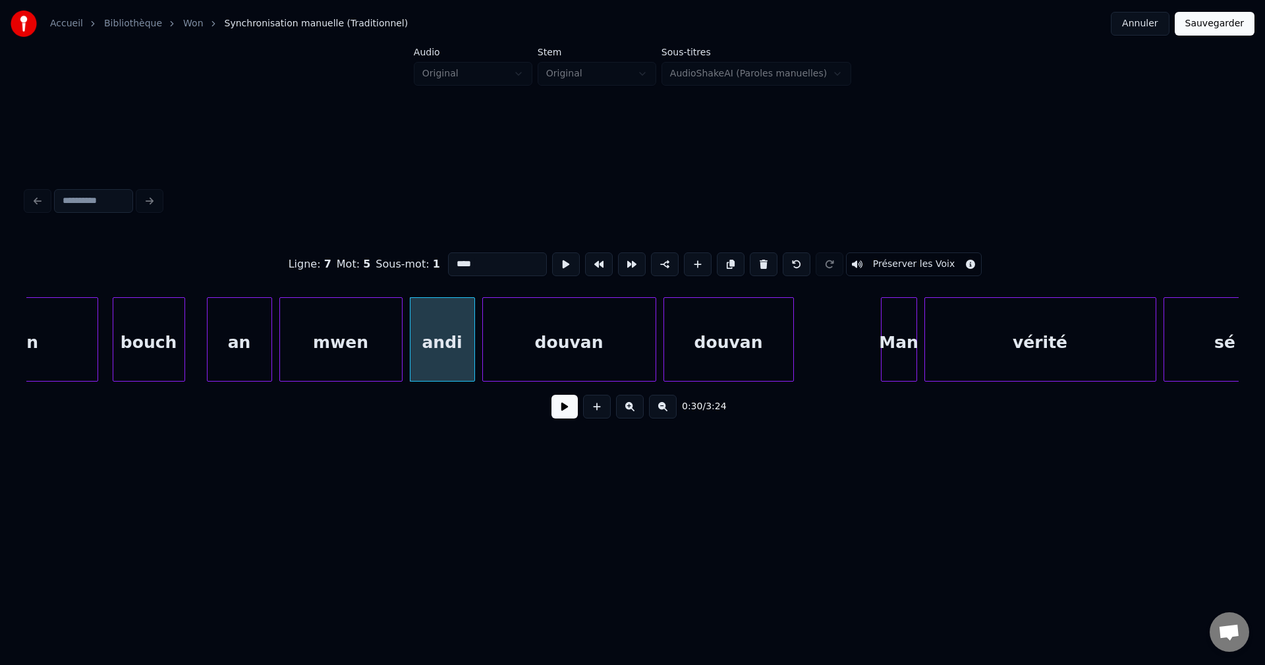
click at [555, 418] on button at bounding box center [564, 407] width 26 height 24
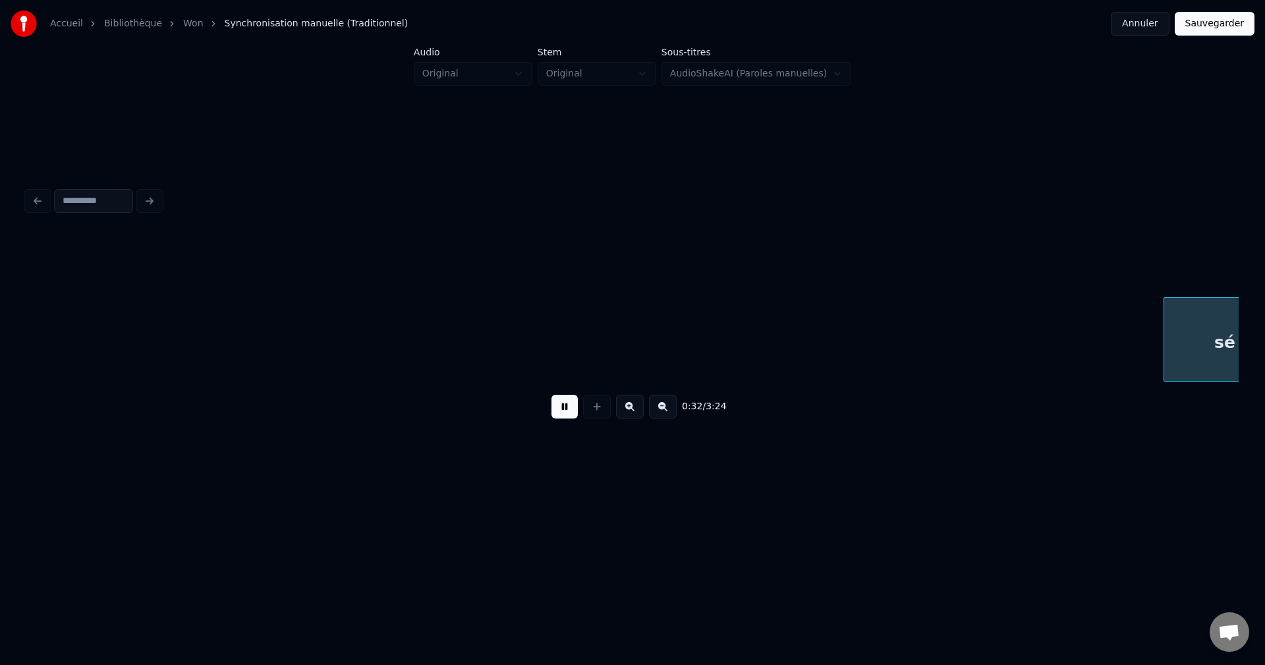
scroll to position [0, 11828]
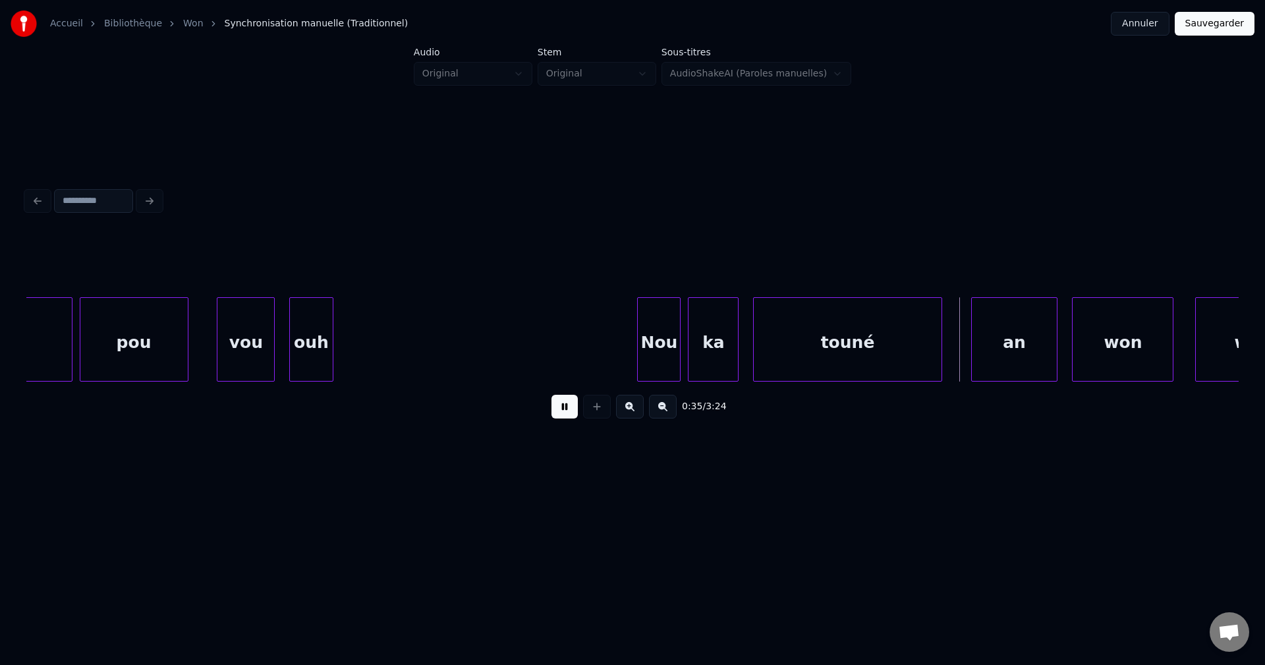
click at [331, 339] on div at bounding box center [331, 339] width 4 height 83
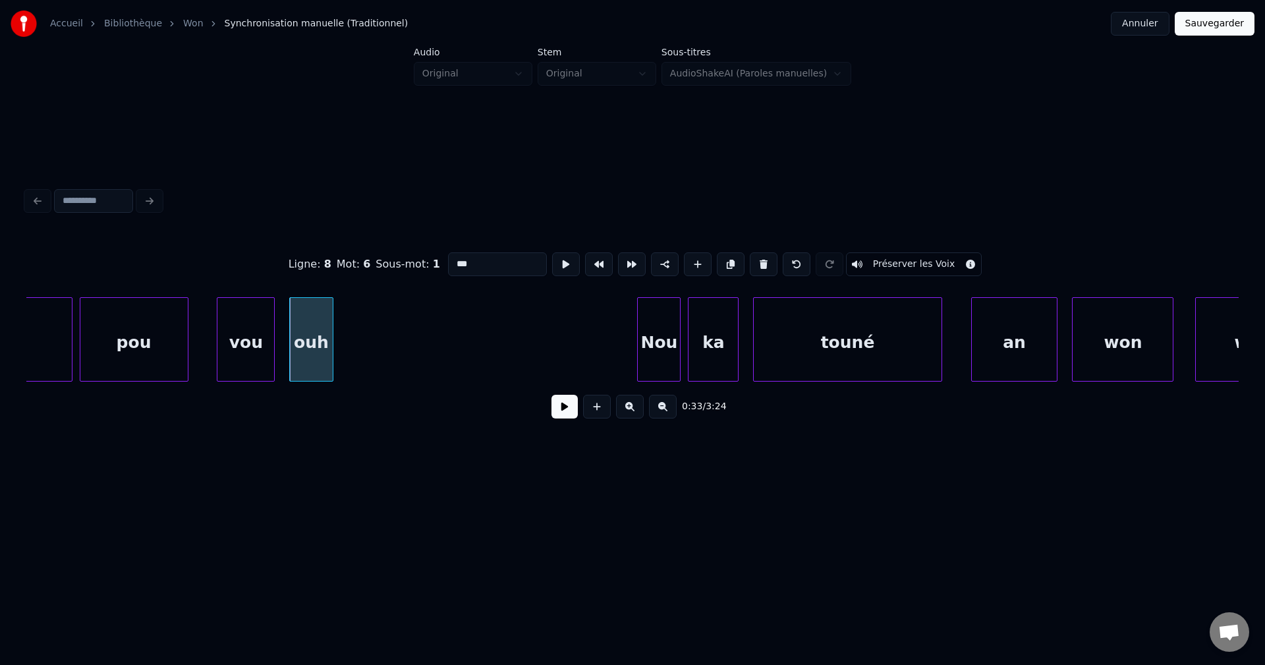
click at [255, 355] on div "vou" at bounding box center [245, 343] width 57 height 90
type input "***"
click at [568, 411] on button at bounding box center [564, 407] width 26 height 24
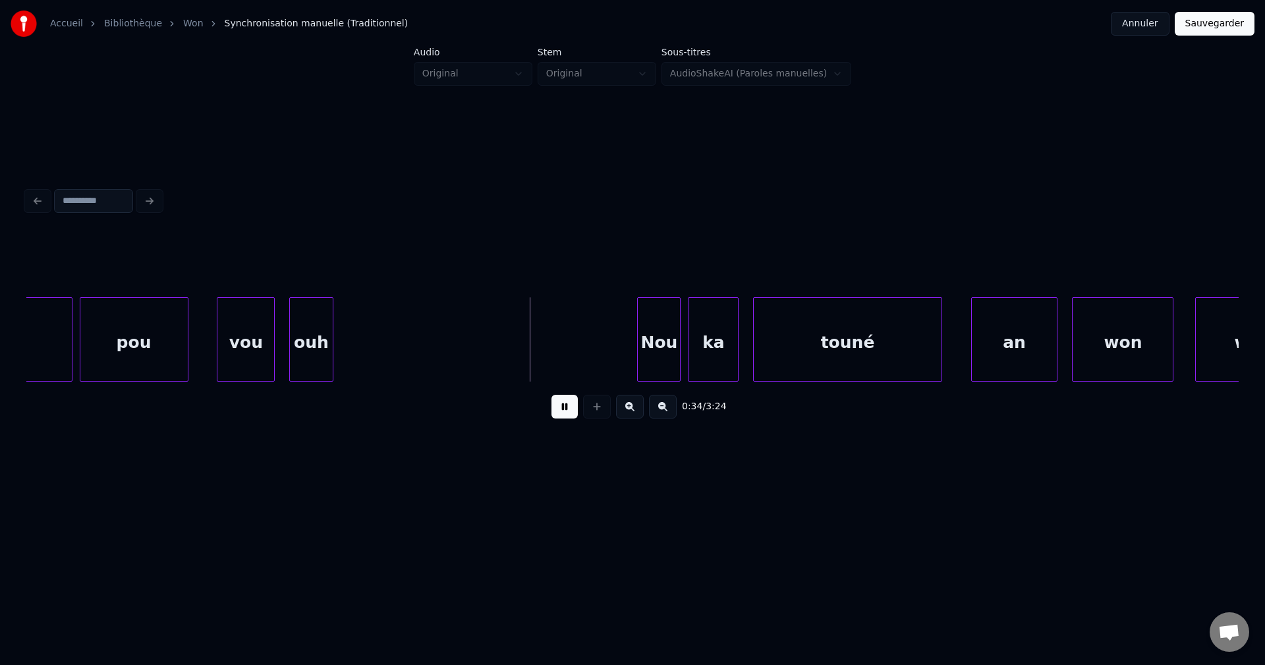
click at [124, 319] on div "pou" at bounding box center [133, 343] width 107 height 90
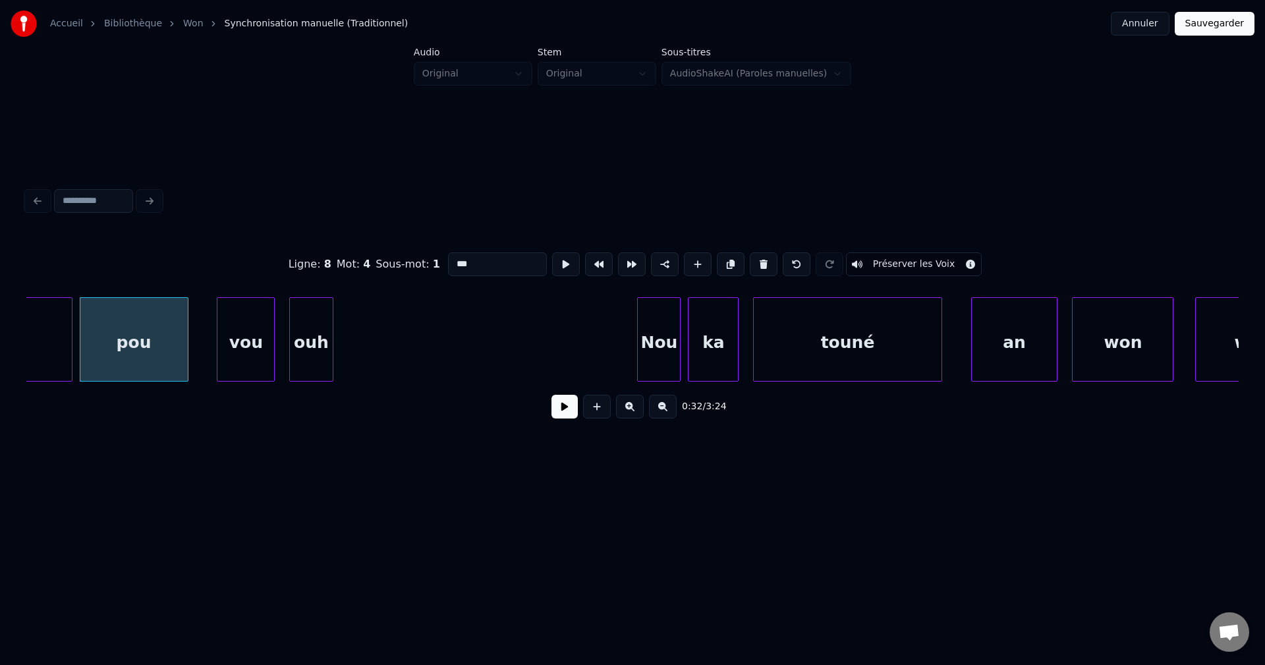
click at [559, 413] on button at bounding box center [564, 407] width 26 height 24
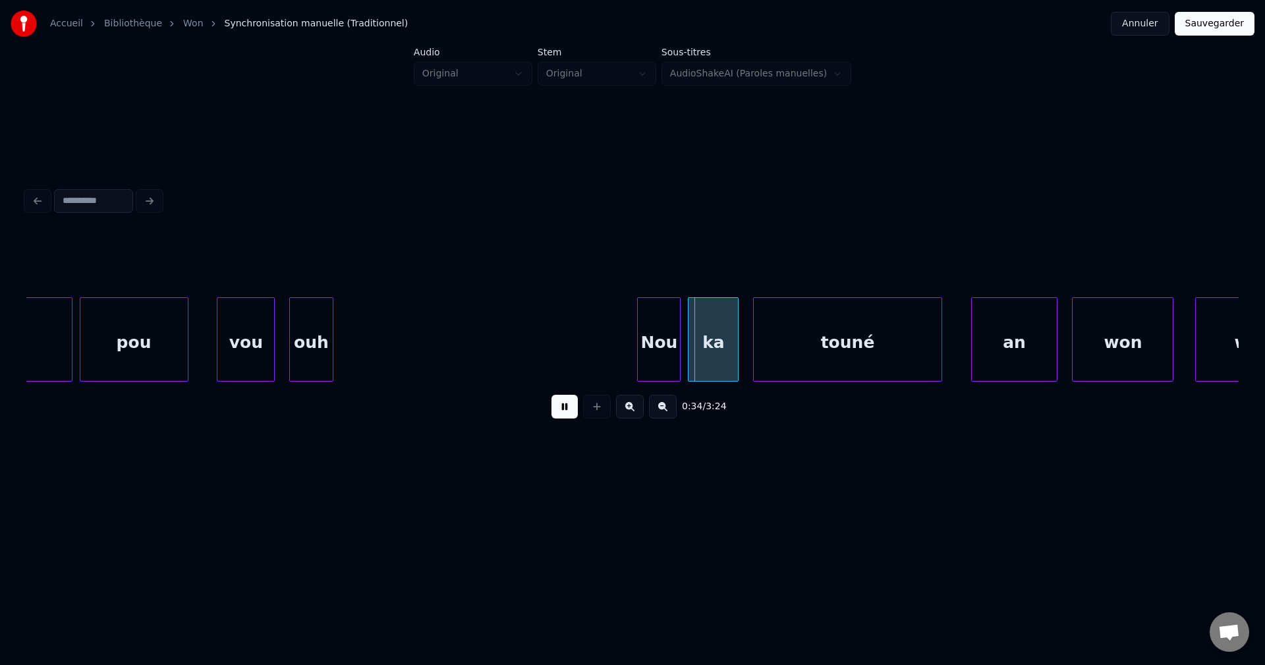
click at [323, 318] on div "ouh" at bounding box center [311, 343] width 42 height 90
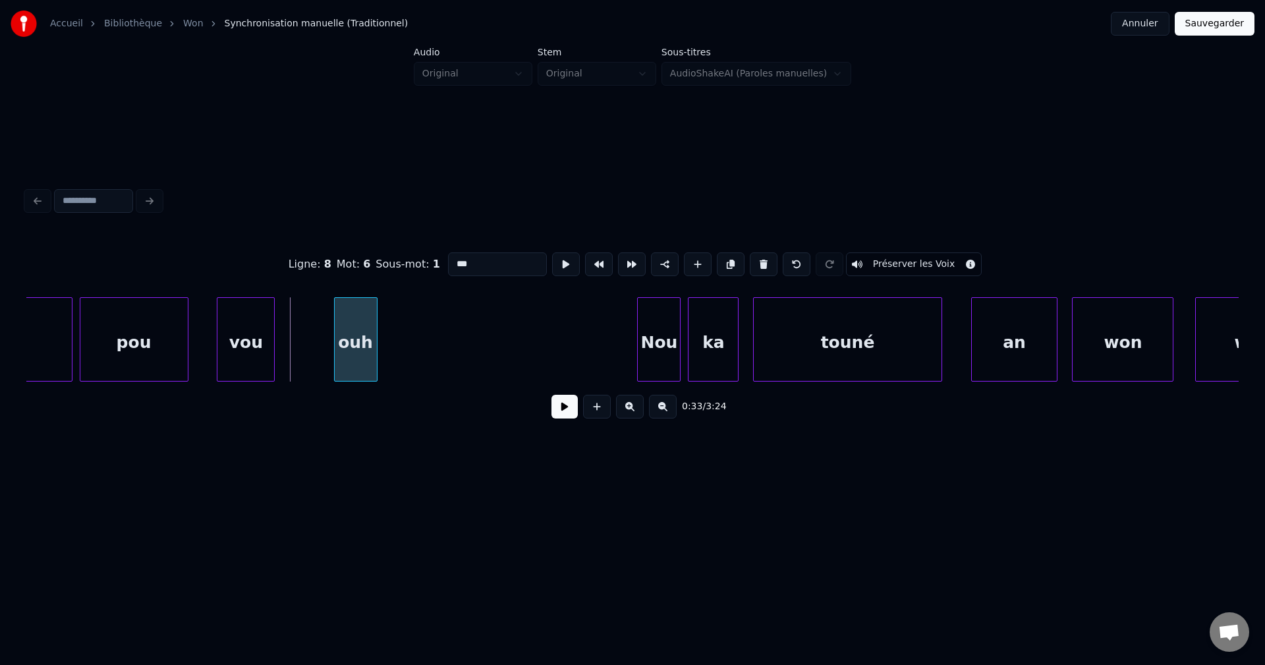
click at [369, 319] on div "ouh" at bounding box center [356, 343] width 42 height 90
drag, startPoint x: 570, startPoint y: 415, endPoint x: 564, endPoint y: 412, distance: 7.1
click at [570, 414] on button at bounding box center [564, 407] width 26 height 24
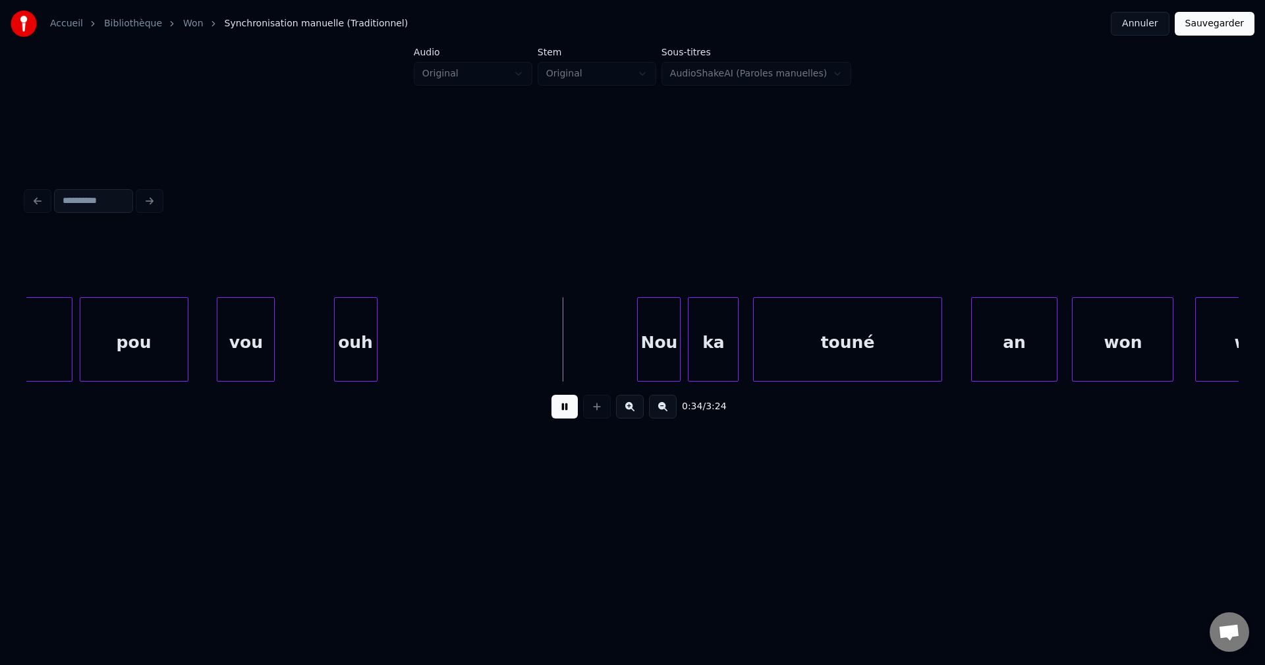
click at [362, 333] on div "ouh" at bounding box center [356, 343] width 42 height 90
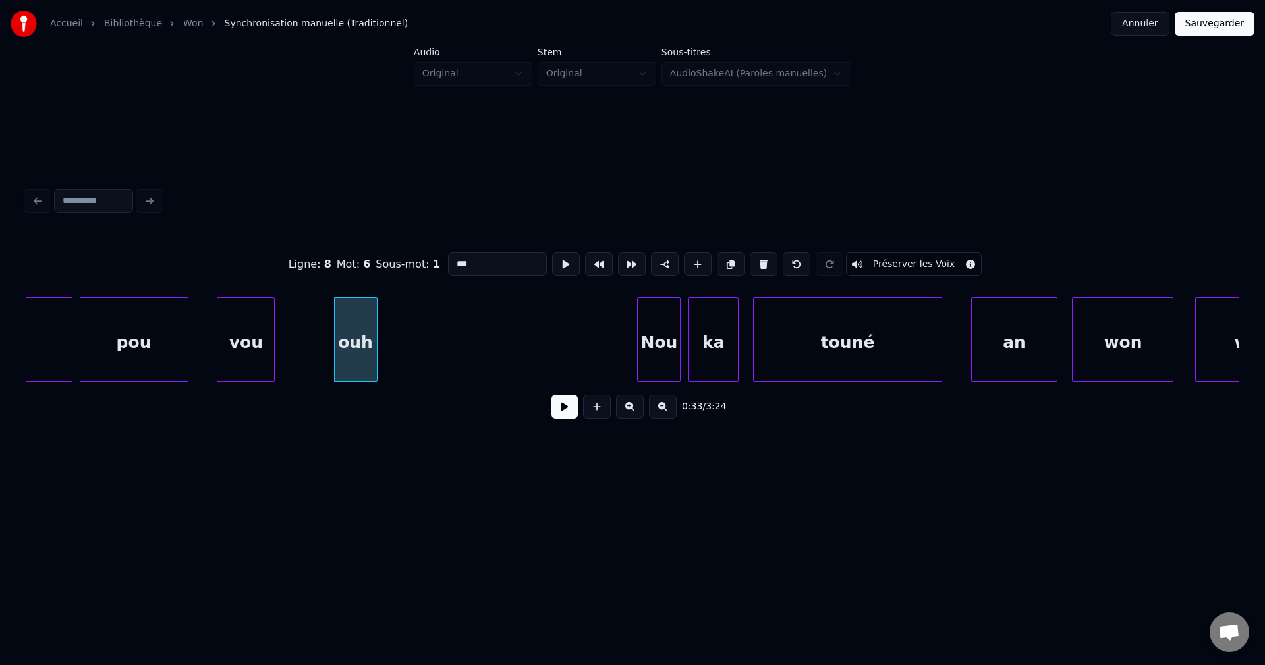
click at [258, 341] on div "vou" at bounding box center [245, 343] width 57 height 90
type input "***"
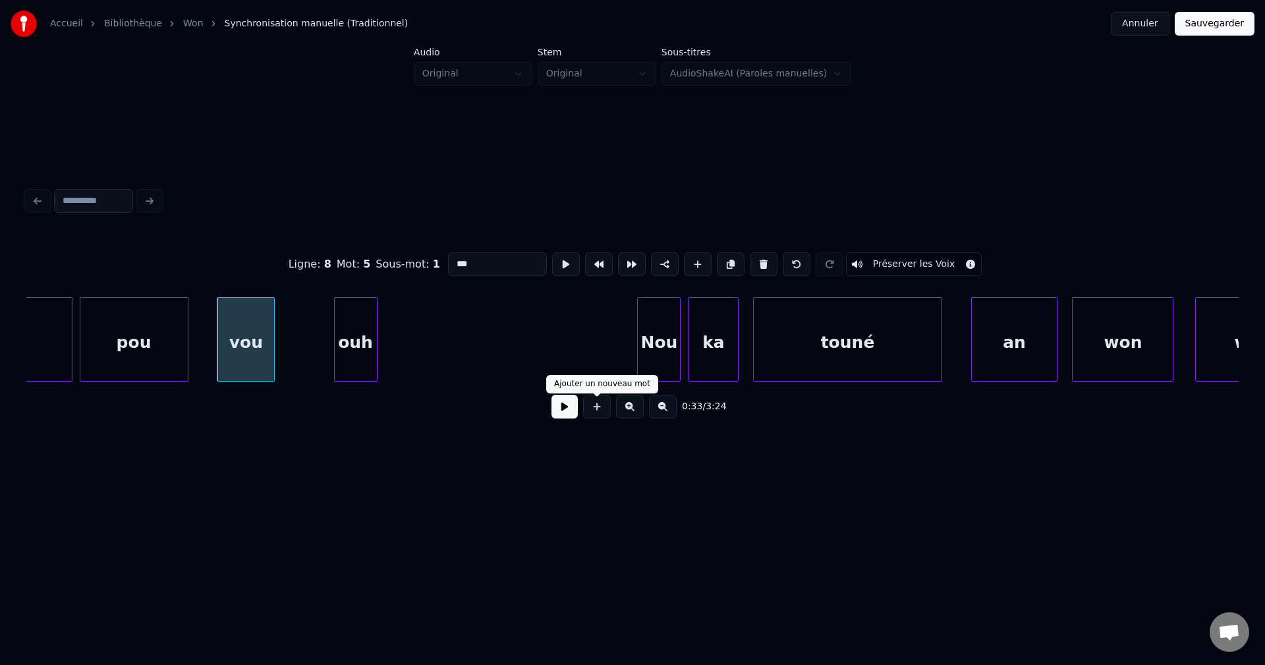
click at [556, 413] on button at bounding box center [564, 407] width 26 height 24
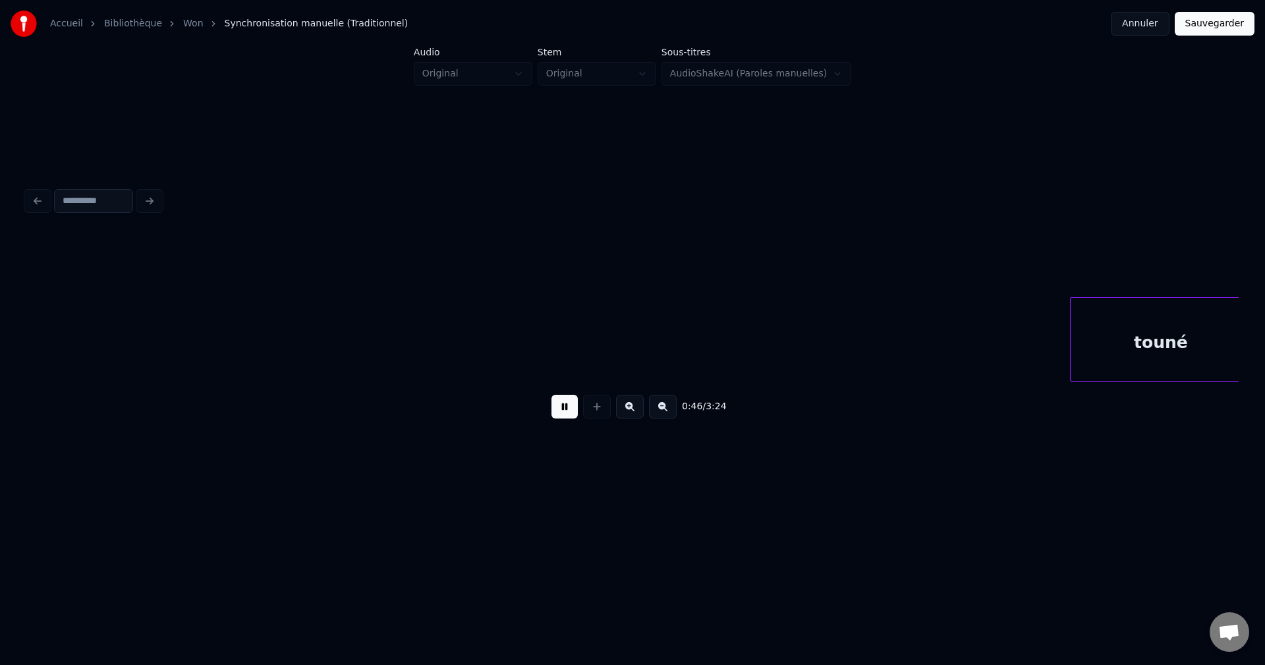
scroll to position [0, 16679]
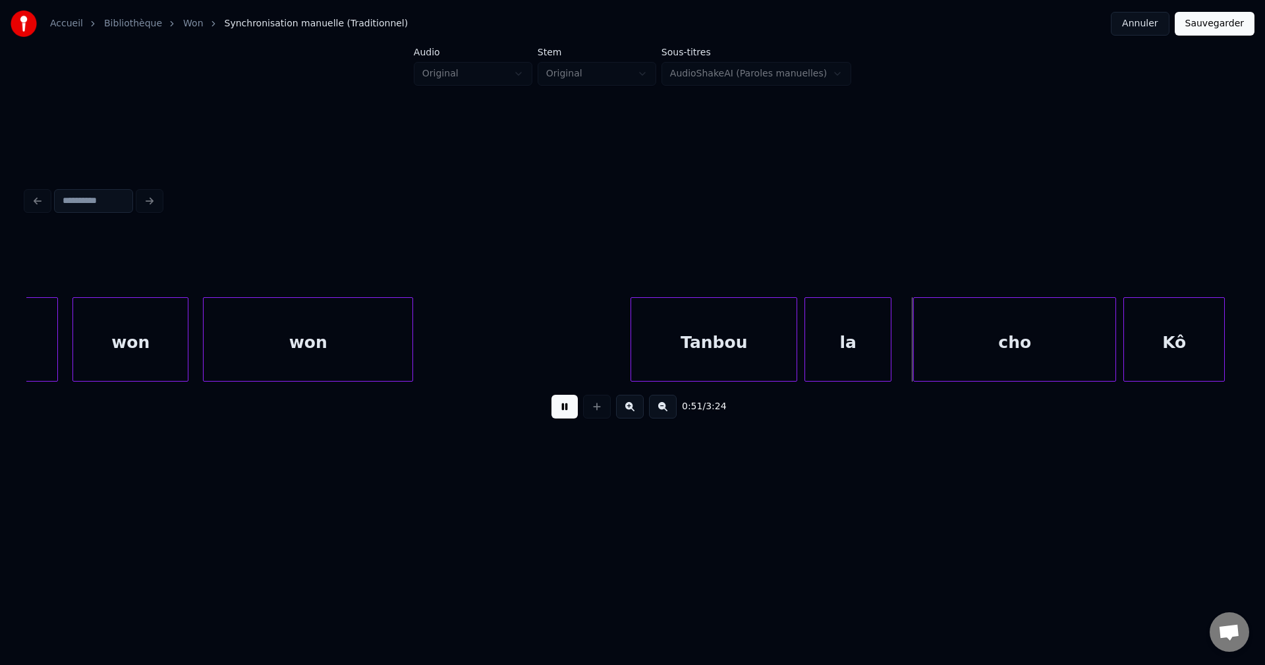
click at [306, 312] on div "won" at bounding box center [308, 343] width 209 height 90
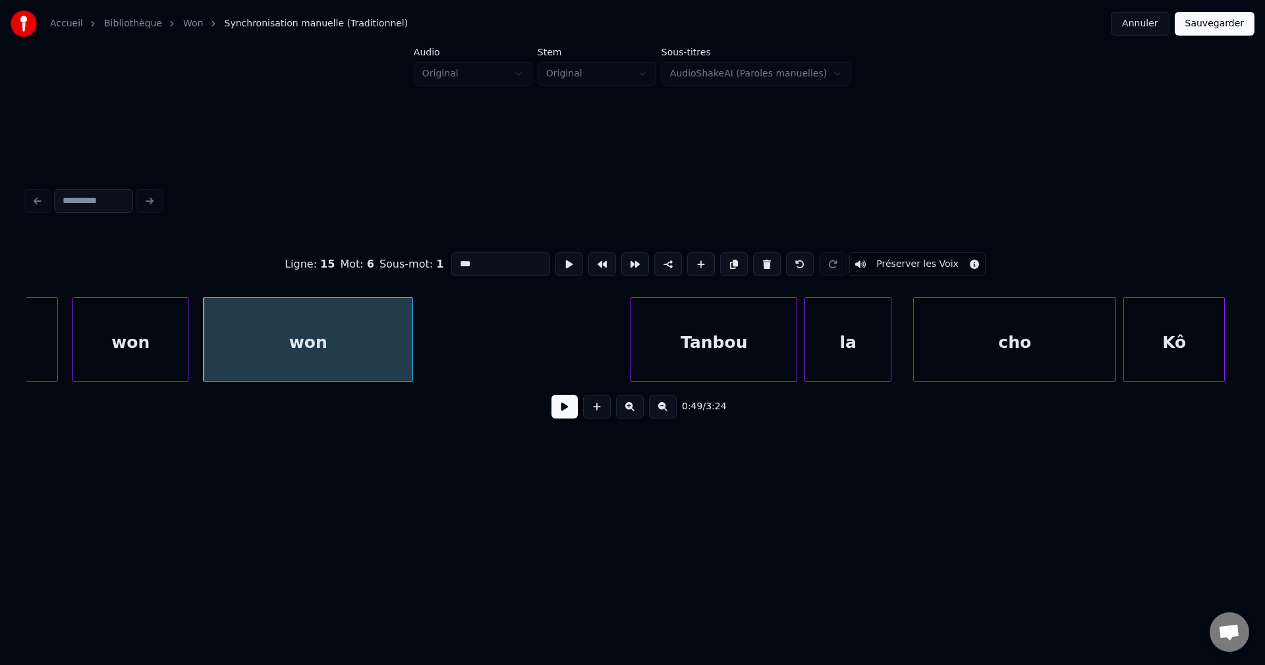
click at [564, 415] on button at bounding box center [564, 407] width 26 height 24
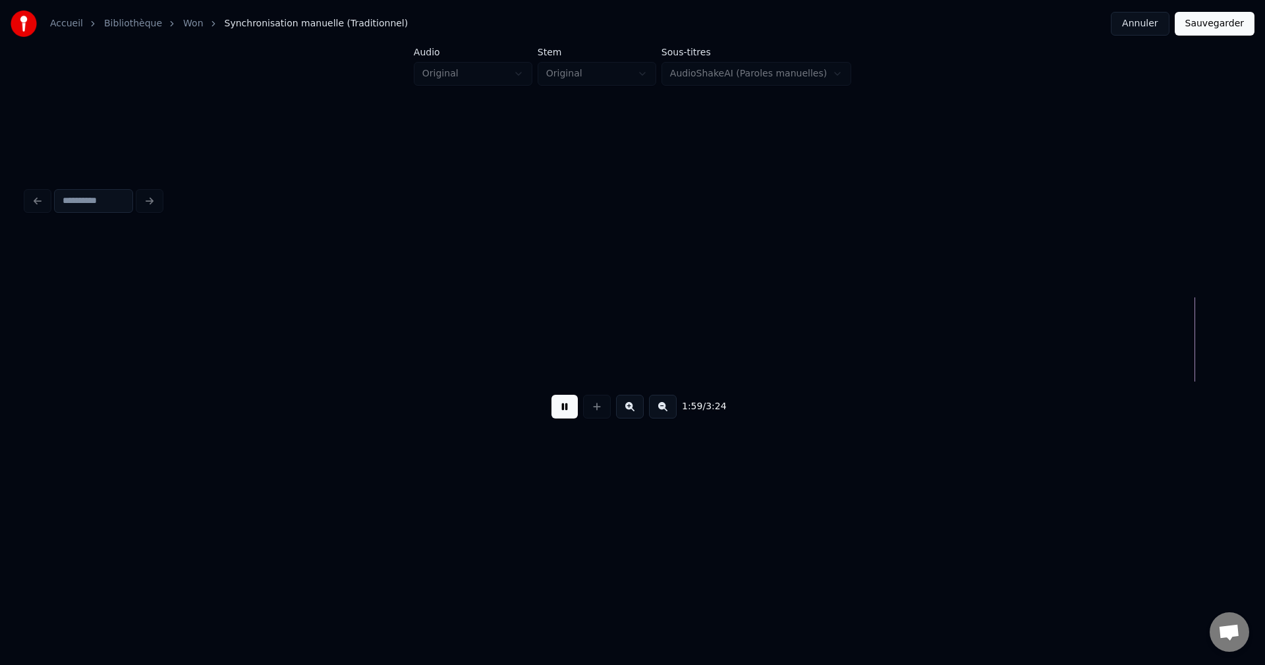
scroll to position [0, 43393]
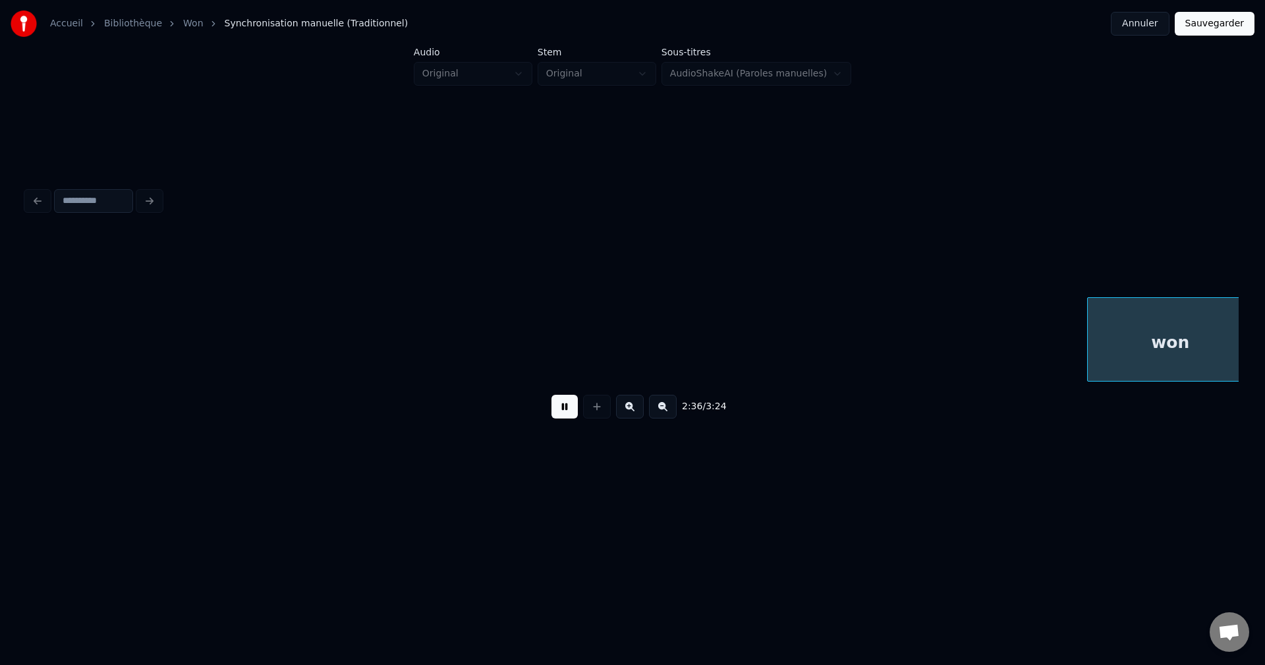
scroll to position [0, 56749]
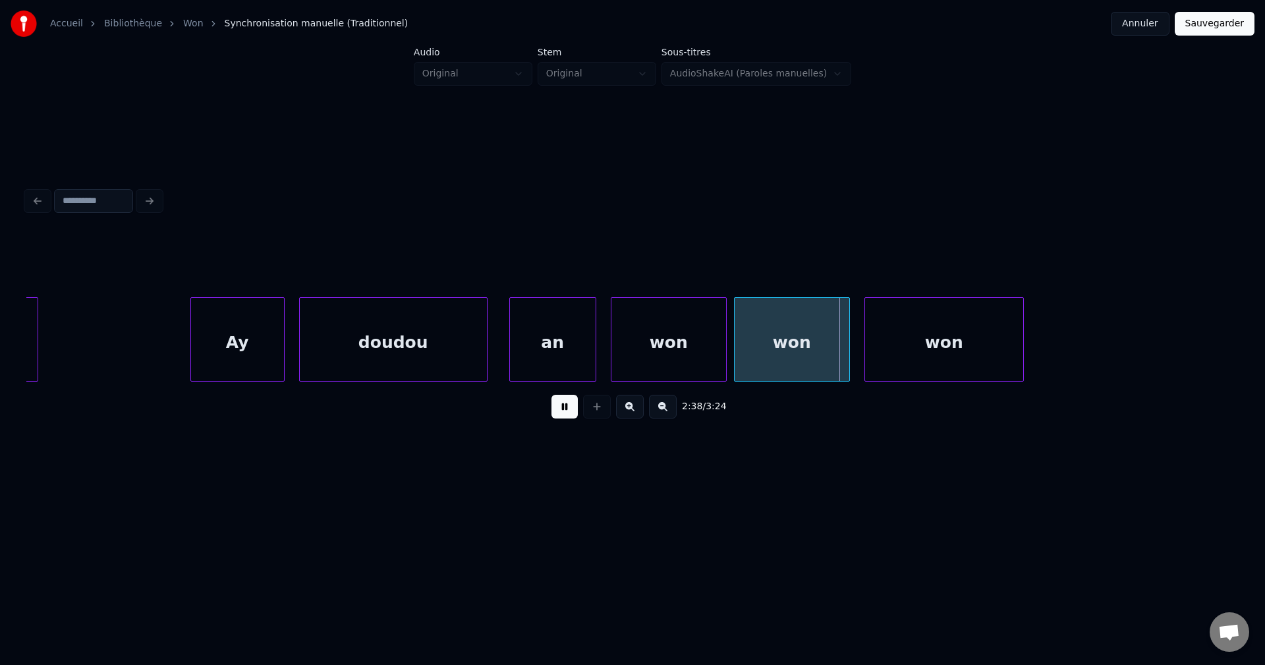
click at [217, 351] on div "Ay" at bounding box center [237, 343] width 93 height 90
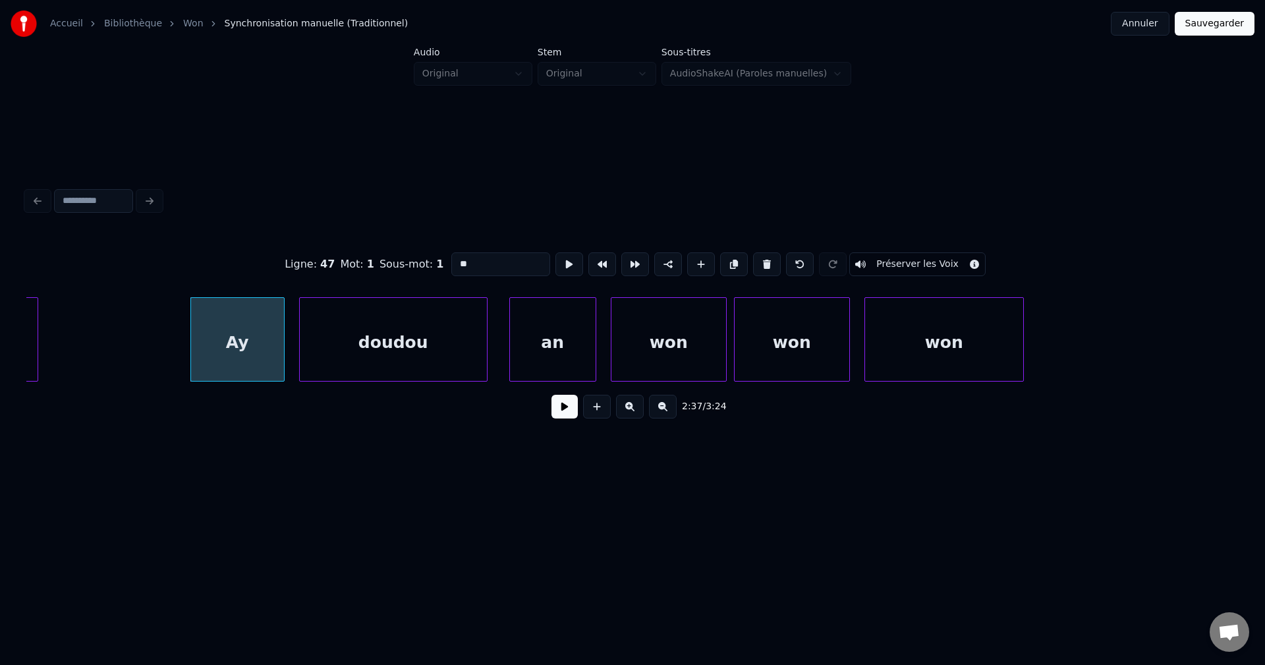
click at [565, 416] on button at bounding box center [564, 407] width 26 height 24
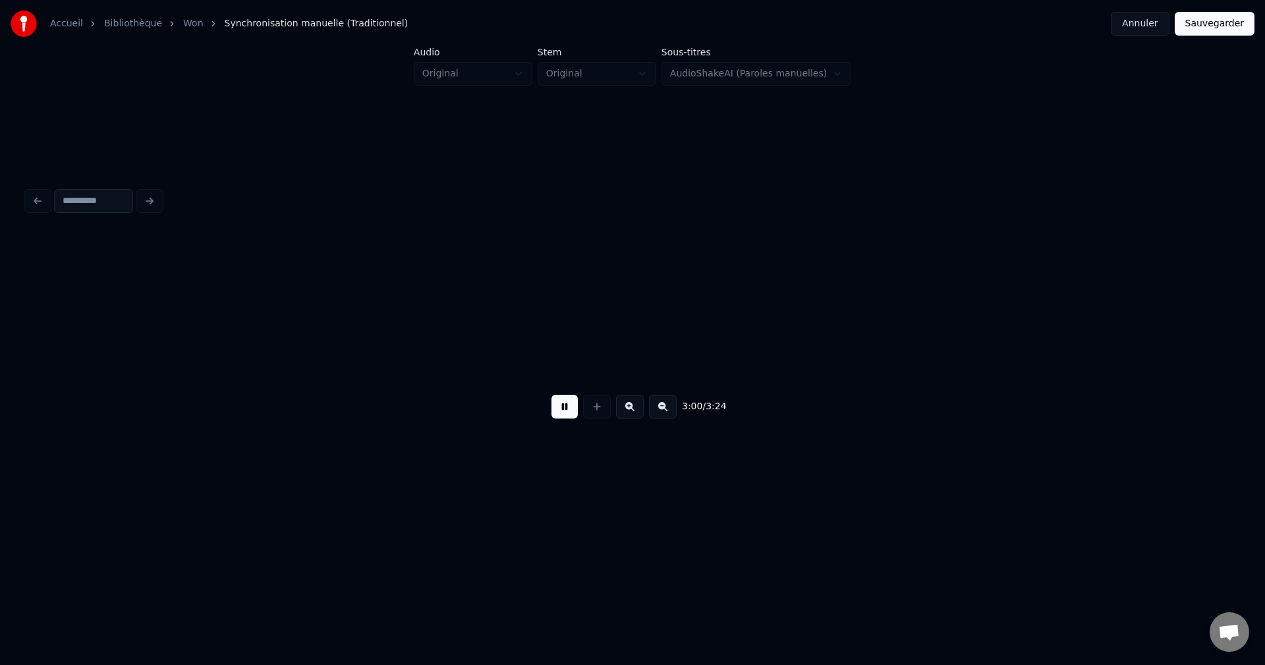
scroll to position [0, 65254]
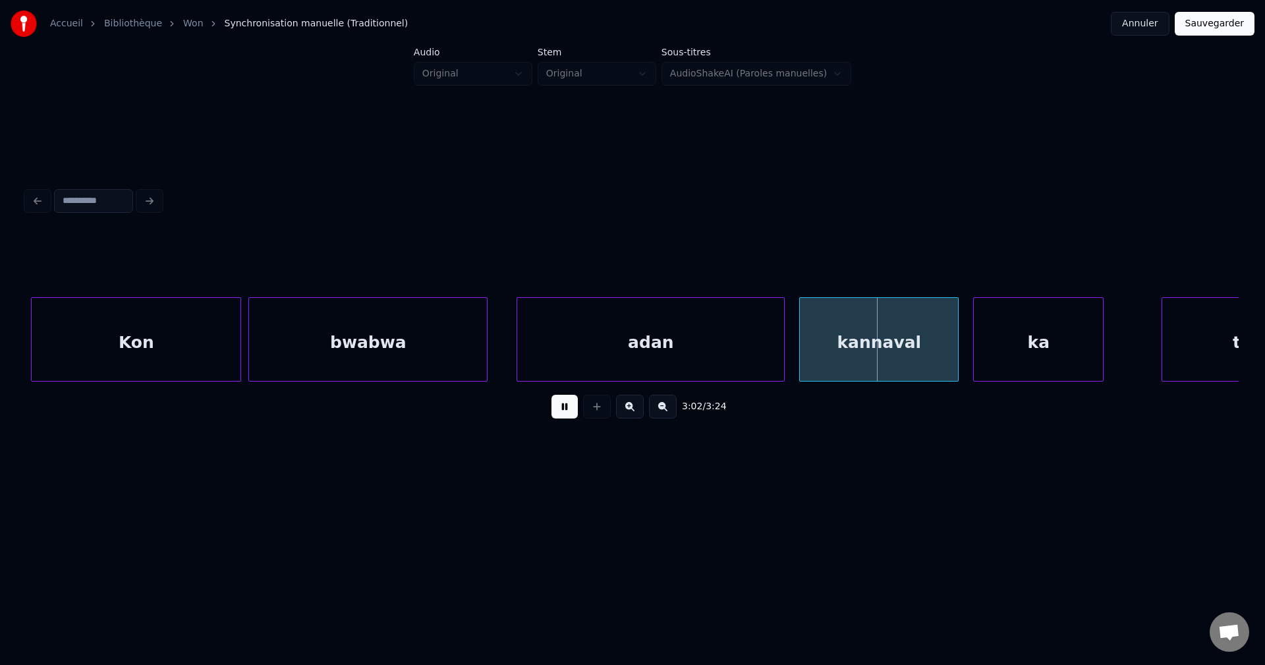
click at [107, 333] on div "Kon" at bounding box center [136, 343] width 209 height 90
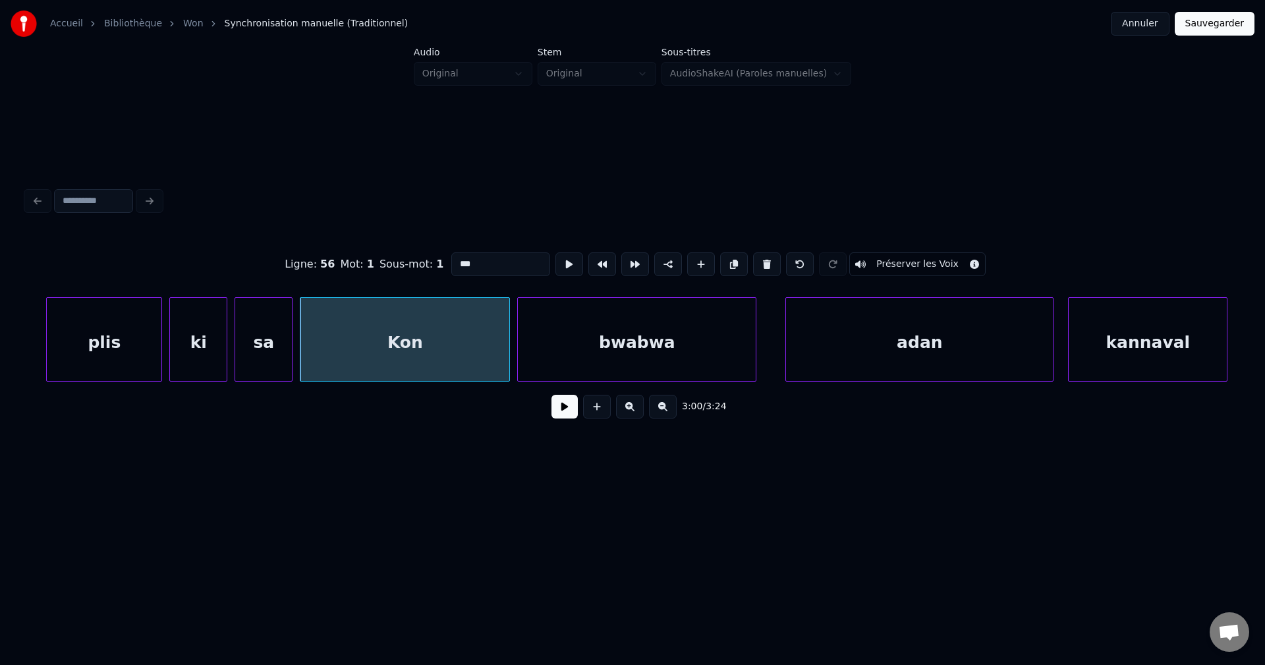
scroll to position [0, 64964]
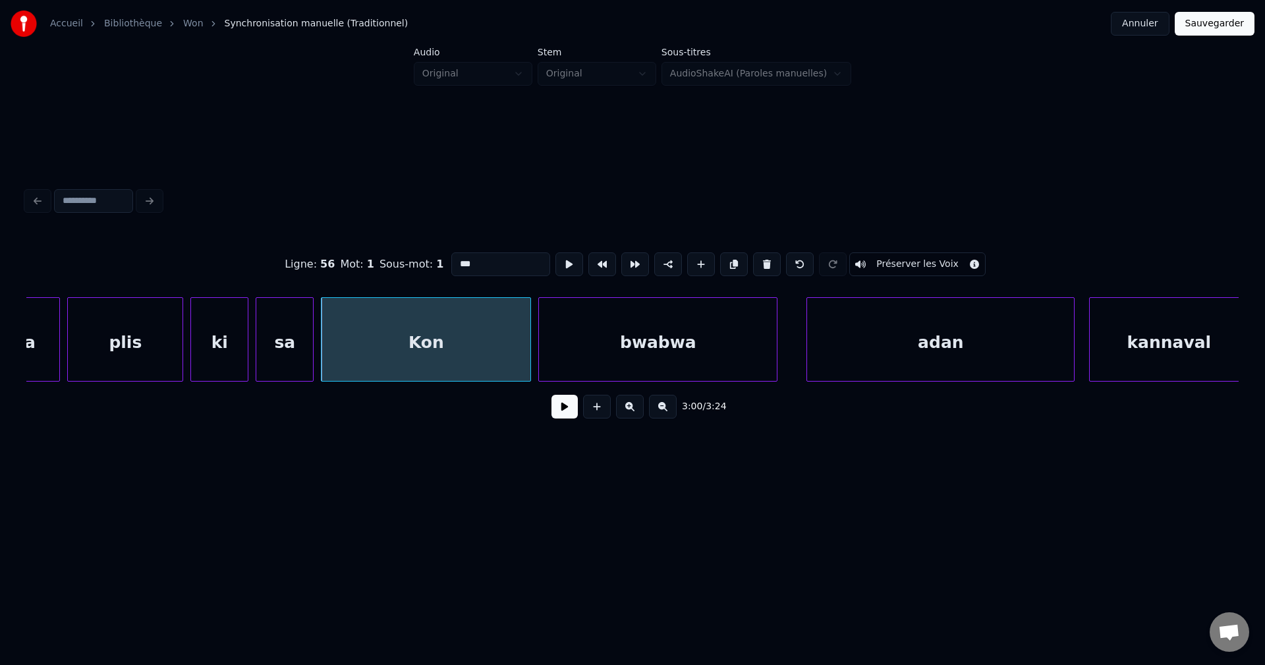
click at [85, 327] on div "plis" at bounding box center [125, 343] width 115 height 90
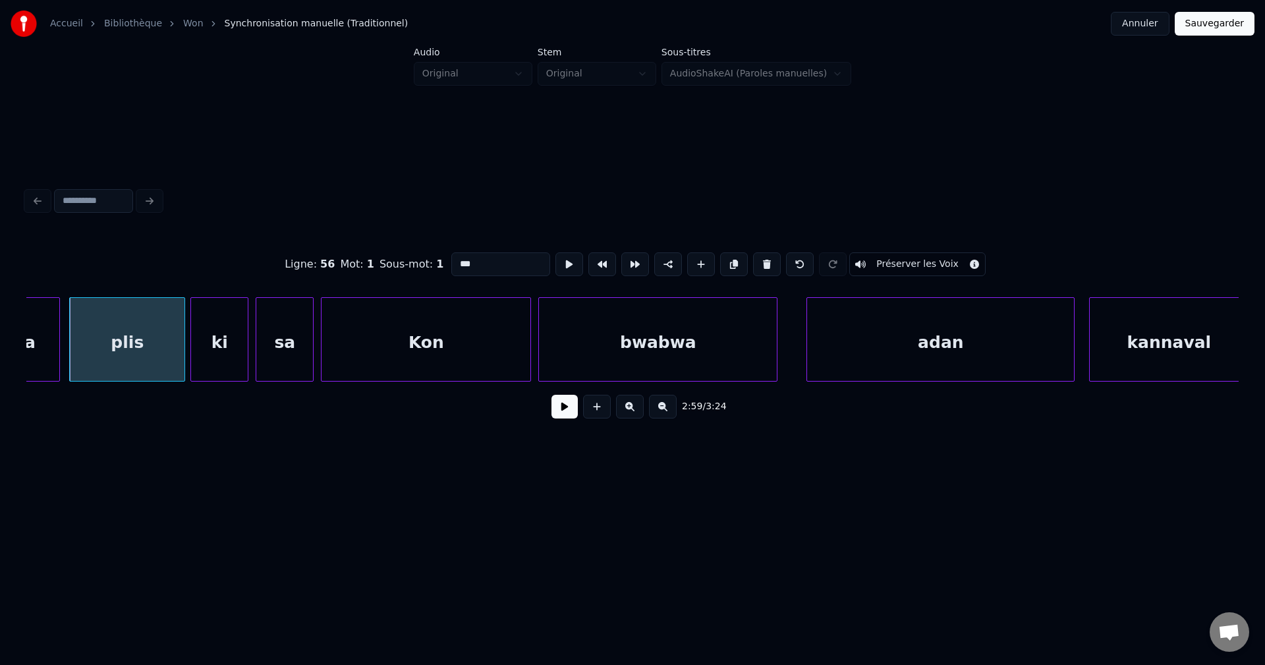
click at [557, 412] on button at bounding box center [564, 407] width 26 height 24
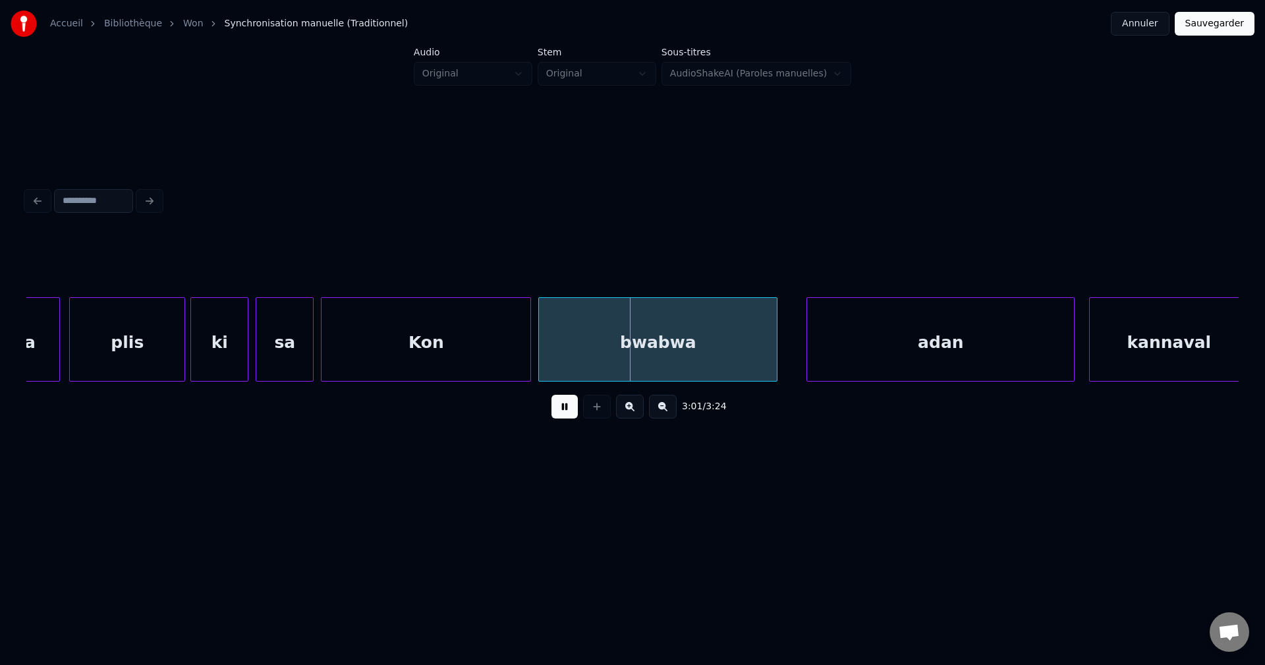
click at [460, 344] on div "Kon" at bounding box center [425, 343] width 209 height 90
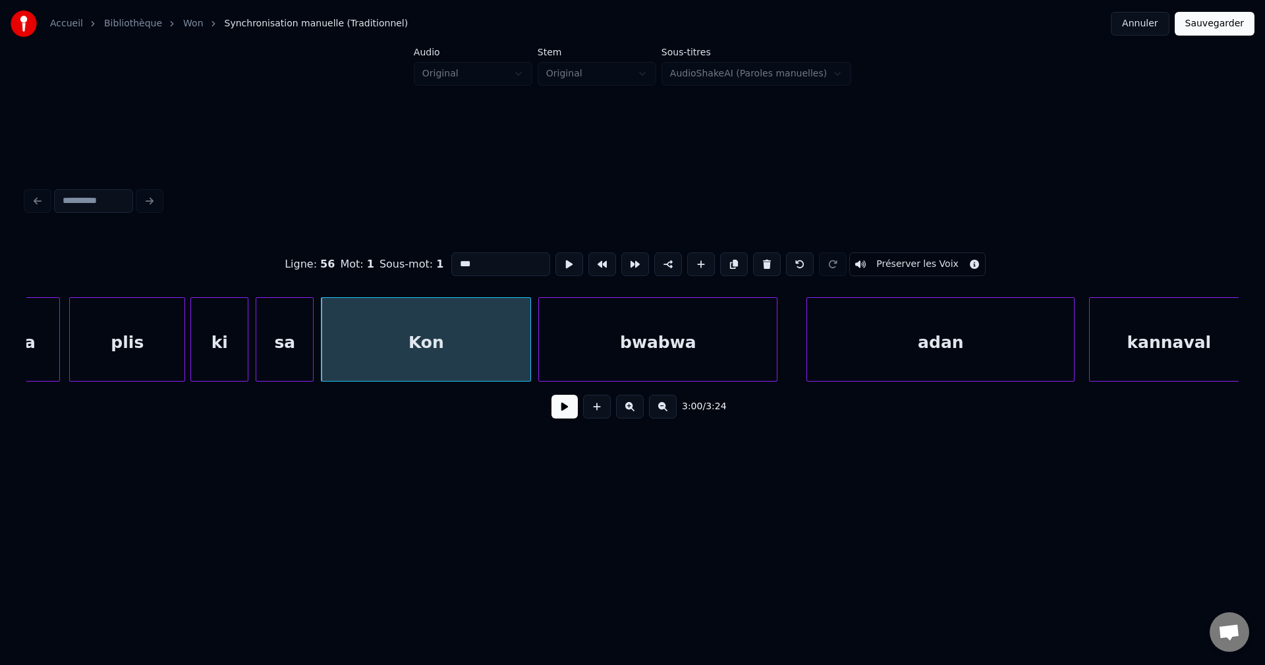
click at [567, 317] on div "bwabwa" at bounding box center [658, 343] width 238 height 90
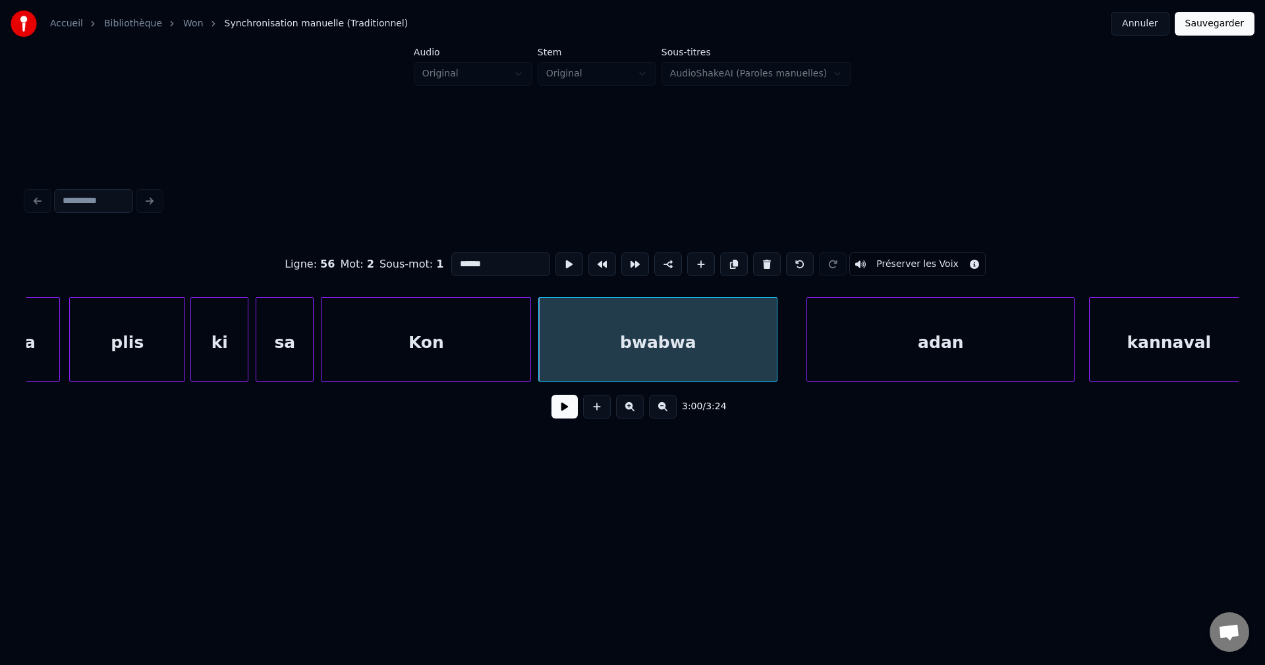
click at [451, 252] on input "******" at bounding box center [500, 264] width 99 height 24
click at [403, 324] on div "Kon" at bounding box center [425, 343] width 209 height 90
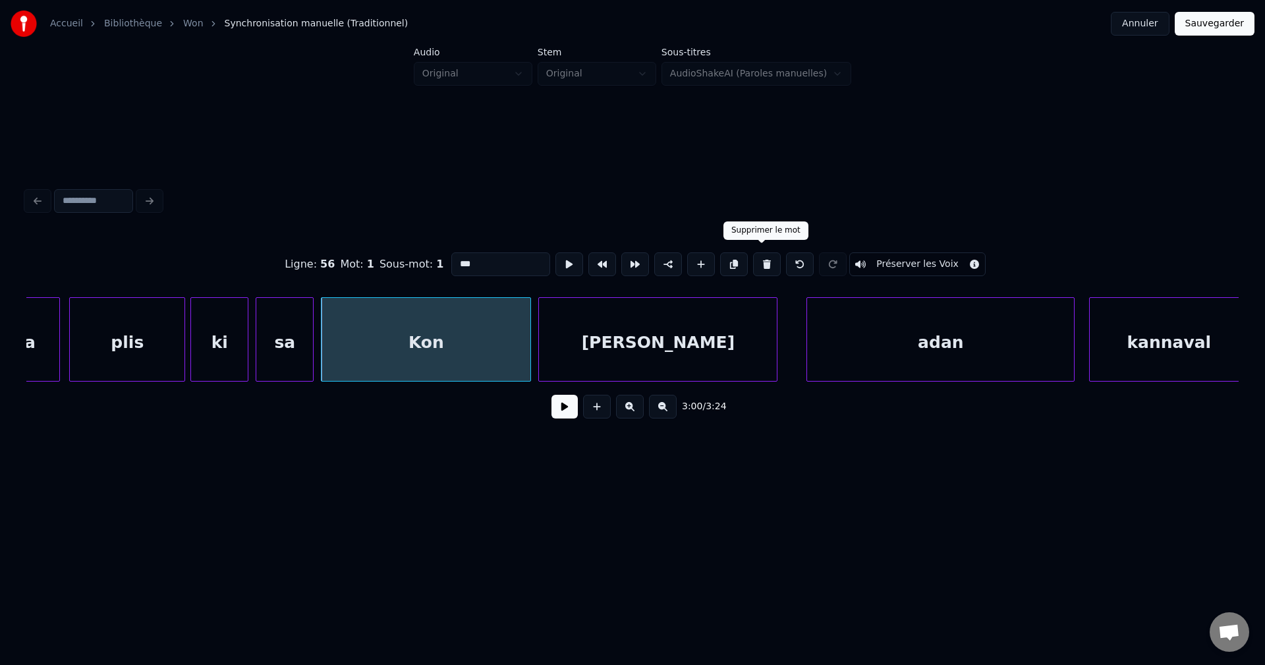
click at [765, 254] on button at bounding box center [767, 264] width 28 height 24
type input "**"
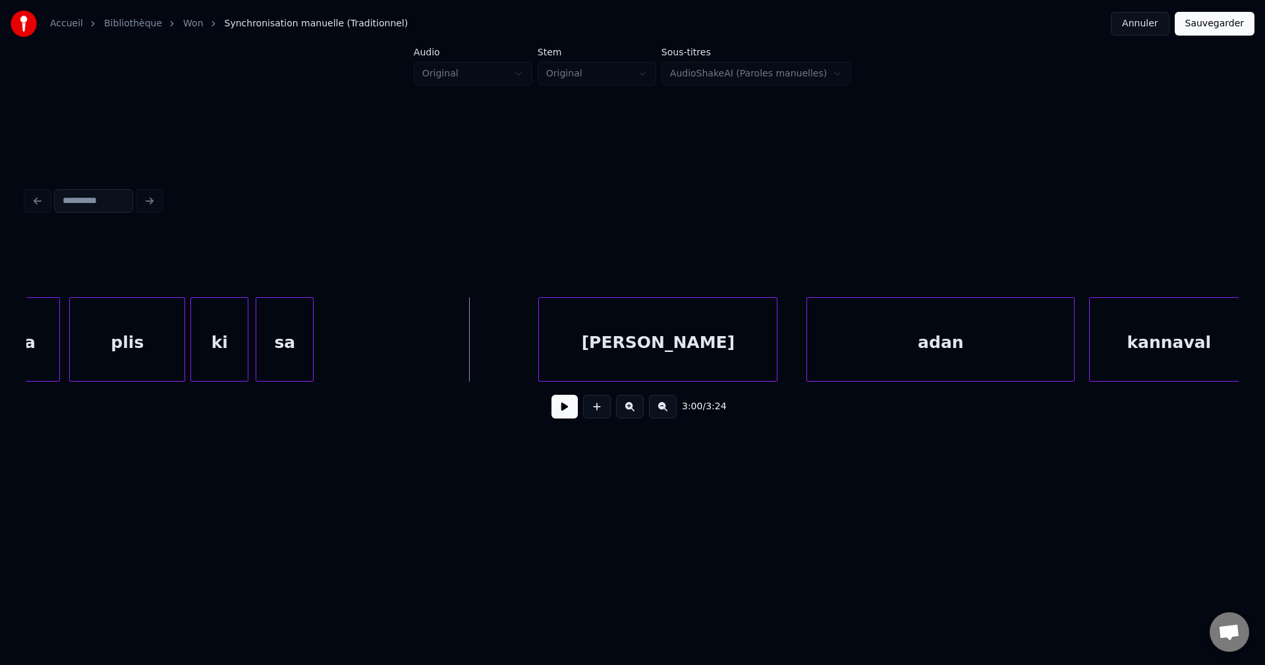
click at [562, 418] on button at bounding box center [564, 407] width 26 height 24
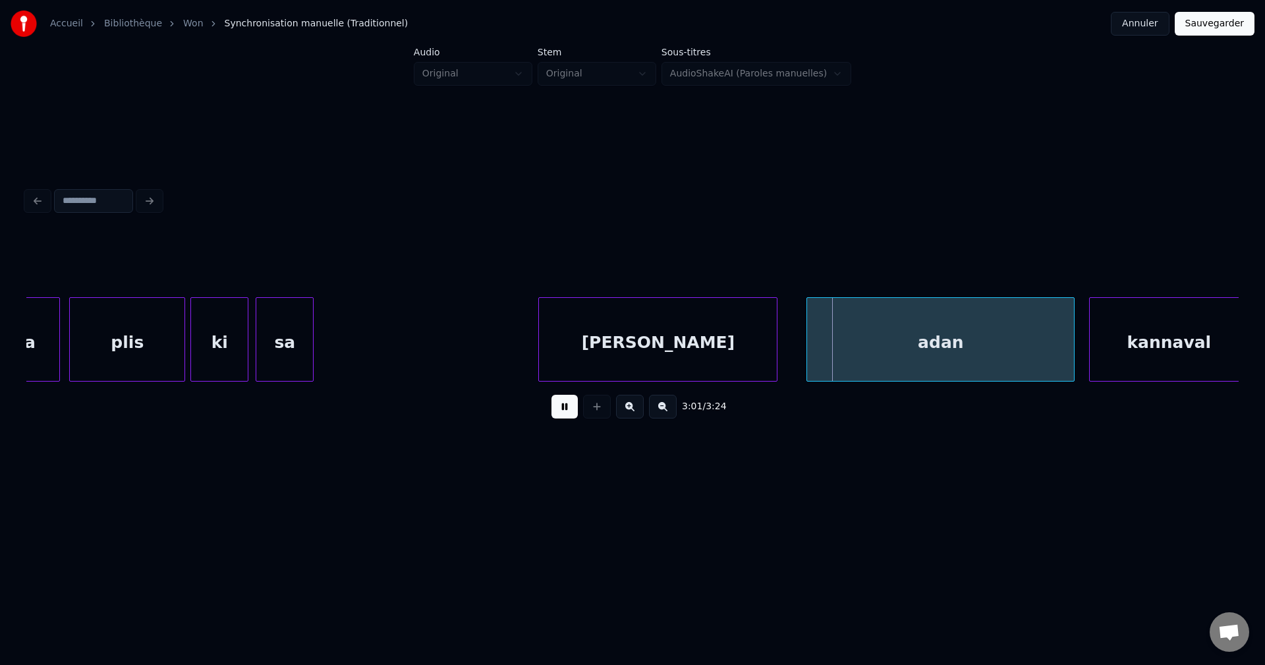
click at [559, 369] on div "[PERSON_NAME]" at bounding box center [658, 343] width 238 height 90
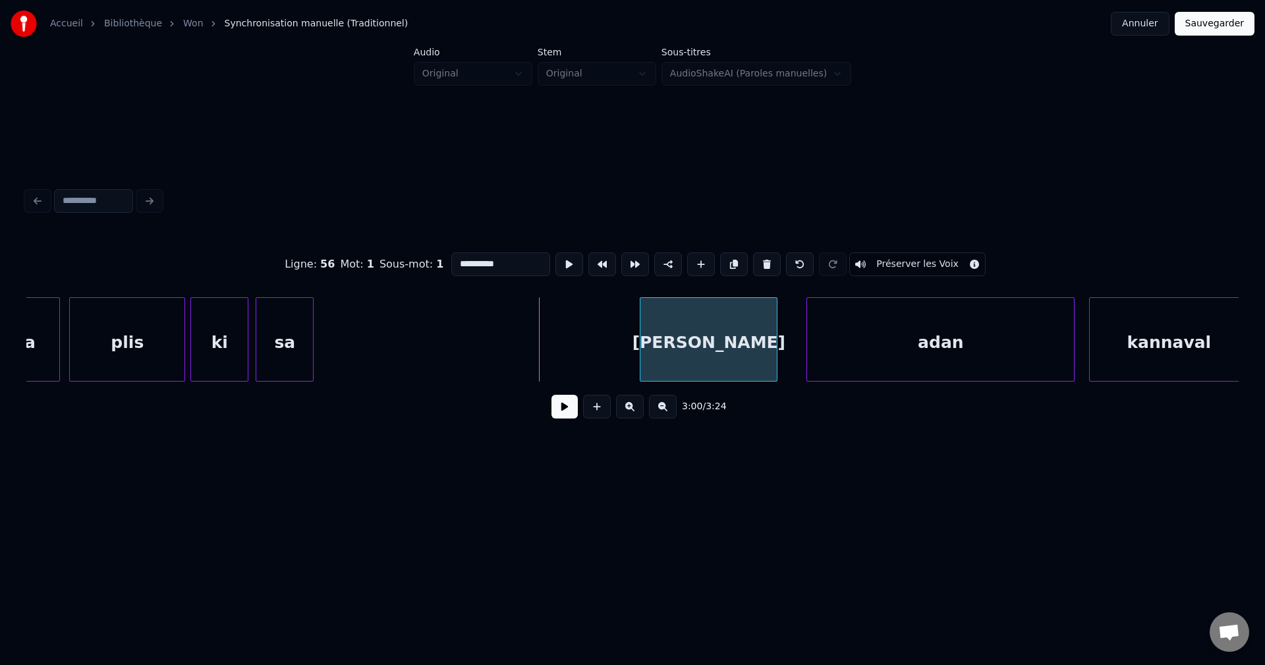
click at [641, 364] on div at bounding box center [642, 339] width 4 height 83
click at [575, 407] on button at bounding box center [564, 407] width 26 height 24
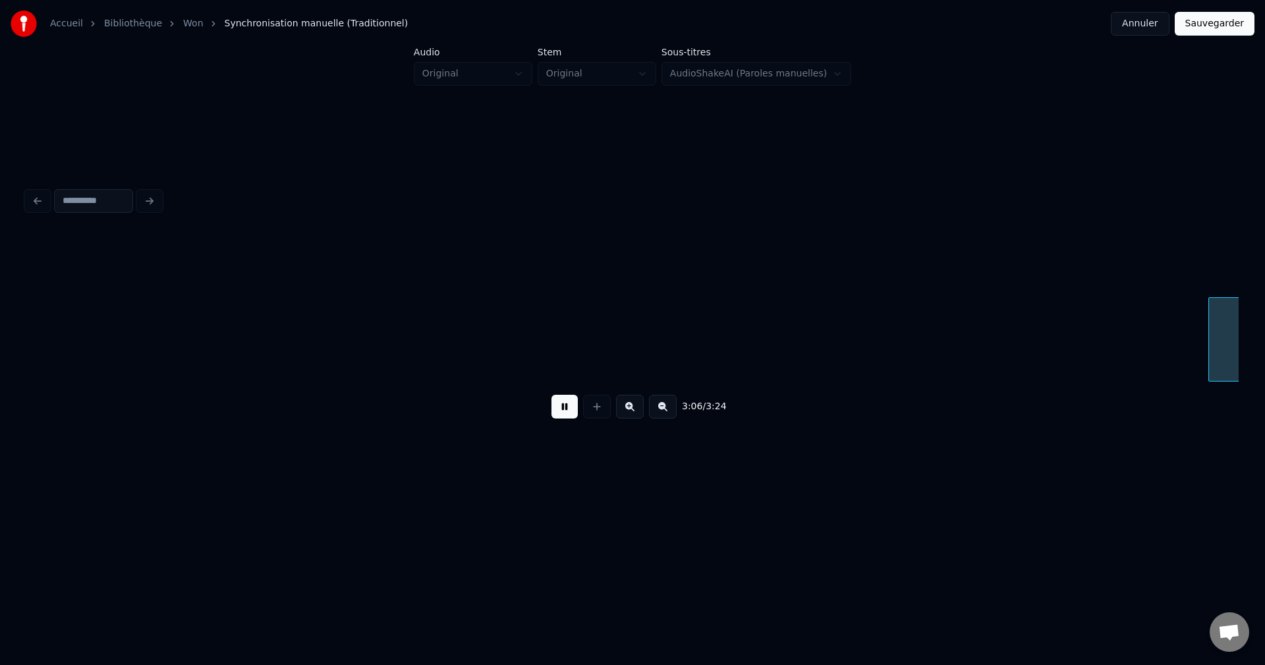
scroll to position [0, 67395]
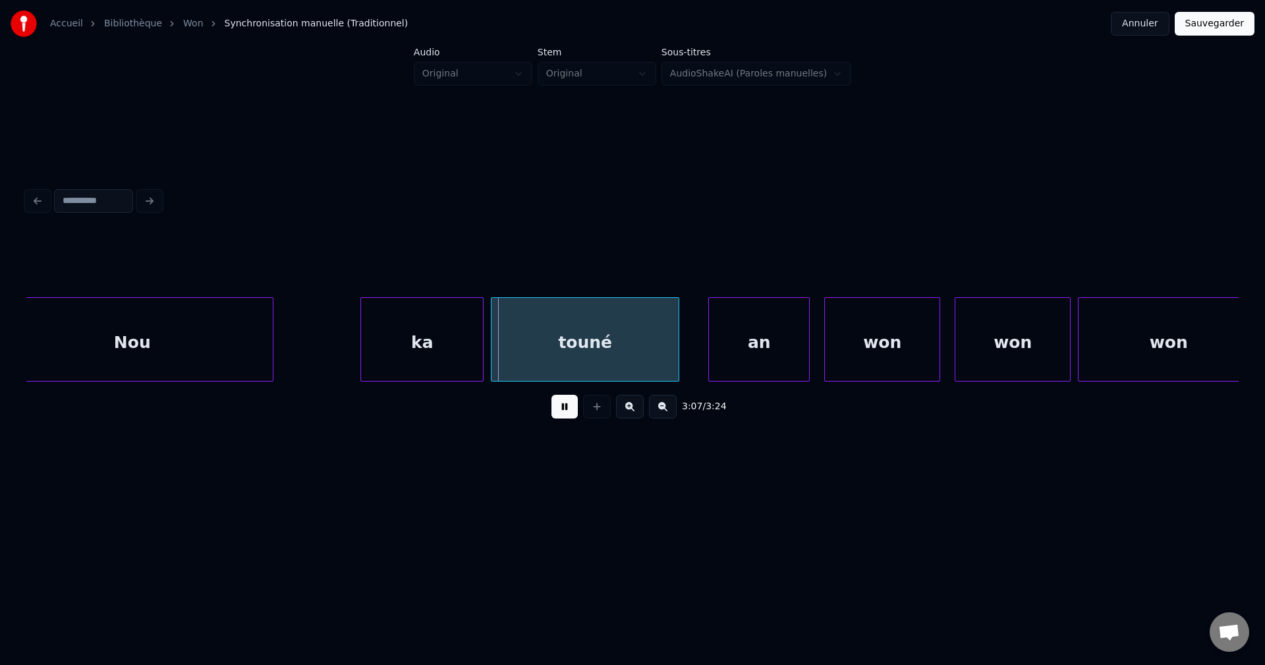
click at [193, 346] on div "Nou" at bounding box center [131, 343] width 281 height 90
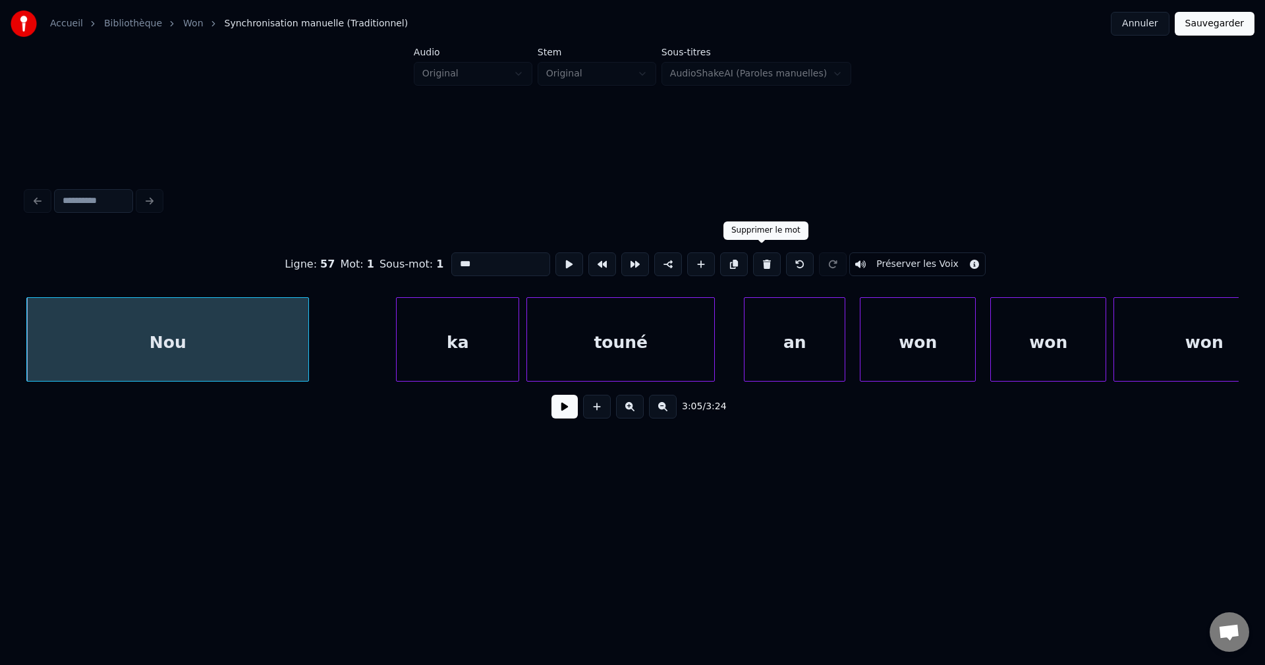
click at [765, 261] on button at bounding box center [767, 264] width 28 height 24
type input "***"
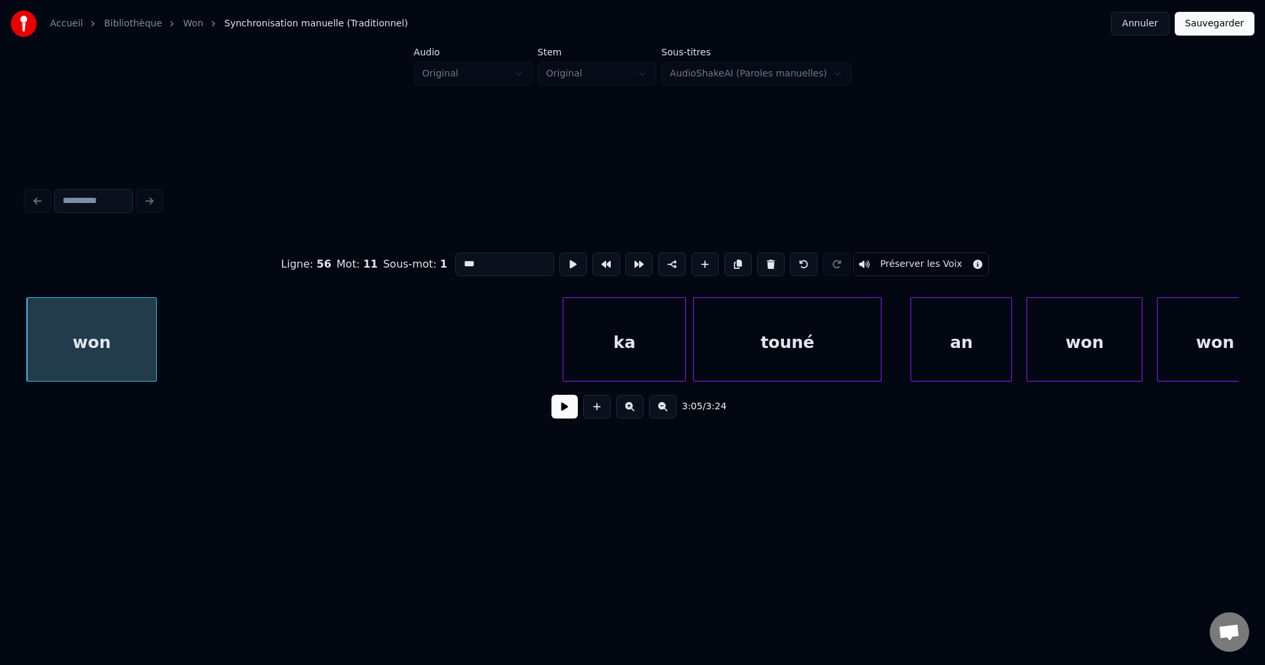
click at [563, 414] on button at bounding box center [564, 407] width 26 height 24
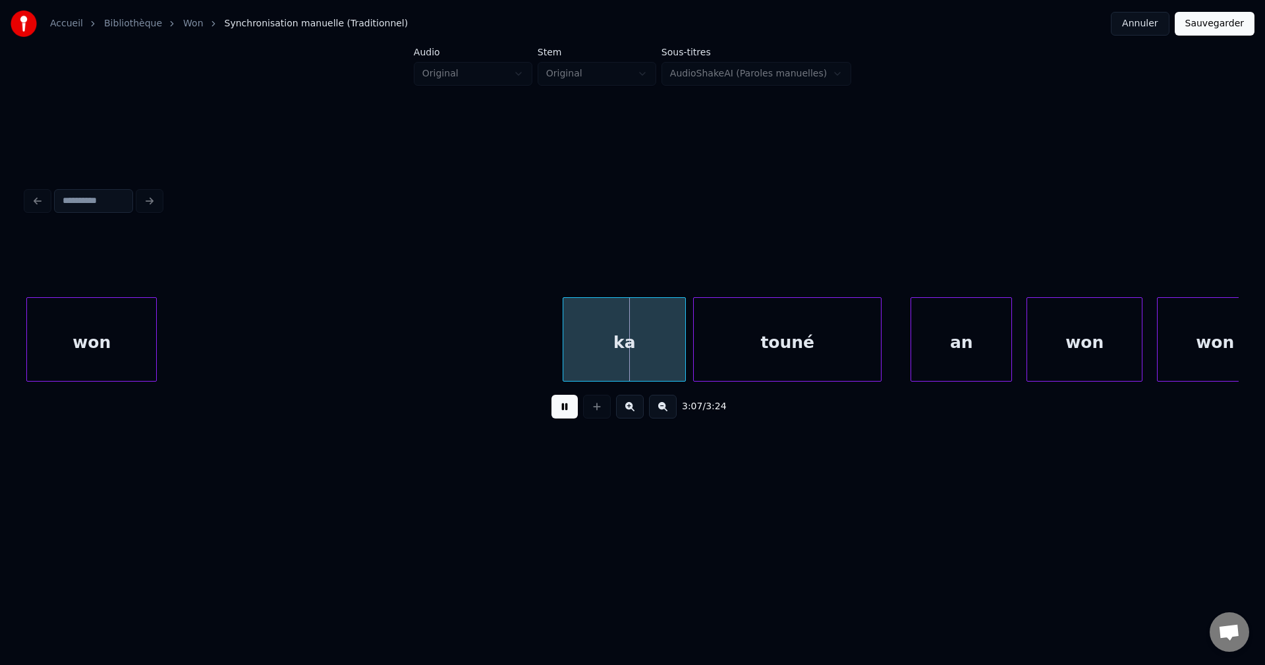
click at [132, 329] on div "won" at bounding box center [91, 343] width 129 height 90
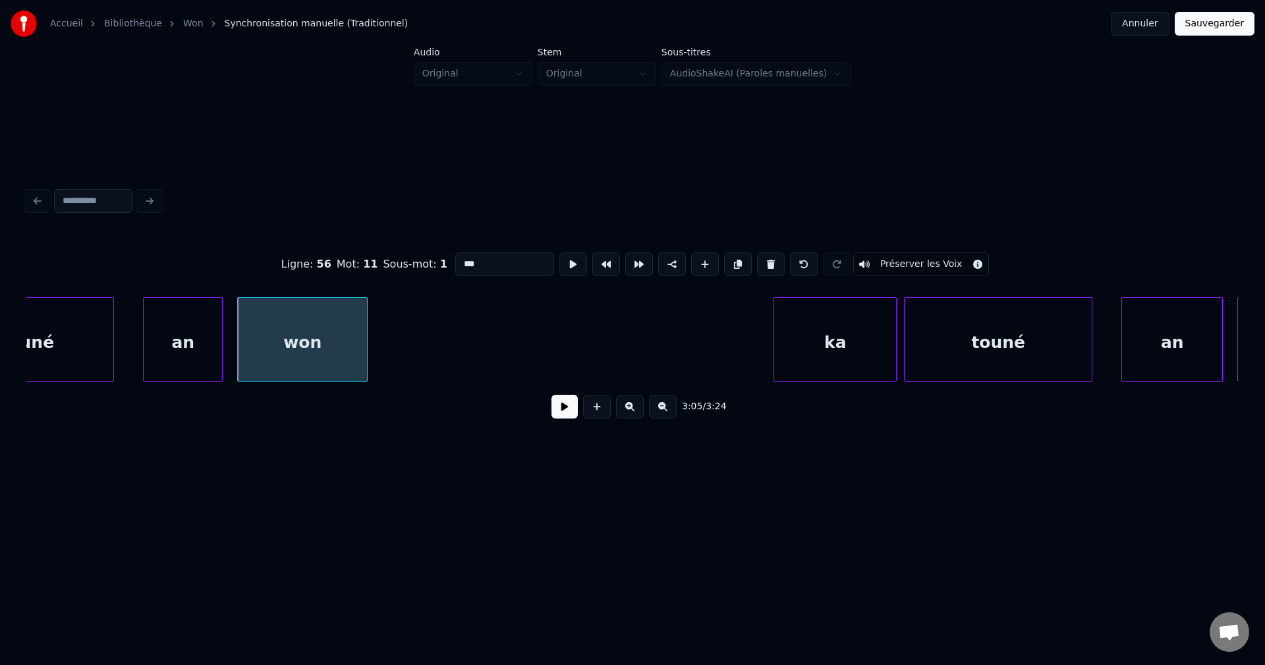
click at [46, 355] on div "touné" at bounding box center [27, 343] width 173 height 90
type input "*****"
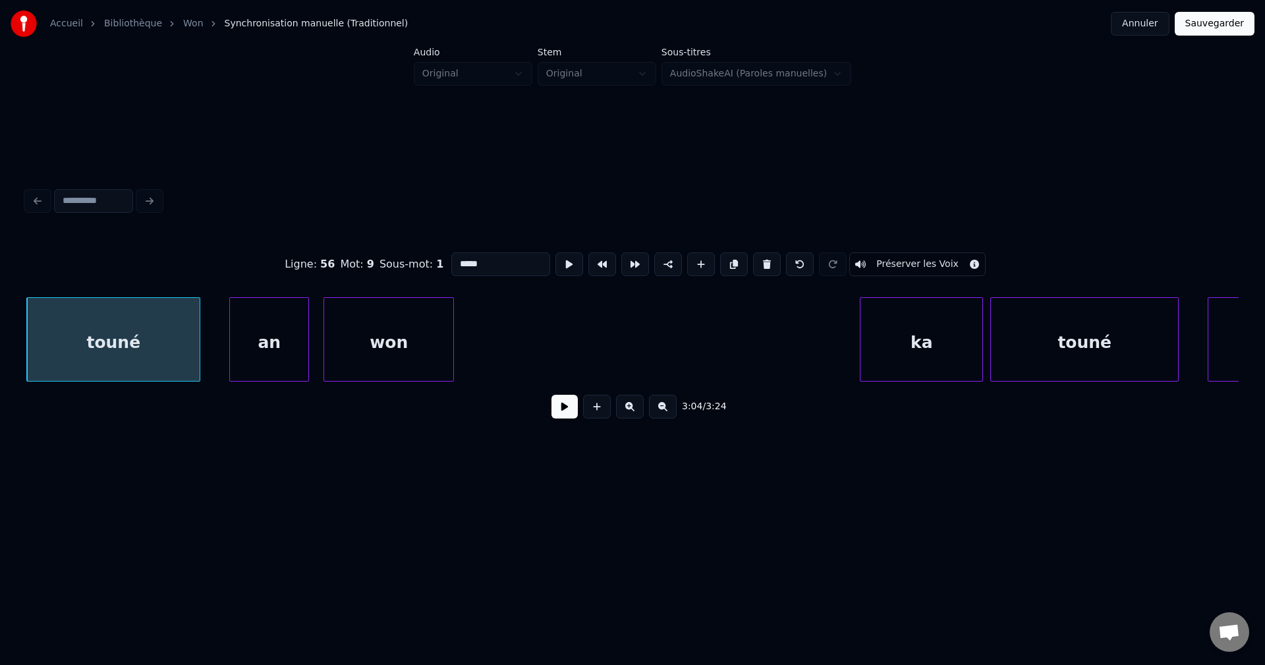
click at [562, 418] on button at bounding box center [564, 407] width 26 height 24
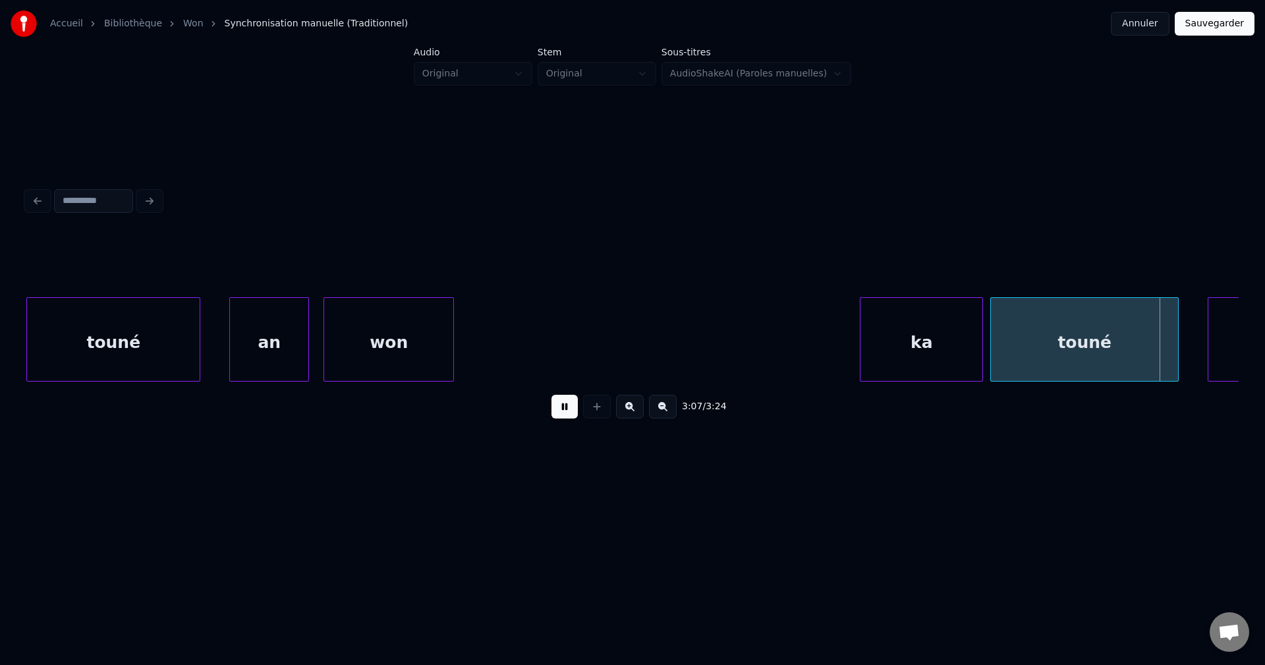
click at [937, 341] on div "ka" at bounding box center [921, 343] width 122 height 90
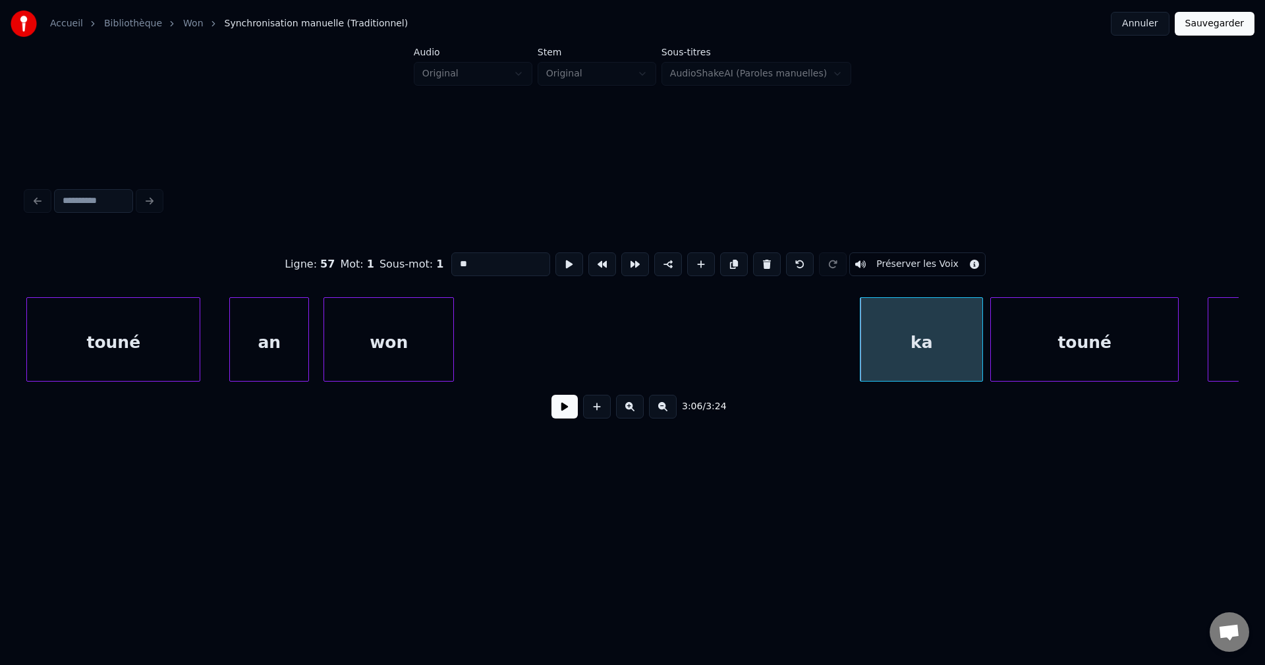
click at [454, 261] on input "**" at bounding box center [500, 264] width 99 height 24
type input "******"
click at [557, 418] on button at bounding box center [564, 407] width 26 height 24
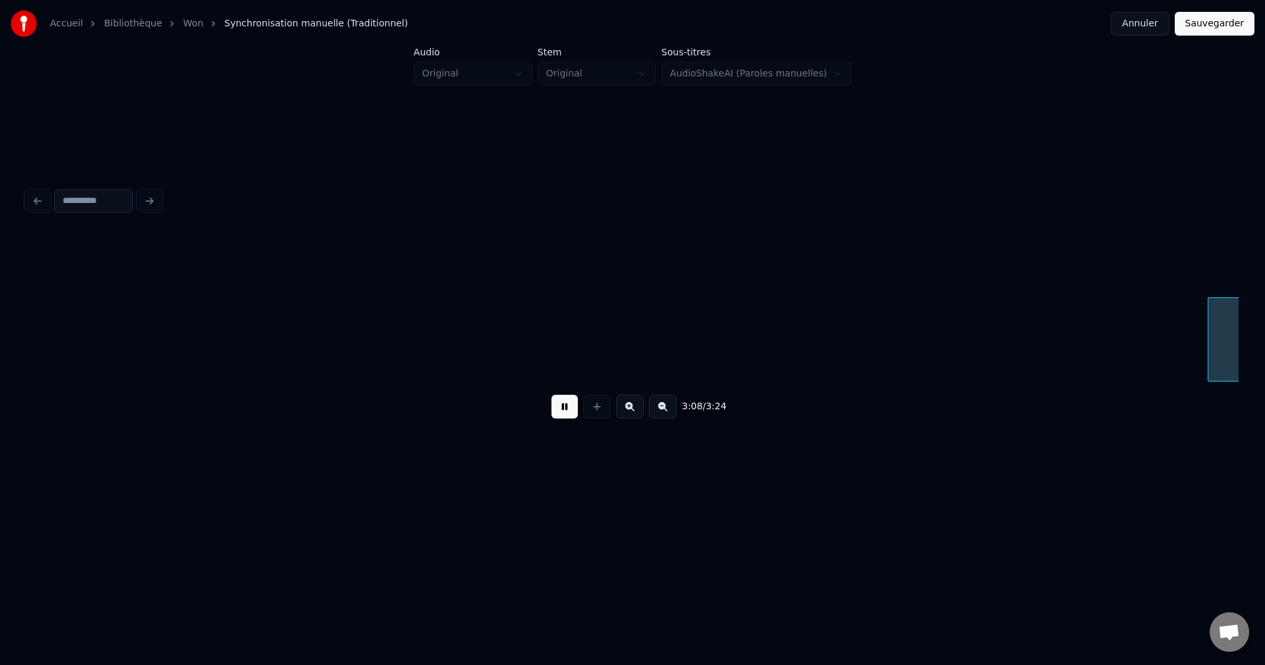
scroll to position [0, 68108]
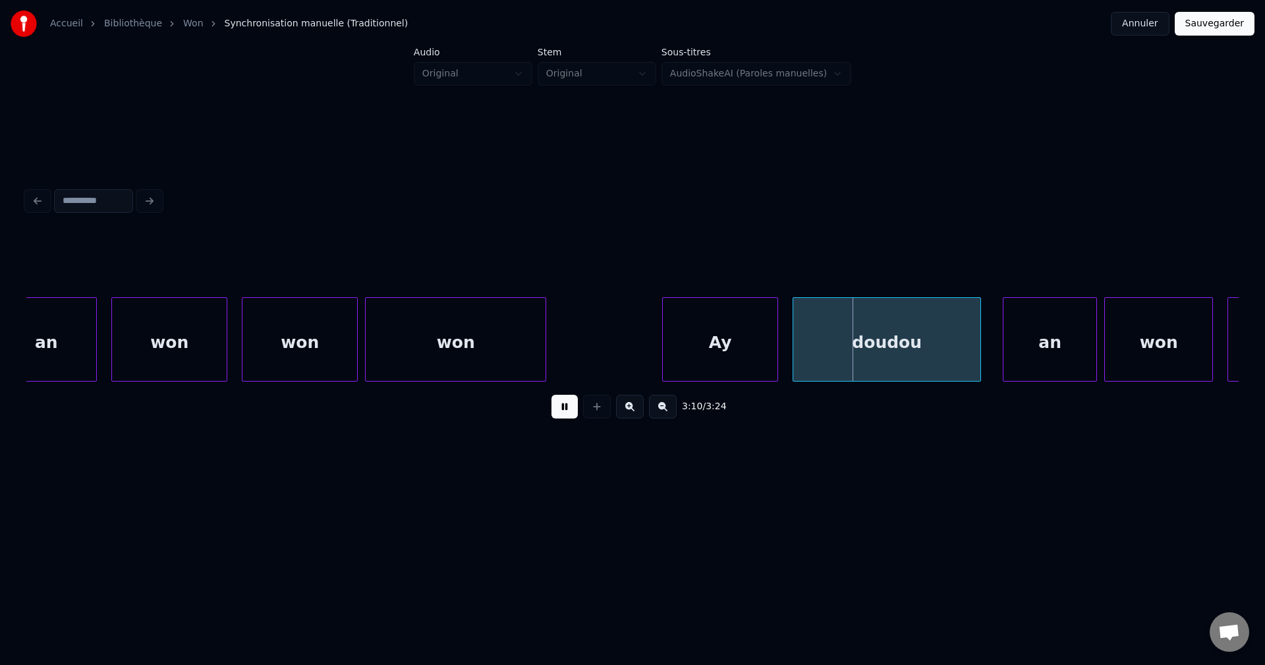
click at [560, 418] on button at bounding box center [564, 407] width 26 height 24
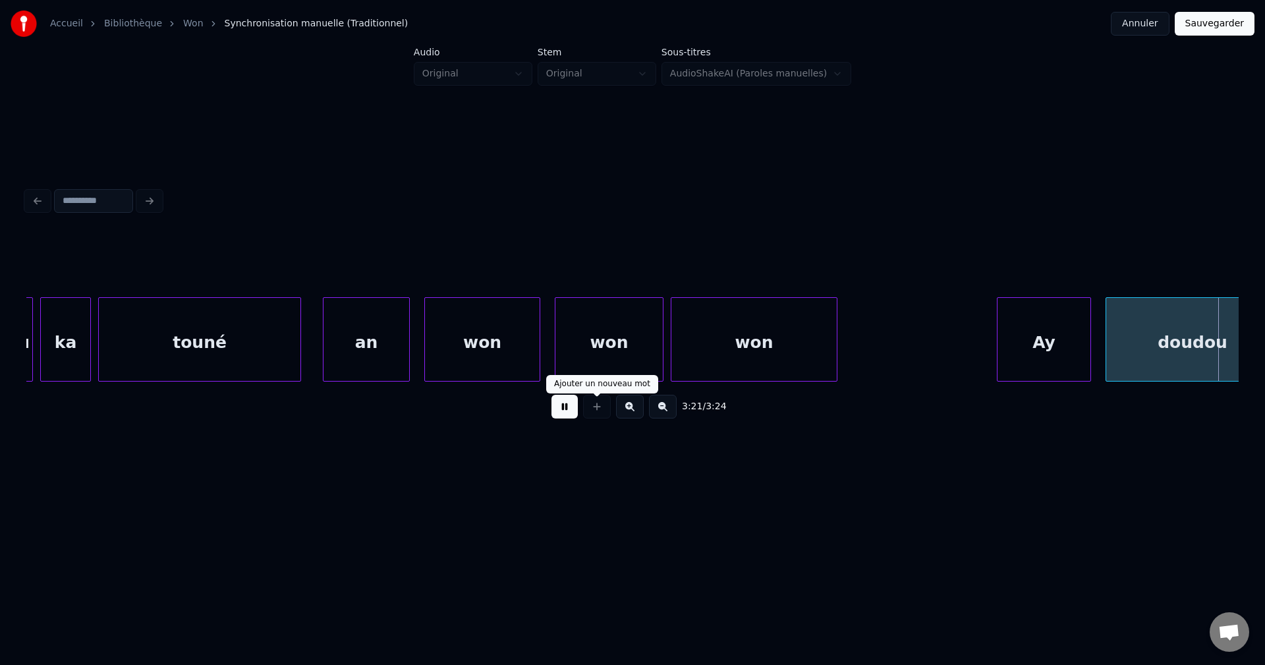
scroll to position [0, 72726]
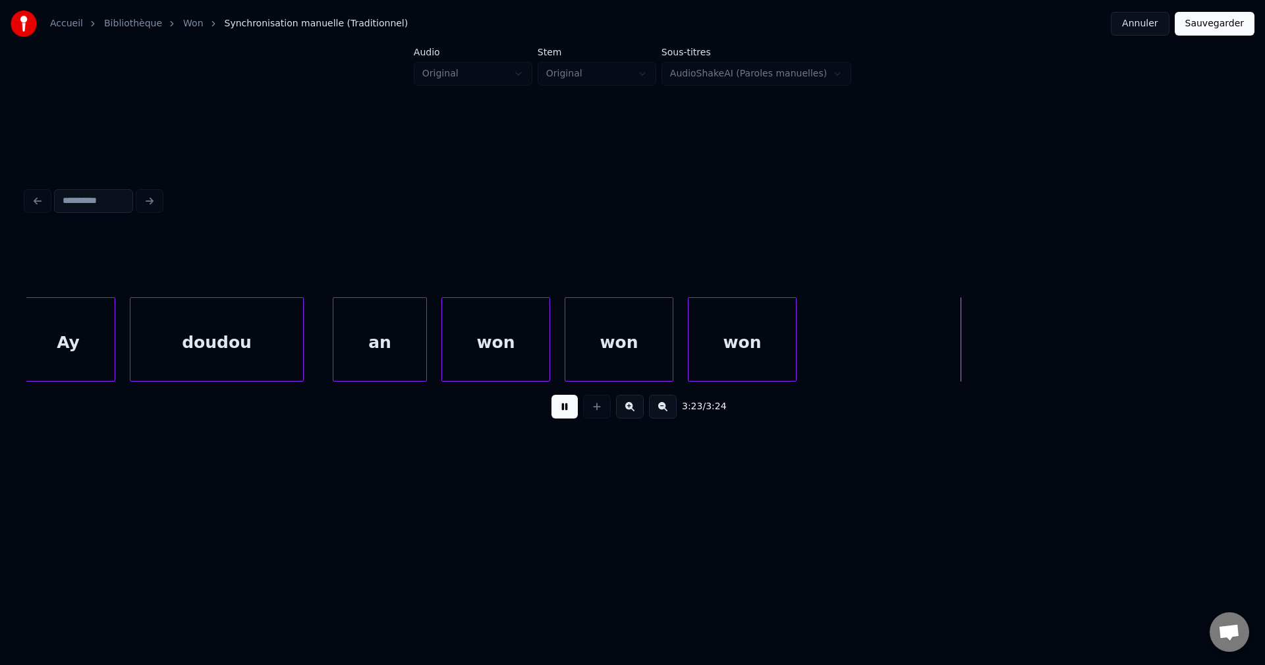
click at [1216, 22] on button "Sauvegarder" at bounding box center [1214, 24] width 80 height 24
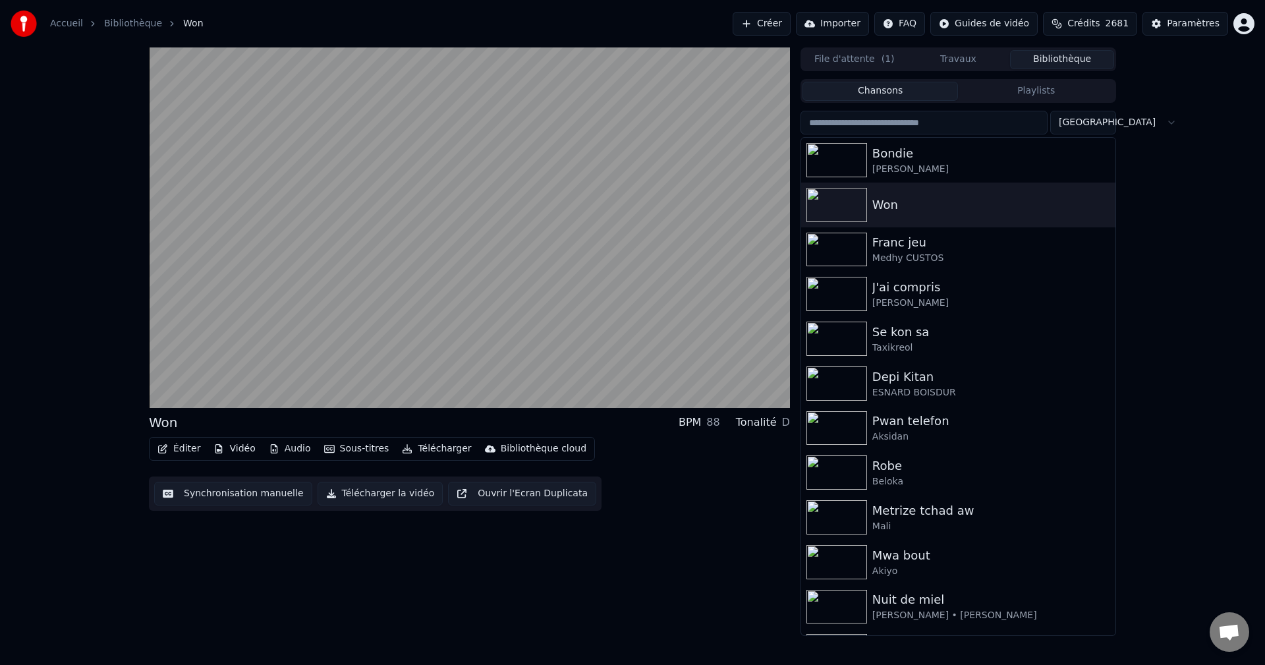
click at [958, 126] on input "search" at bounding box center [923, 123] width 247 height 24
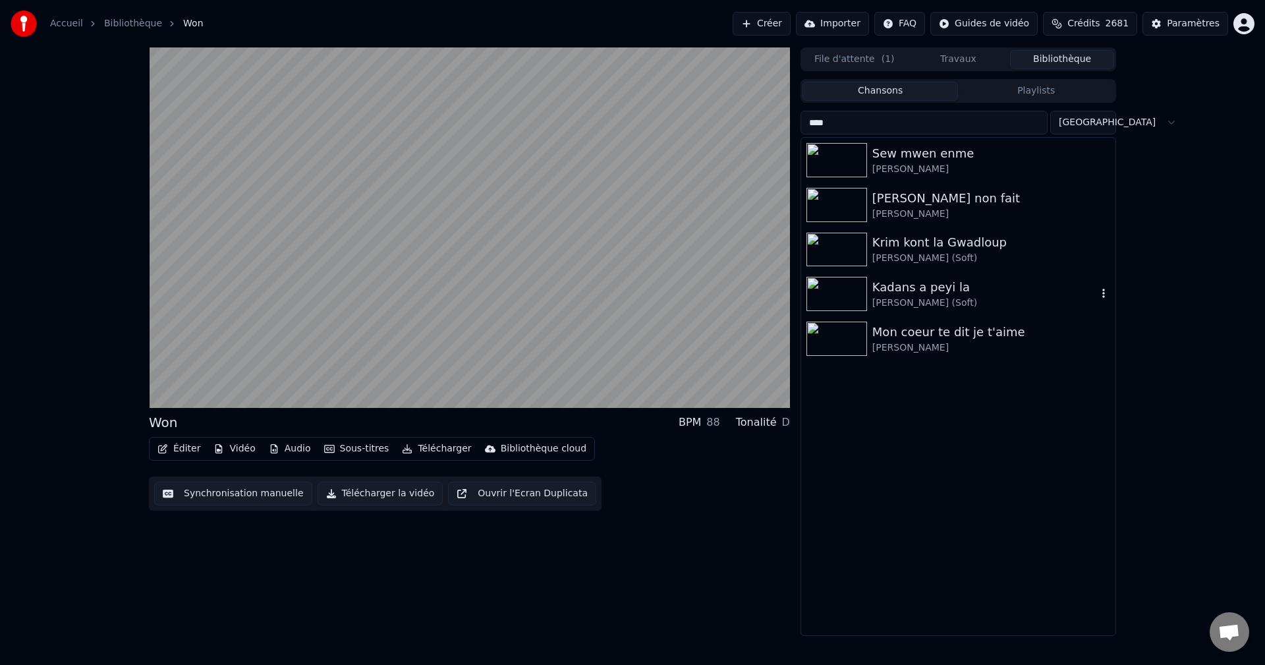
type input "****"
click at [926, 298] on div "[PERSON_NAME] (Soft)" at bounding box center [984, 302] width 225 height 13
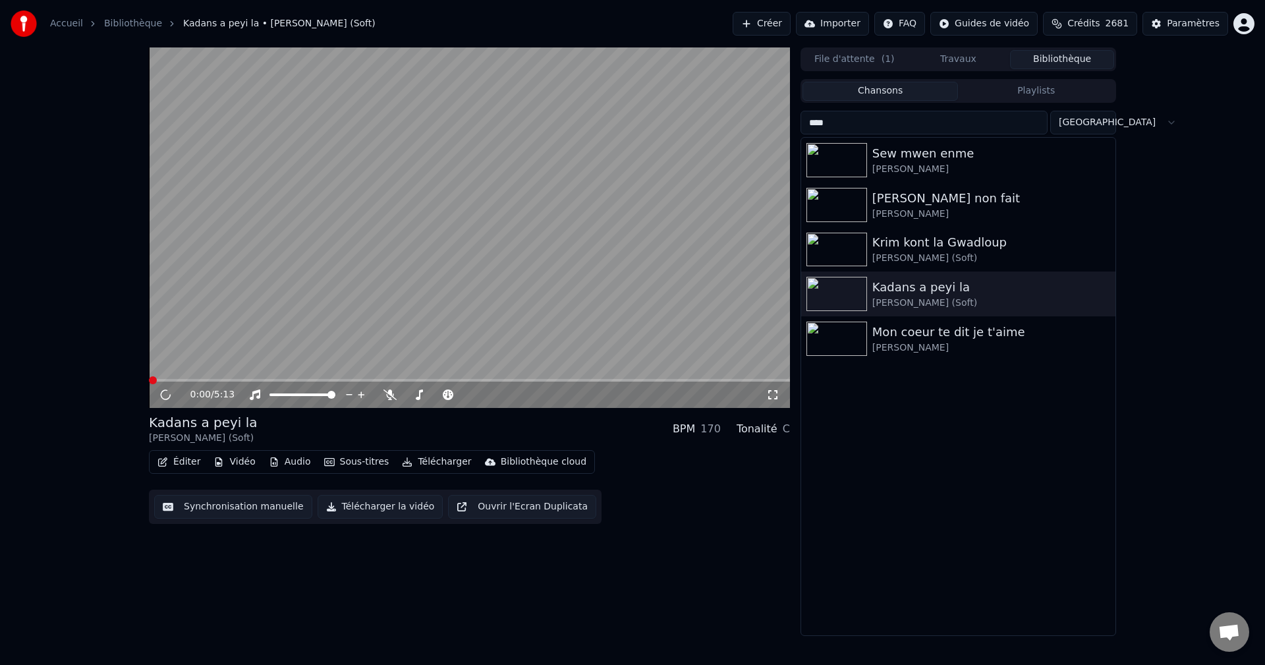
click at [179, 462] on button "Éditer" at bounding box center [178, 461] width 53 height 18
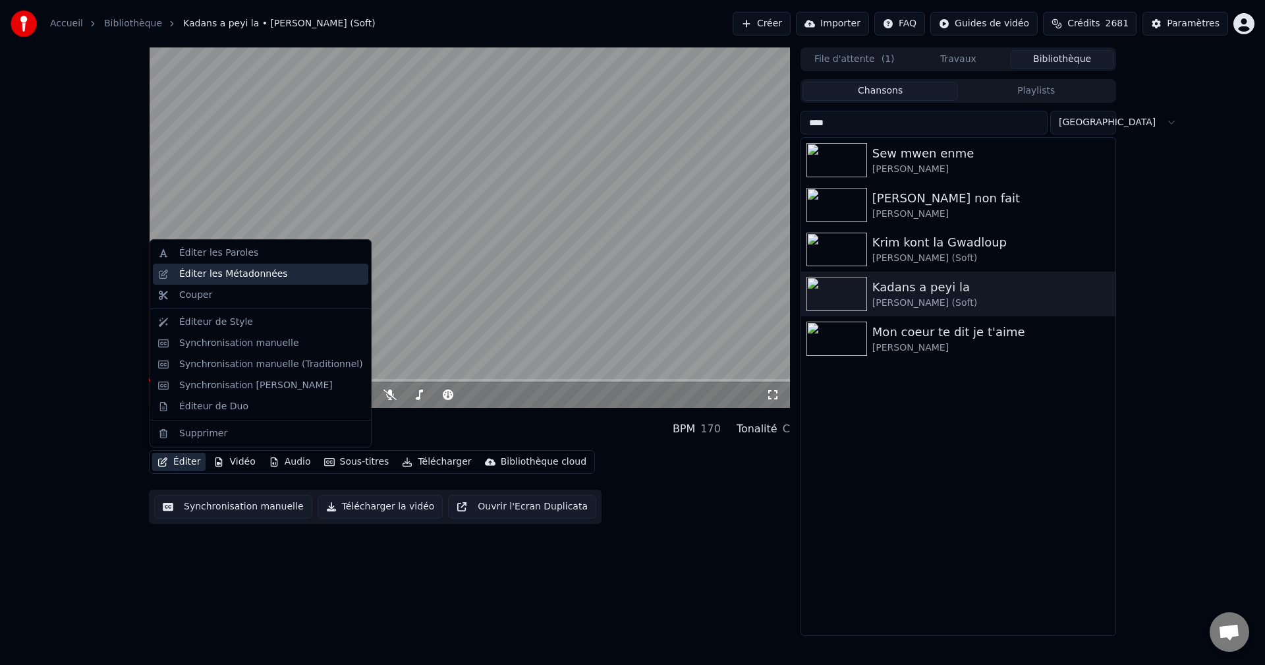
click at [248, 278] on div "Éditer les Métadonnées" at bounding box center [233, 273] width 109 height 13
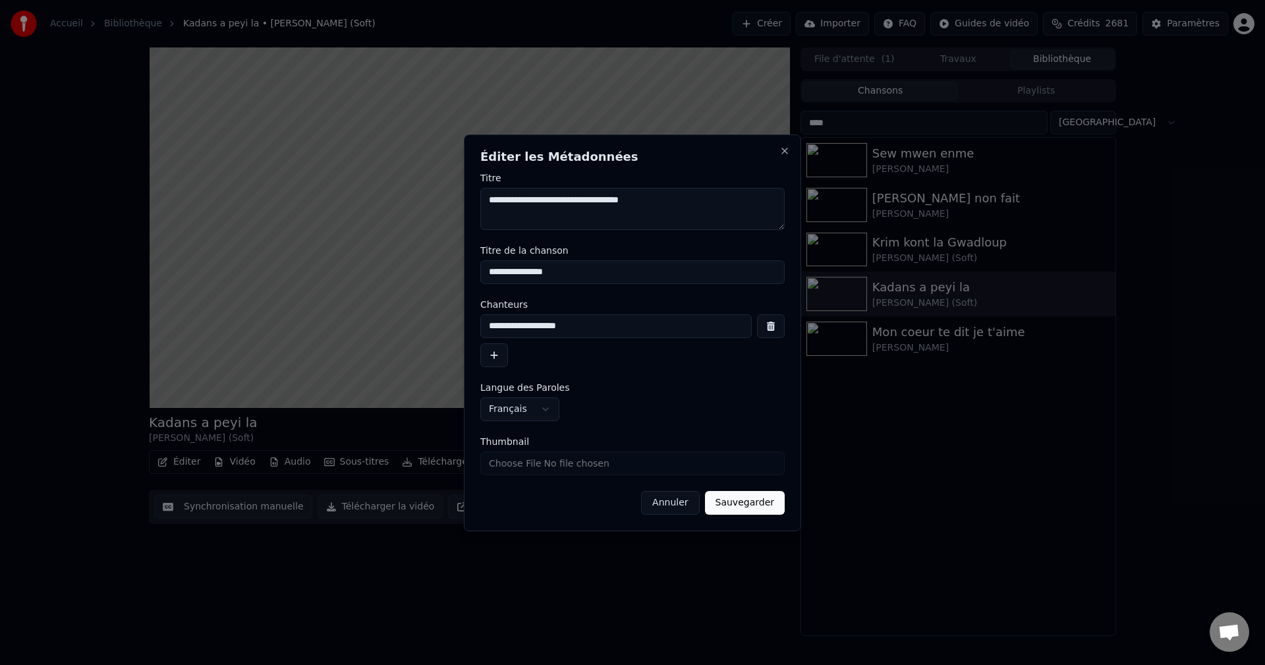
drag, startPoint x: 547, startPoint y: 201, endPoint x: 346, endPoint y: 216, distance: 201.4
click at [348, 214] on body "**********" at bounding box center [632, 332] width 1265 height 665
click at [695, 504] on button "Annuler" at bounding box center [670, 503] width 58 height 24
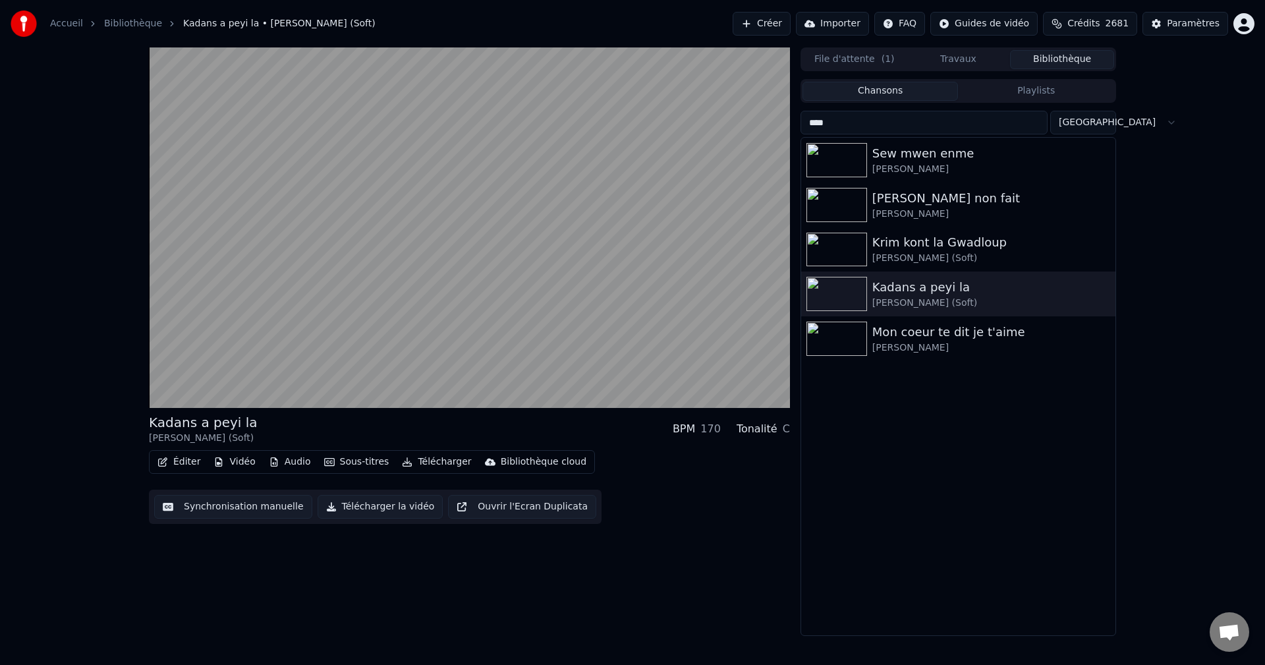
click at [1056, 61] on button "Bibliothèque" at bounding box center [1062, 59] width 104 height 19
click at [975, 62] on button "Travaux" at bounding box center [958, 59] width 104 height 19
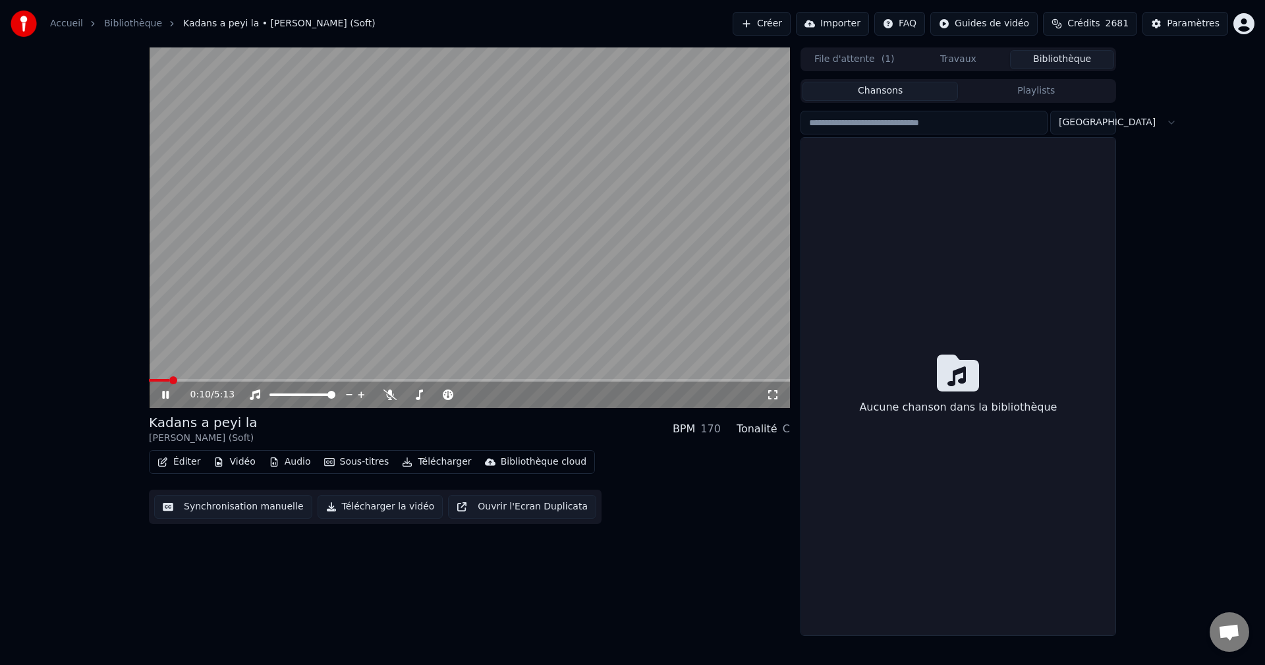
click at [1070, 57] on button "Bibliothèque" at bounding box center [1062, 59] width 104 height 19
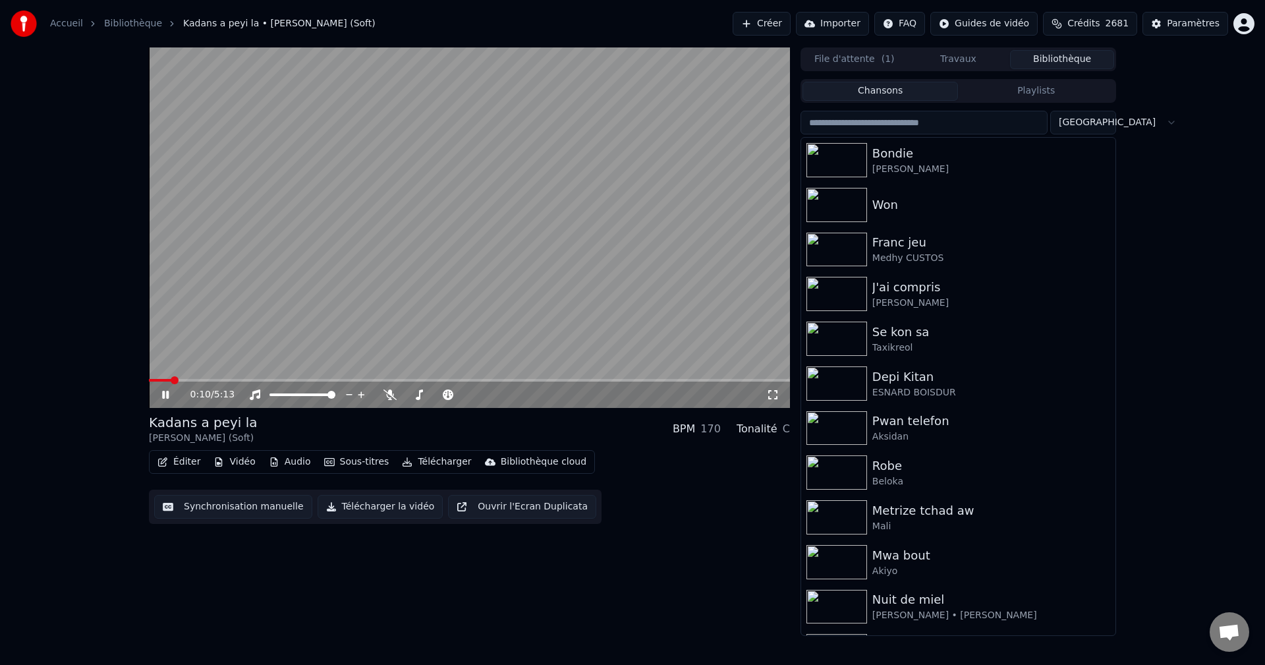
click at [879, 127] on input "search" at bounding box center [923, 123] width 247 height 24
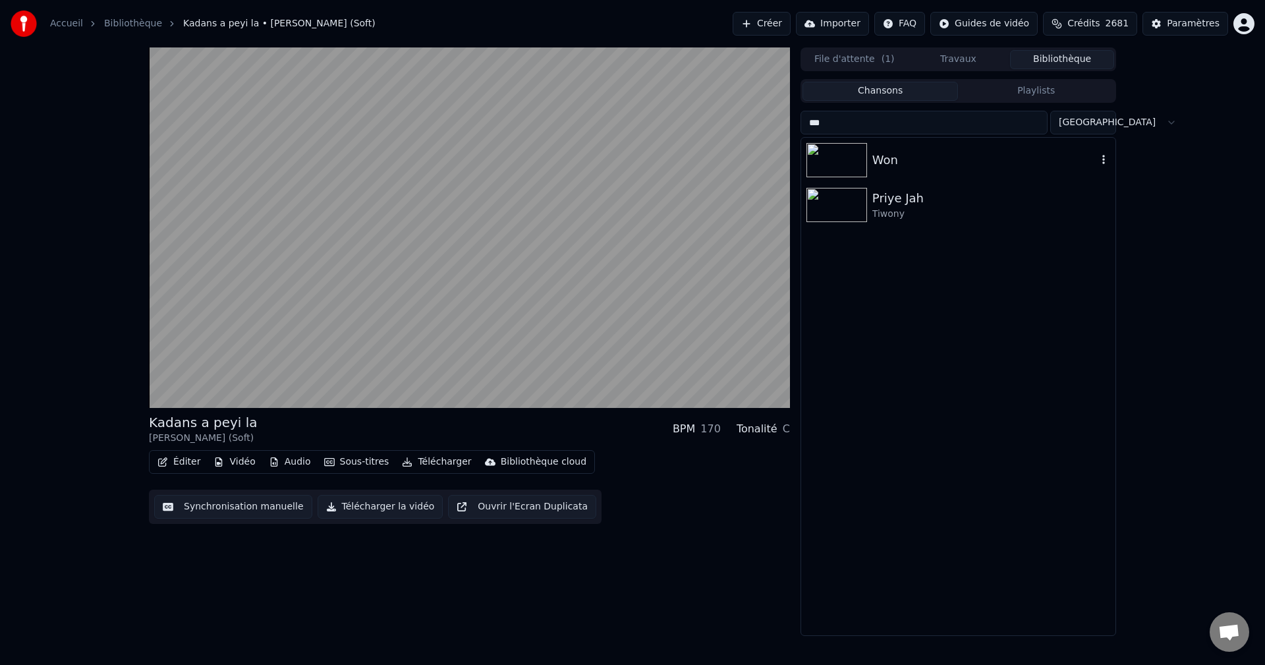
type input "***"
click at [923, 151] on div "Won" at bounding box center [984, 160] width 225 height 18
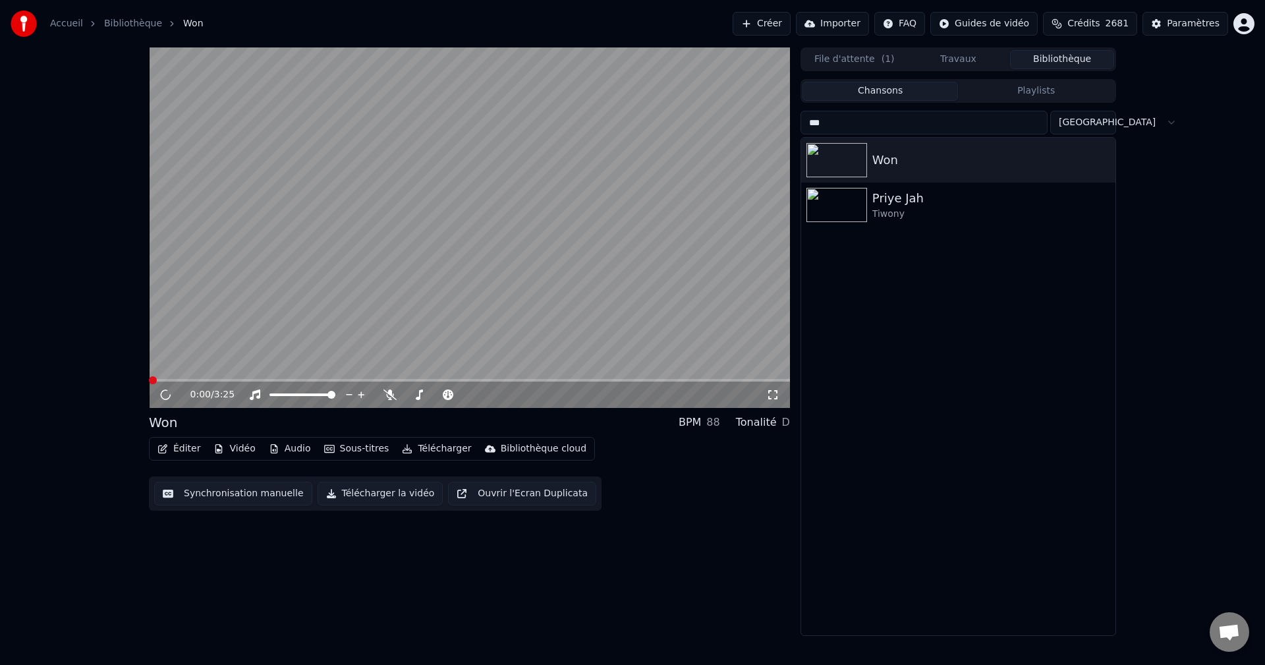
click at [174, 448] on button "Éditer" at bounding box center [178, 448] width 53 height 18
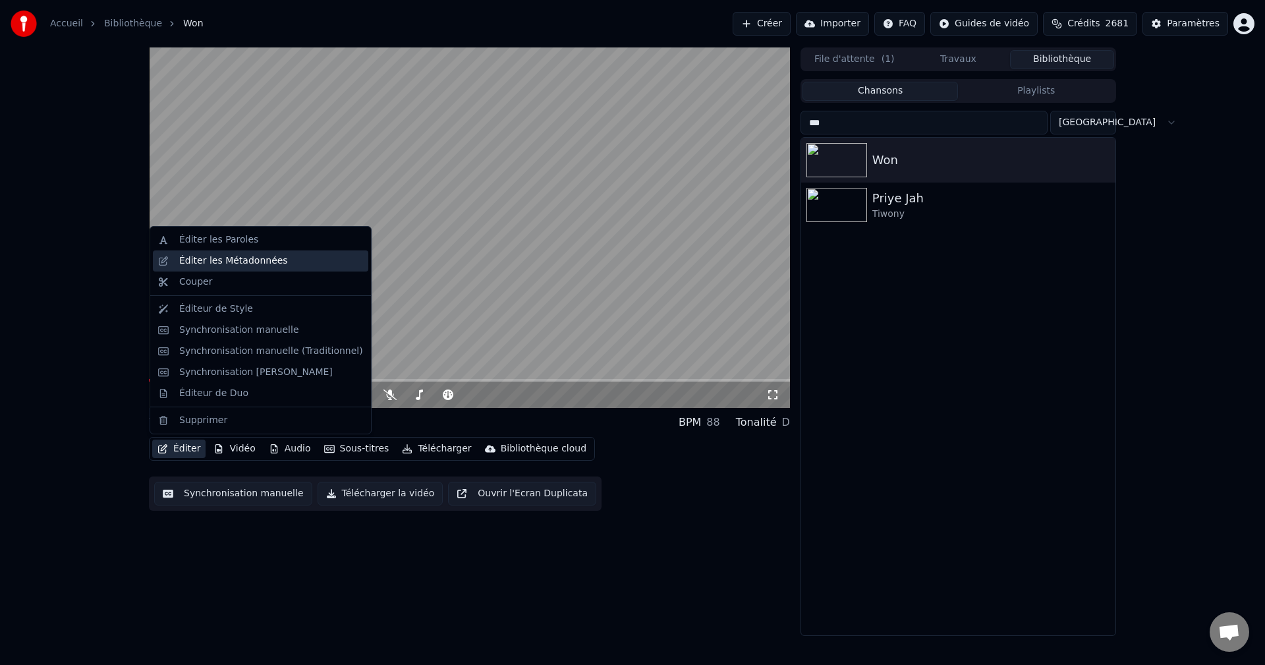
click at [249, 263] on div "Éditer les Métadonnées" at bounding box center [233, 260] width 109 height 13
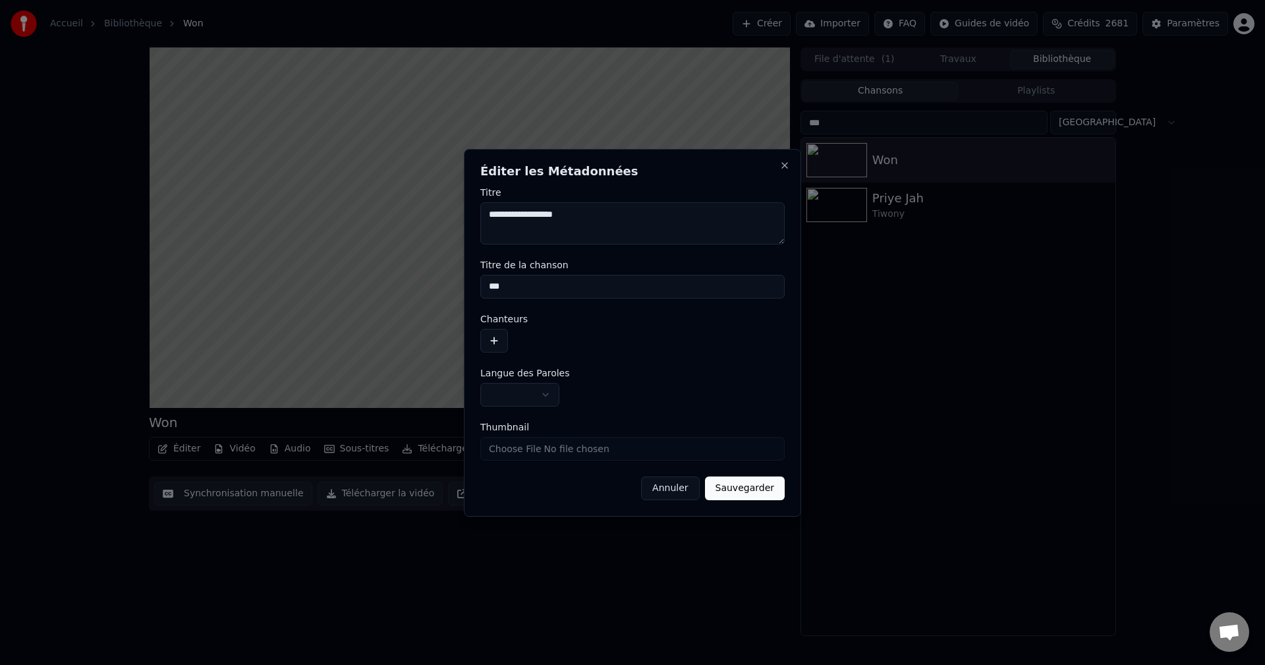
type textarea "**********"
click at [495, 339] on button "button" at bounding box center [494, 341] width 28 height 24
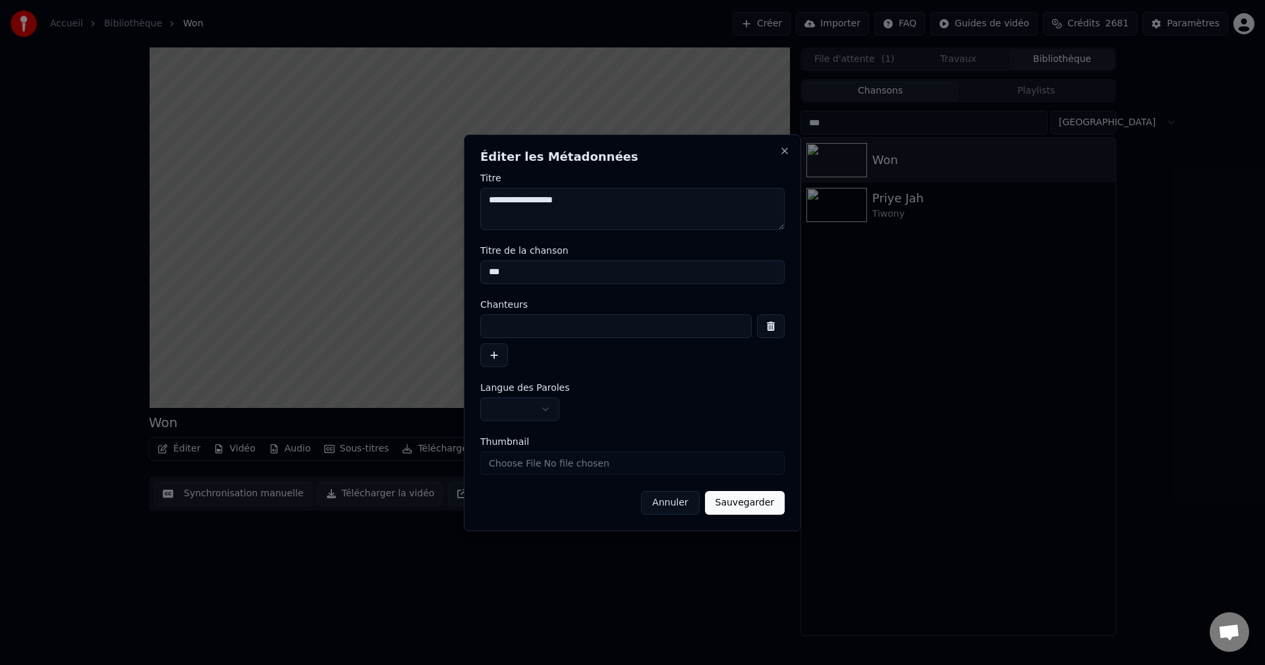
click at [505, 320] on input at bounding box center [615, 326] width 271 height 24
paste input "**********"
type input "**********"
click at [768, 510] on button "Sauvegarder" at bounding box center [745, 503] width 80 height 24
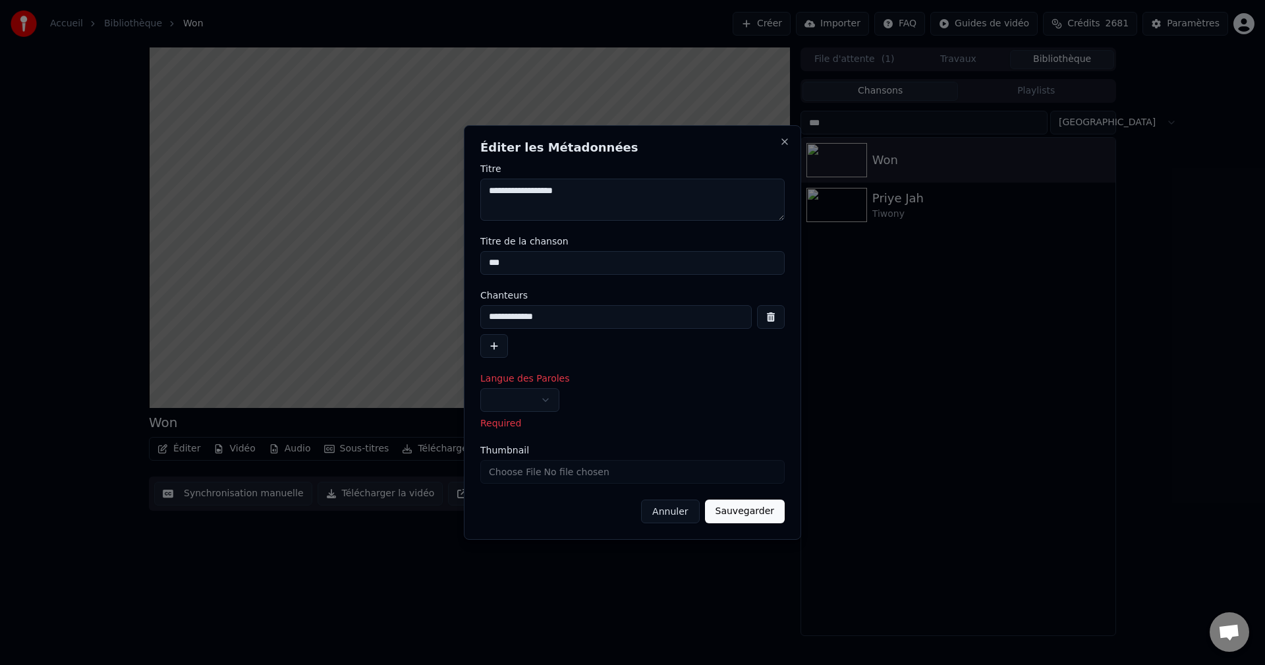
click at [539, 396] on body "**********" at bounding box center [632, 332] width 1265 height 665
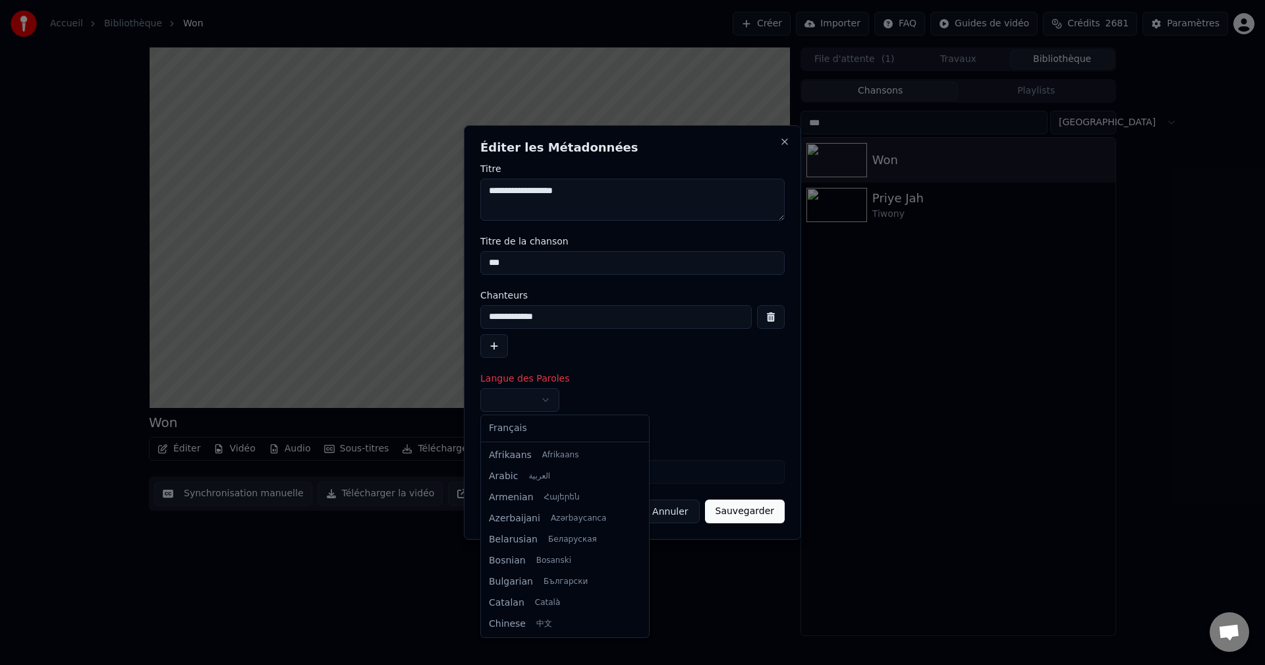
select select "**"
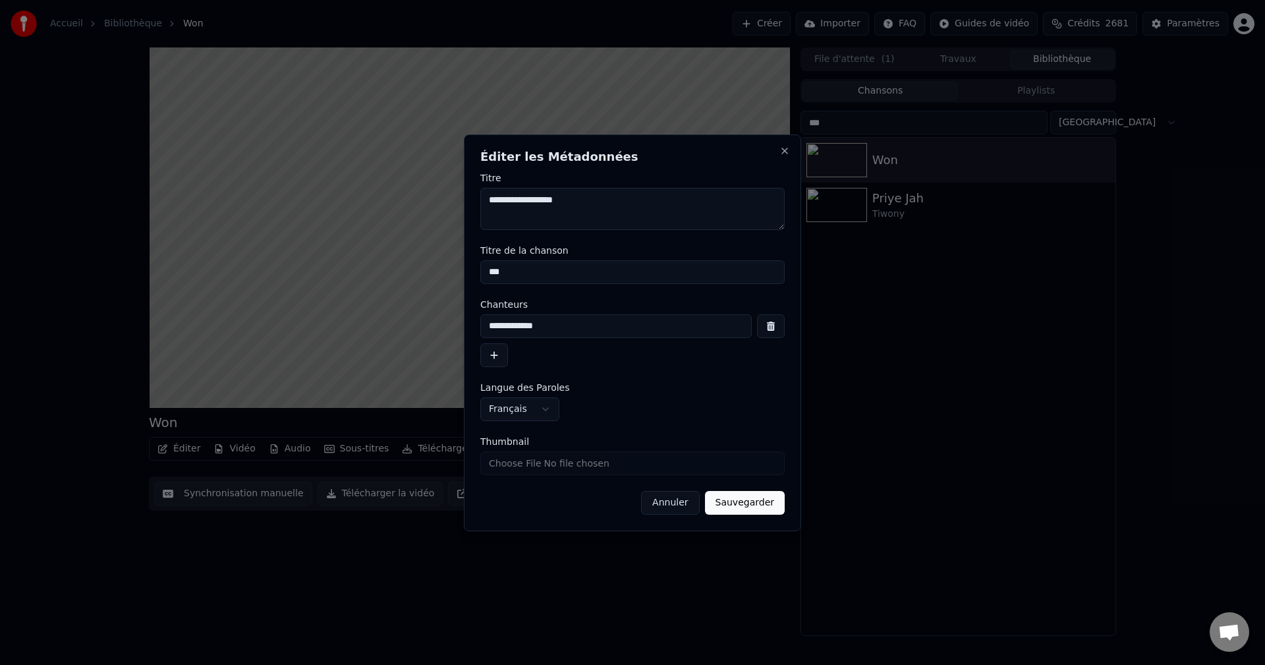
click at [745, 497] on button "Sauvegarder" at bounding box center [745, 503] width 80 height 24
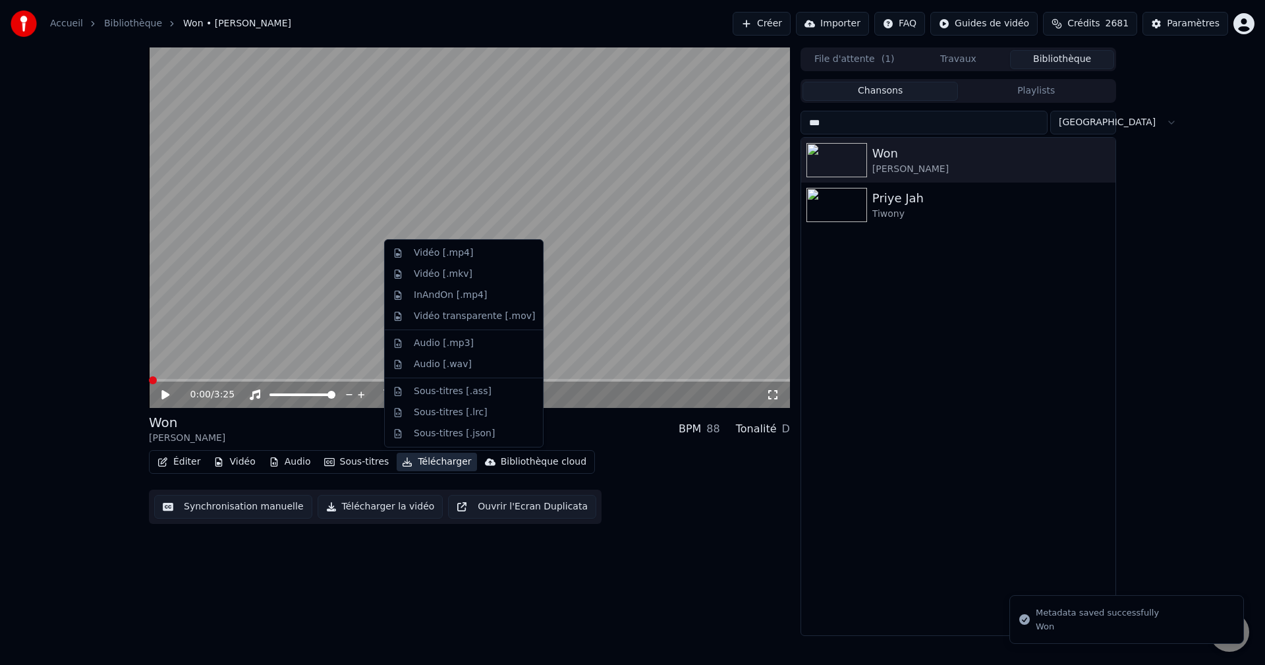
click at [424, 460] on button "Télécharger" at bounding box center [436, 461] width 80 height 18
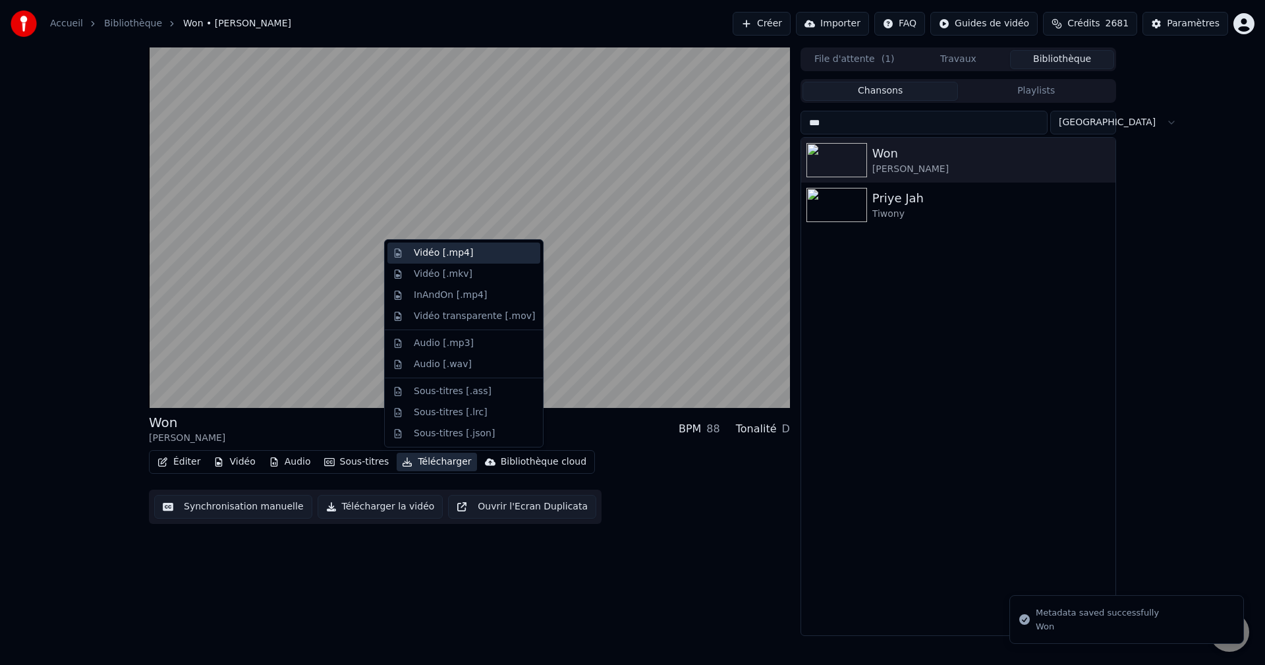
click at [458, 257] on div "Vidéo [.mp4]" at bounding box center [443, 252] width 59 height 13
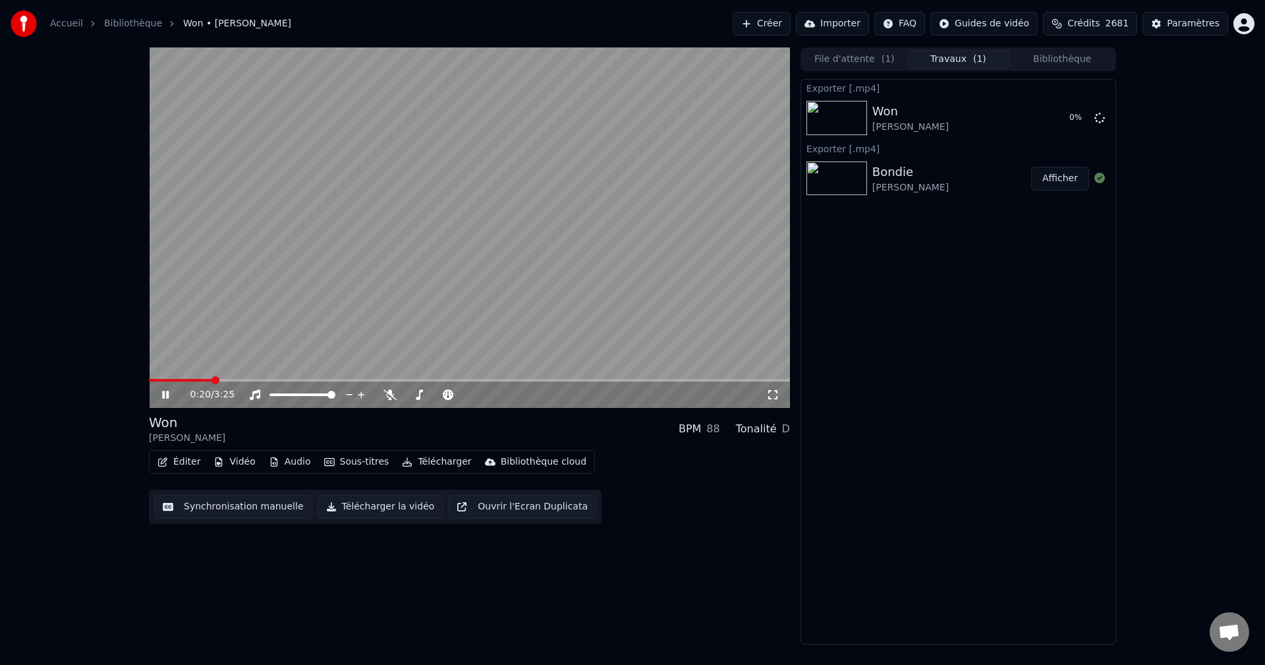
click at [1079, 51] on button "Bibliothèque" at bounding box center [1062, 59] width 104 height 19
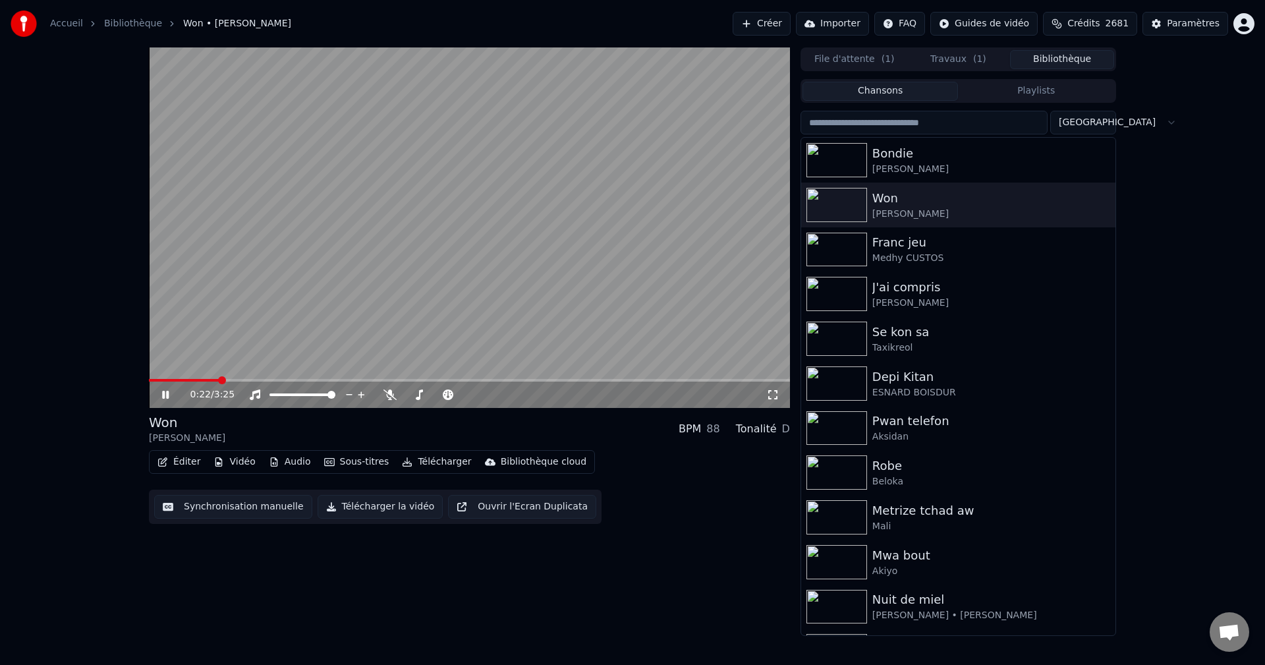
click at [248, 465] on button "Vidéo" at bounding box center [234, 461] width 52 height 18
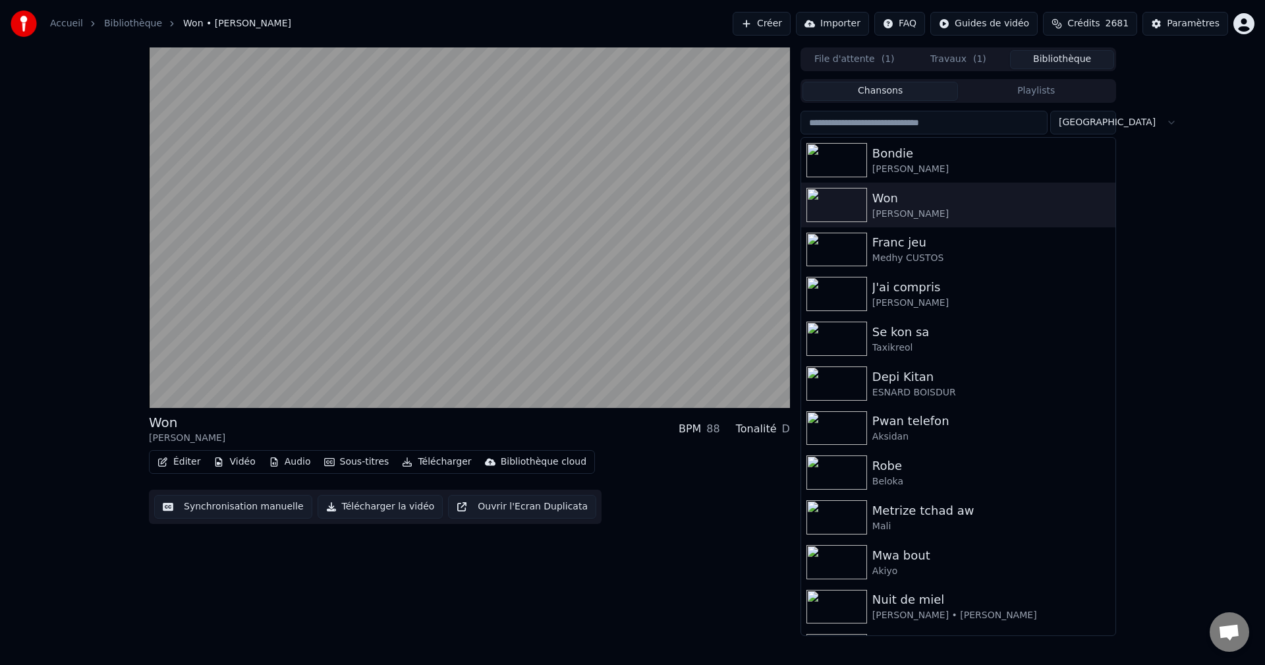
click at [735, 514] on div "Éditer Vidéo Audio Sous-titres Télécharger Bibliothèque cloud Synchronisation m…" at bounding box center [469, 487] width 641 height 74
click at [894, 258] on div "Medhy CUSTOS" at bounding box center [984, 258] width 225 height 13
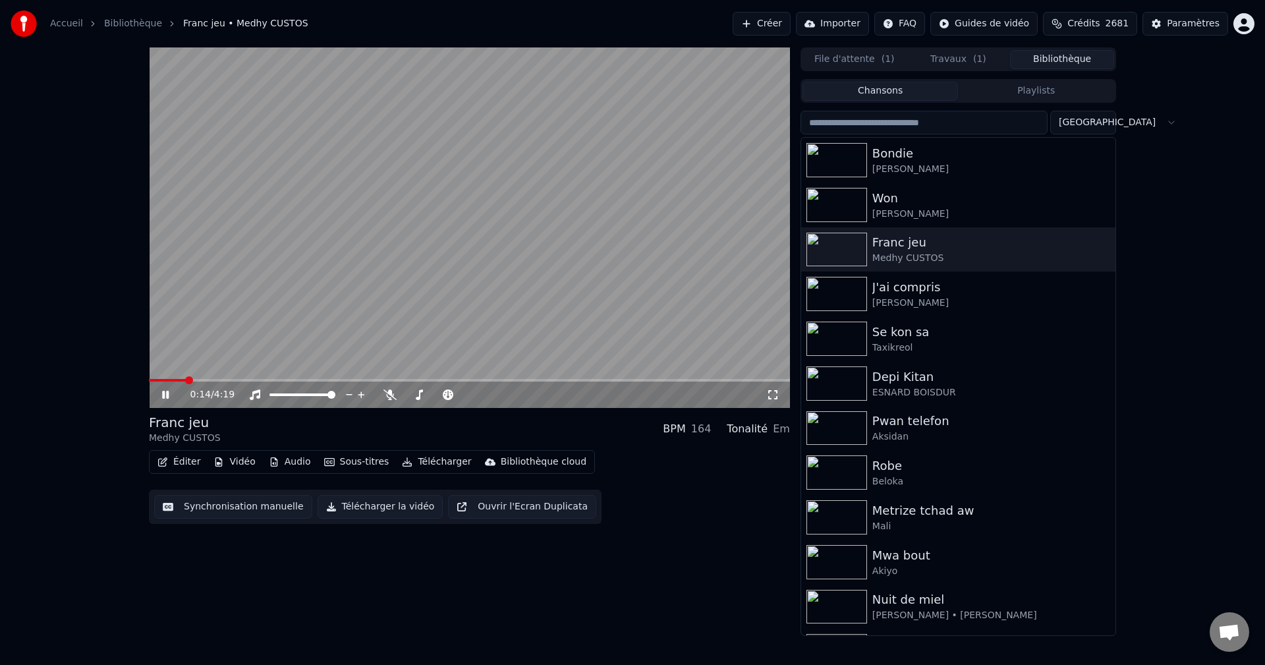
click at [161, 462] on icon "button" at bounding box center [162, 461] width 11 height 9
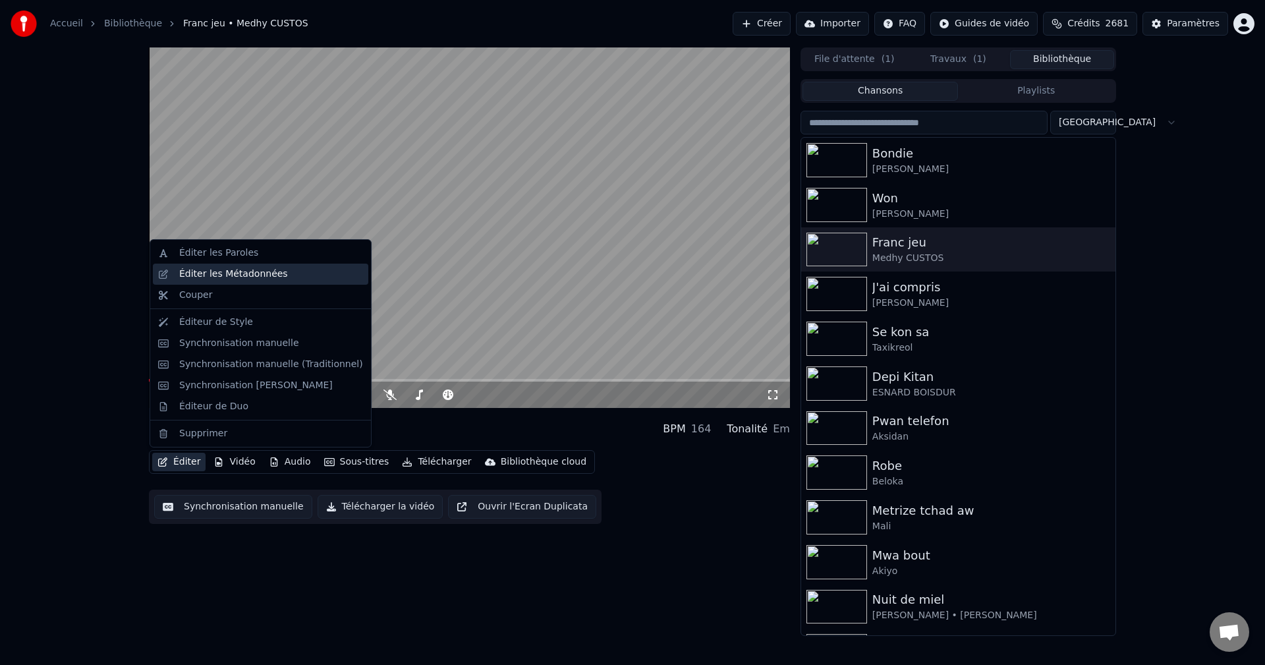
click at [231, 275] on div "Éditer les Métadonnées" at bounding box center [233, 273] width 109 height 13
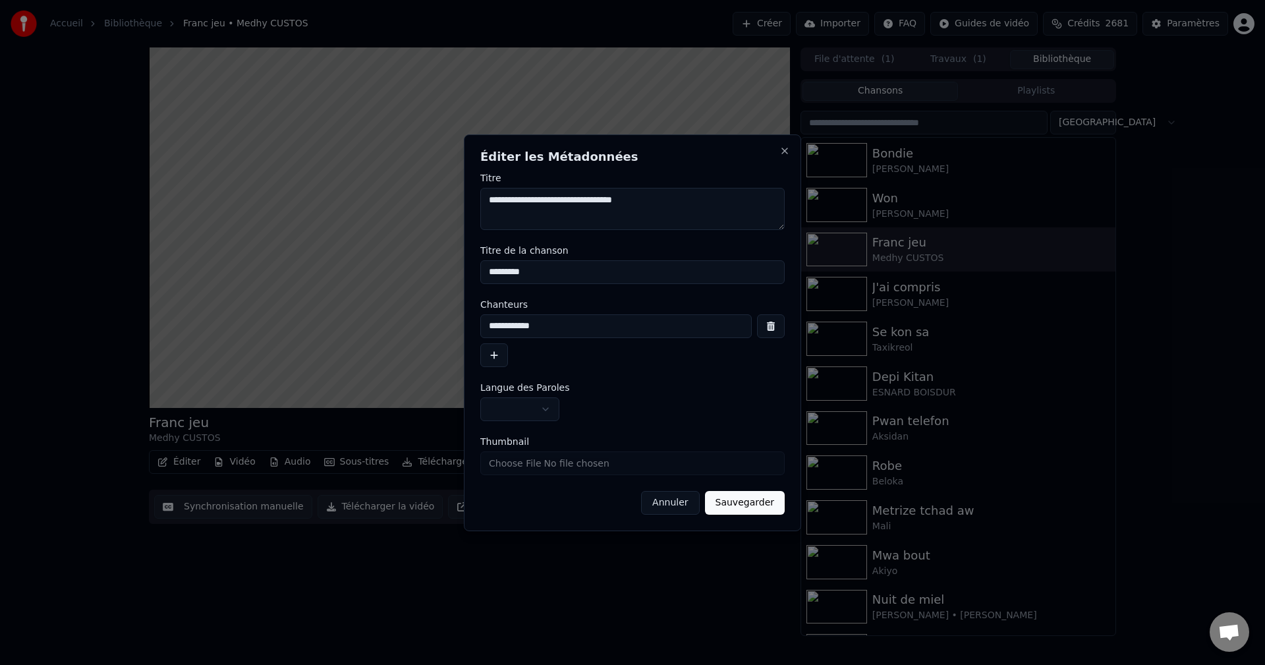
click at [678, 501] on button "Annuler" at bounding box center [670, 503] width 58 height 24
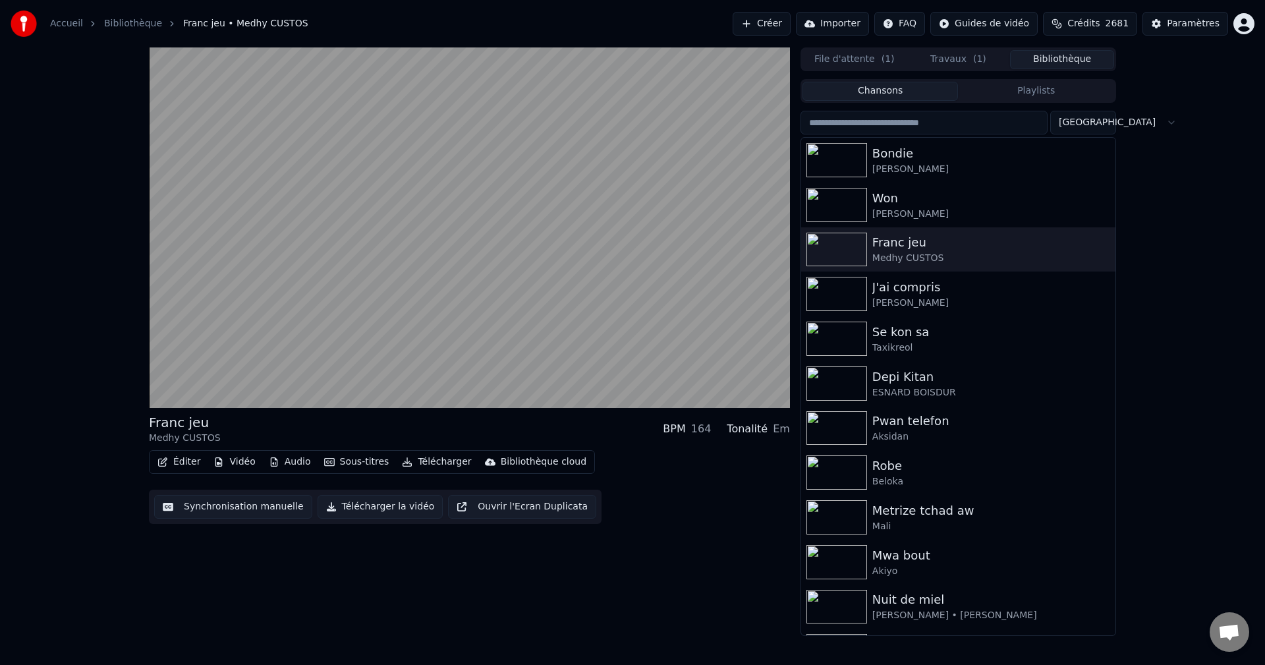
click at [169, 464] on button "Éditer" at bounding box center [178, 461] width 53 height 18
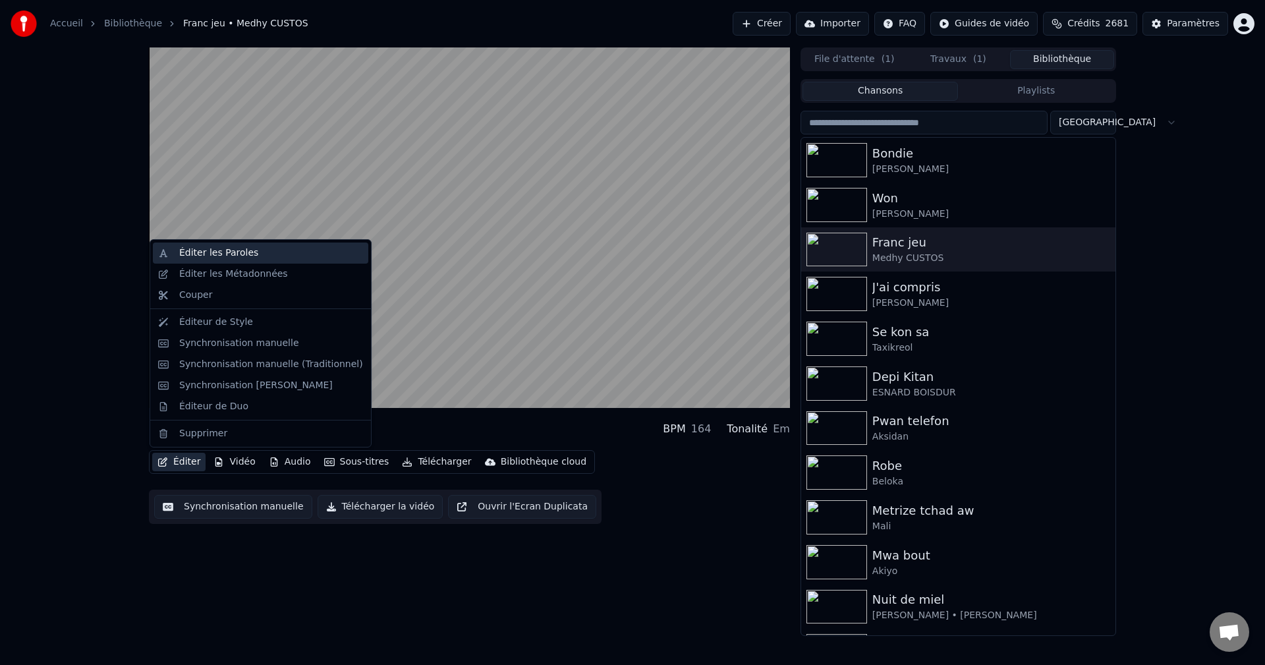
click at [238, 253] on div "Éditer les Paroles" at bounding box center [218, 252] width 79 height 13
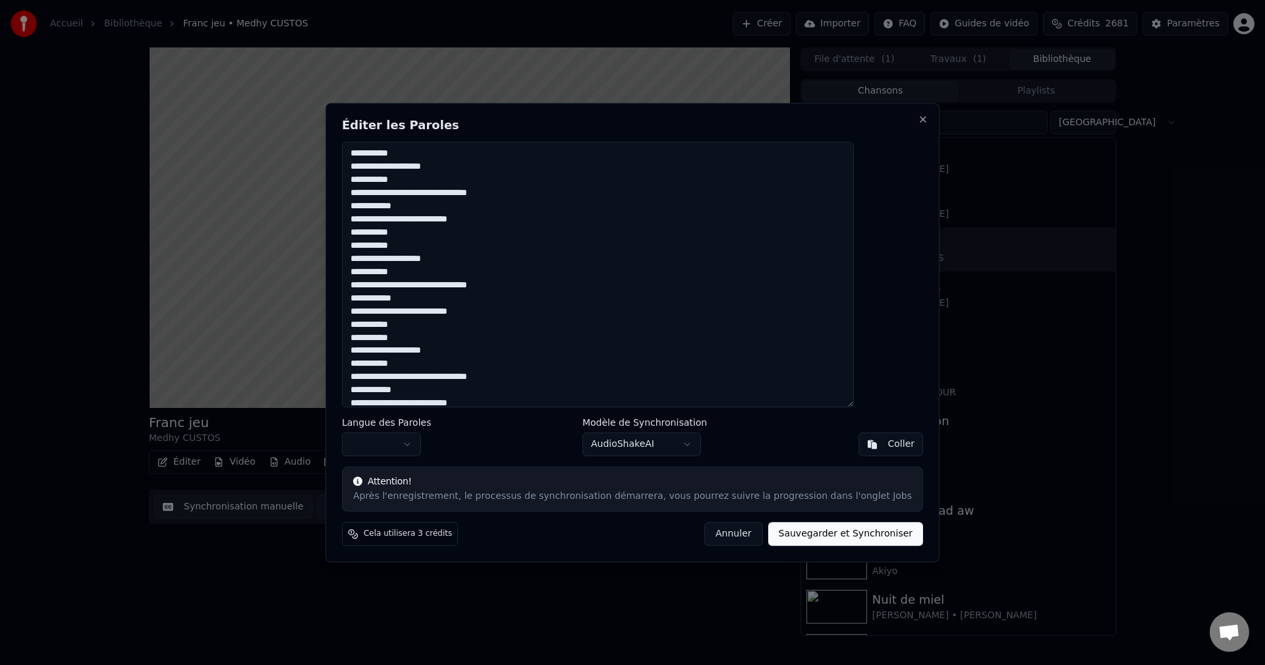
scroll to position [707, 0]
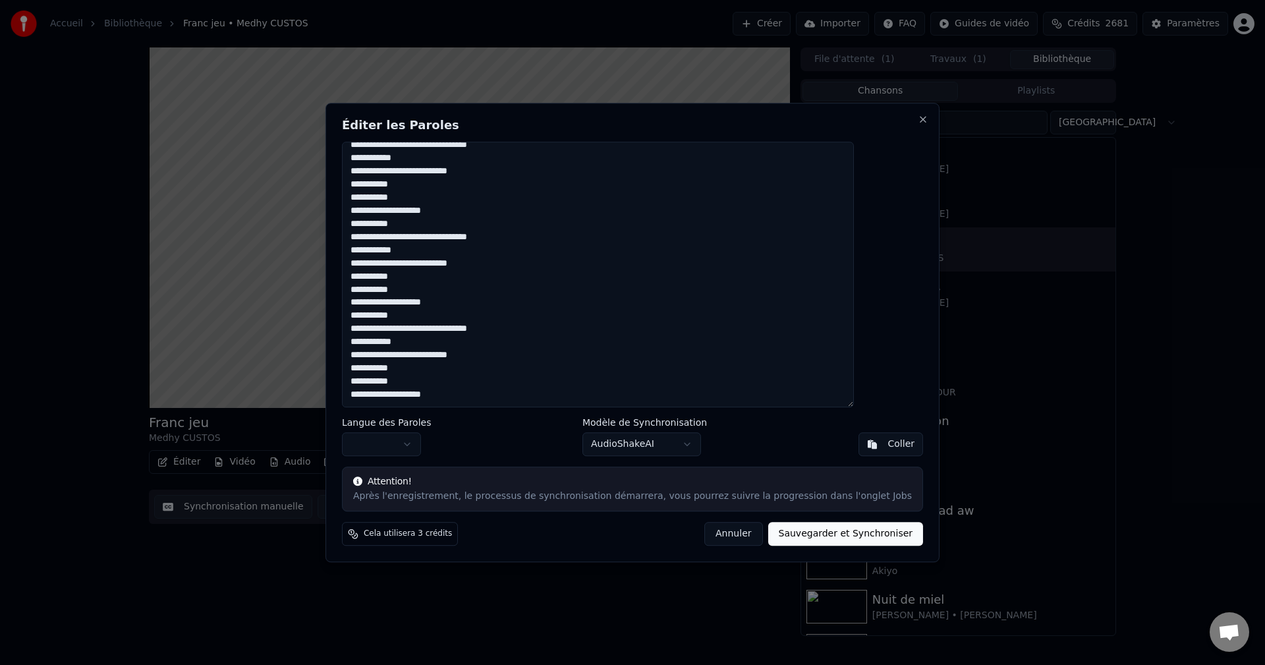
click at [716, 530] on button "Annuler" at bounding box center [733, 534] width 58 height 24
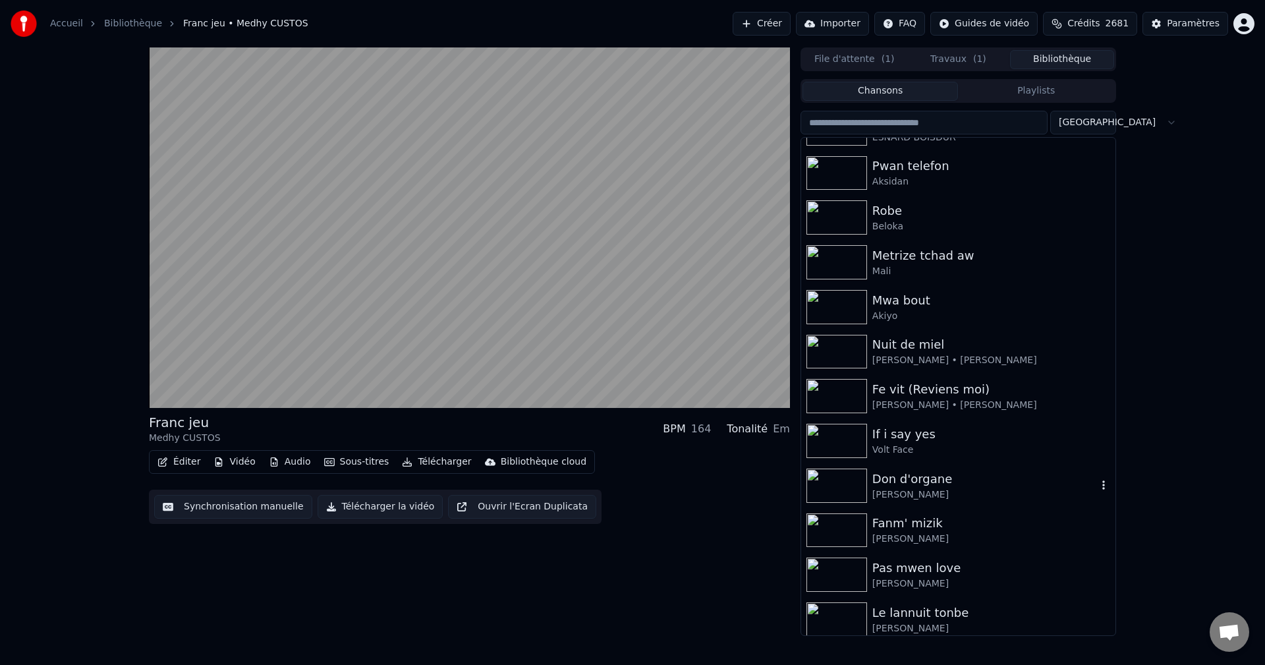
scroll to position [329, 0]
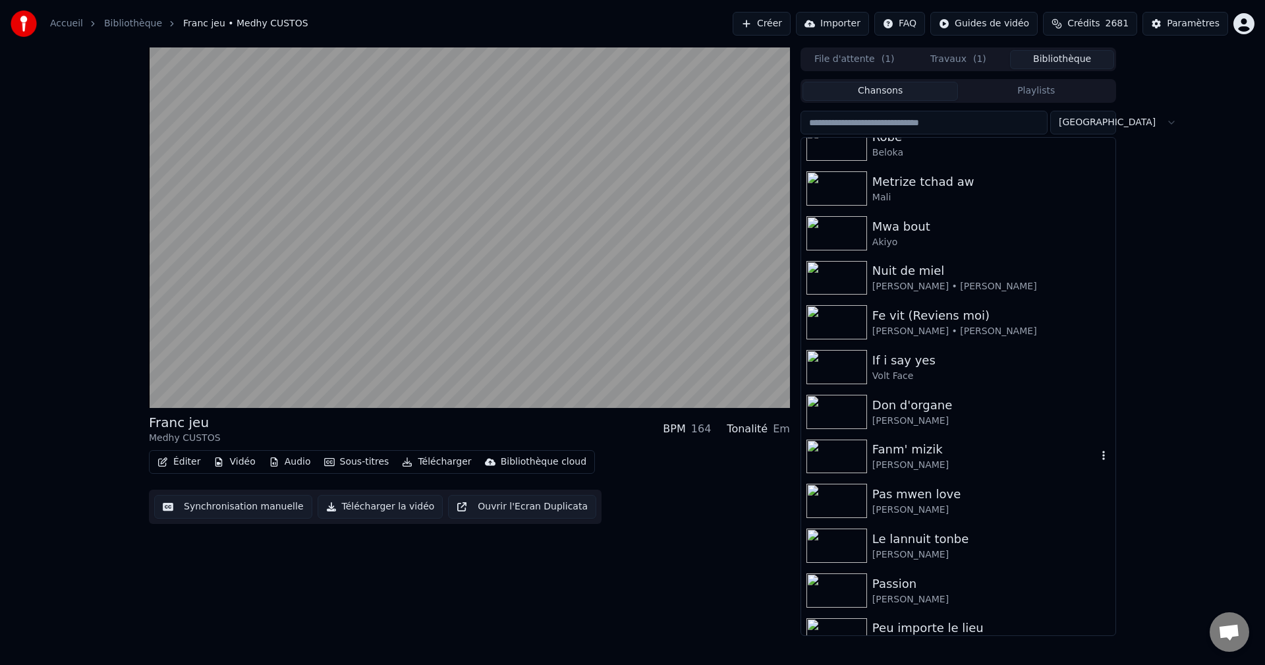
click at [898, 448] on div "Fanm' mizik" at bounding box center [984, 449] width 225 height 18
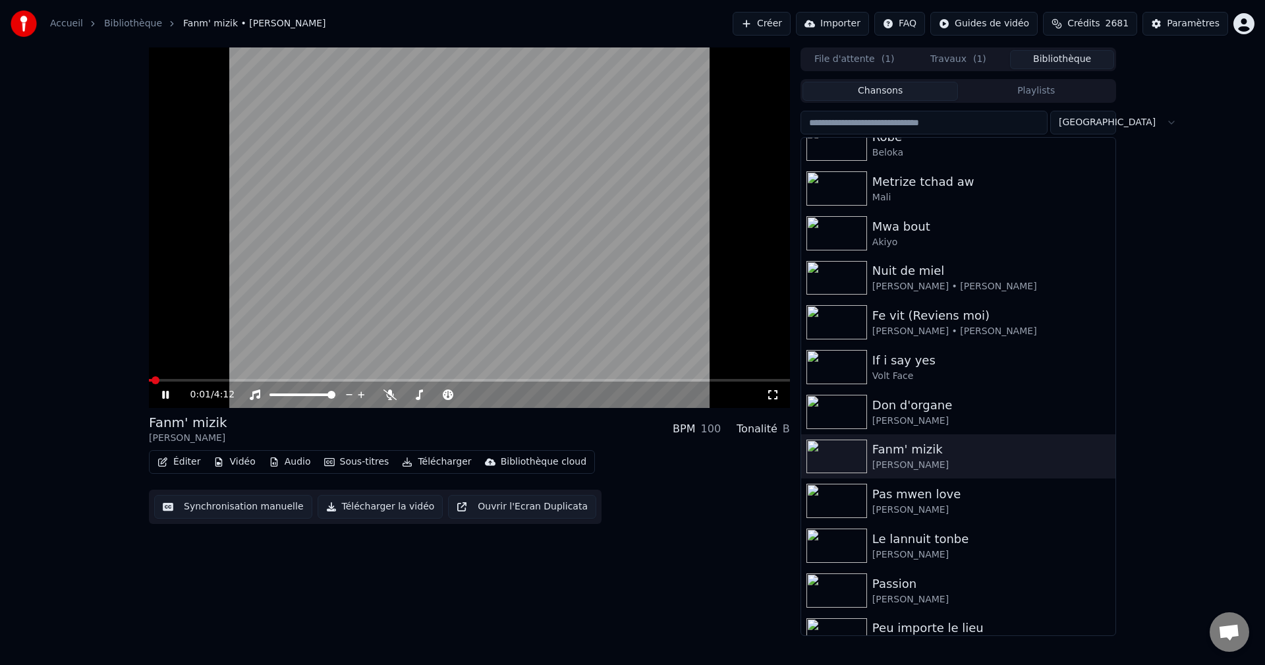
click at [186, 457] on button "Éditer" at bounding box center [178, 461] width 53 height 18
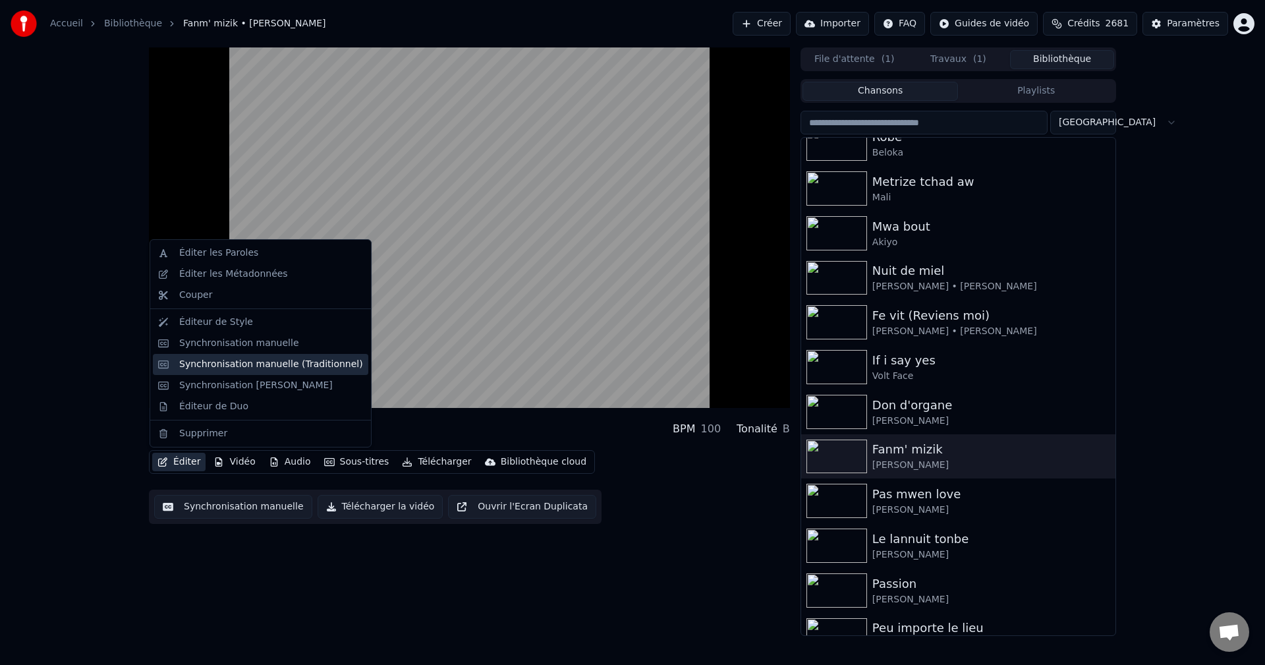
click at [240, 363] on div "Synchronisation manuelle (Traditionnel)" at bounding box center [271, 364] width 184 height 13
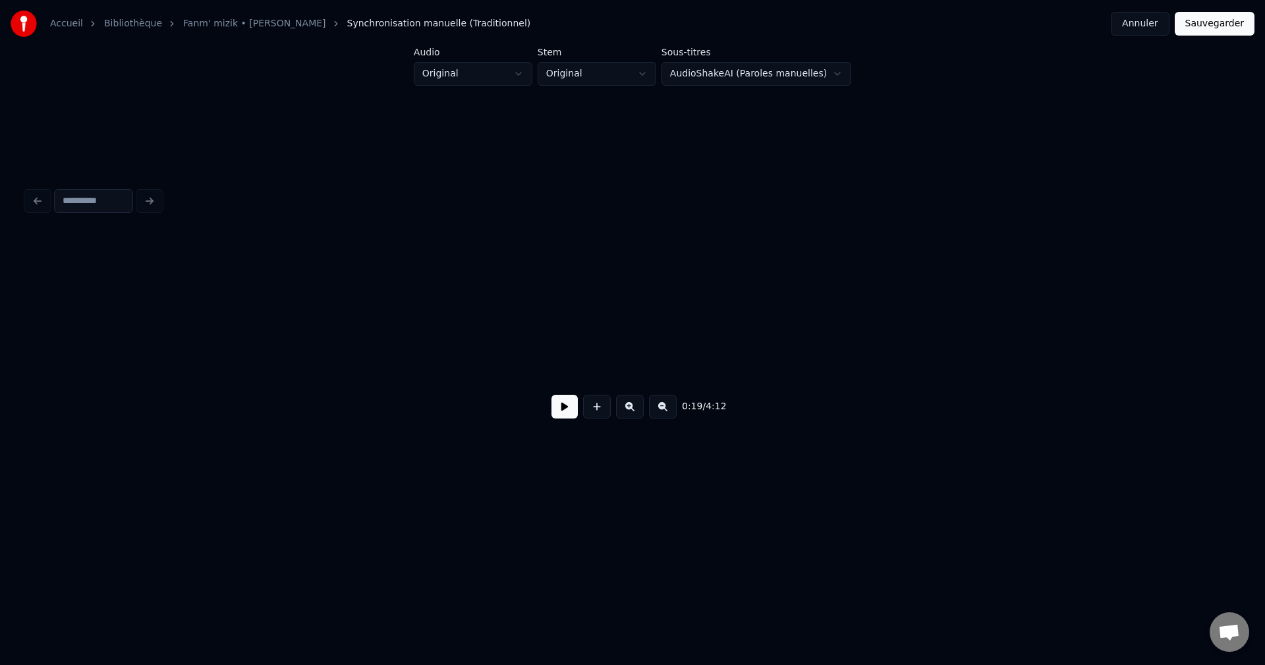
scroll to position [0, 7056]
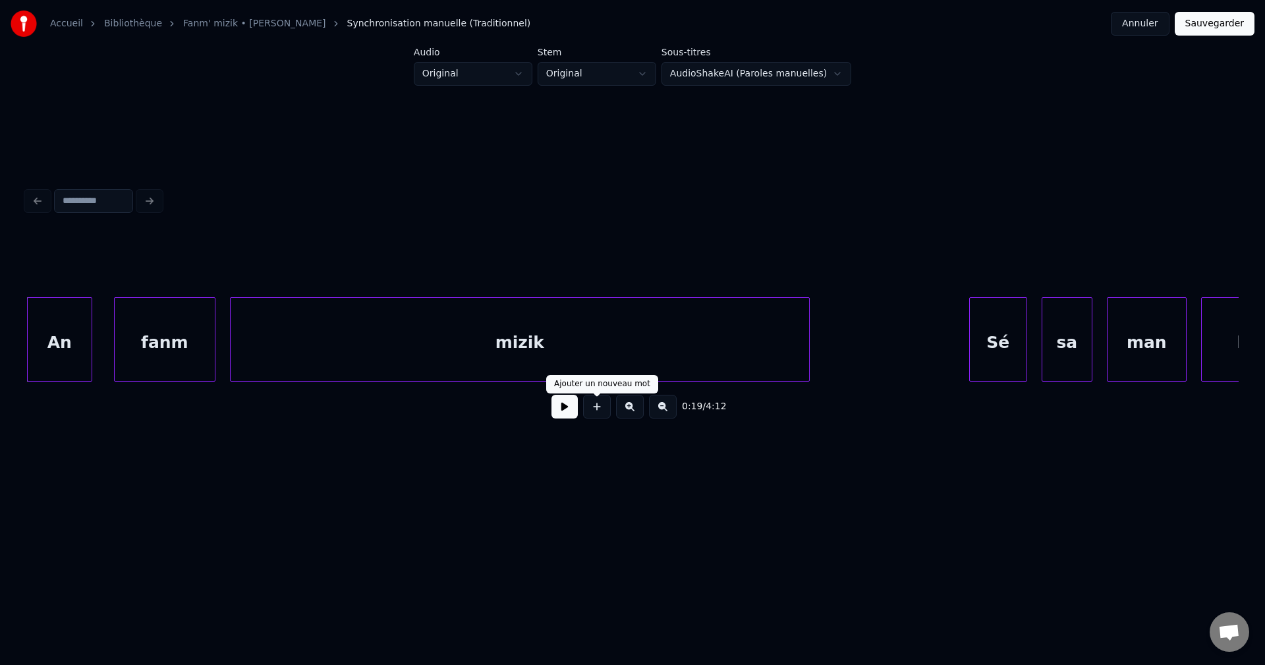
click at [569, 408] on button at bounding box center [564, 407] width 26 height 24
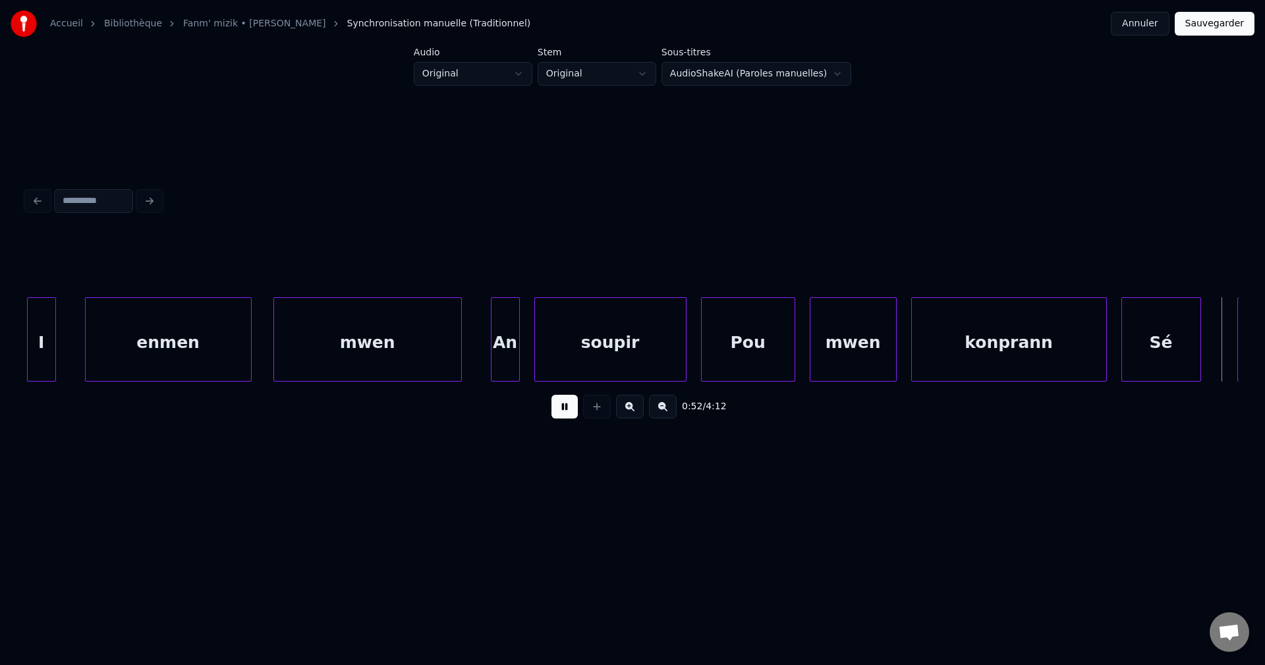
scroll to position [0, 19210]
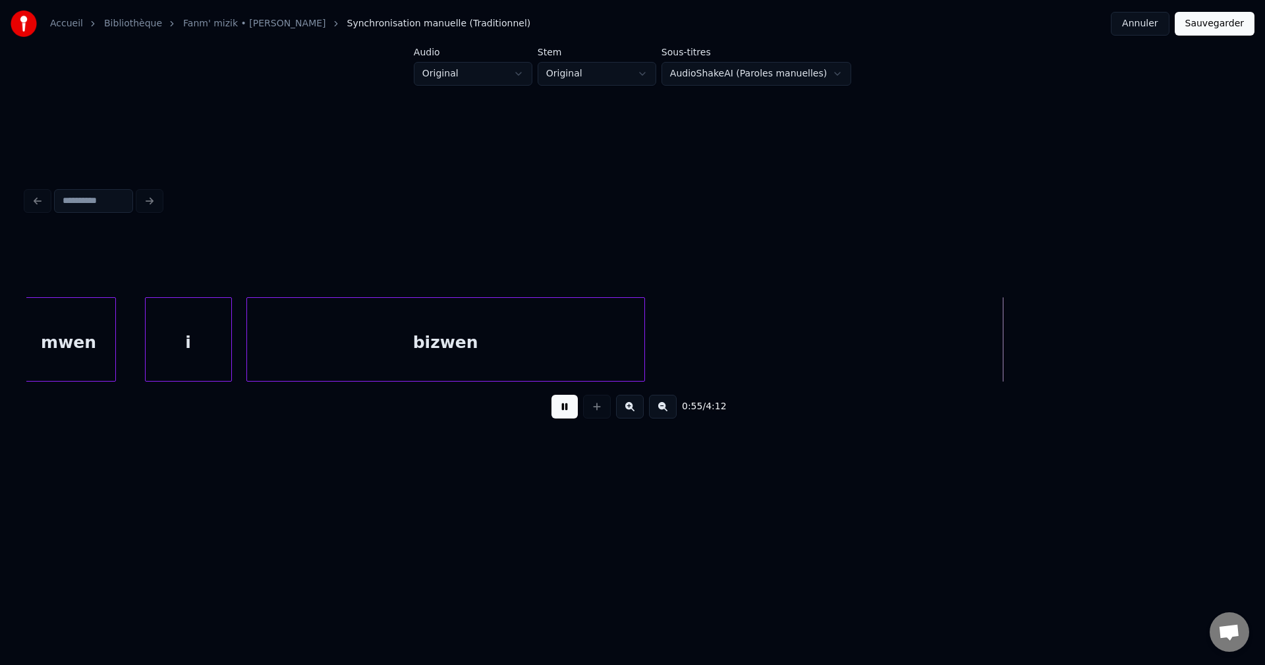
click at [554, 416] on button at bounding box center [564, 407] width 26 height 24
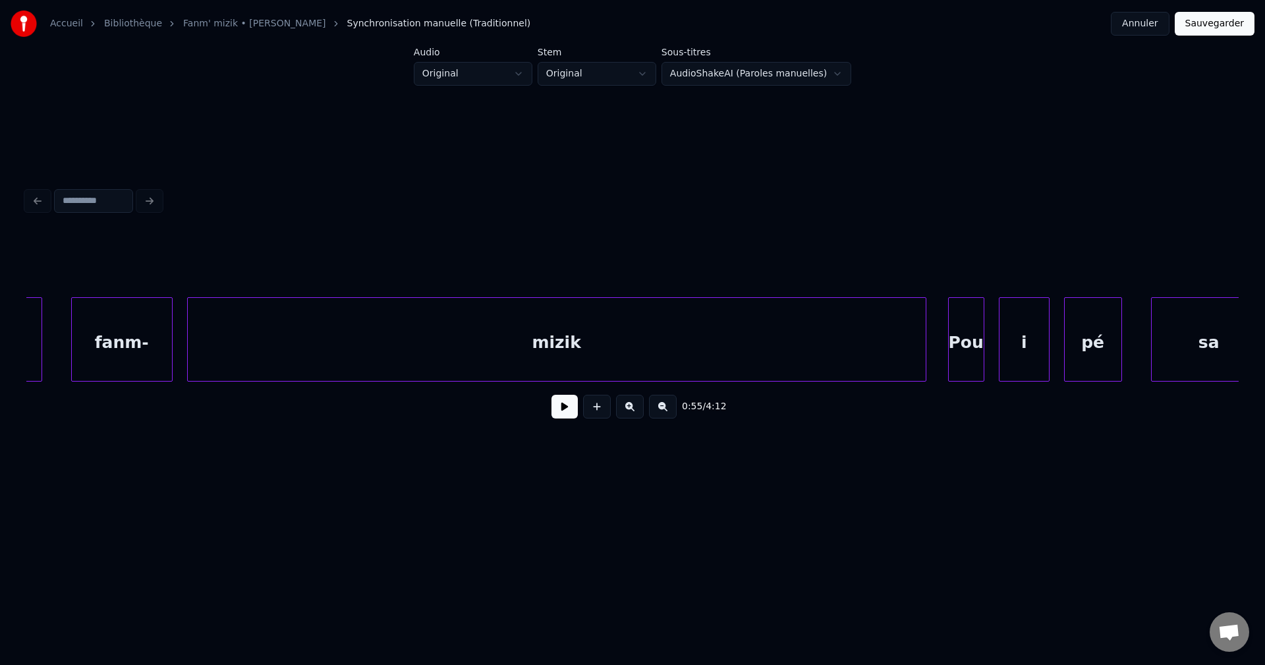
scroll to position [0, 13691]
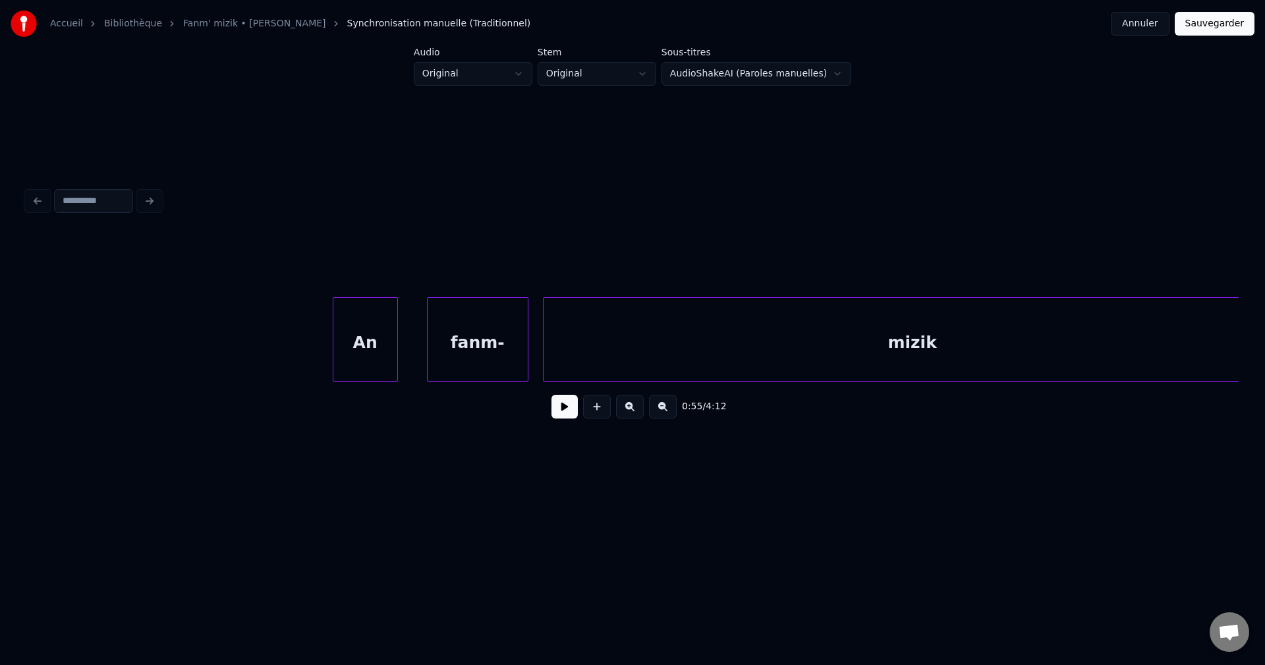
click at [200, 290] on div at bounding box center [632, 264] width 1212 height 66
click at [561, 416] on button at bounding box center [564, 407] width 26 height 24
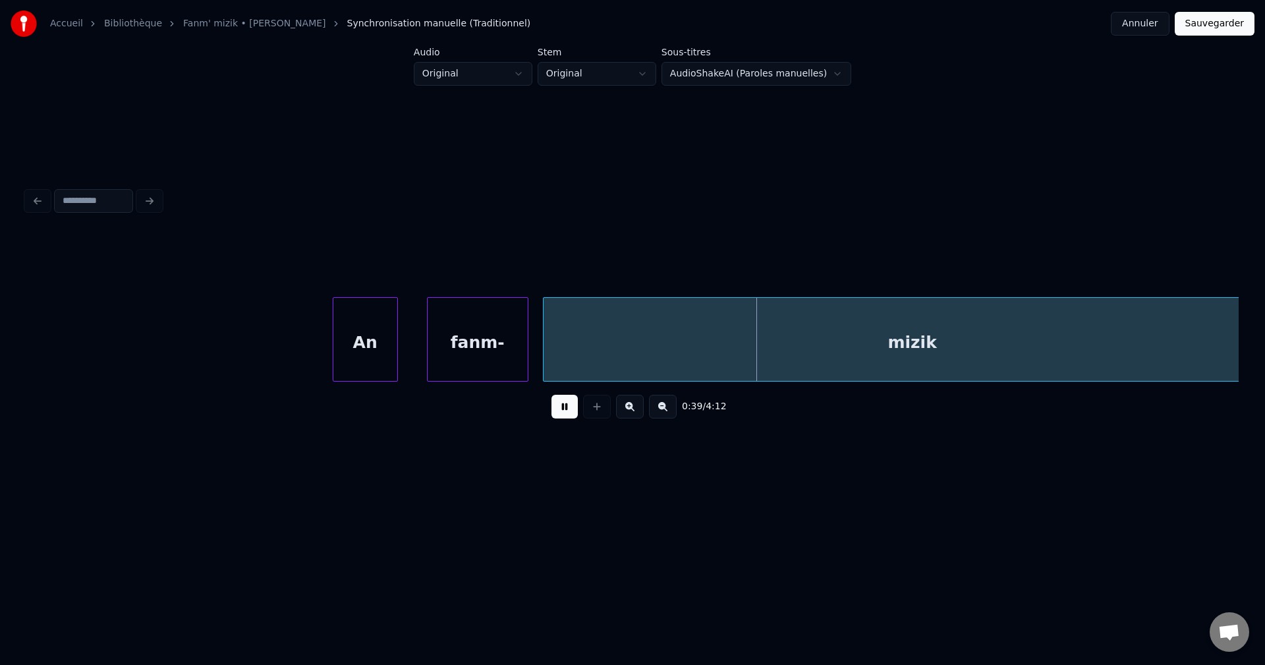
click at [553, 412] on button at bounding box center [564, 407] width 26 height 24
click at [552, 412] on button at bounding box center [564, 407] width 26 height 24
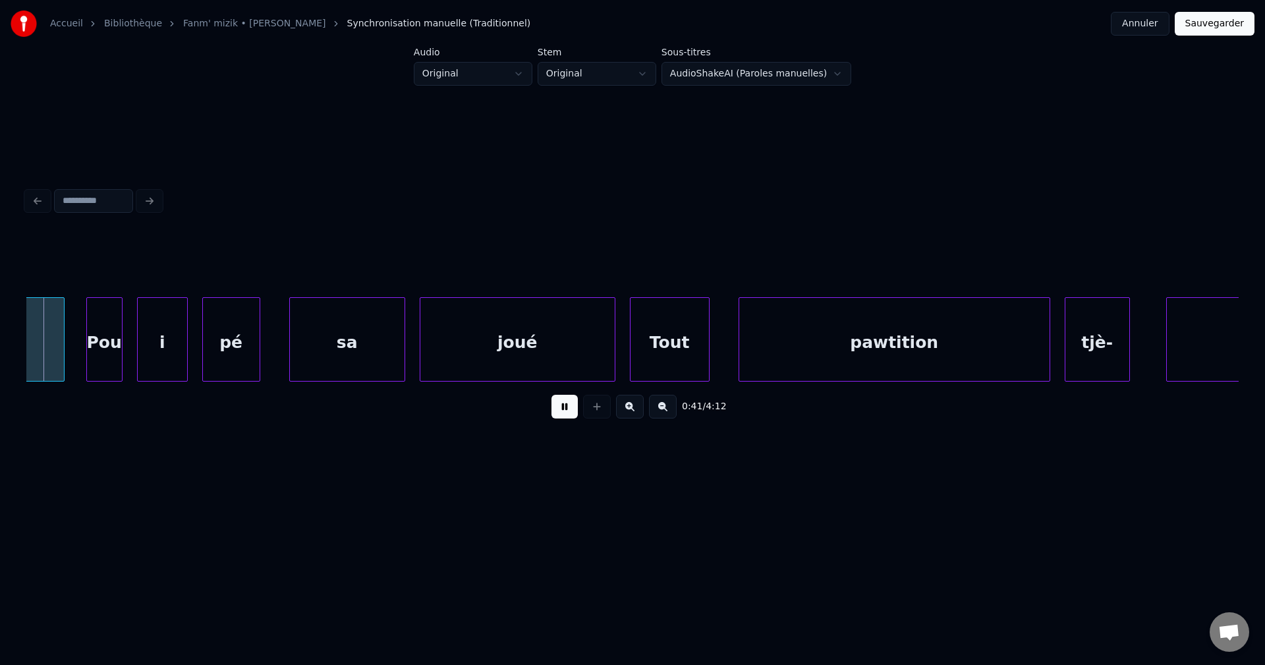
click at [552, 412] on button at bounding box center [564, 407] width 26 height 24
